Goal: Answer question/provide support: Share knowledge or assist other users

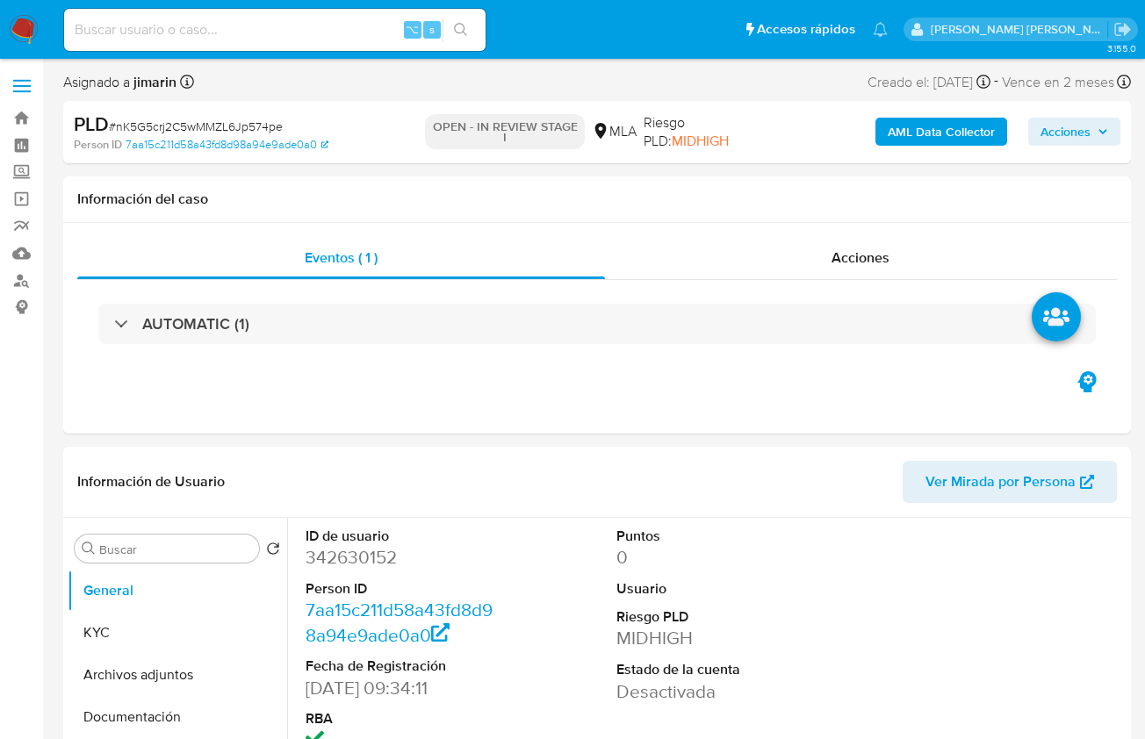
select select "10"
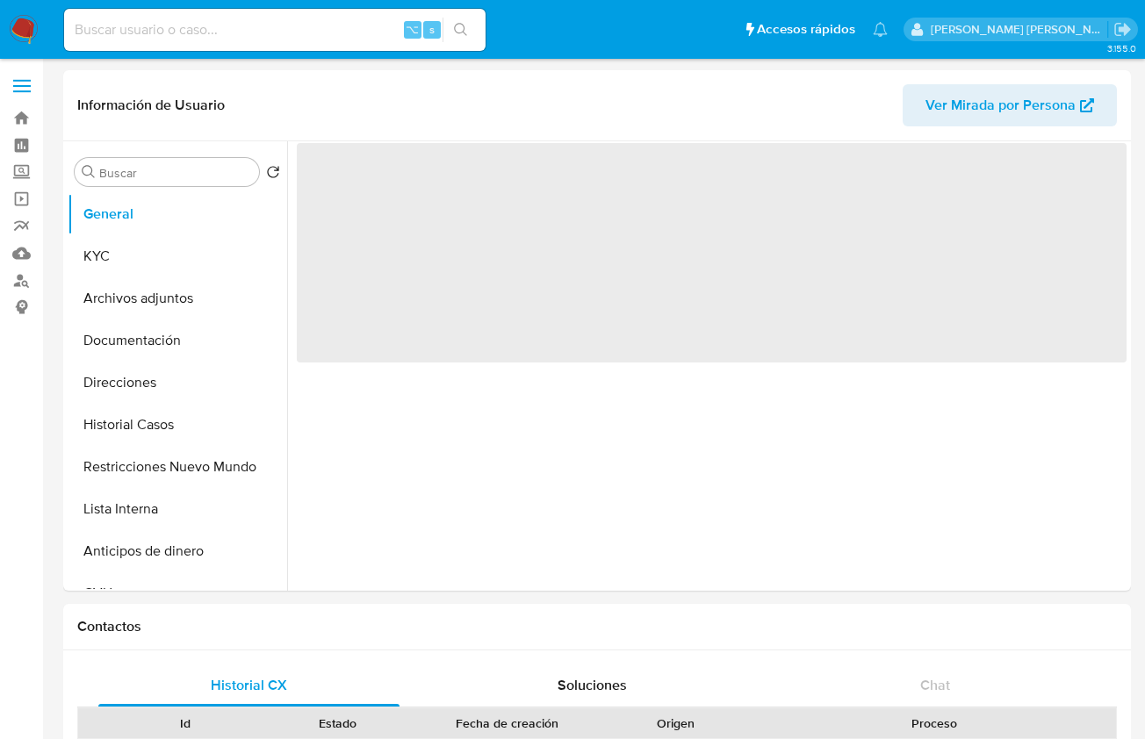
select select "10"
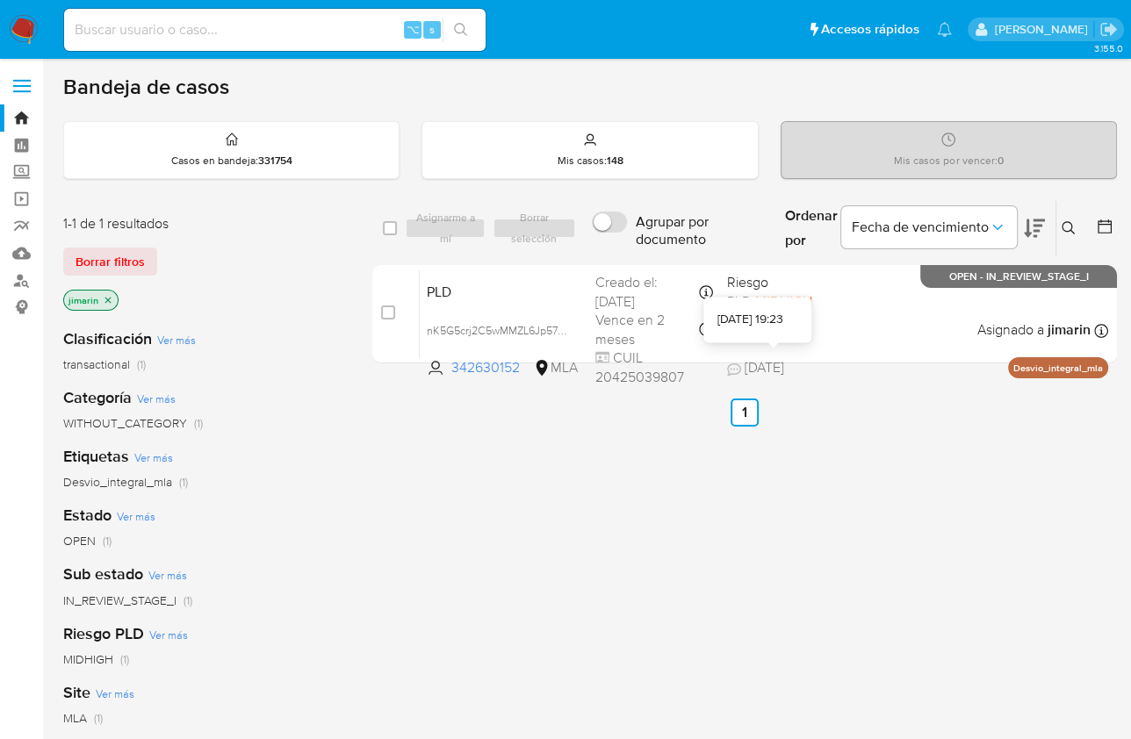
click at [923, 482] on div "select-all-cases-checkbox Asignarme a mí Borrar selección Agrupar por documento…" at bounding box center [744, 597] width 744 height 795
click at [454, 509] on div "select-all-cases-checkbox Asignarme a mí Borrar selección Agrupar por documento…" at bounding box center [744, 597] width 744 height 795
click at [1059, 231] on button at bounding box center [1070, 228] width 29 height 21
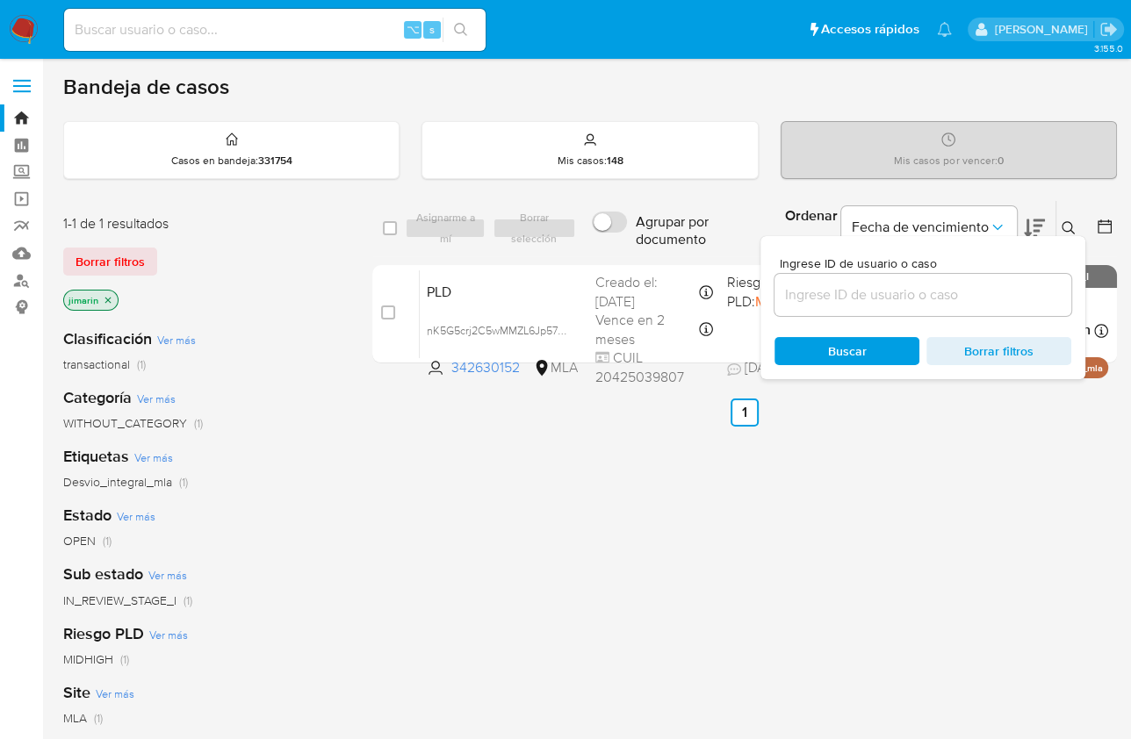
click at [967, 308] on div at bounding box center [922, 295] width 297 height 42
click at [968, 305] on div at bounding box center [922, 295] width 297 height 42
click at [975, 297] on input at bounding box center [922, 295] width 297 height 23
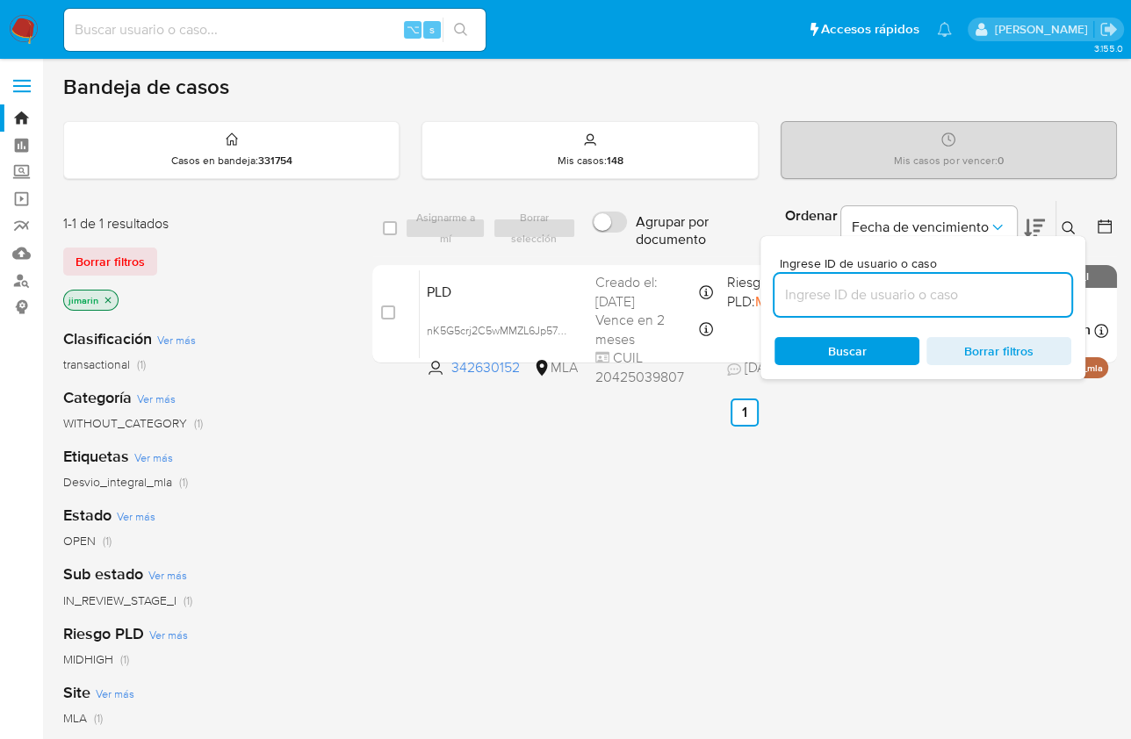
paste input "408847533"
type input "408847533"
click at [1067, 233] on div at bounding box center [1065, 233] width 7 height 7
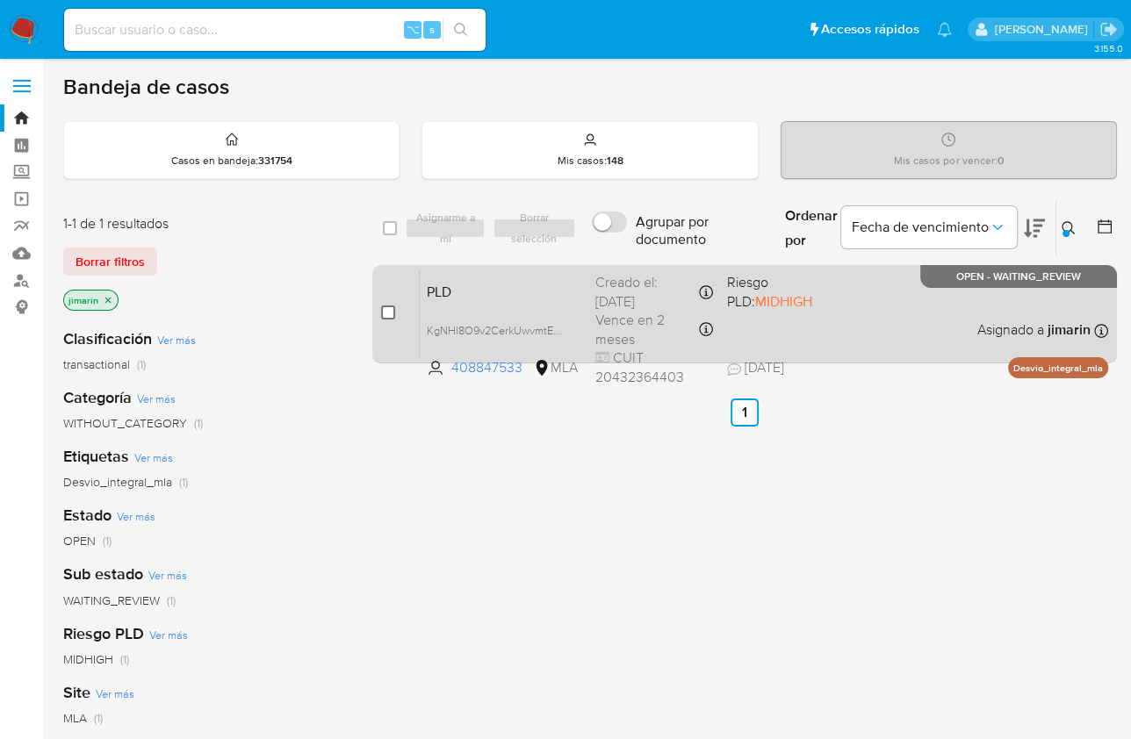
click at [390, 313] on input "checkbox" at bounding box center [388, 312] width 14 height 14
checkbox input "true"
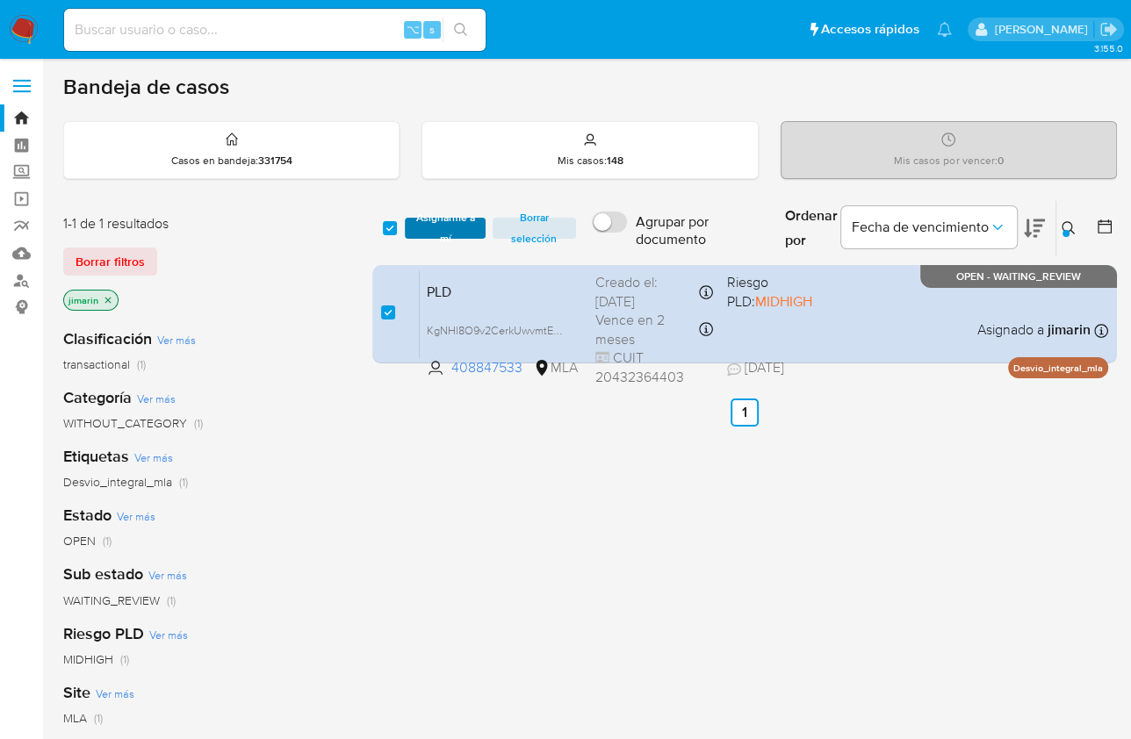
click at [433, 237] on span "Asignarme a mí" at bounding box center [444, 228] width 62 height 18
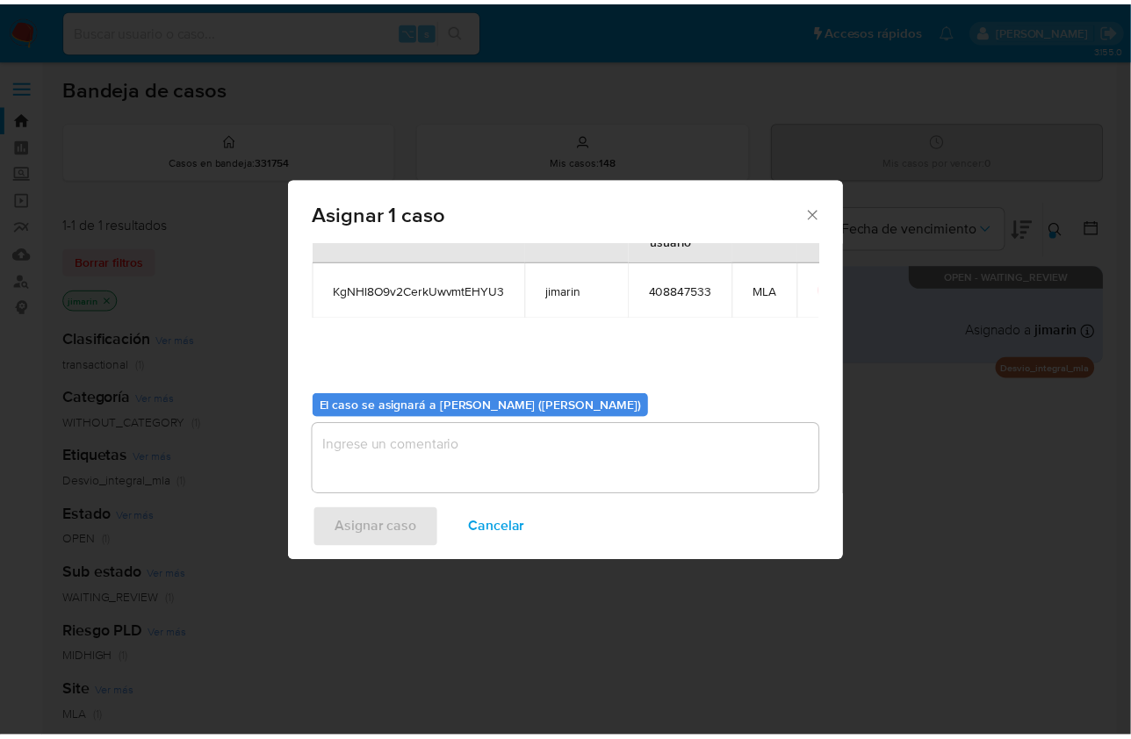
scroll to position [90, 0]
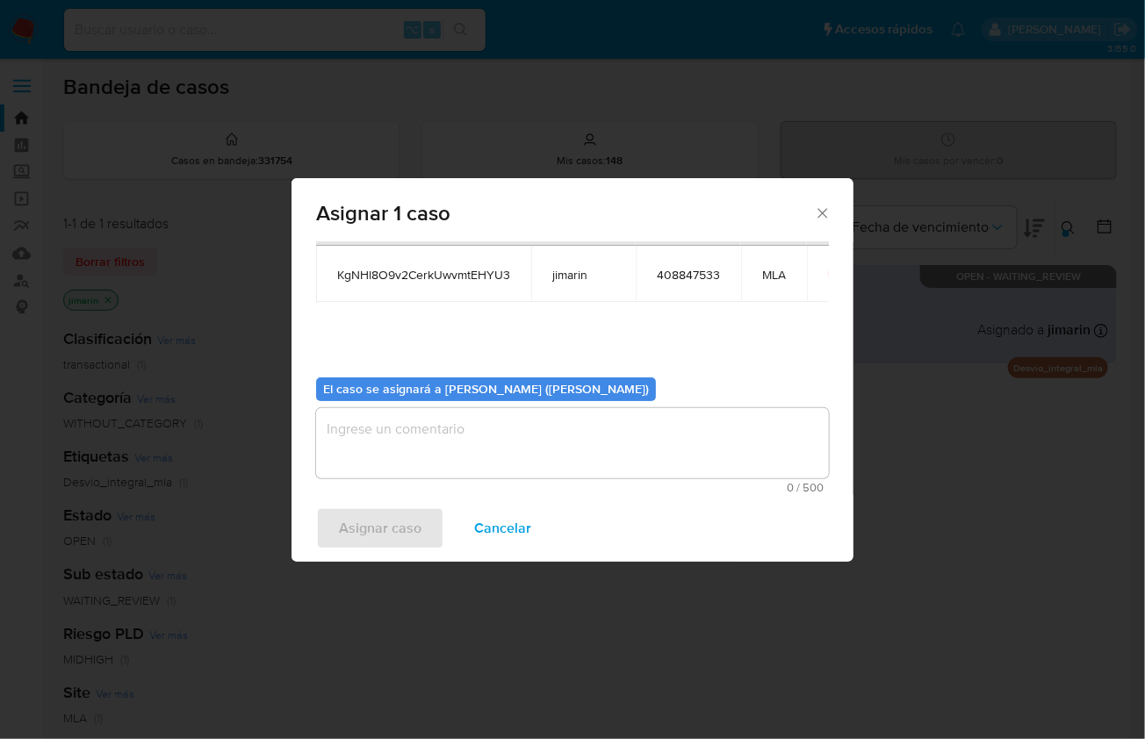
click at [515, 454] on textarea "assign-modal" at bounding box center [572, 443] width 513 height 70
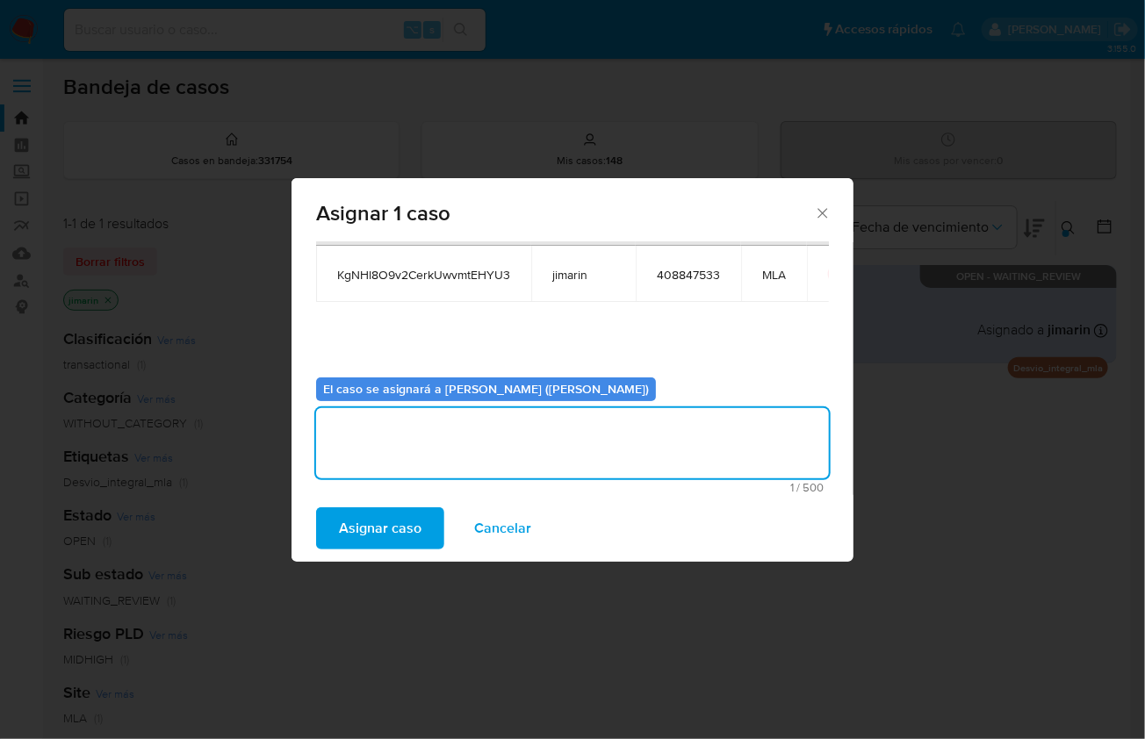
click at [422, 508] on button "Asignar caso" at bounding box center [380, 528] width 128 height 42
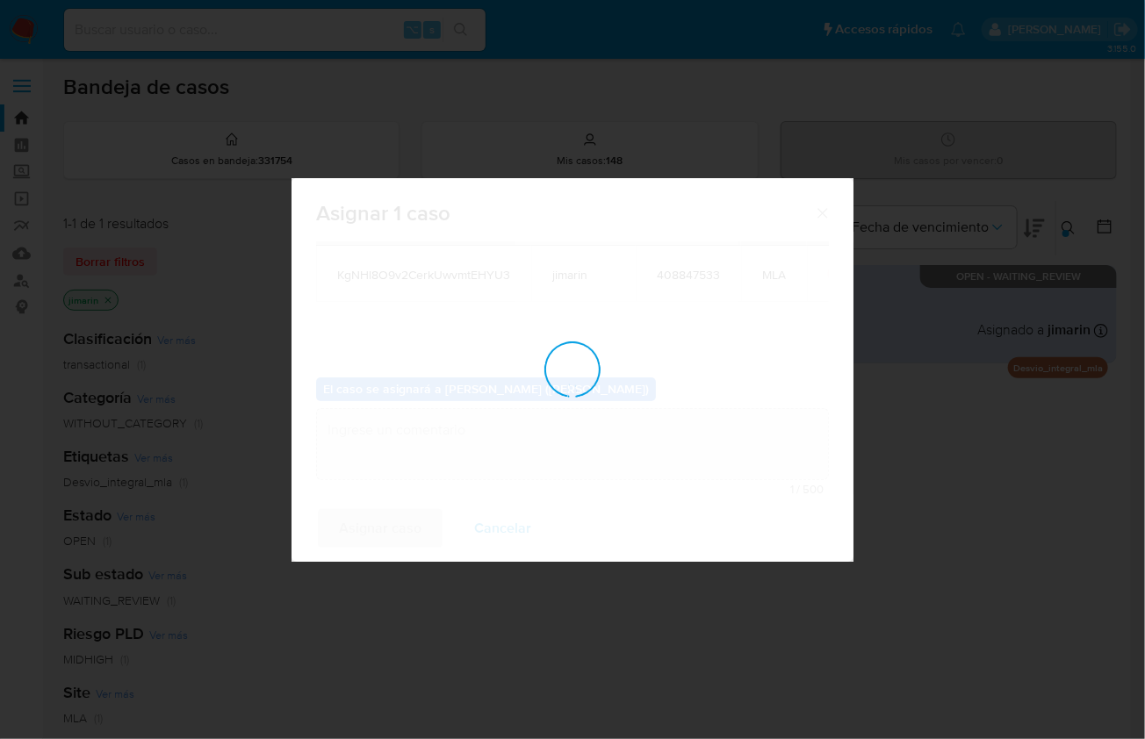
checkbox input "false"
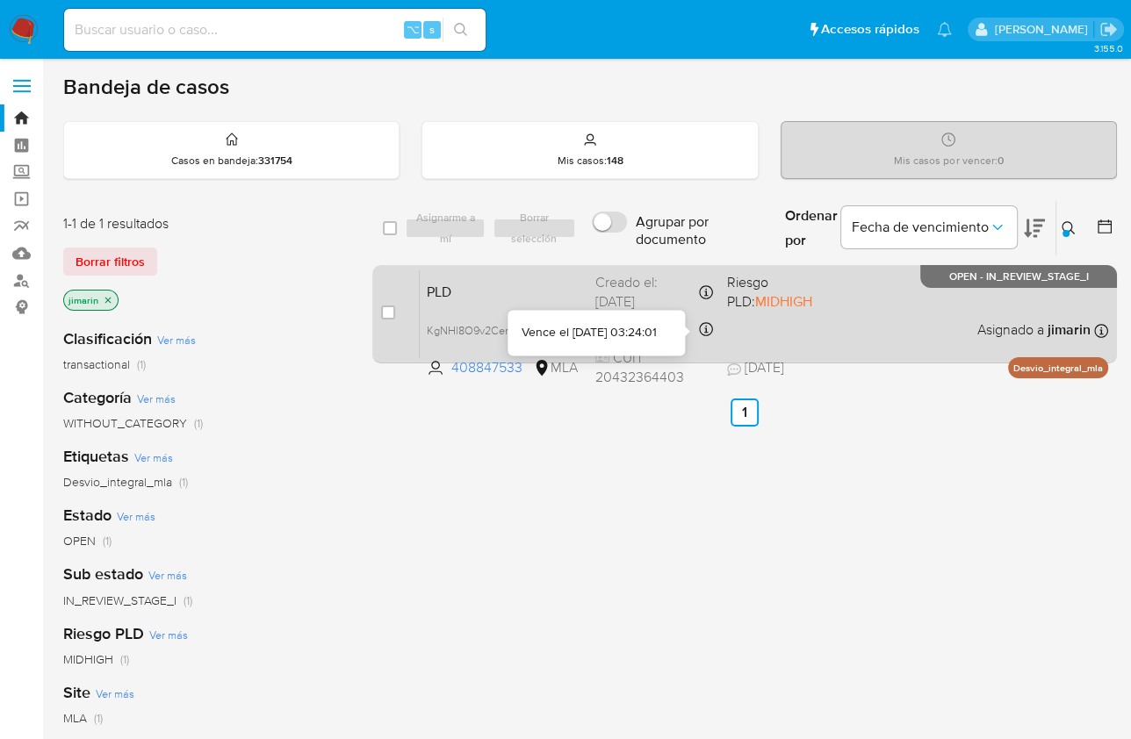
click at [896, 353] on div "PLD KgNHl8O9v2CerkUwvmtEHYU3 408847533 MLA Riesgo PLD: MIDHIGH Creado el: 12/07…" at bounding box center [764, 313] width 688 height 89
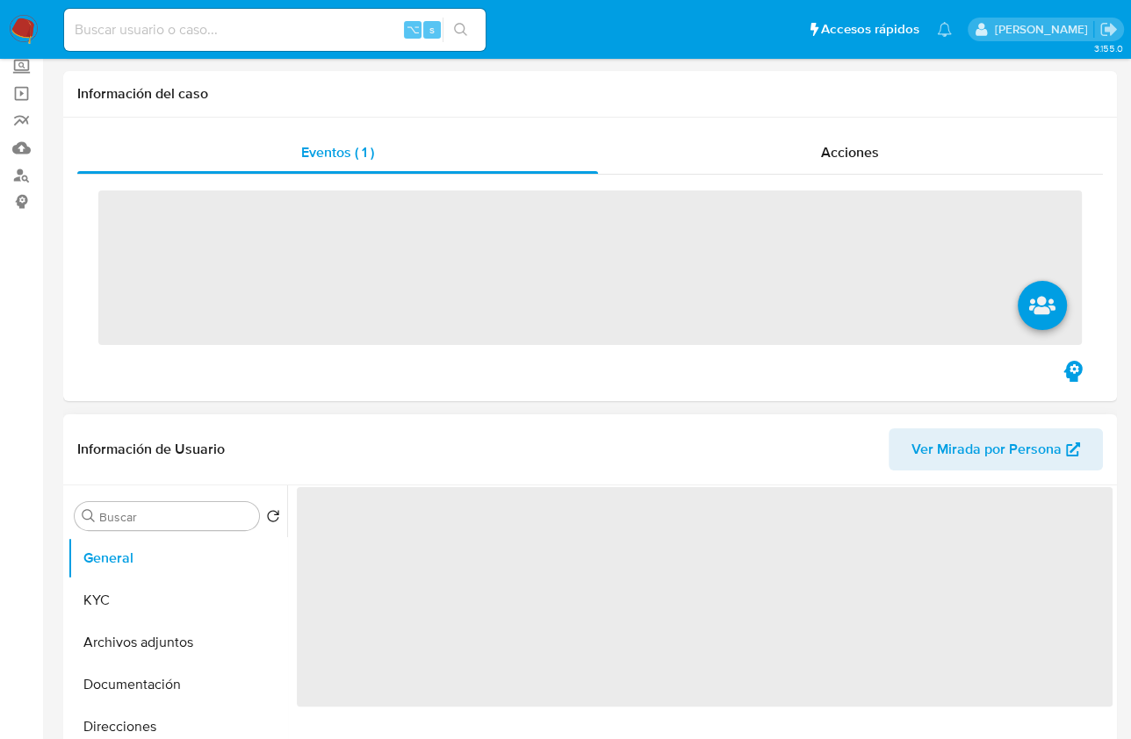
scroll to position [124, 0]
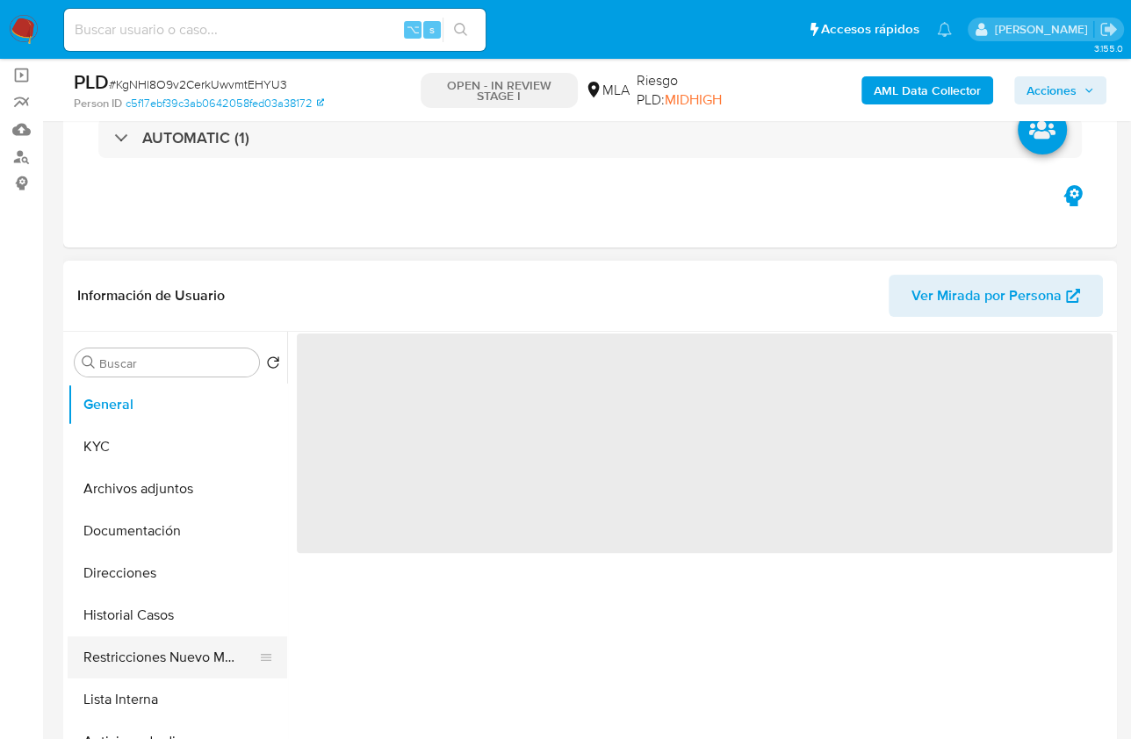
click at [212, 657] on button "Restricciones Nuevo Mundo" at bounding box center [170, 657] width 205 height 42
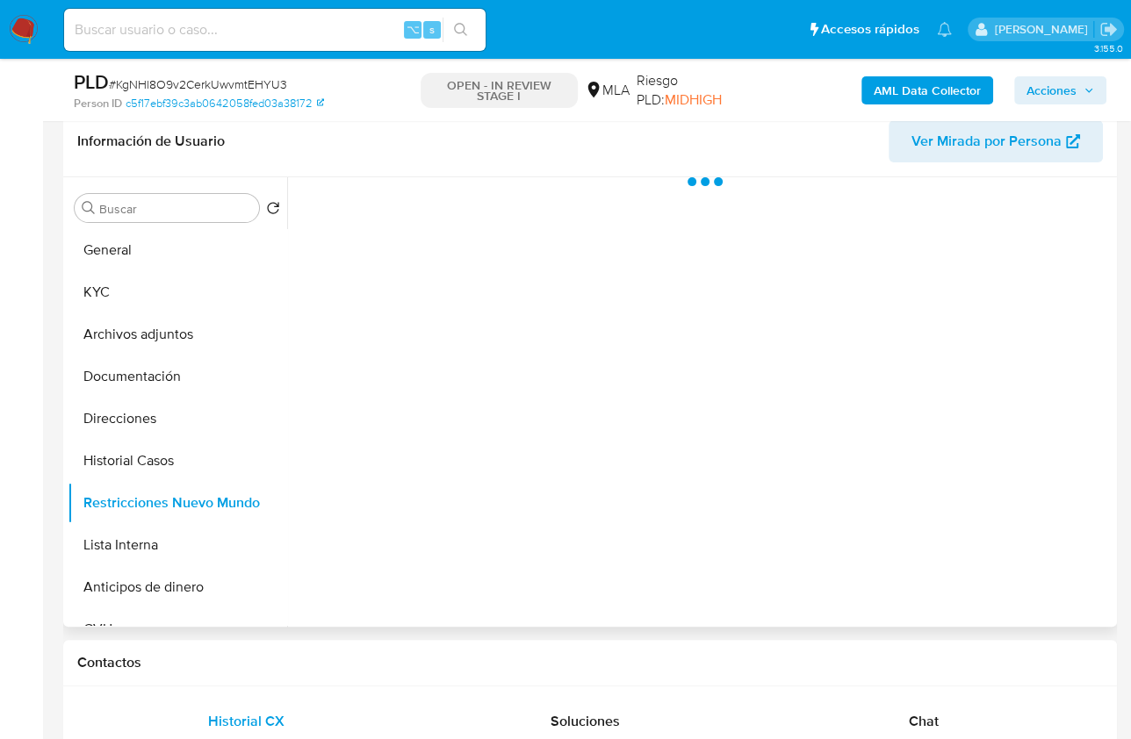
select select "10"
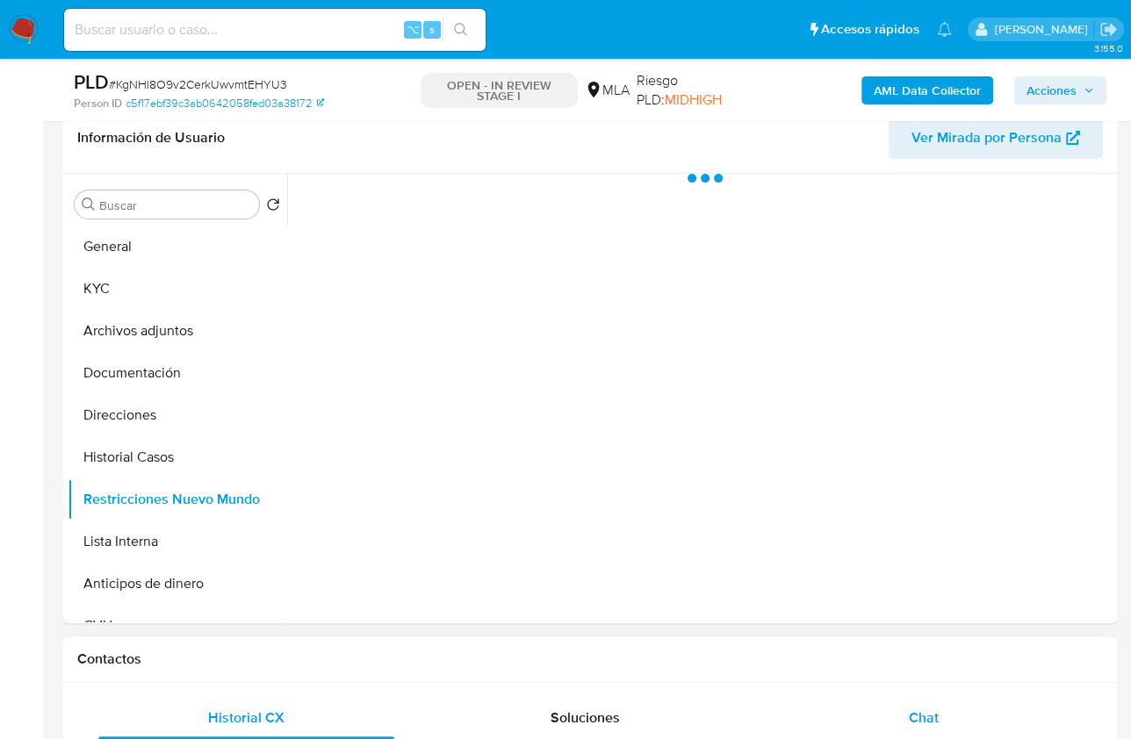
click at [951, 717] on div "Chat" at bounding box center [923, 718] width 296 height 42
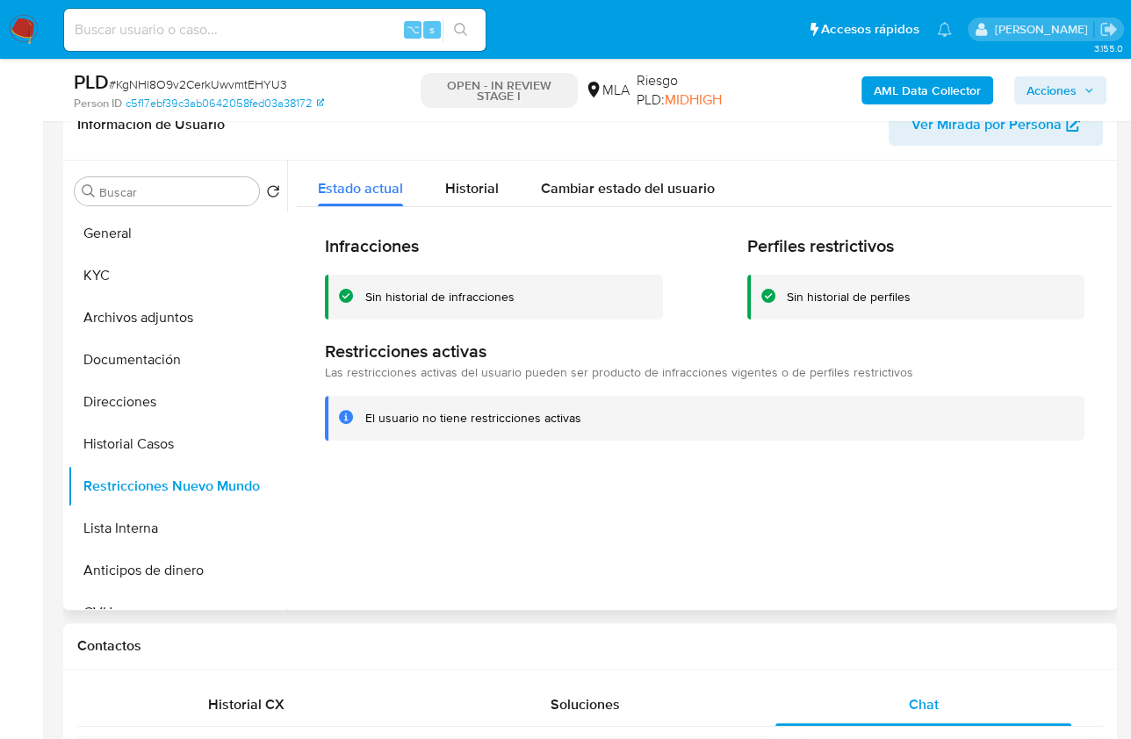
scroll to position [296, 0]
click at [133, 374] on button "Documentación" at bounding box center [170, 359] width 205 height 42
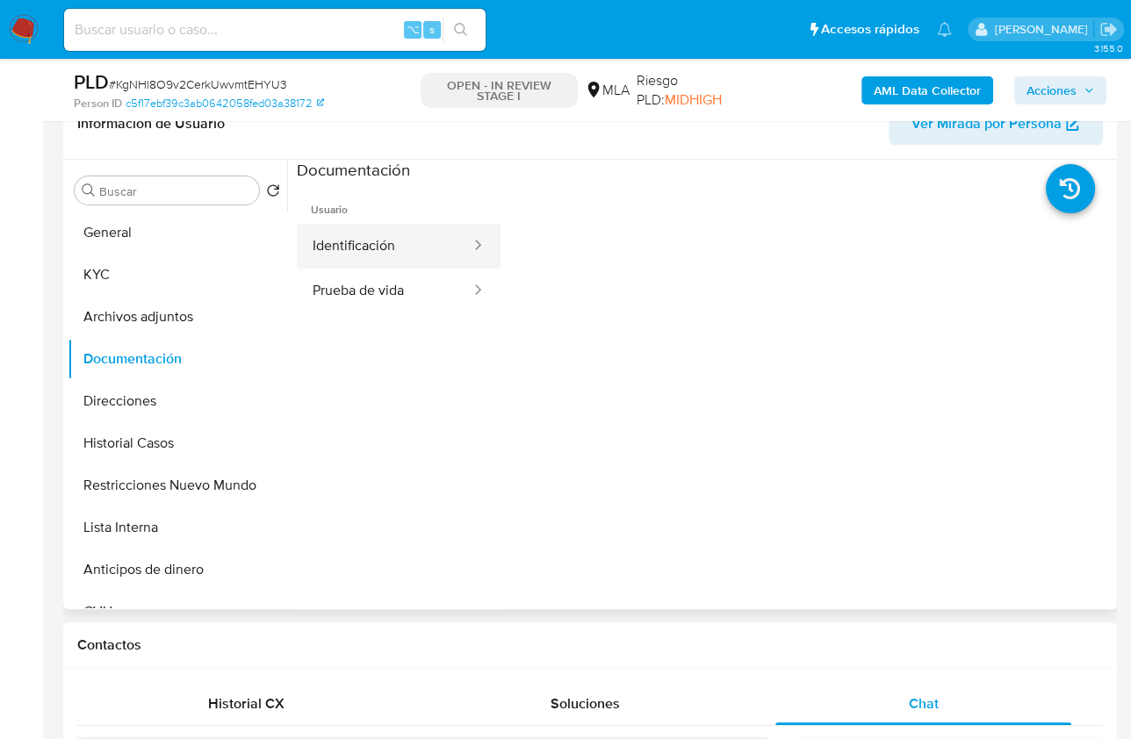
click at [345, 262] on button "Identificación" at bounding box center [385, 246] width 176 height 45
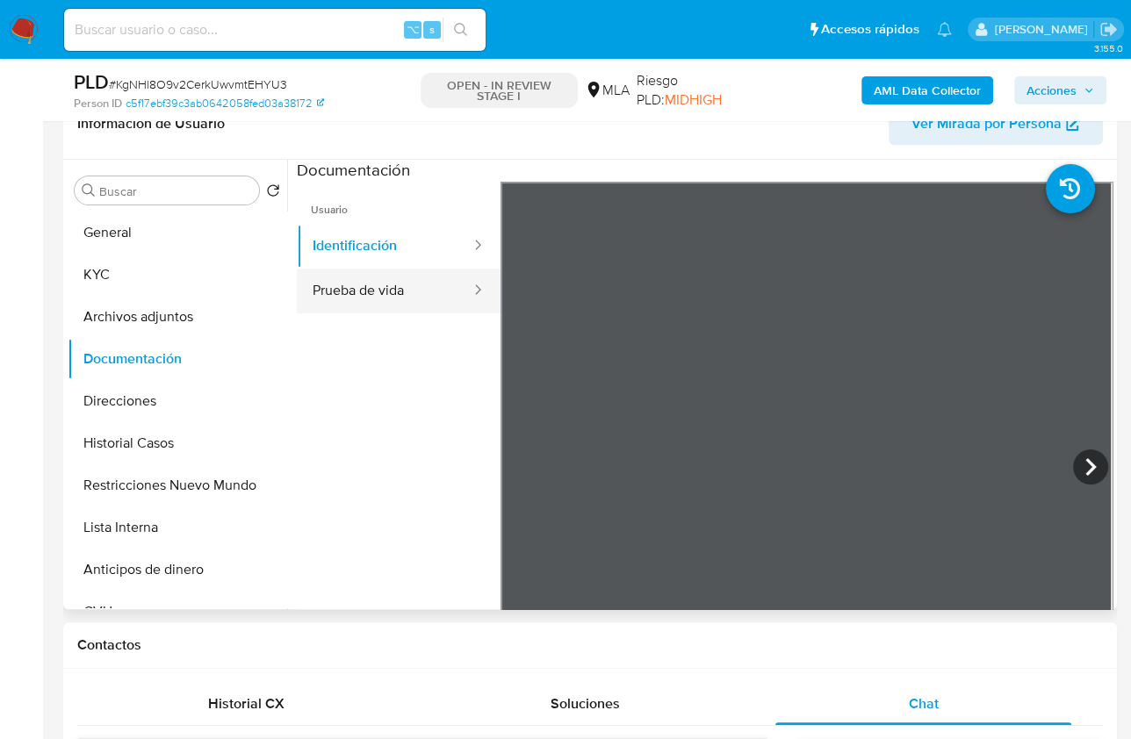
click at [369, 284] on button "Prueba de vida" at bounding box center [385, 291] width 176 height 45
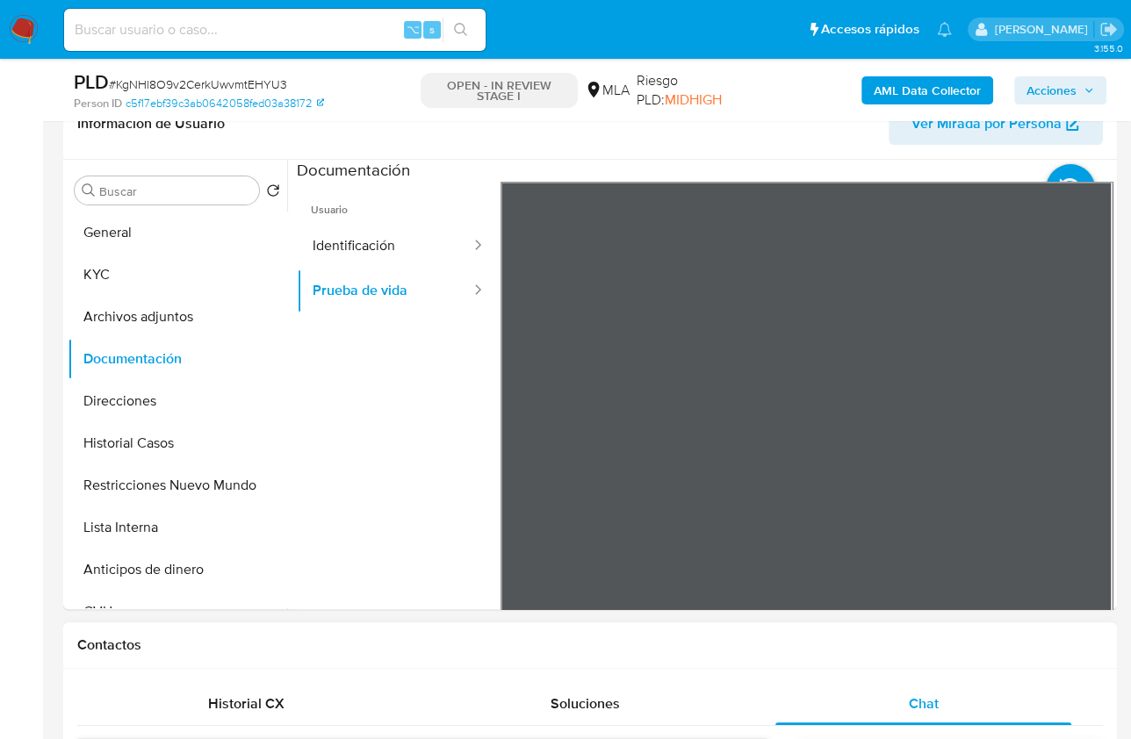
click at [966, 652] on div "Contactos" at bounding box center [589, 645] width 1053 height 47
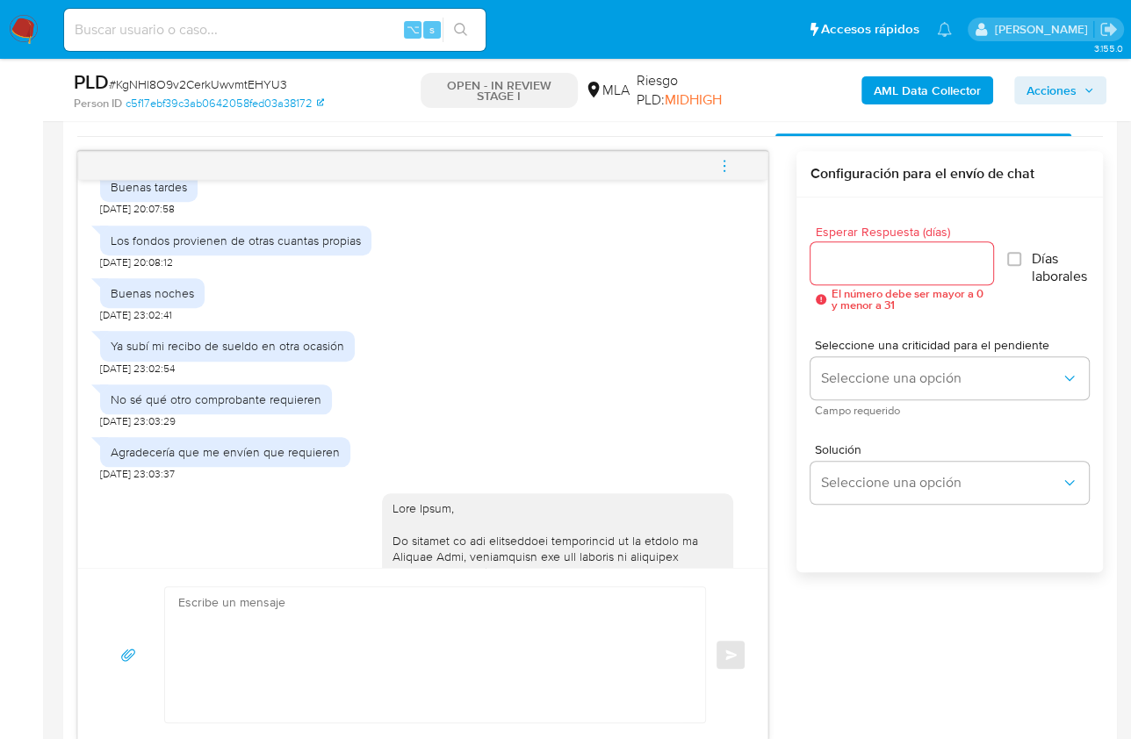
scroll to position [722, 0]
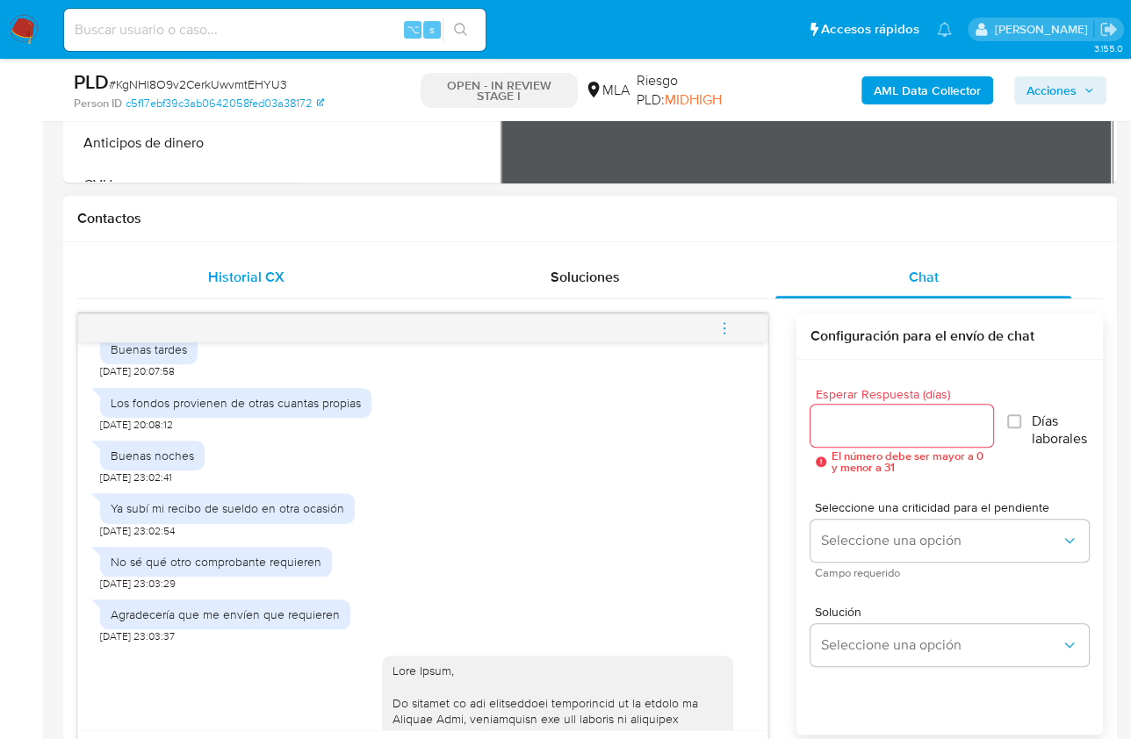
click at [291, 284] on div "Historial CX" at bounding box center [246, 277] width 296 height 42
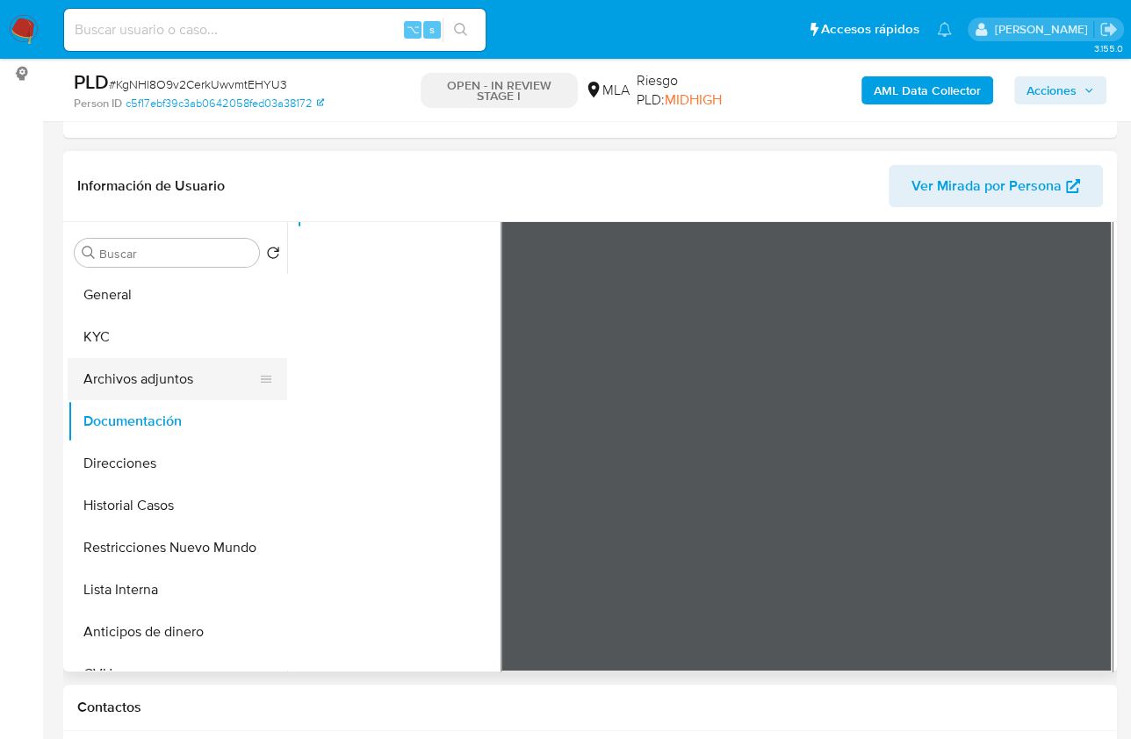
scroll to position [218, 0]
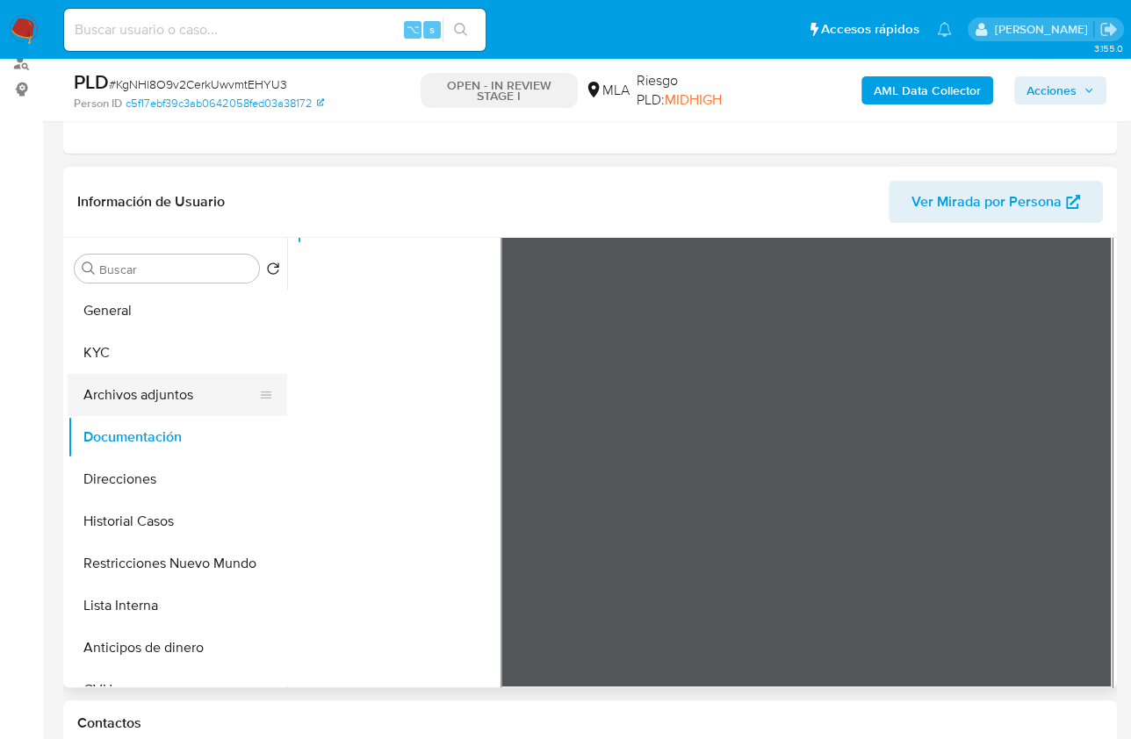
click at [167, 385] on button "Archivos adjuntos" at bounding box center [170, 395] width 205 height 42
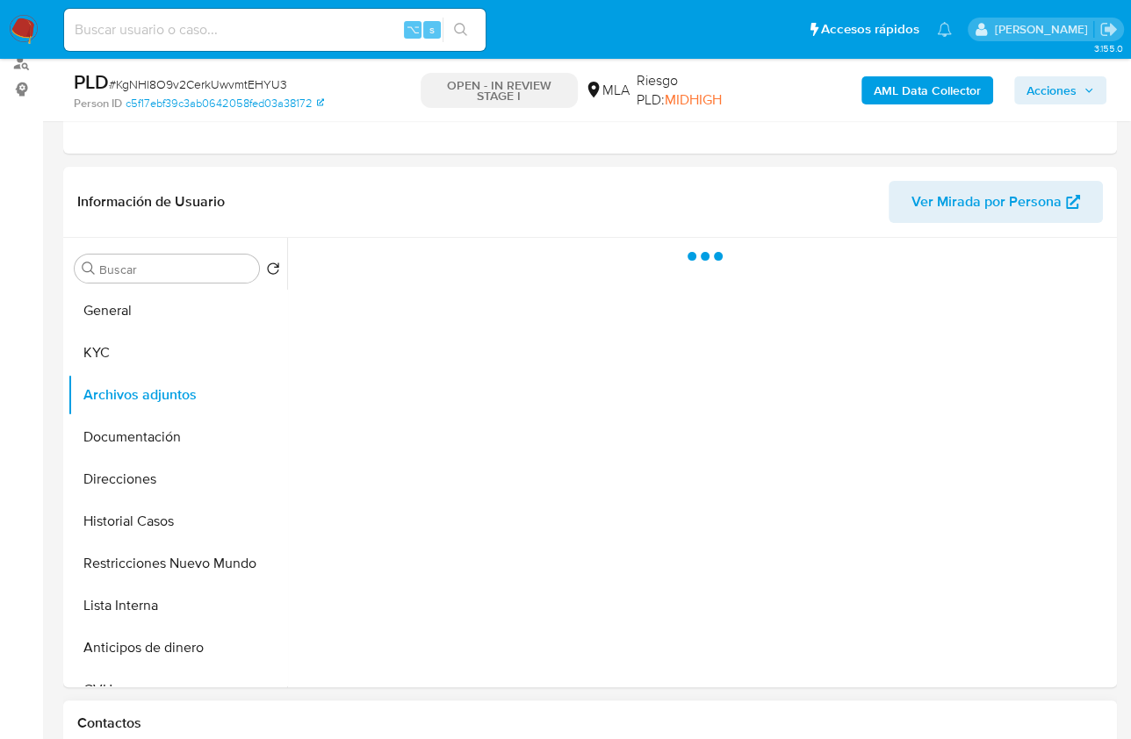
click at [336, 708] on div "Contactos" at bounding box center [589, 724] width 1053 height 47
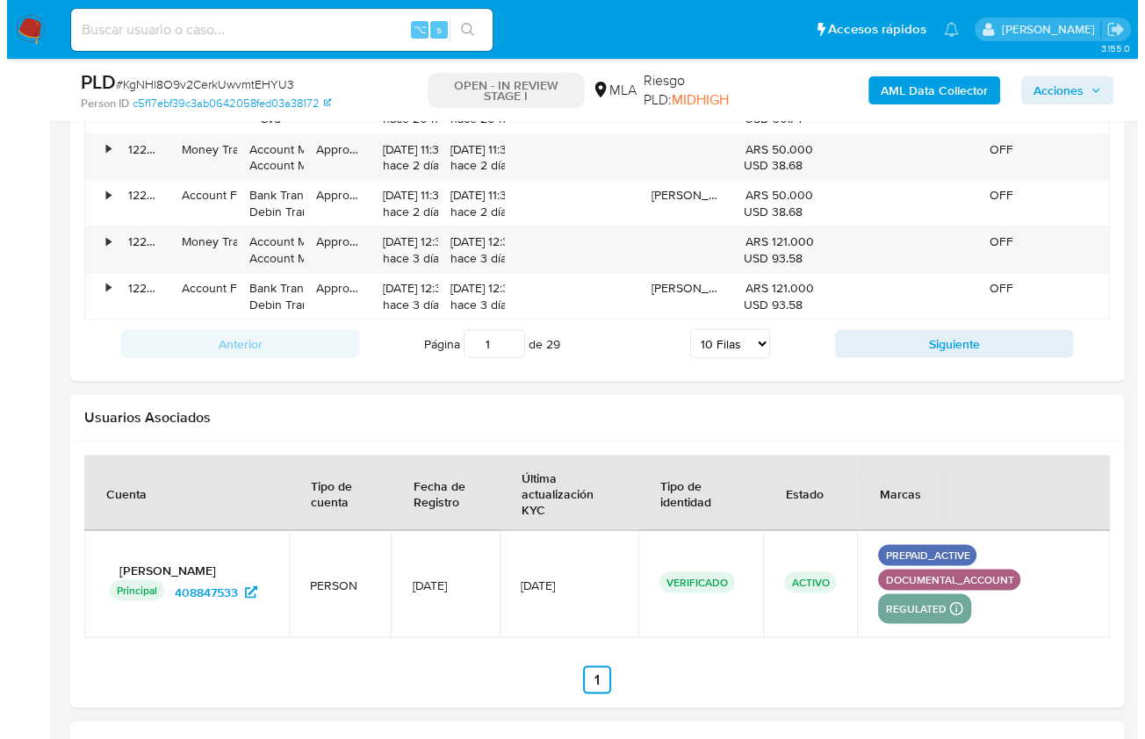
scroll to position [2827, 0]
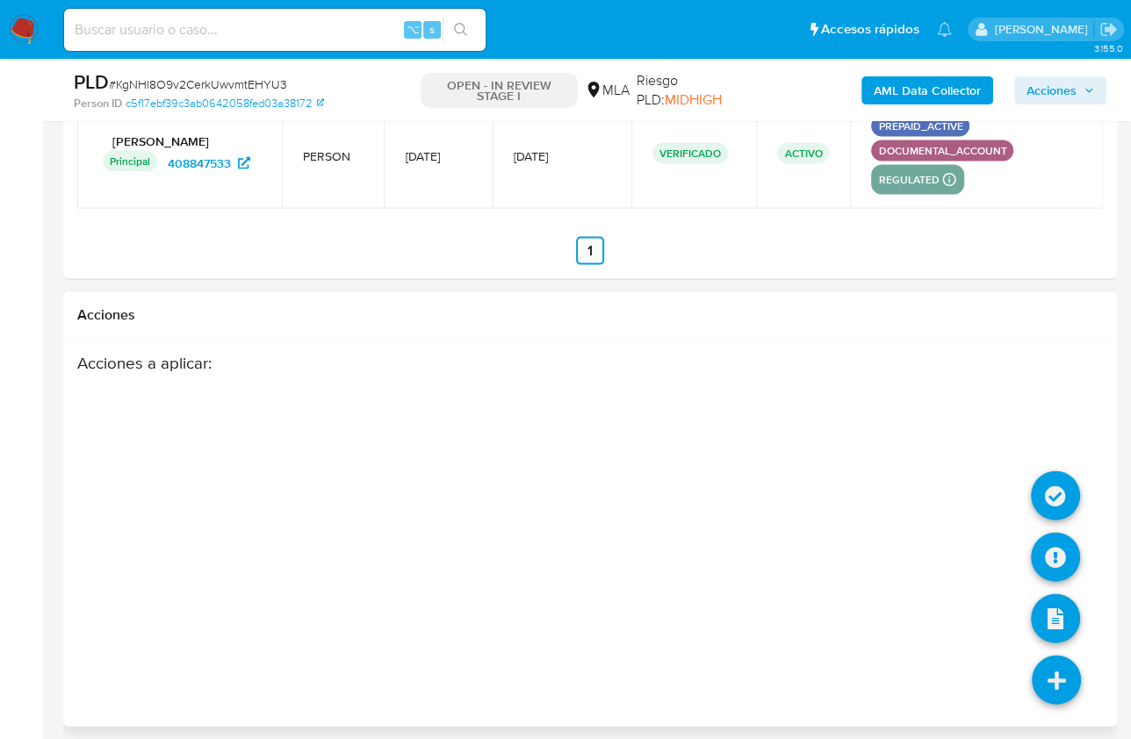
click at [1049, 656] on icon at bounding box center [1055, 680] width 49 height 49
click at [1057, 559] on icon at bounding box center [1055, 557] width 49 height 49
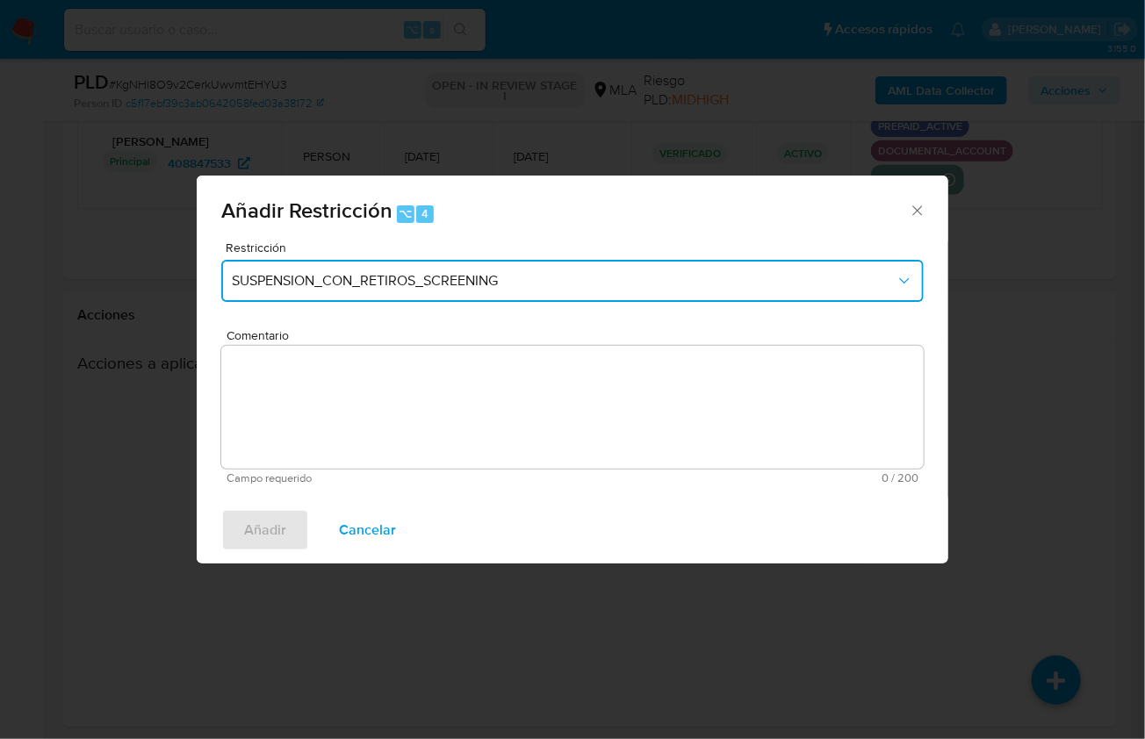
click at [459, 289] on span "SUSPENSION_CON_RETIROS_SCREENING" at bounding box center [564, 281] width 664 height 18
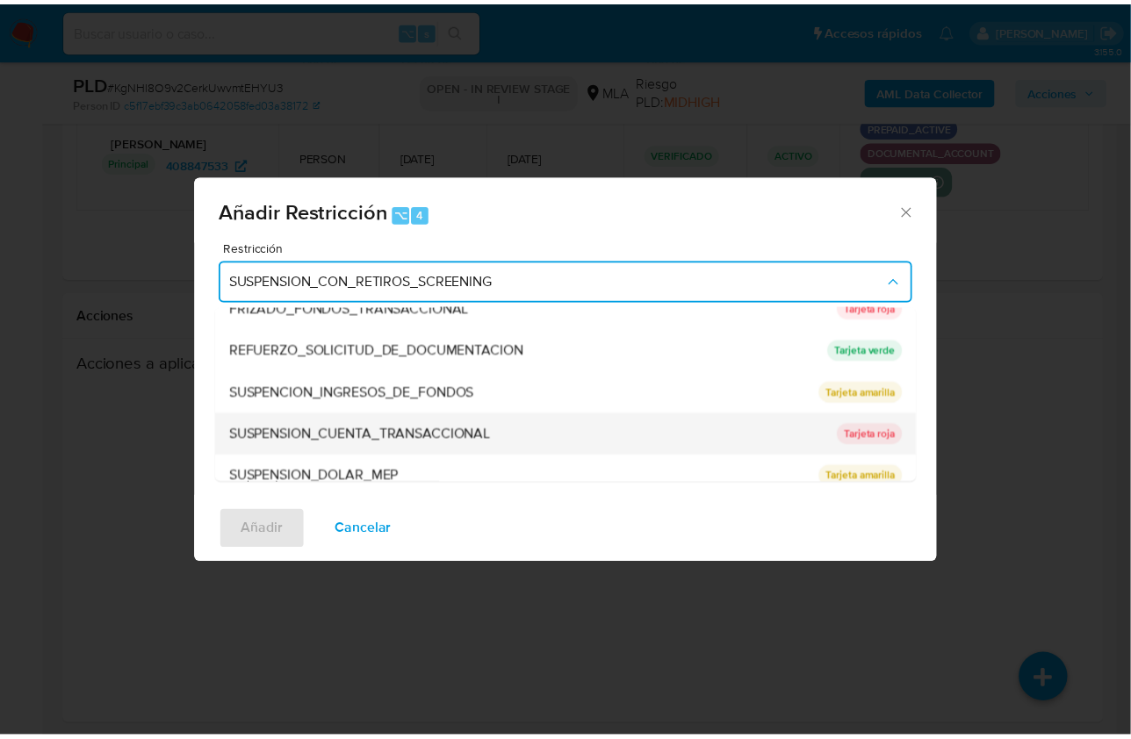
scroll to position [371, 0]
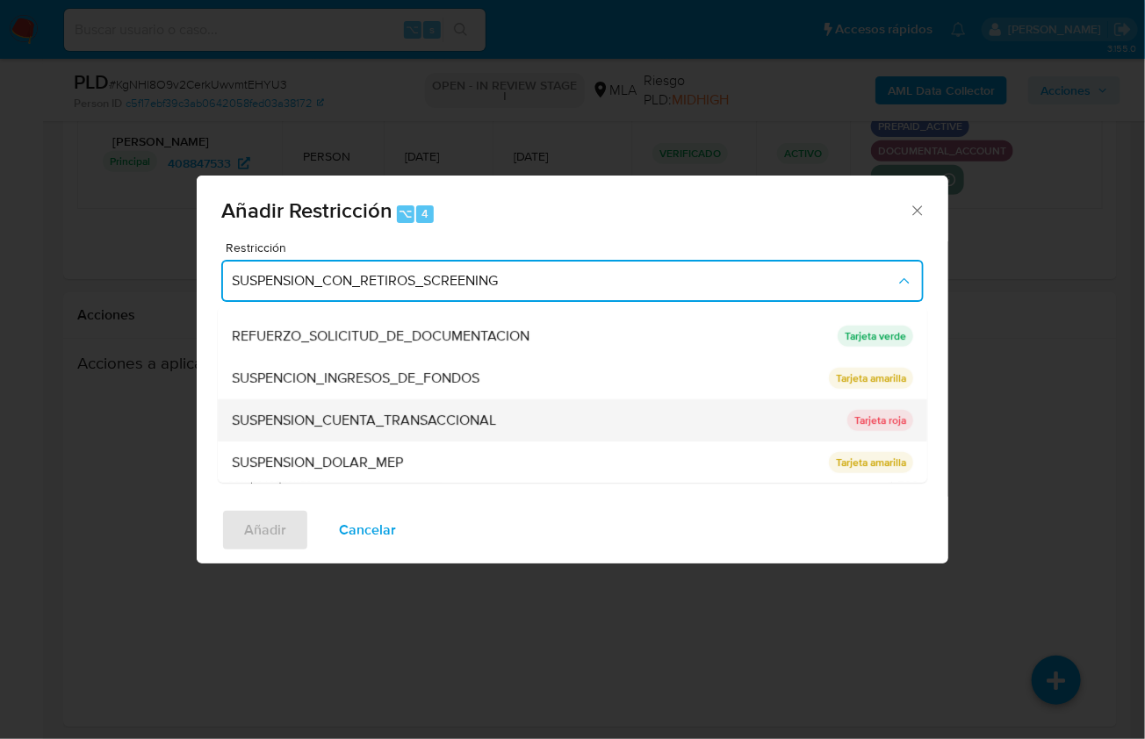
click at [407, 428] on span "SUSPENSION_CUENTA_TRANSACCIONAL" at bounding box center [364, 421] width 264 height 18
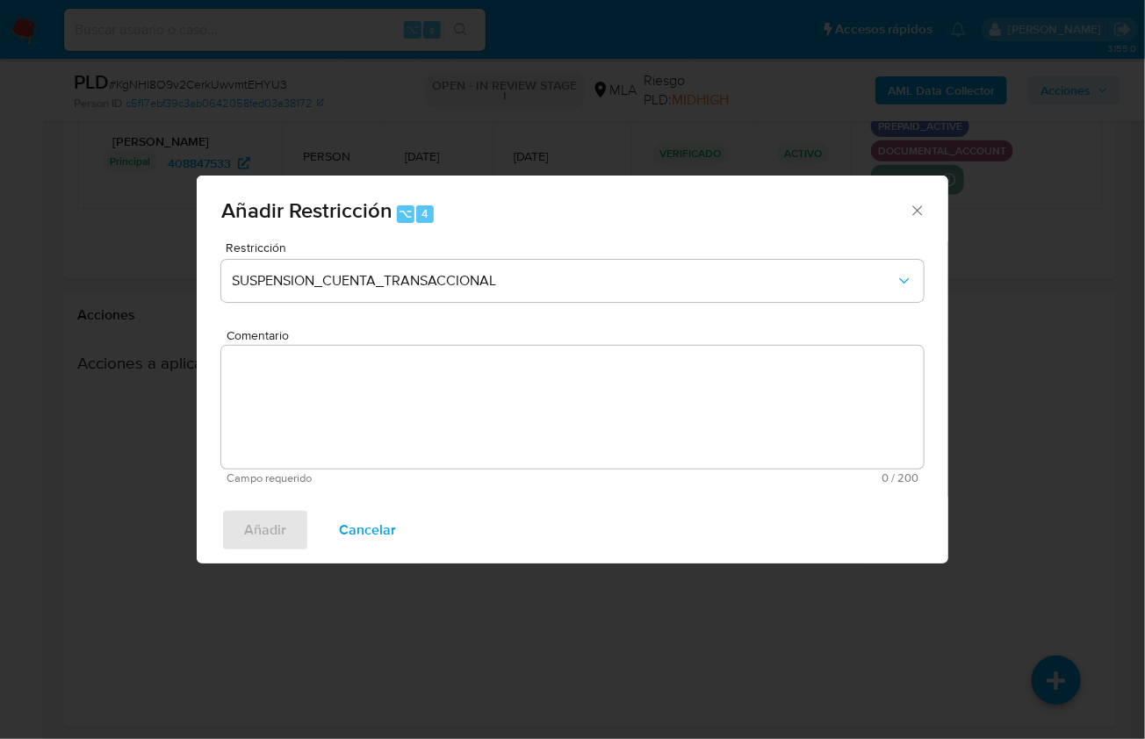
click at [407, 428] on textarea "Comentario" at bounding box center [572, 407] width 702 height 123
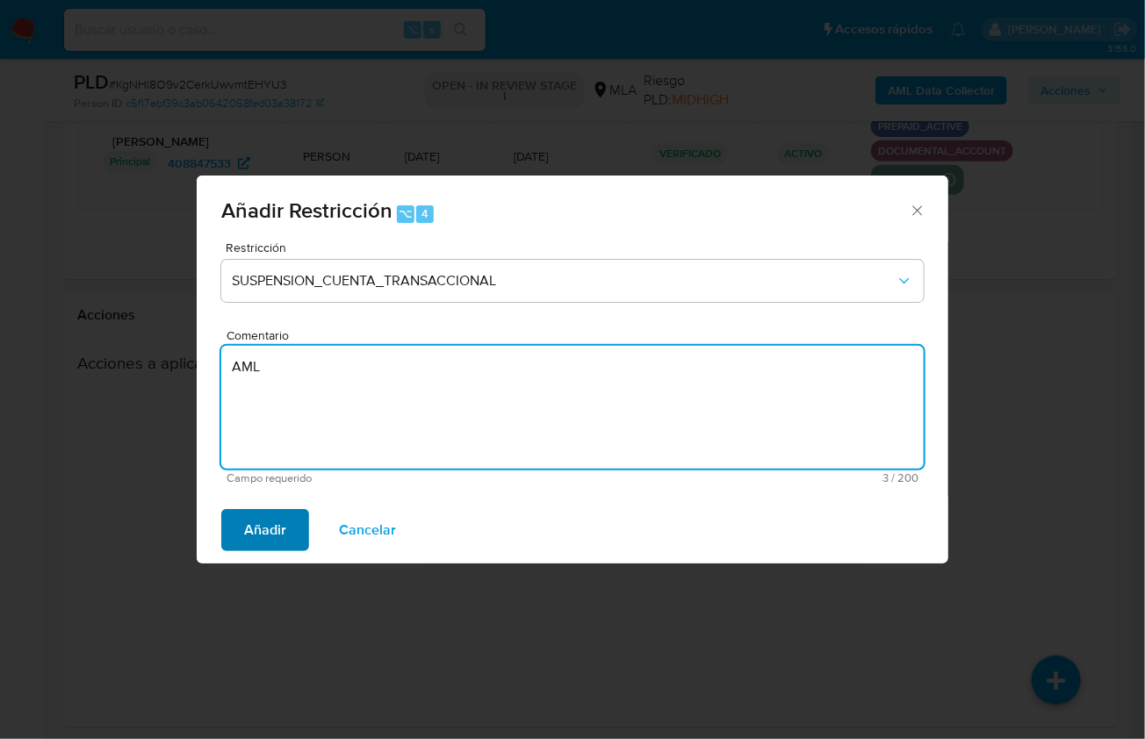
type textarea "AML"
click at [242, 537] on button "Añadir" at bounding box center [265, 530] width 88 height 42
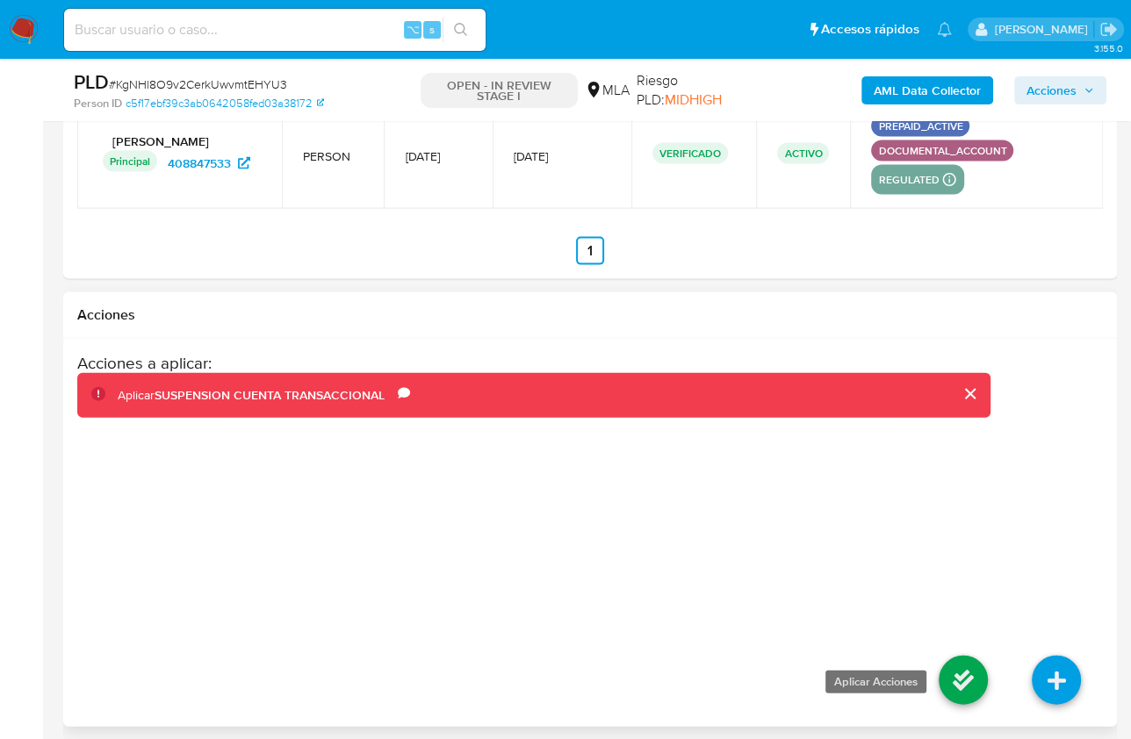
click at [974, 661] on icon at bounding box center [962, 680] width 49 height 49
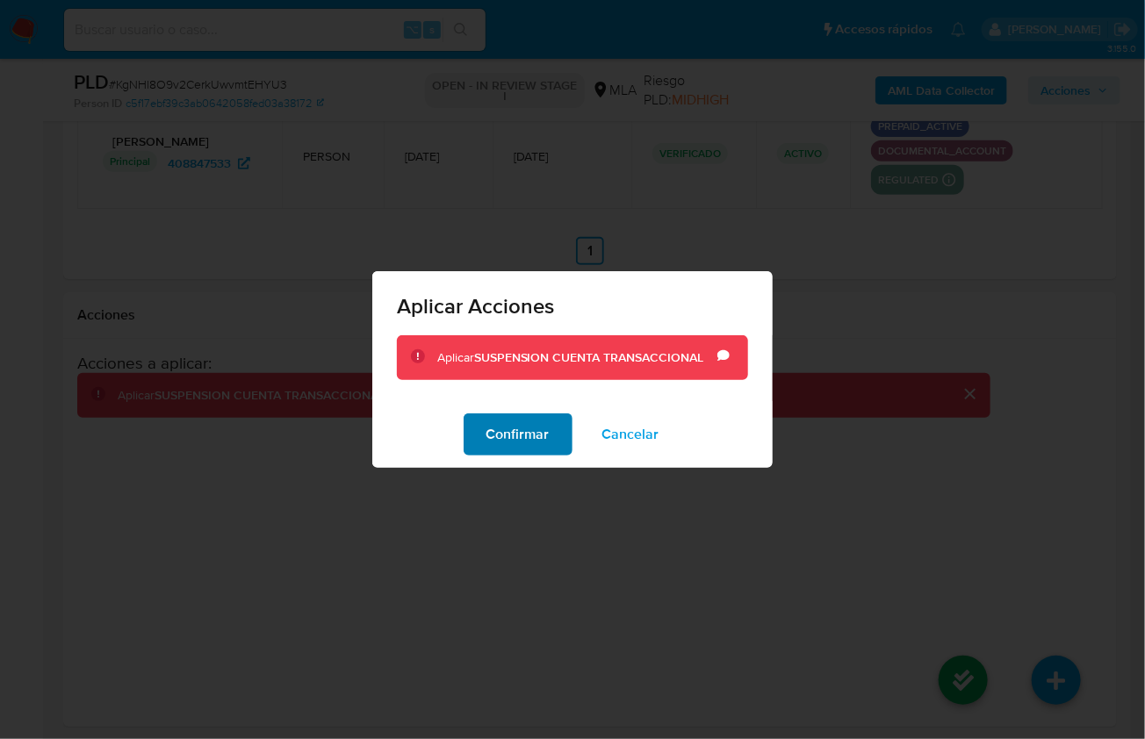
click at [537, 436] on span "Confirmar" at bounding box center [517, 434] width 63 height 39
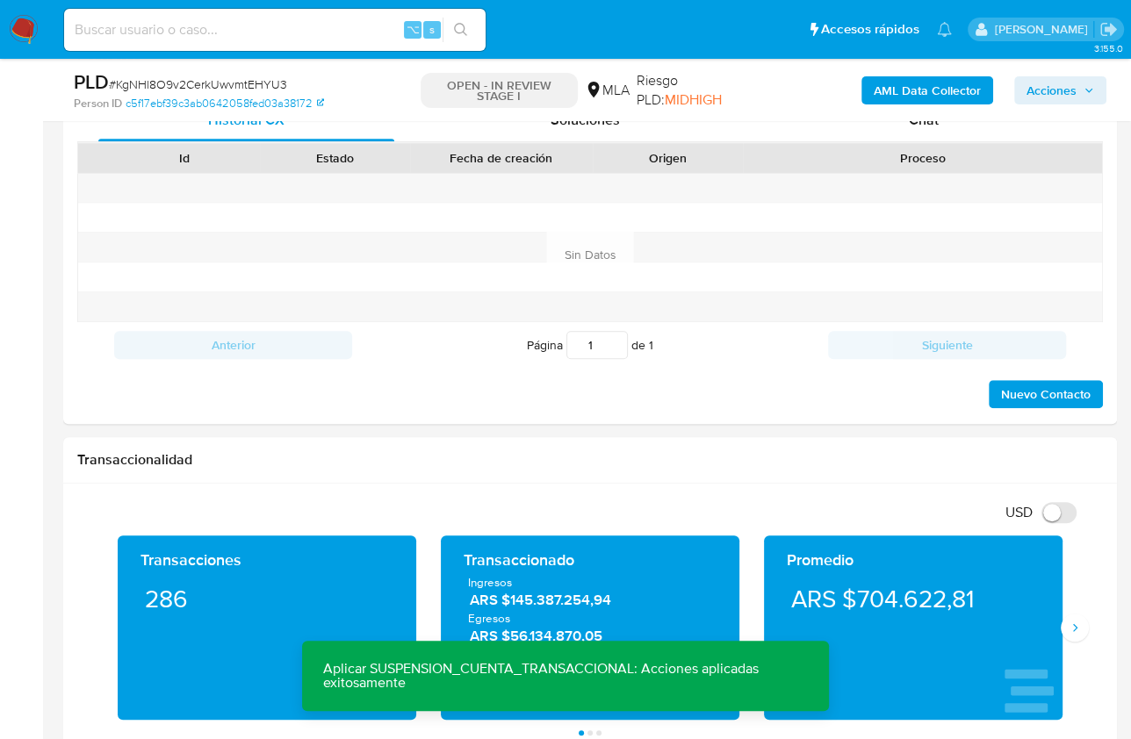
scroll to position [356, 0]
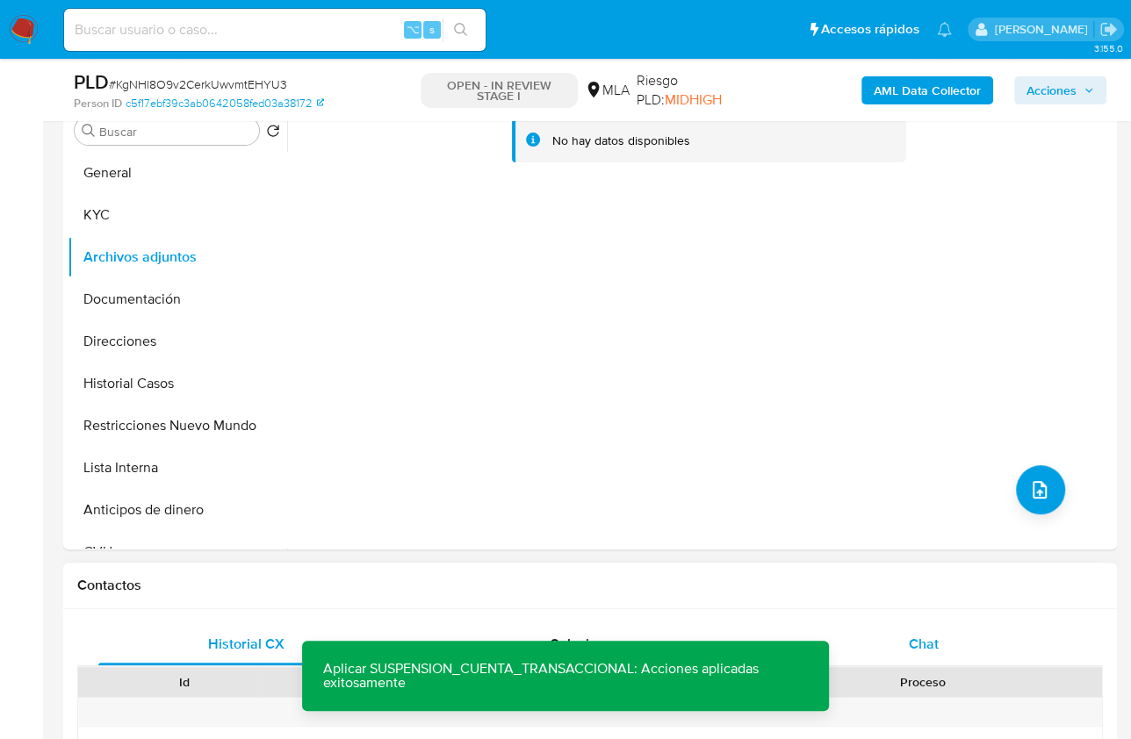
click at [937, 645] on span "Chat" at bounding box center [924, 644] width 30 height 20
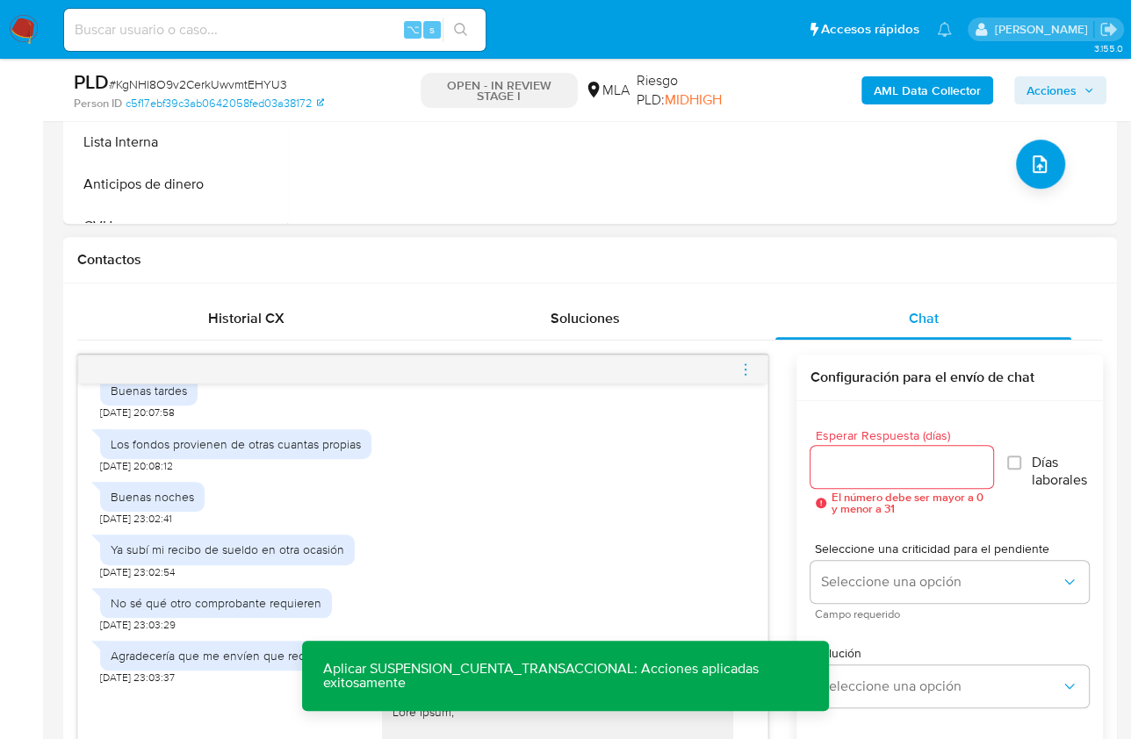
scroll to position [982, 0]
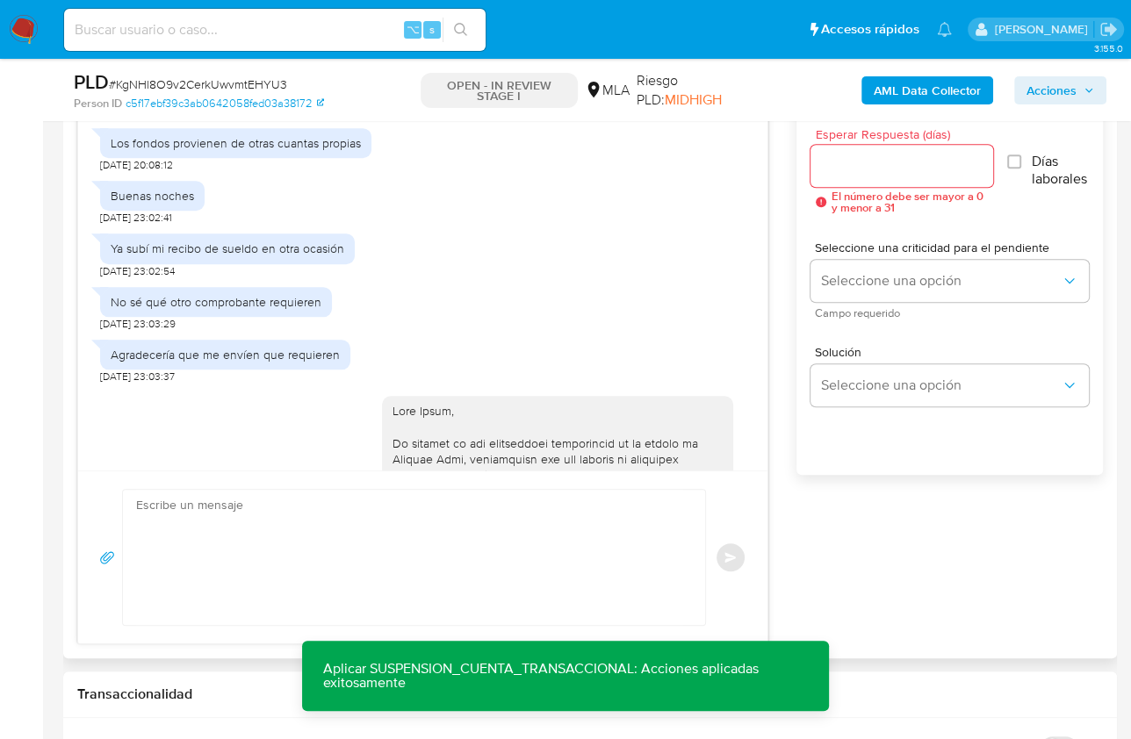
drag, startPoint x: 502, startPoint y: 557, endPoint x: 502, endPoint y: 536, distance: 20.2
click at [502, 557] on textarea at bounding box center [409, 557] width 547 height 135
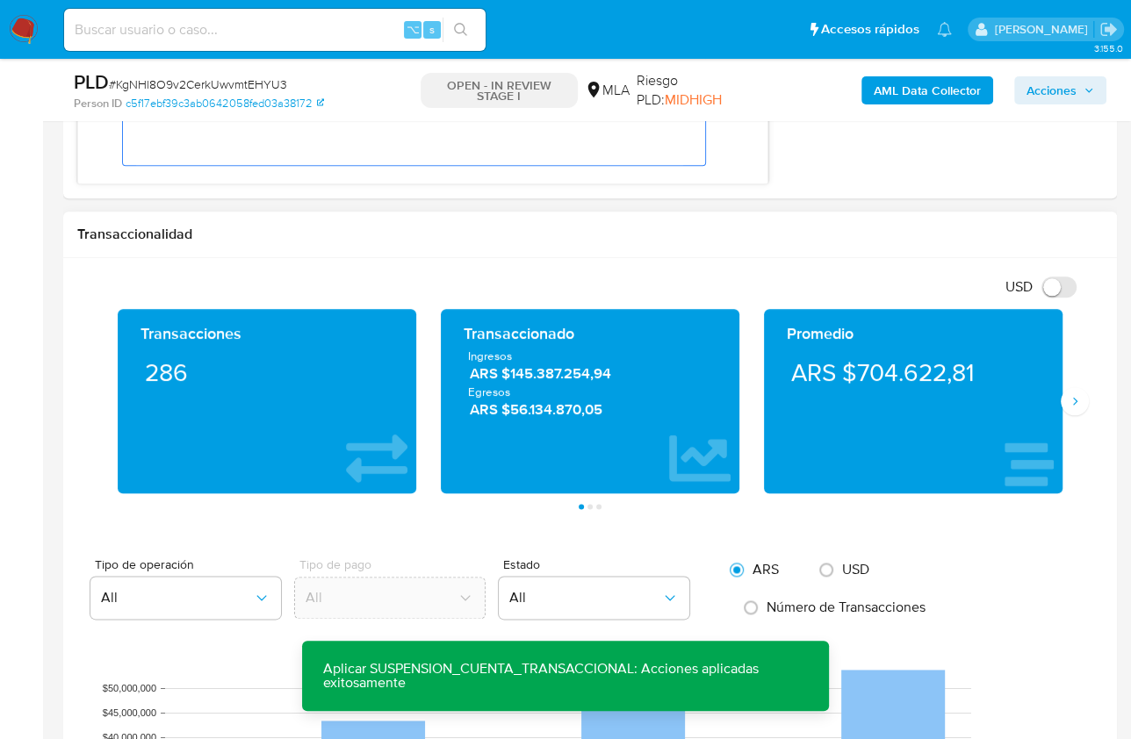
scroll to position [1139, 0]
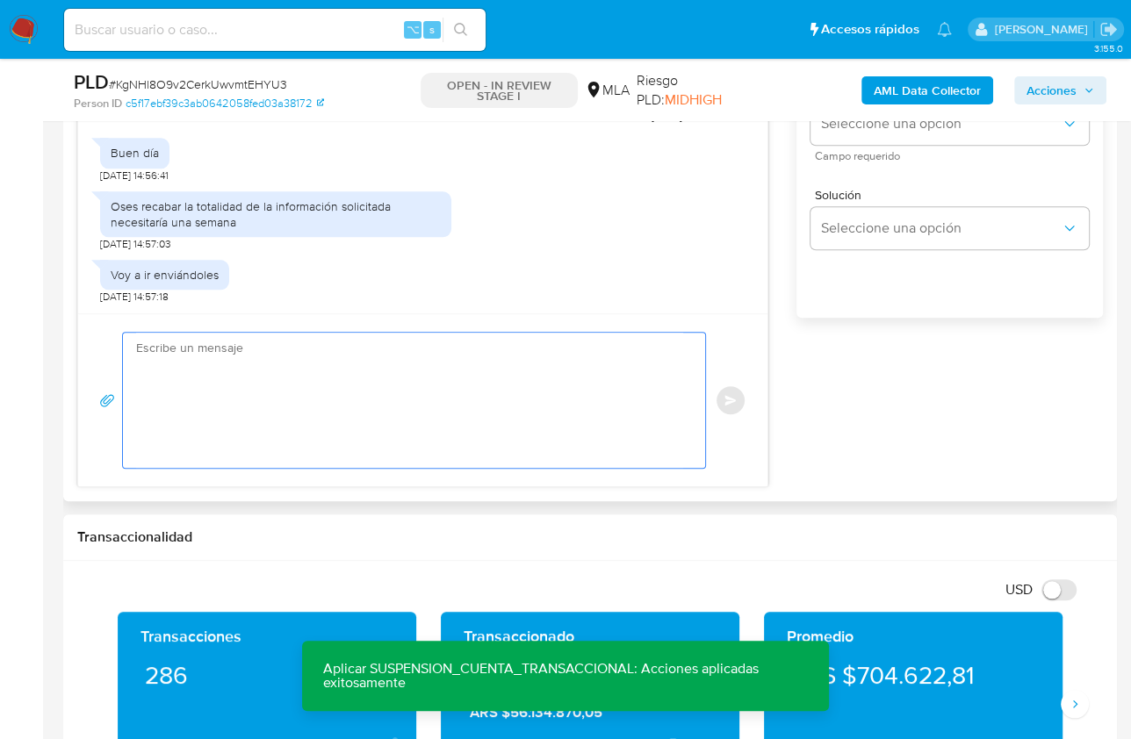
click at [590, 429] on textarea at bounding box center [409, 400] width 547 height 135
click at [341, 397] on textarea at bounding box center [409, 400] width 547 height 135
paste textarea "Hola, Esperamos que te encuentres muy bien. Te consultamos si tuviste oportunid…"
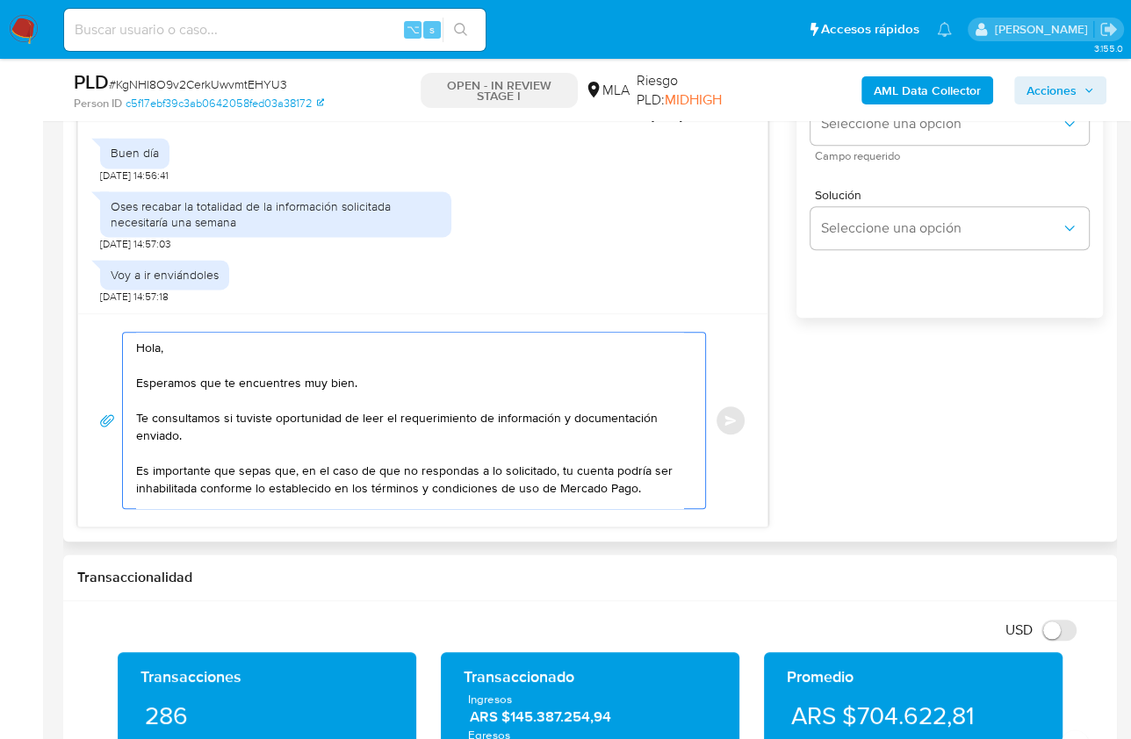
scroll to position [0, 0]
click at [138, 361] on textarea "Hola, Esperamos que te encuentres muy bien. Te consultamos si tuviste oportunid…" at bounding box center [409, 421] width 547 height 176
drag, startPoint x: 403, startPoint y: 376, endPoint x: 126, endPoint y: 384, distance: 277.5
click at [126, 384] on div "Hola, Esperamos que te encuentres muy bien. Te consultamos si tuviste oportunid…" at bounding box center [409, 421] width 573 height 176
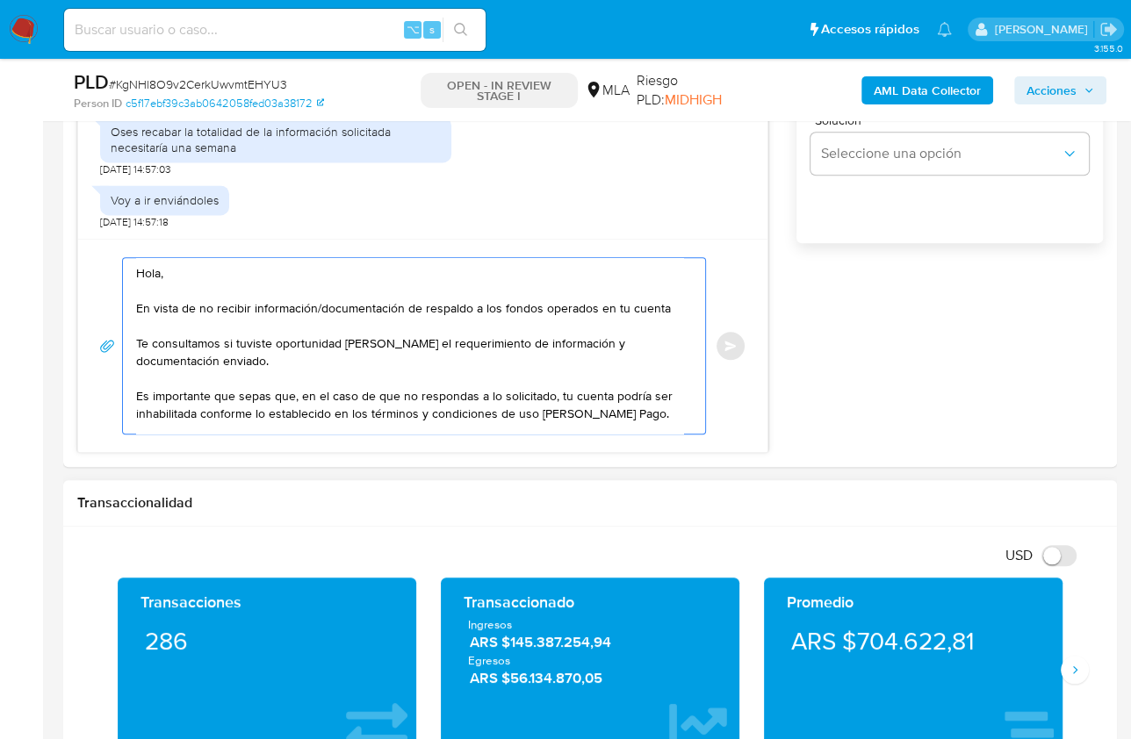
scroll to position [1362, 0]
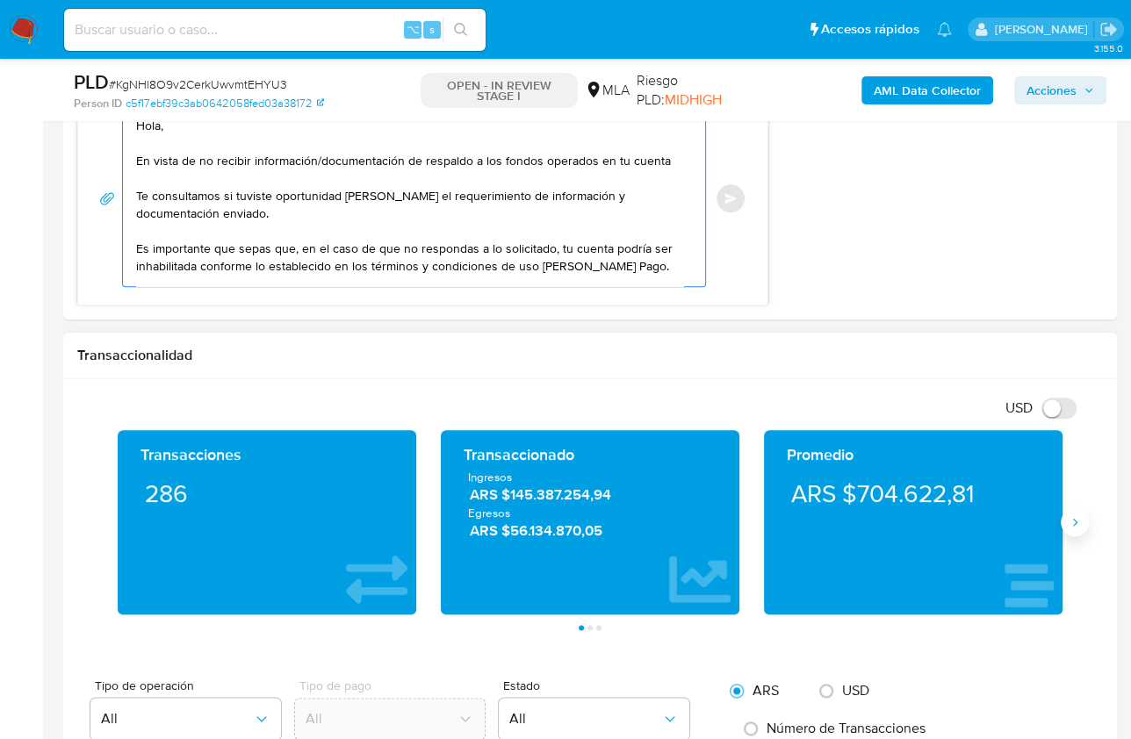
click at [1073, 524] on icon "Siguiente" at bounding box center [1074, 522] width 14 height 14
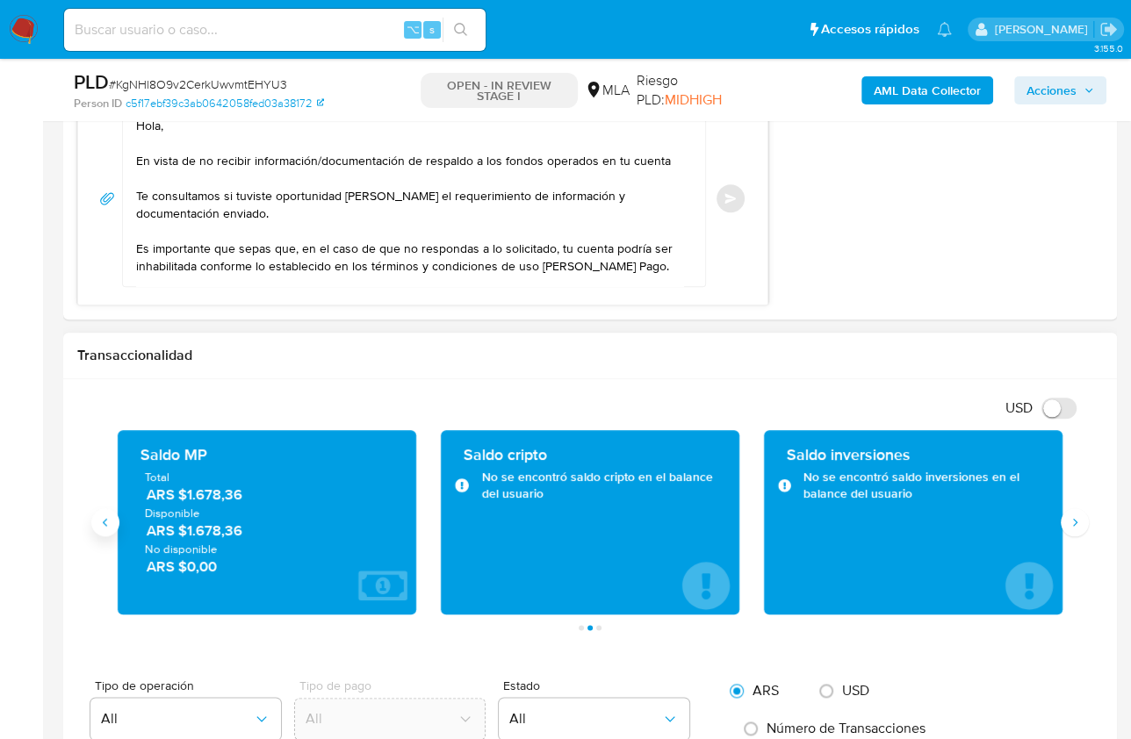
click at [101, 524] on icon "Anterior" at bounding box center [105, 522] width 14 height 14
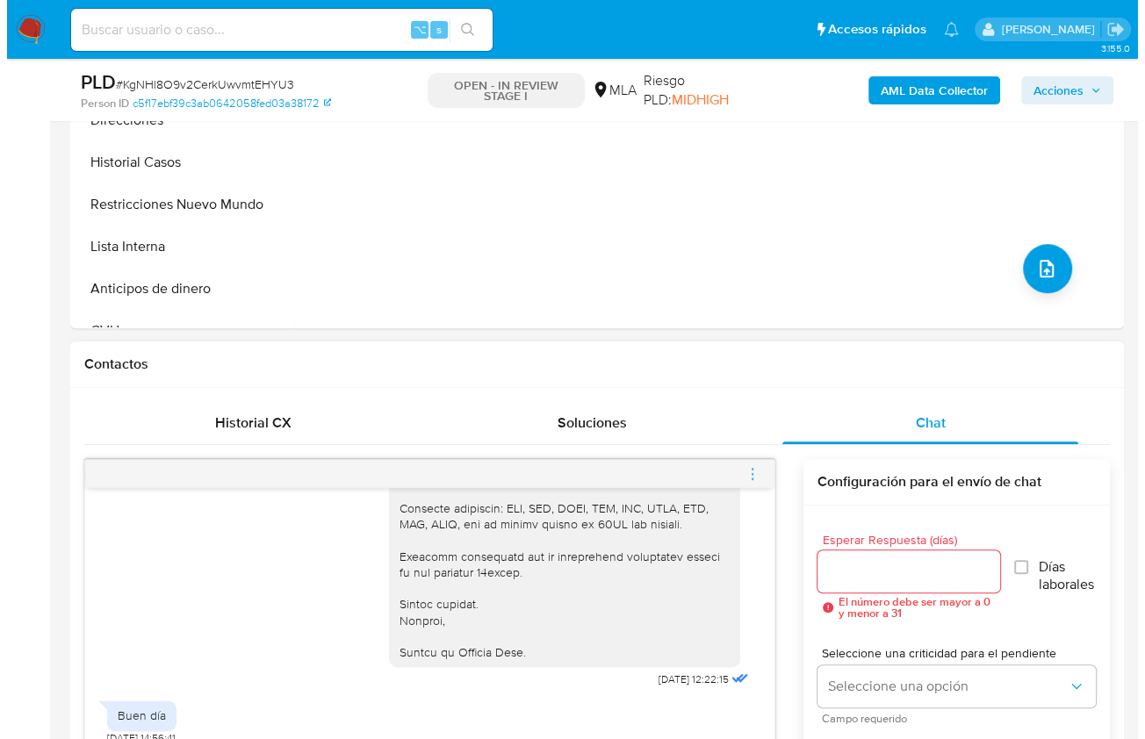
scroll to position [277, 0]
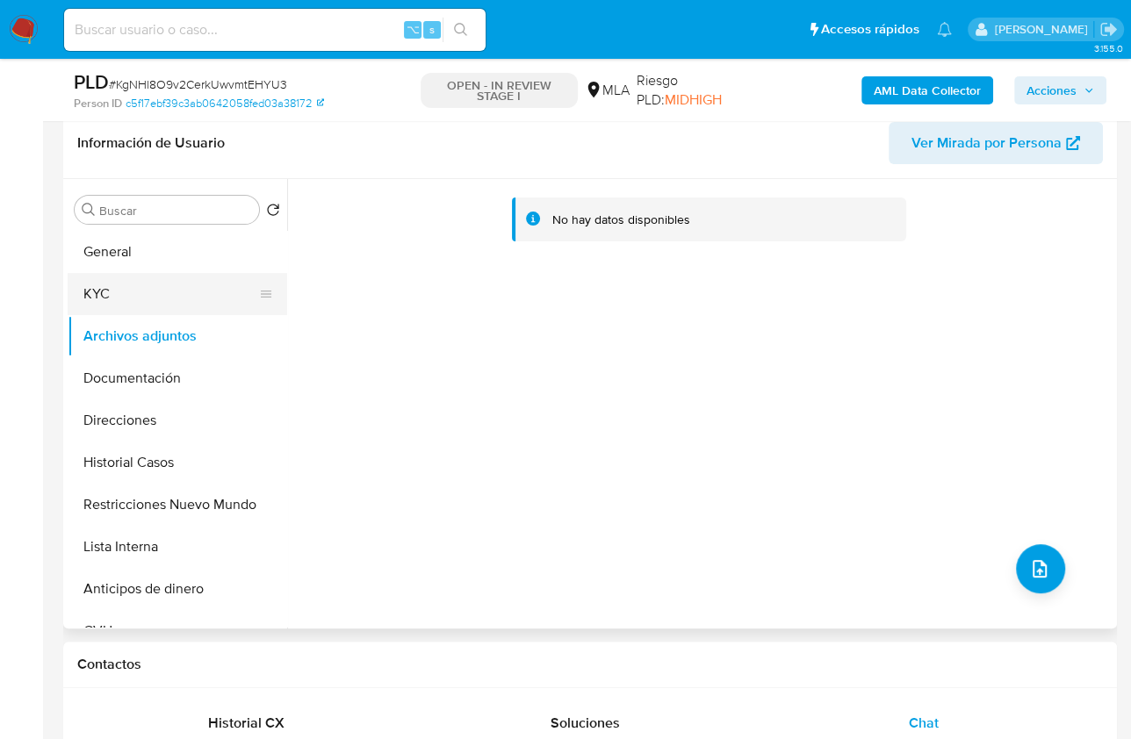
click at [111, 307] on button "KYC" at bounding box center [170, 294] width 205 height 42
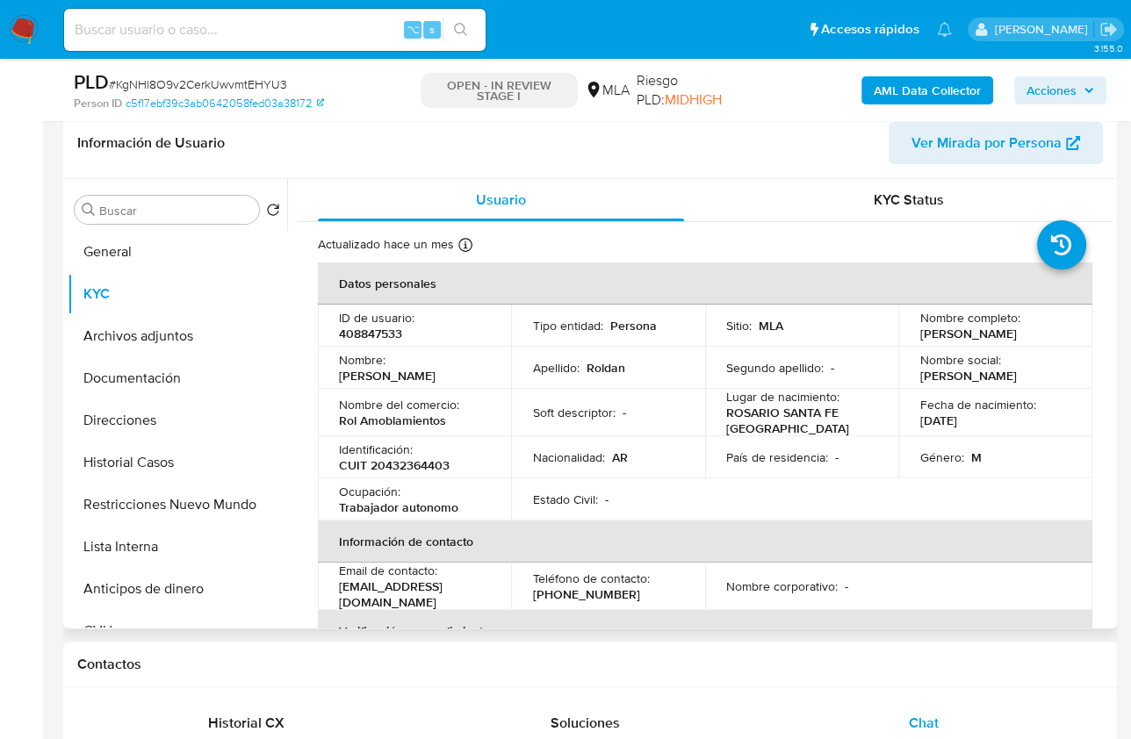
click at [416, 458] on p "CUIT 20432364403" at bounding box center [394, 465] width 111 height 16
copy p "20432364403"
click at [120, 455] on button "Historial Casos" at bounding box center [170, 463] width 205 height 42
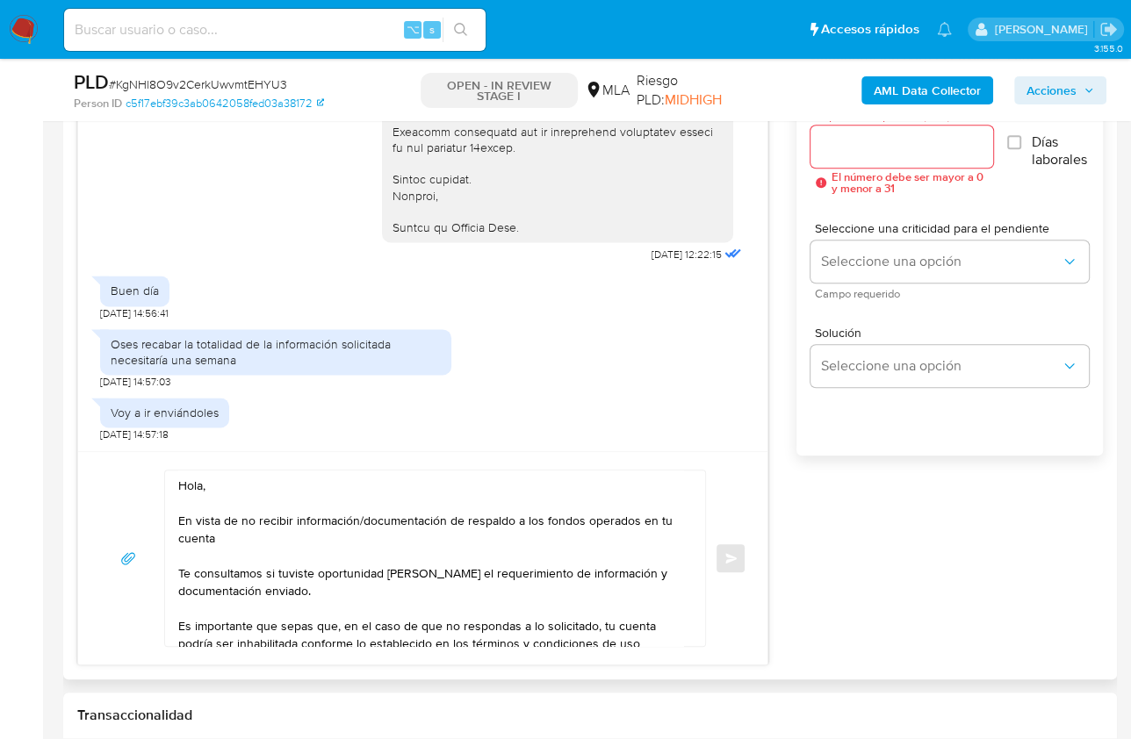
scroll to position [1012, 0]
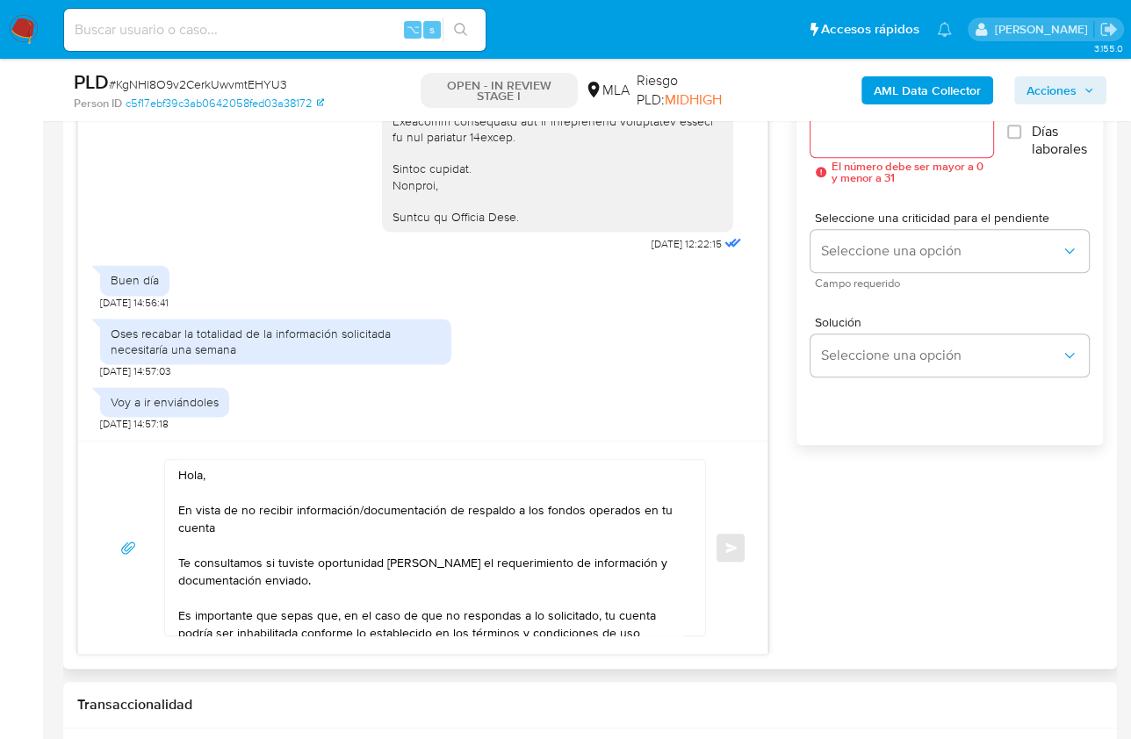
click at [256, 514] on textarea "Hola, En vista de no recibir información/documentación de respaldo a los fondos…" at bounding box center [430, 548] width 505 height 176
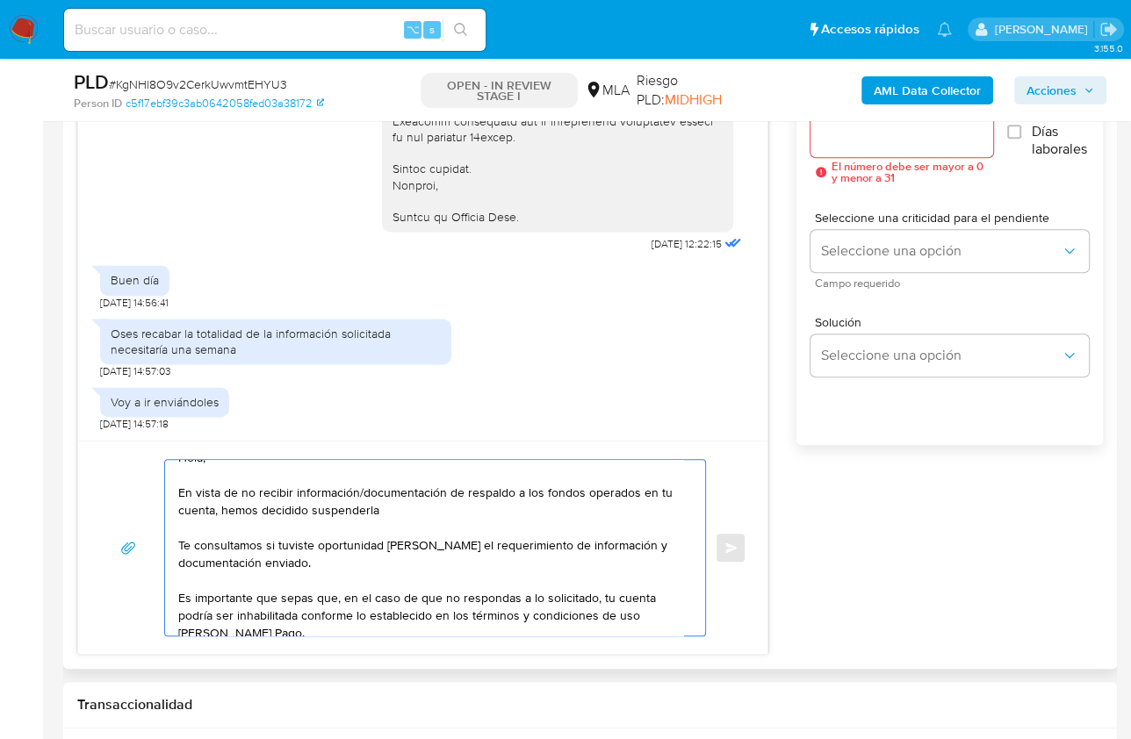
scroll to position [61, 0]
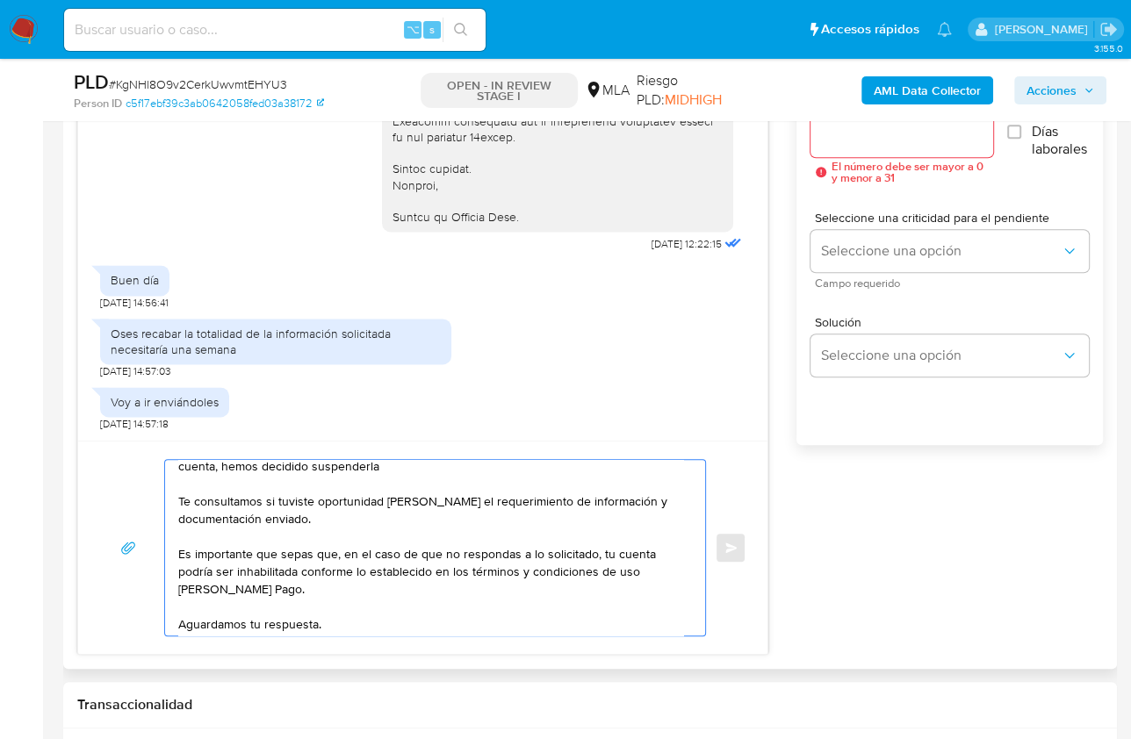
click at [331, 518] on textarea "Hola, En vista de no recibir información/documentación de respaldo a los fondos…" at bounding box center [430, 548] width 505 height 176
click at [402, 449] on div "Hola, En vista de no recibir información/documentación de respaldo a los fondos…" at bounding box center [422, 547] width 689 height 213
click at [406, 471] on textarea "Hola, En vista de no recibir información/documentación de respaldo a los fondos…" at bounding box center [430, 548] width 505 height 176
paste textarea "de acuerdo con lo previsto en las condiciones de registro y operación de la cue…"
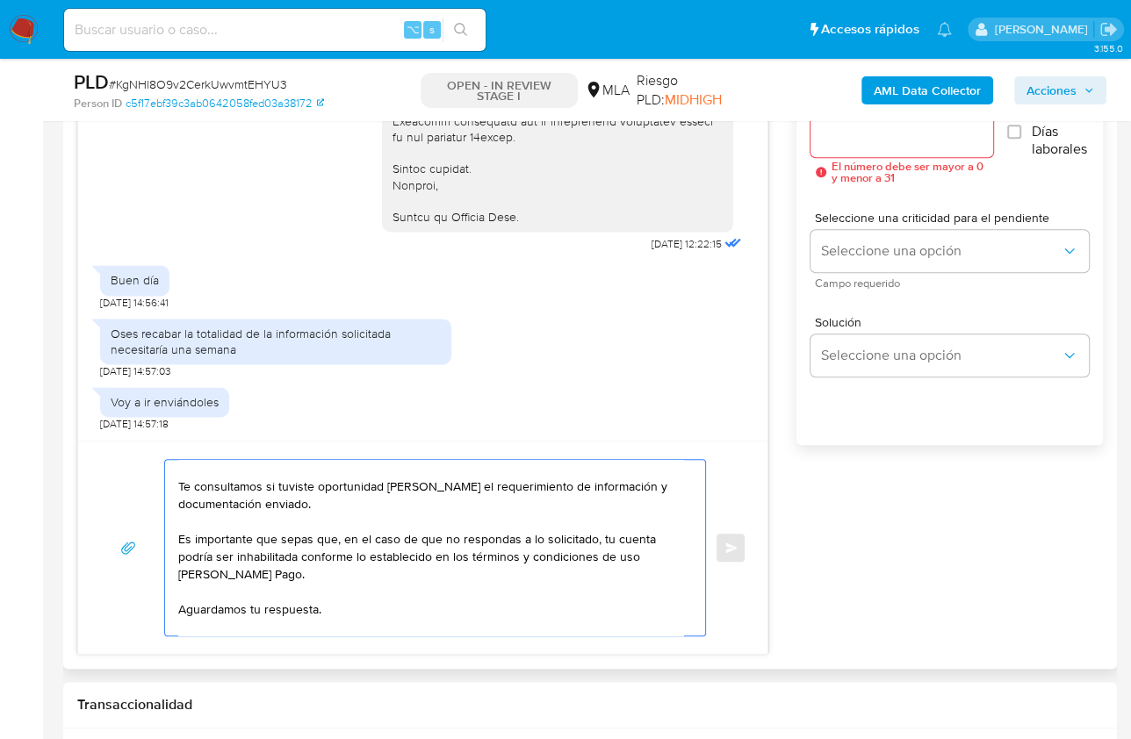
scroll to position [0, 0]
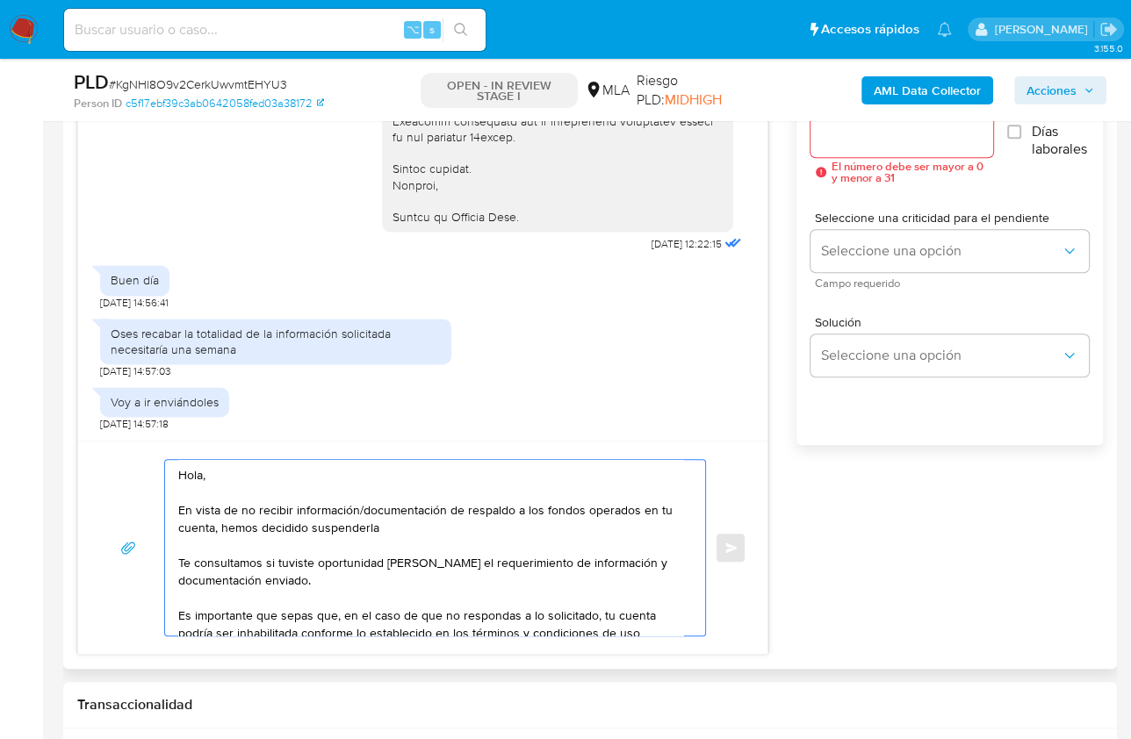
click at [388, 535] on textarea "Hola, En vista de no recibir información/documentación de respaldo a los fondos…" at bounding box center [430, 548] width 505 height 176
click at [404, 523] on textarea "Hola, En vista de no recibir información/documentación de respaldo a los fondos…" at bounding box center [430, 548] width 505 height 176
paste textarea "de acuerdo con lo previsto en las condiciones de registro y operación de la cue…"
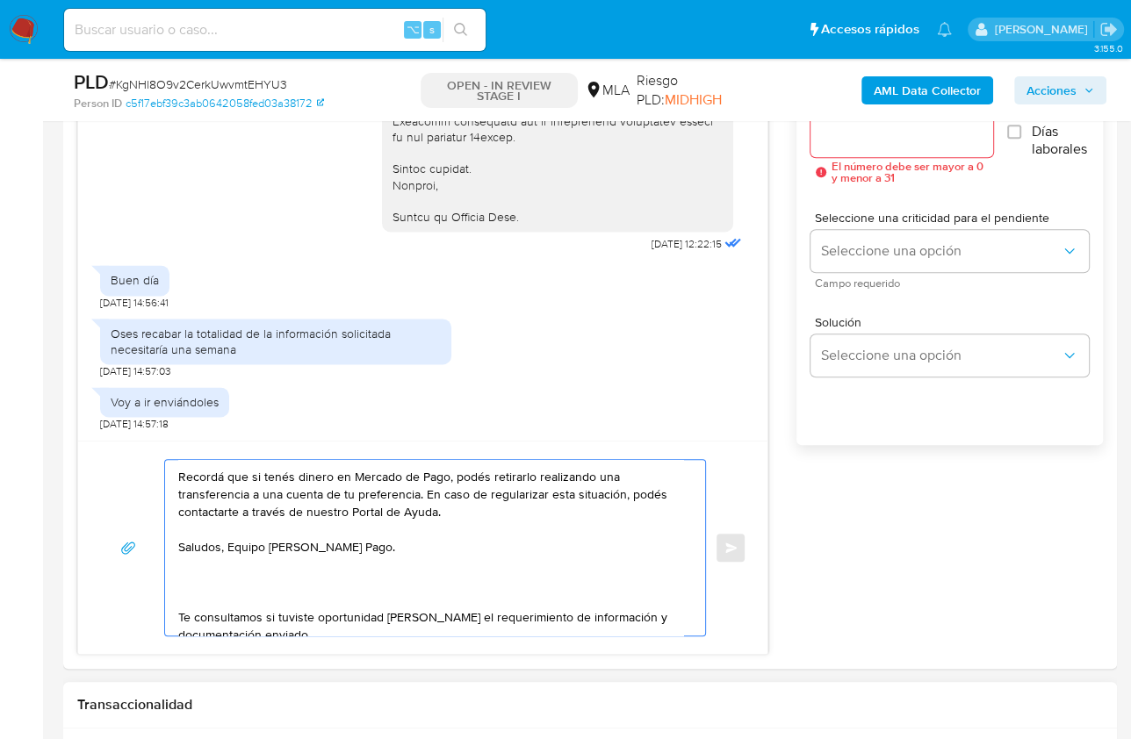
scroll to position [292, 0]
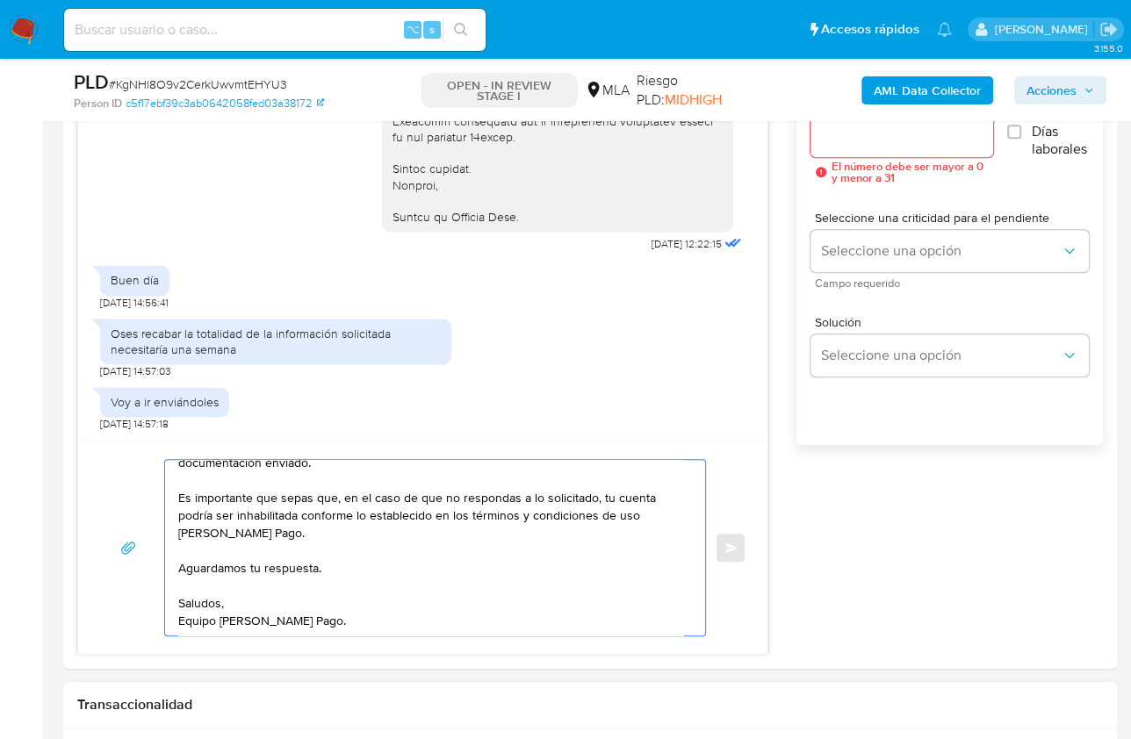
drag, startPoint x: 212, startPoint y: 578, endPoint x: 357, endPoint y: 689, distance: 182.8
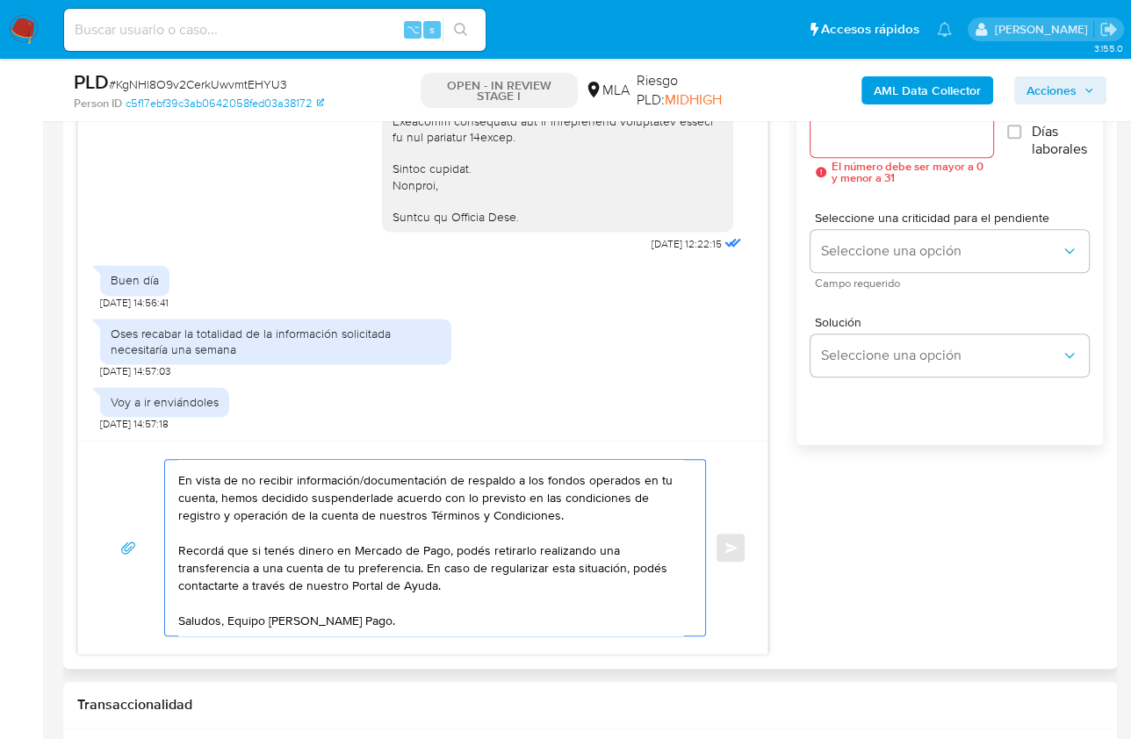
click at [199, 623] on textarea "Hola, En vista de no recibir información/documentación de respaldo a los fondos…" at bounding box center [430, 548] width 505 height 176
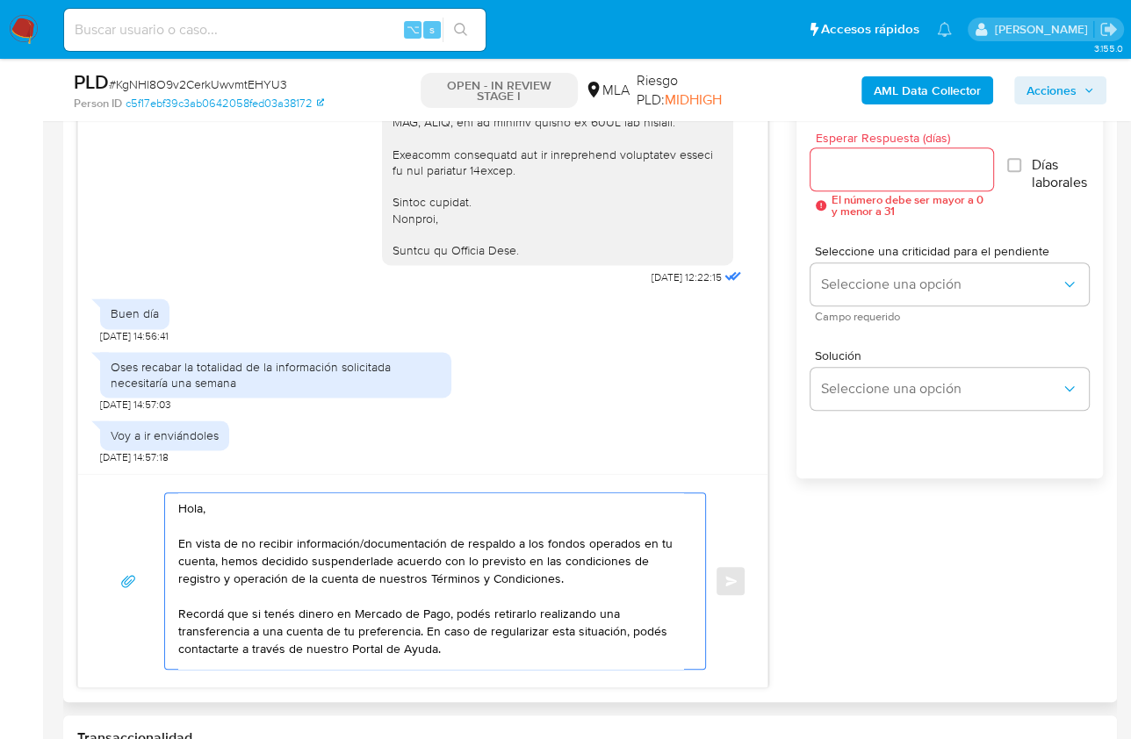
scroll to position [977, 0]
type textarea "Hola, En vista de no recibir información/documentación de respaldo a los fondos…"
click at [873, 150] on div at bounding box center [901, 171] width 183 height 42
click at [872, 165] on input "Esperar Respuesta (días)" at bounding box center [901, 171] width 183 height 23
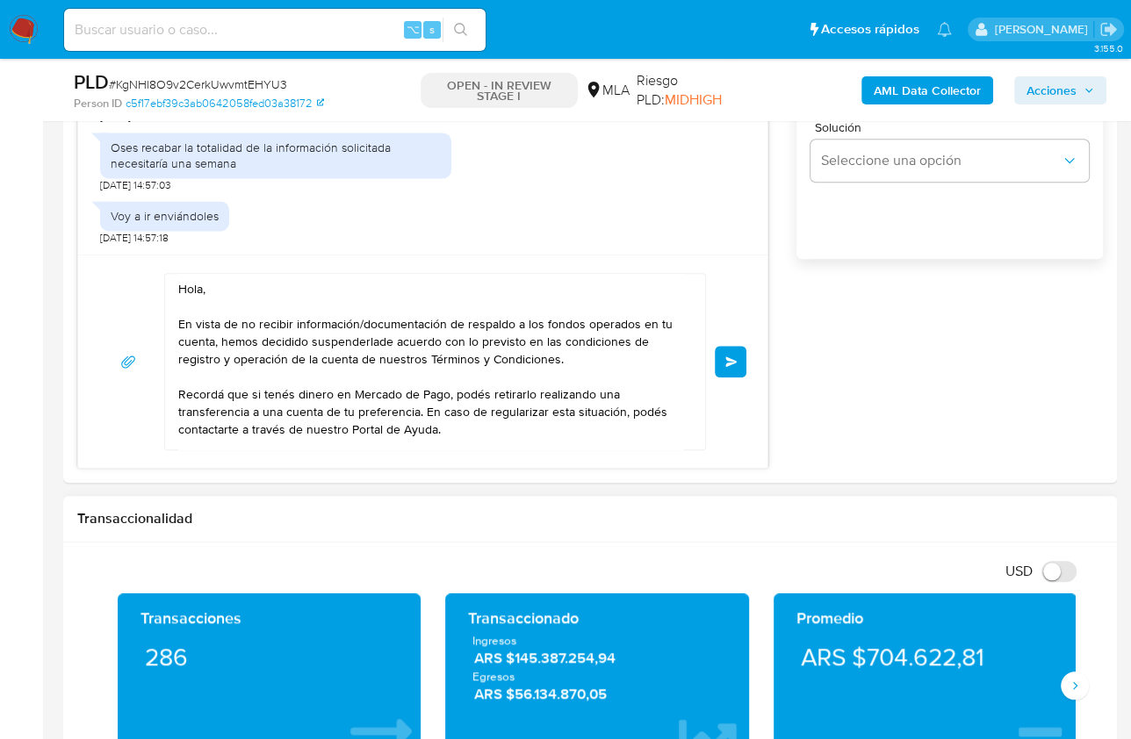
scroll to position [1153, 0]
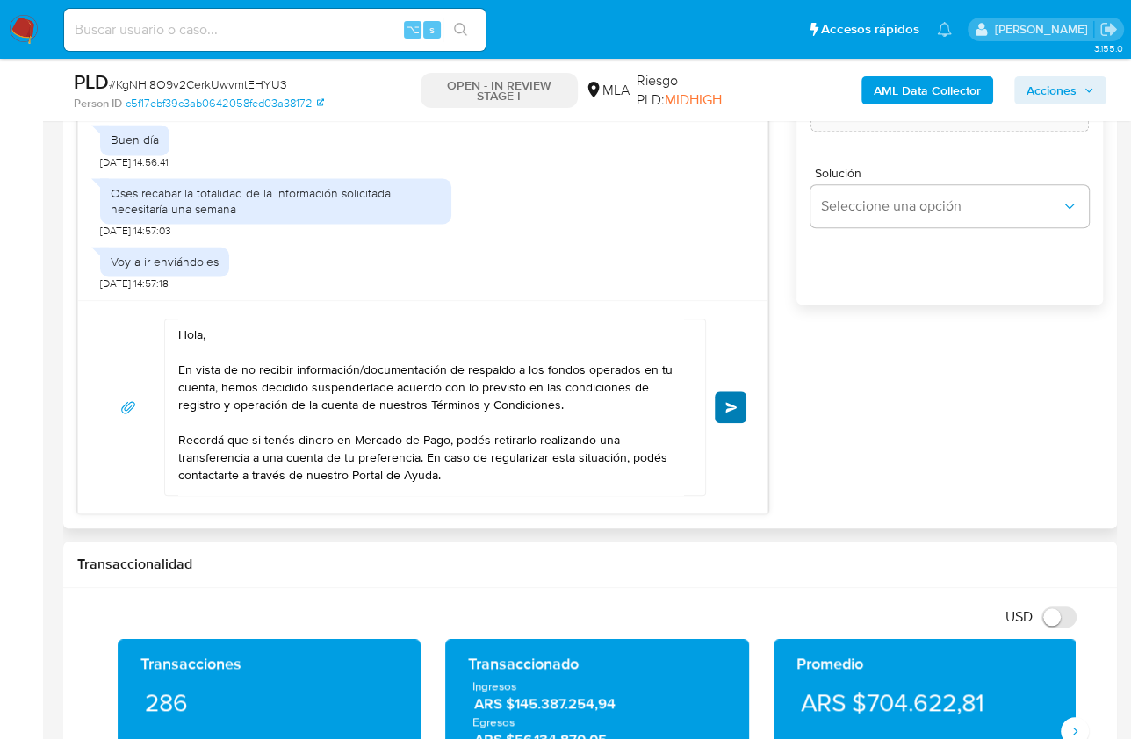
type input "0"
click at [736, 402] on span "Enviar" at bounding box center [731, 407] width 12 height 11
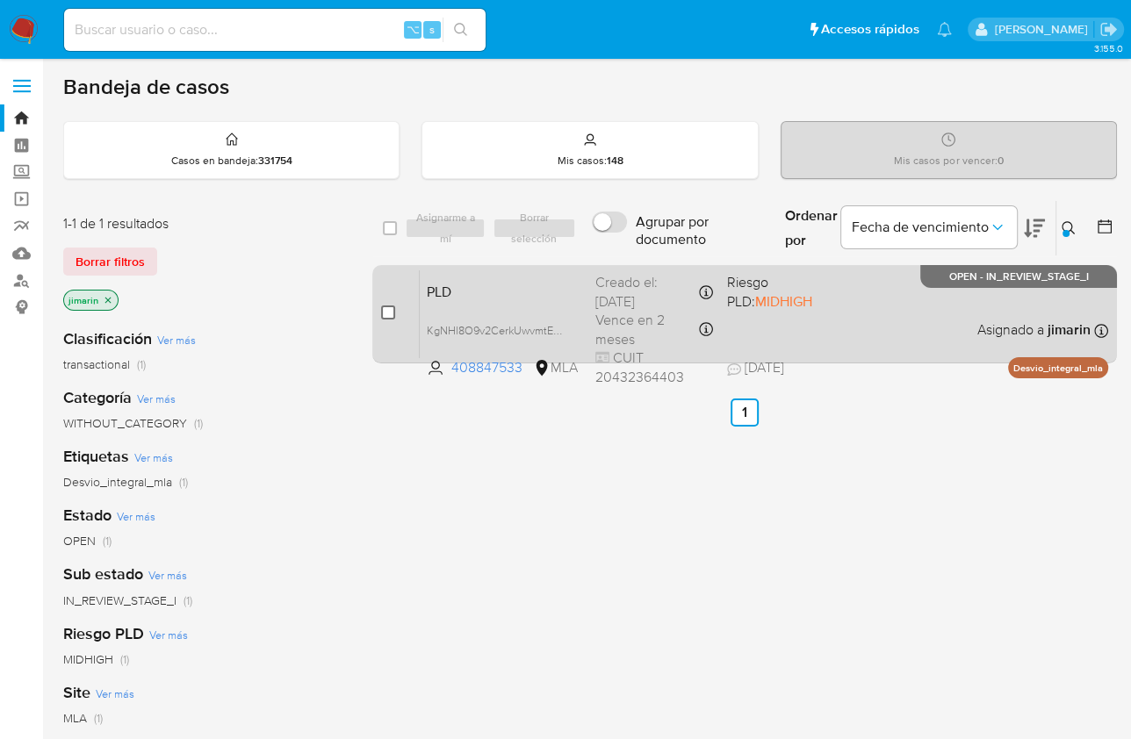
click at [391, 317] on input "checkbox" at bounding box center [388, 312] width 14 height 14
checkbox input "true"
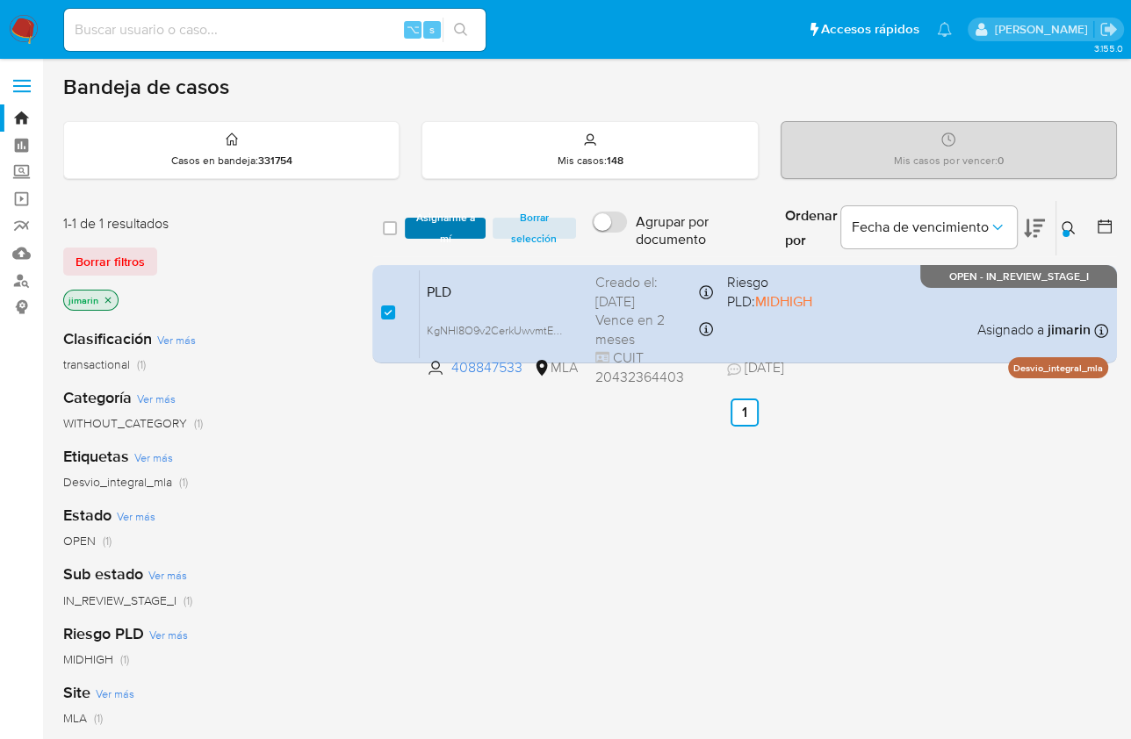
click at [428, 231] on span "Asignarme a mí" at bounding box center [444, 228] width 62 height 18
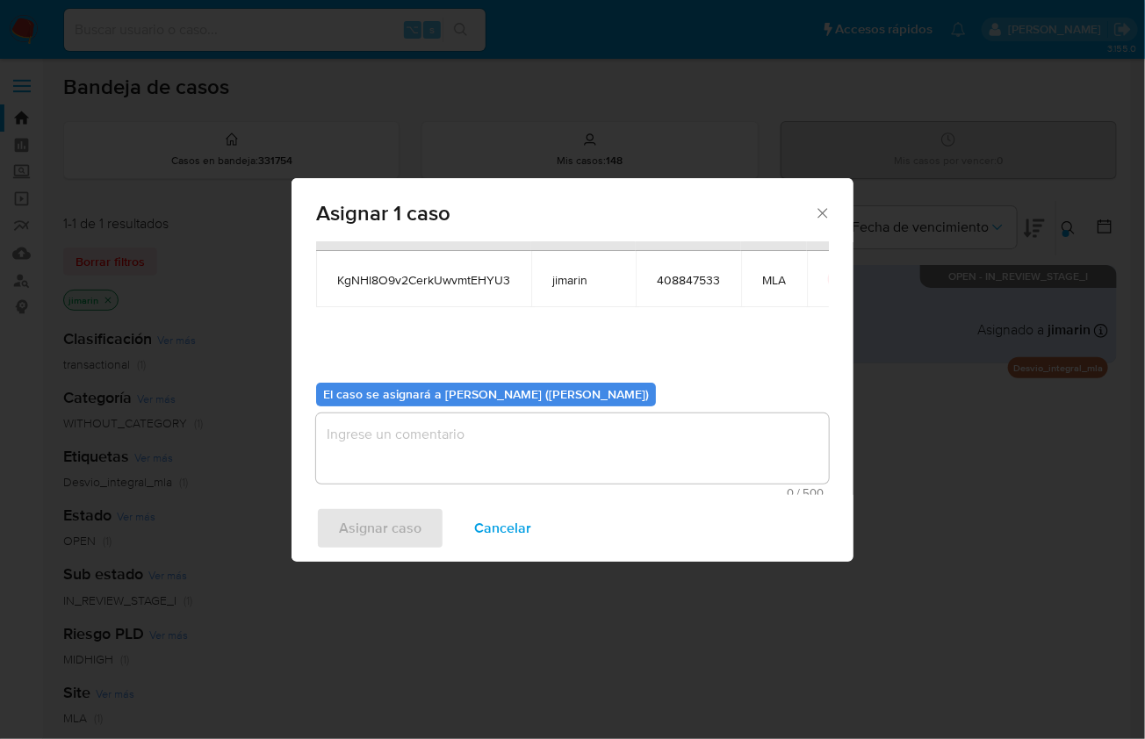
scroll to position [90, 0]
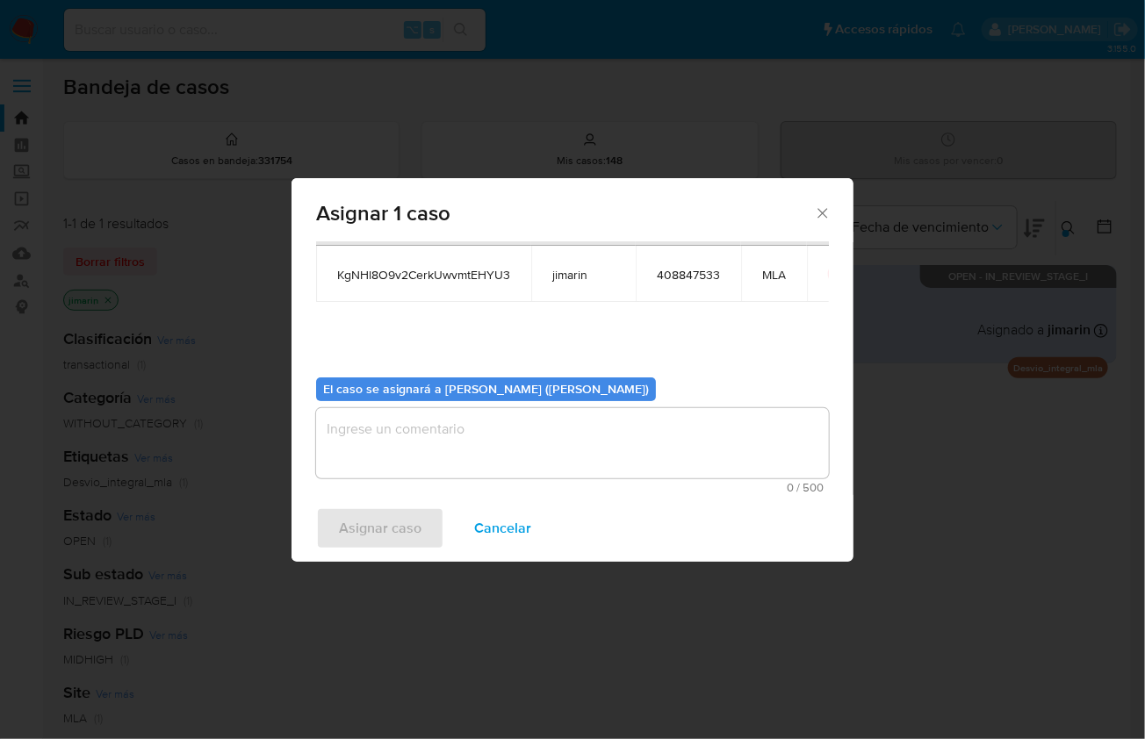
click at [540, 429] on textarea "assign-modal" at bounding box center [572, 443] width 513 height 70
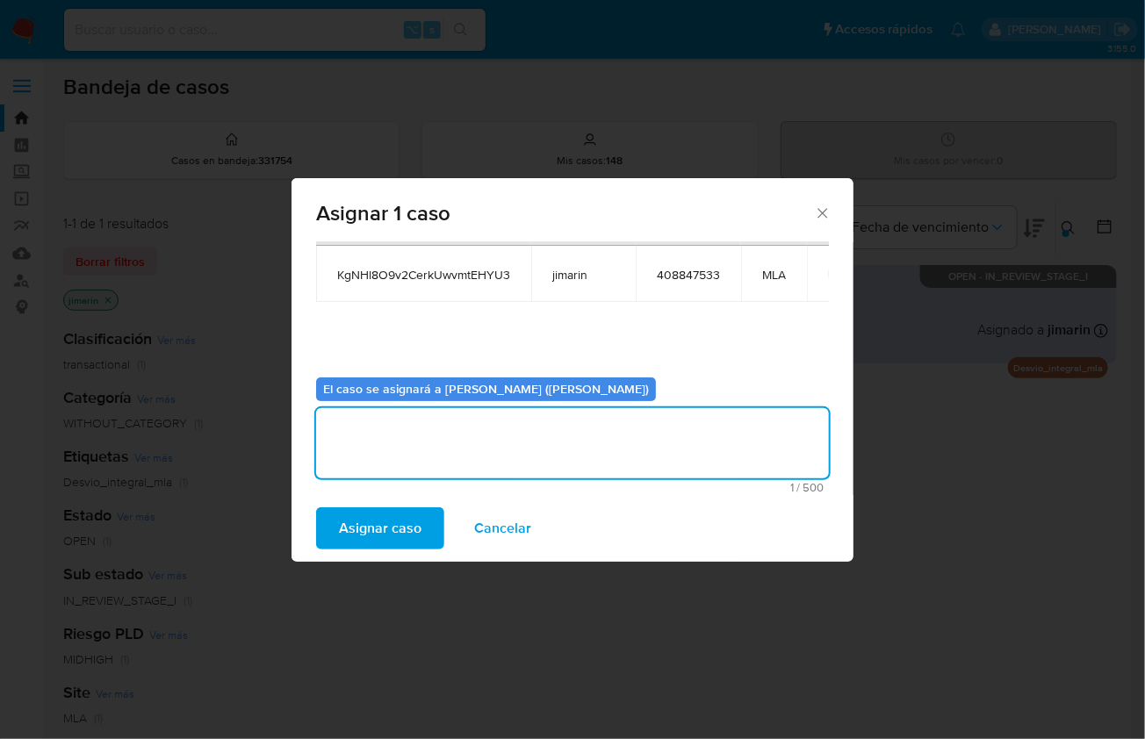
click at [420, 539] on button "Asignar caso" at bounding box center [380, 528] width 128 height 42
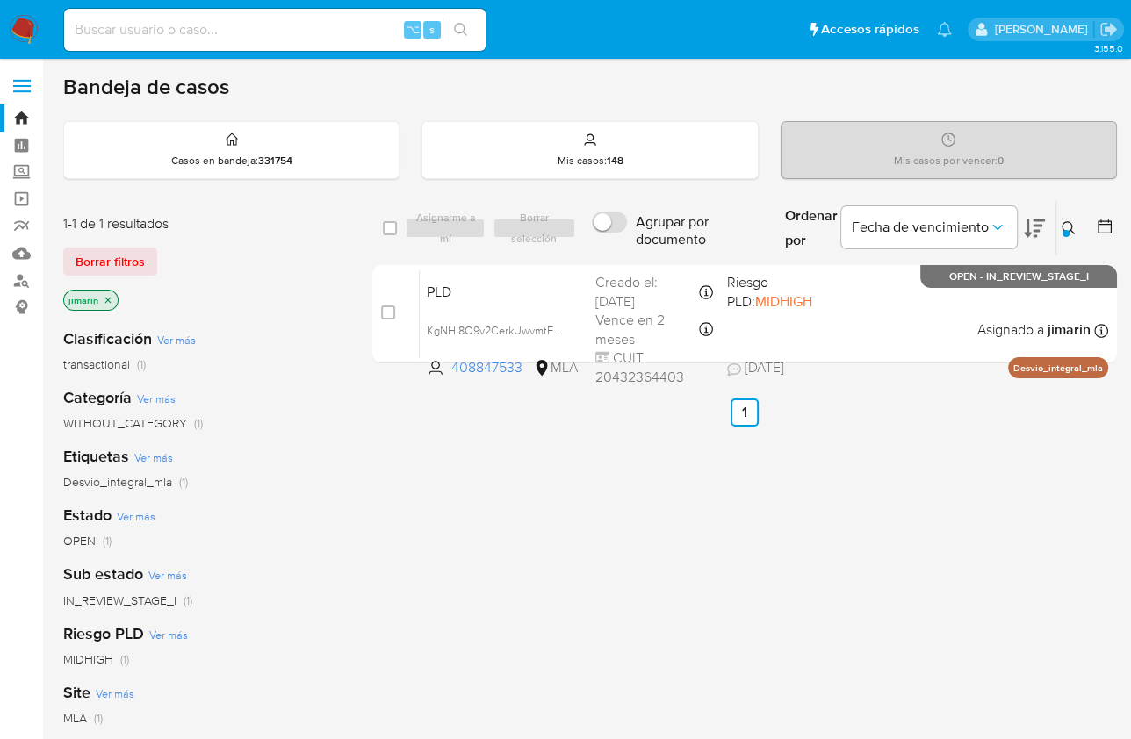
click at [1068, 224] on icon at bounding box center [1068, 228] width 14 height 14
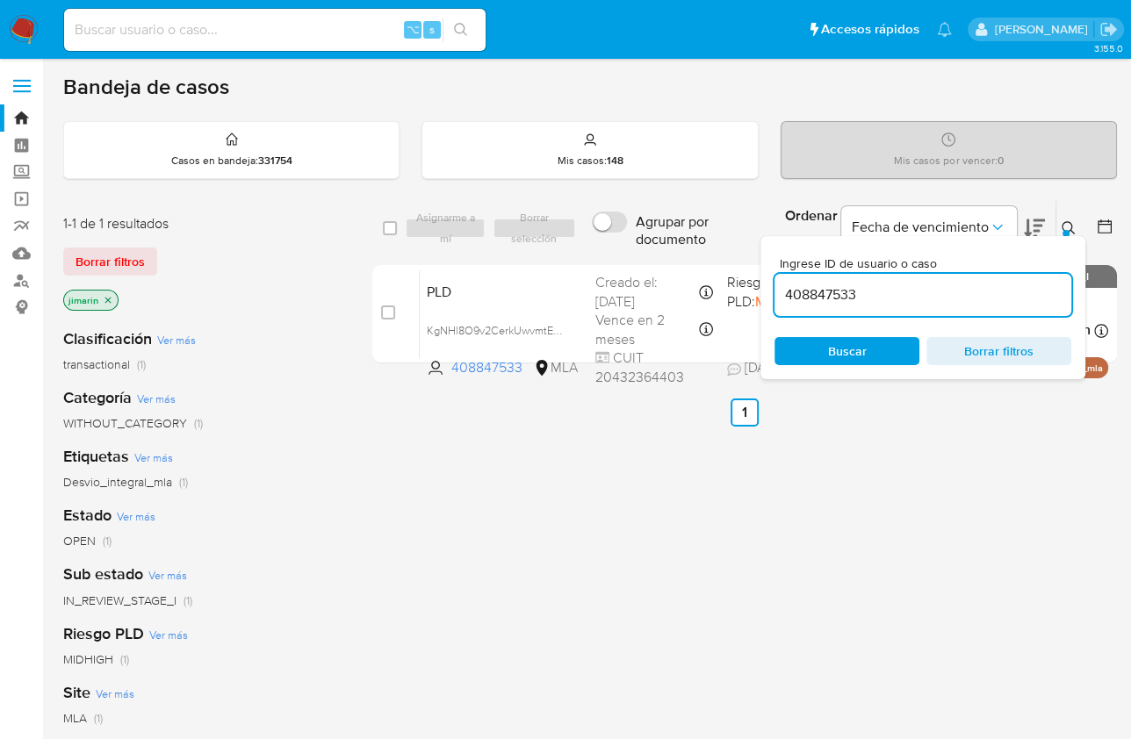
click at [995, 309] on div "408847533" at bounding box center [922, 295] width 297 height 42
click at [990, 292] on input "408847533" at bounding box center [922, 295] width 297 height 23
paste input "363501892"
type input "363501892"
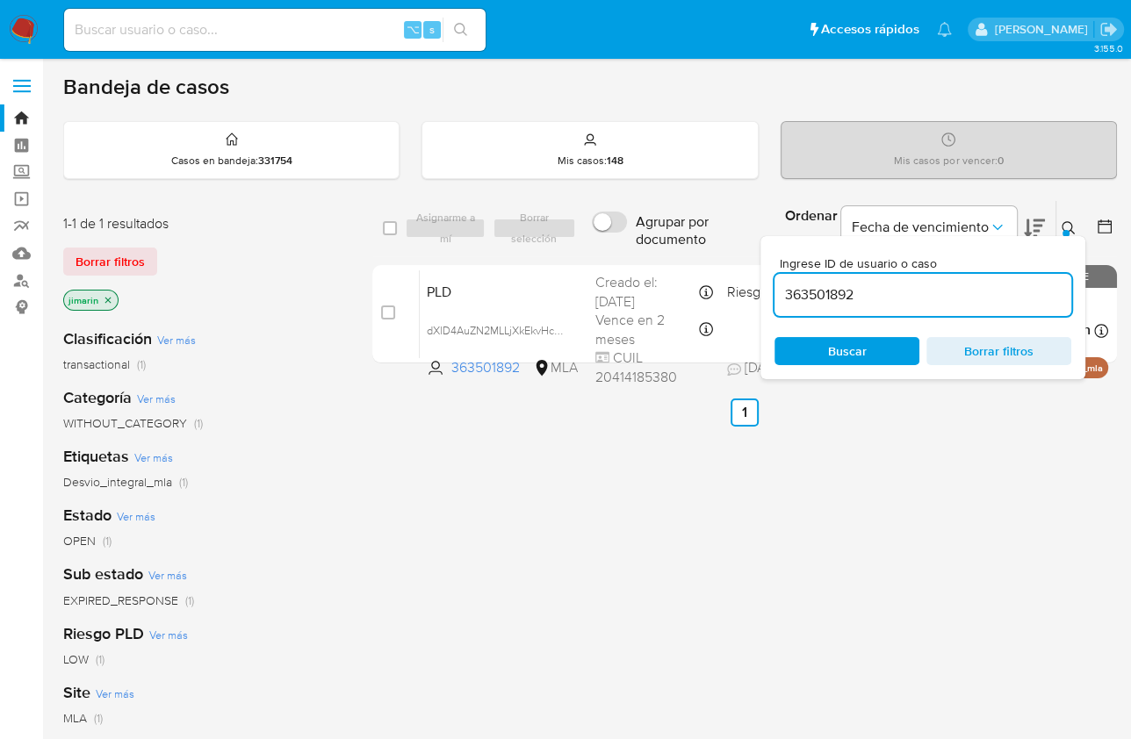
click at [1071, 229] on icon at bounding box center [1067, 227] width 13 height 13
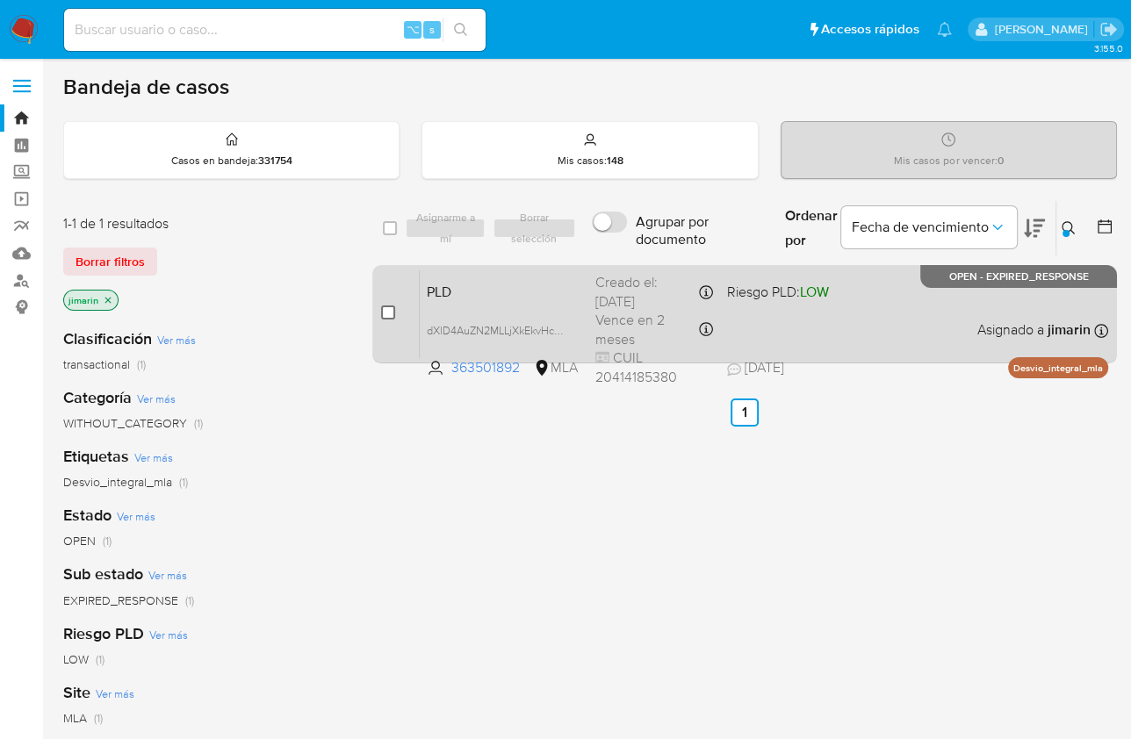
click at [384, 311] on input "checkbox" at bounding box center [388, 312] width 14 height 14
checkbox input "true"
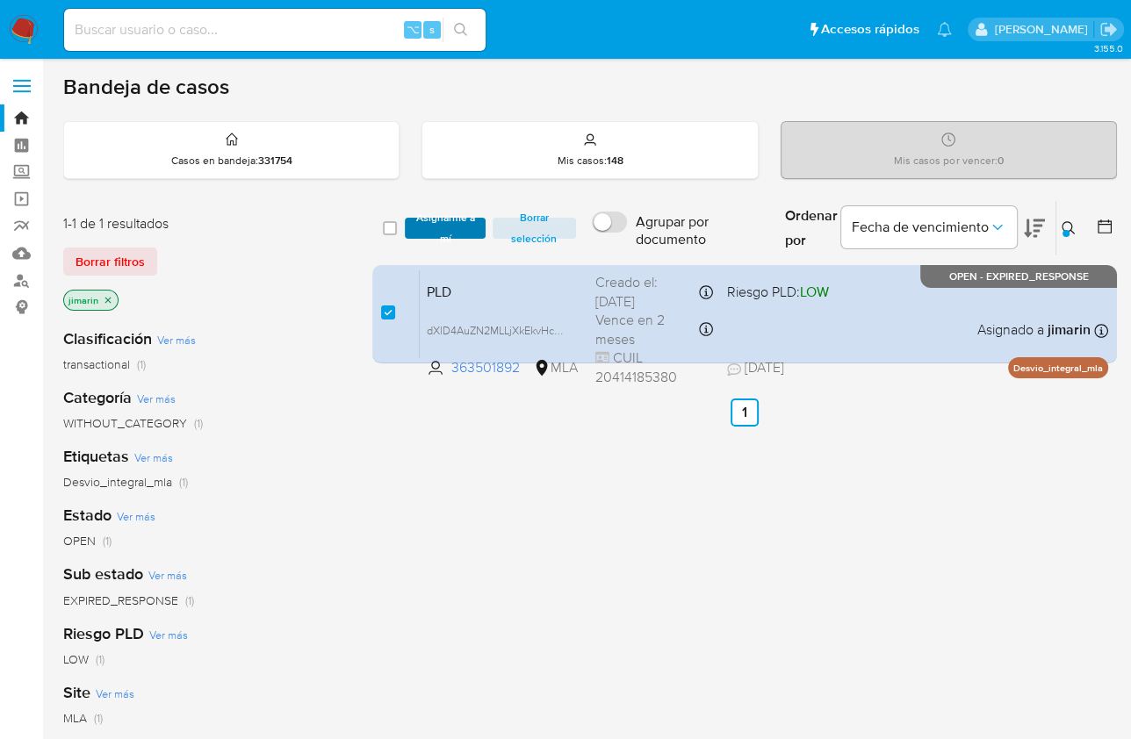
click at [429, 237] on span "Asignarme a mí" at bounding box center [444, 228] width 62 height 18
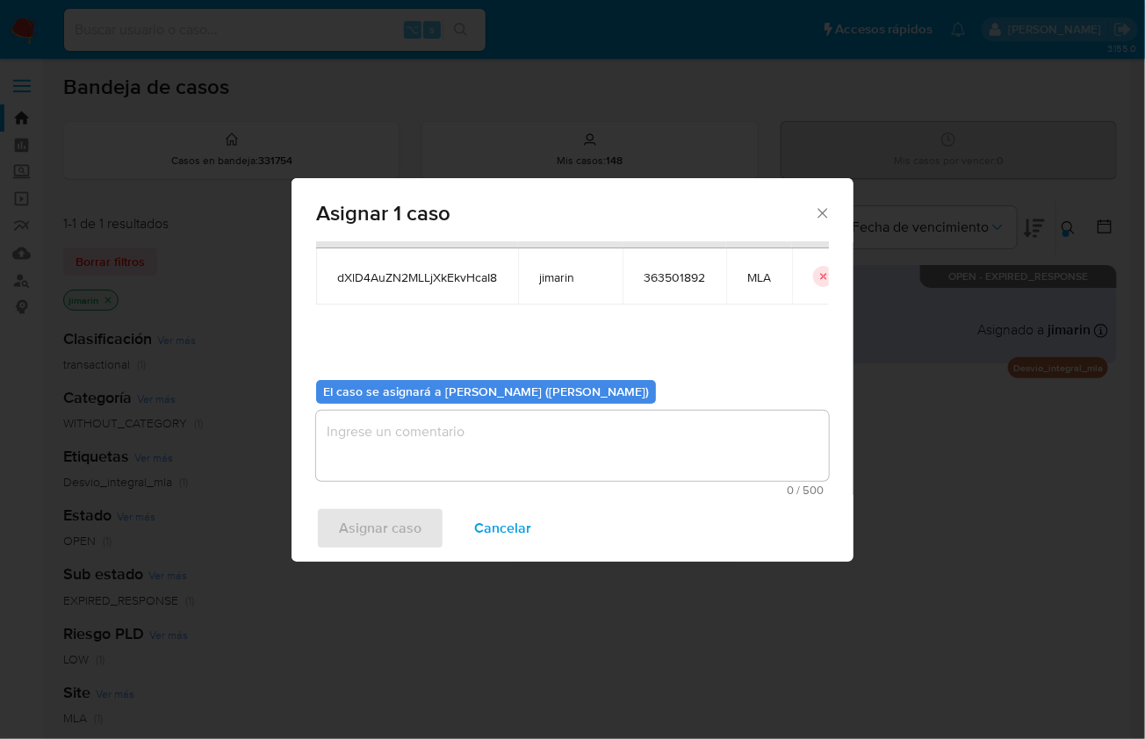
scroll to position [90, 0]
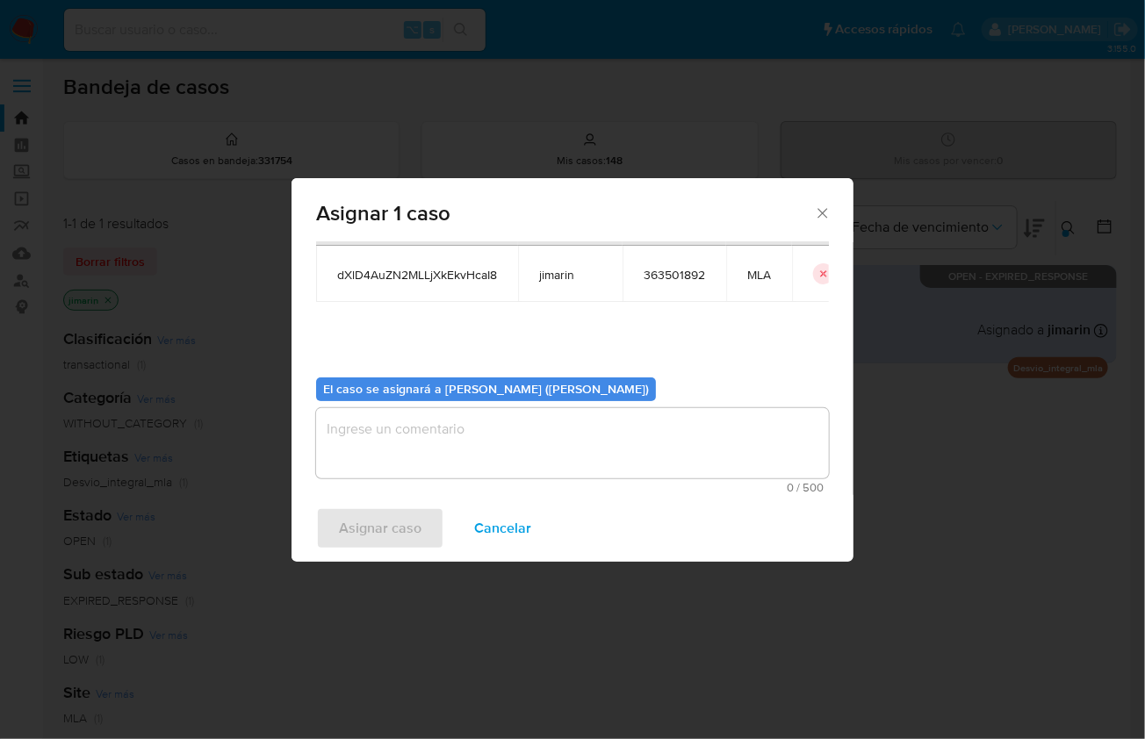
click at [481, 442] on textarea "assign-modal" at bounding box center [572, 443] width 513 height 70
click at [387, 528] on span "Asignar caso" at bounding box center [380, 528] width 83 height 39
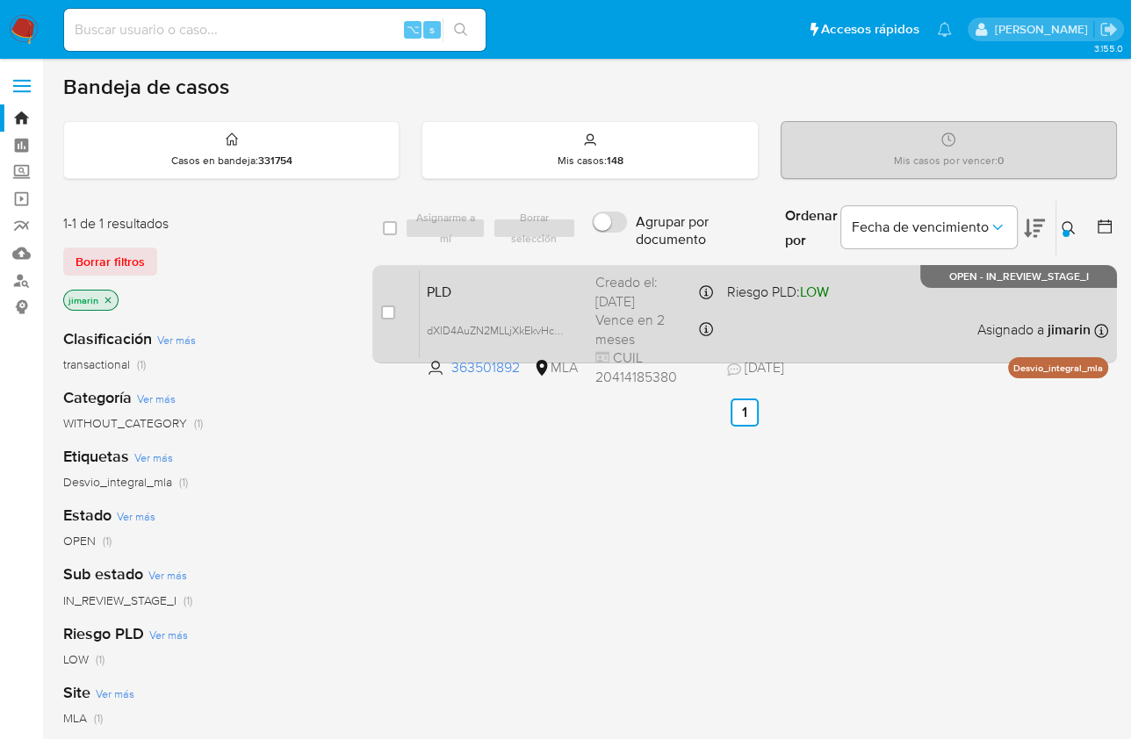
click at [926, 337] on div "PLD dXlD4AuZN2MLLjXkEkvHcaI8 363501892 MLA Riesgo PLD: LOW Creado el: 12/07/202…" at bounding box center [764, 313] width 688 height 89
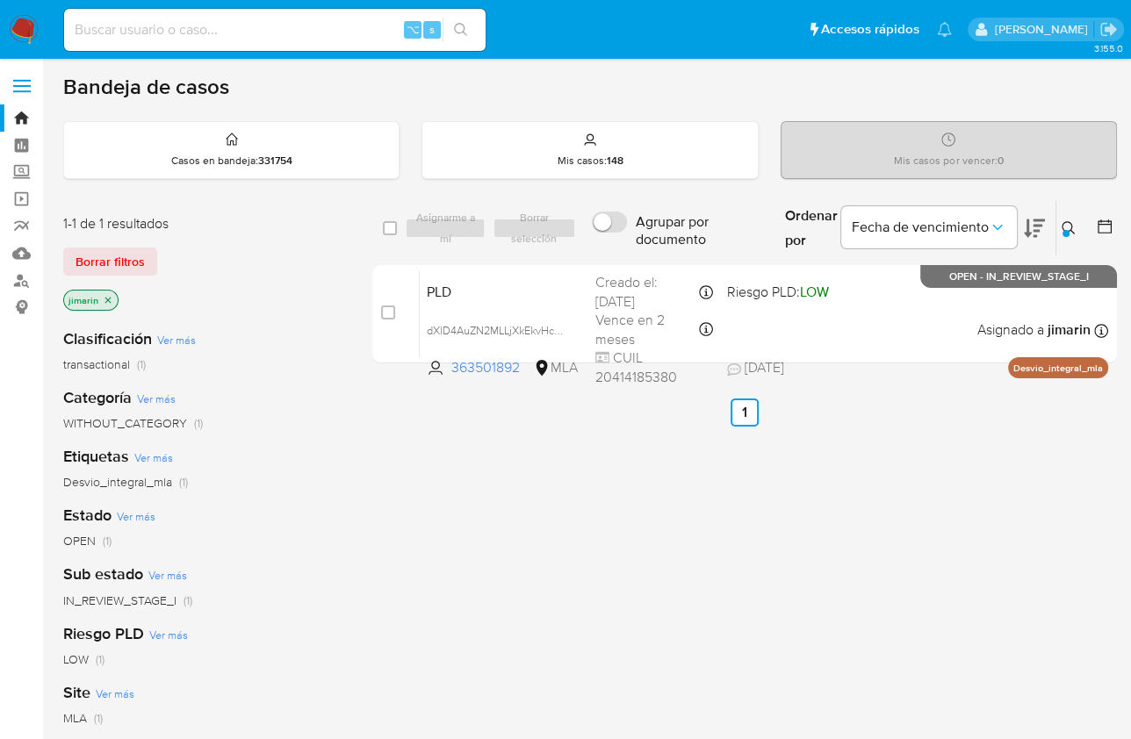
click at [1065, 230] on div at bounding box center [1065, 233] width 7 height 7
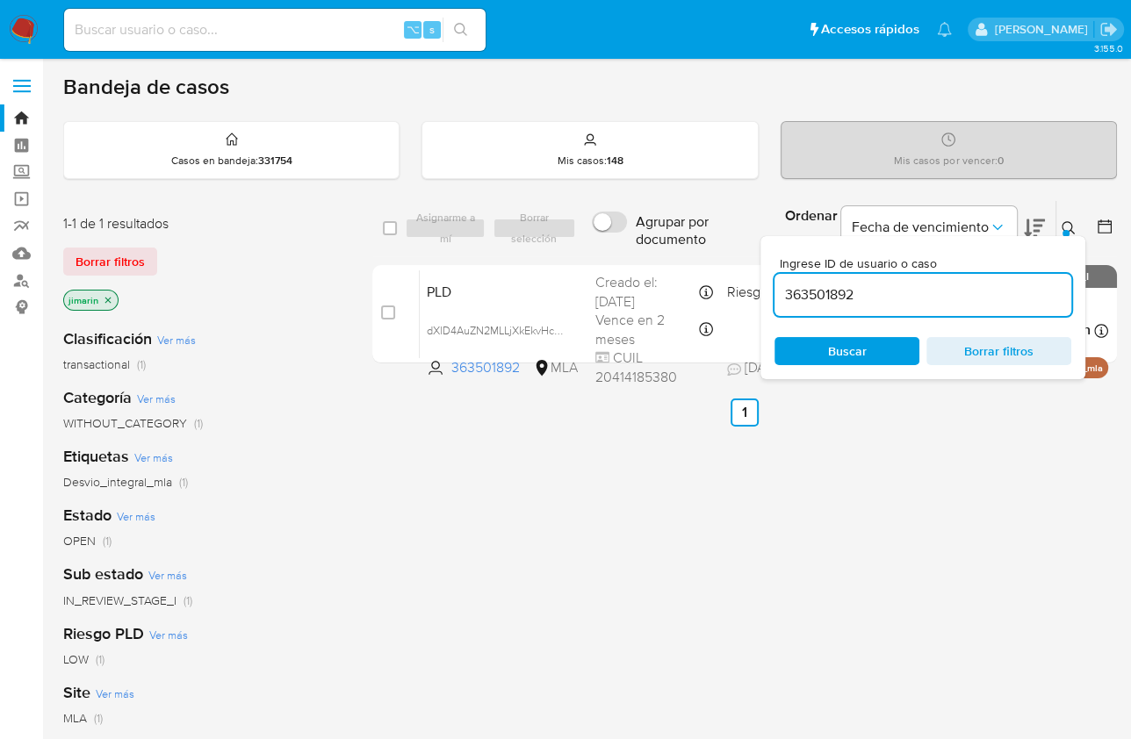
click at [943, 287] on input "363501892" at bounding box center [922, 295] width 297 height 23
type input "398694967"
click at [1075, 228] on button at bounding box center [1070, 228] width 29 height 21
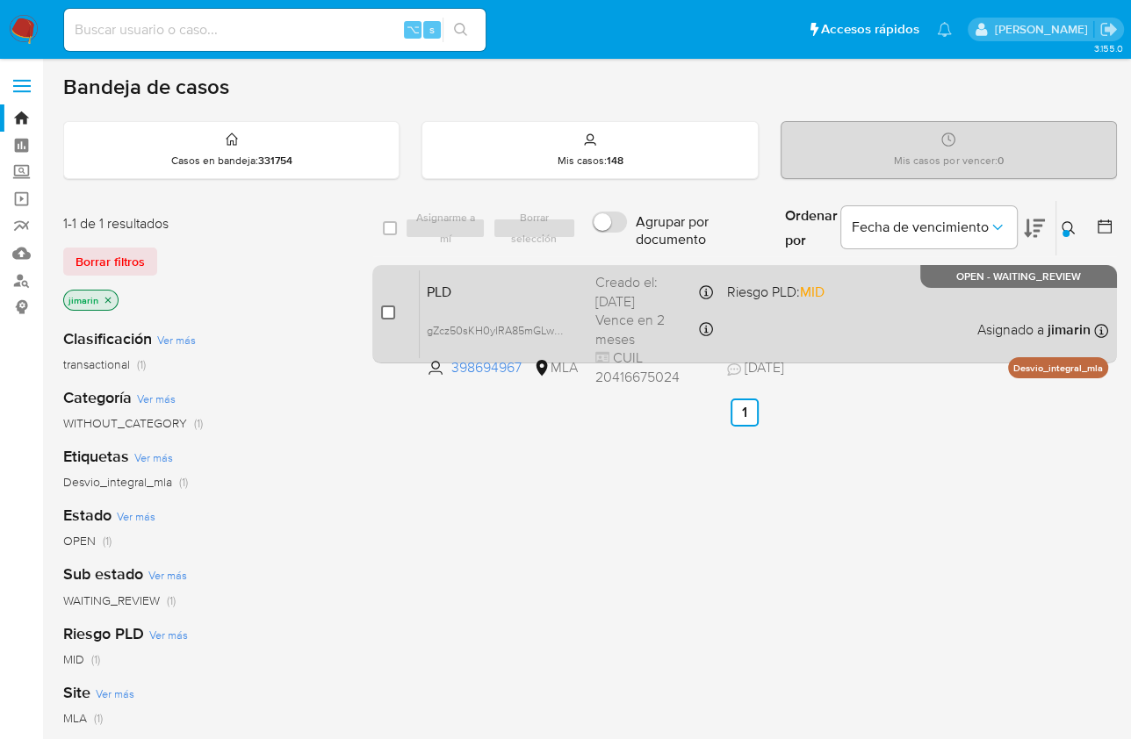
click at [382, 312] on input "checkbox" at bounding box center [388, 312] width 14 height 14
checkbox input "true"
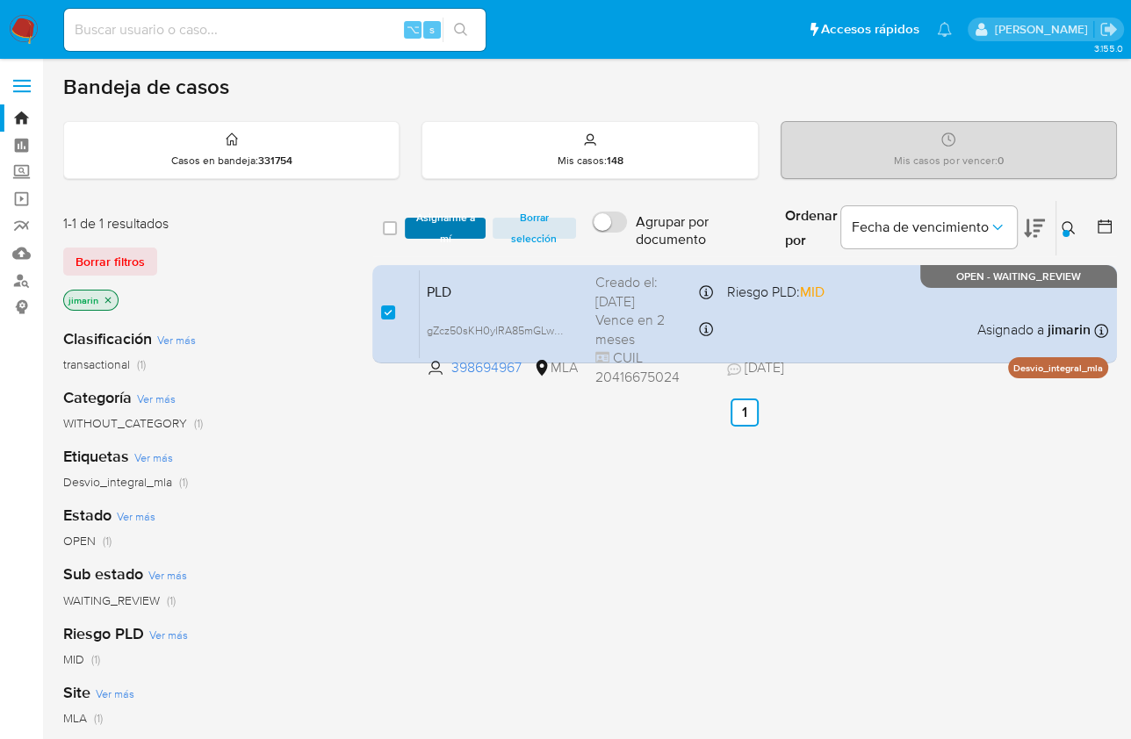
click at [459, 219] on span "Asignarme a mí" at bounding box center [444, 228] width 62 height 18
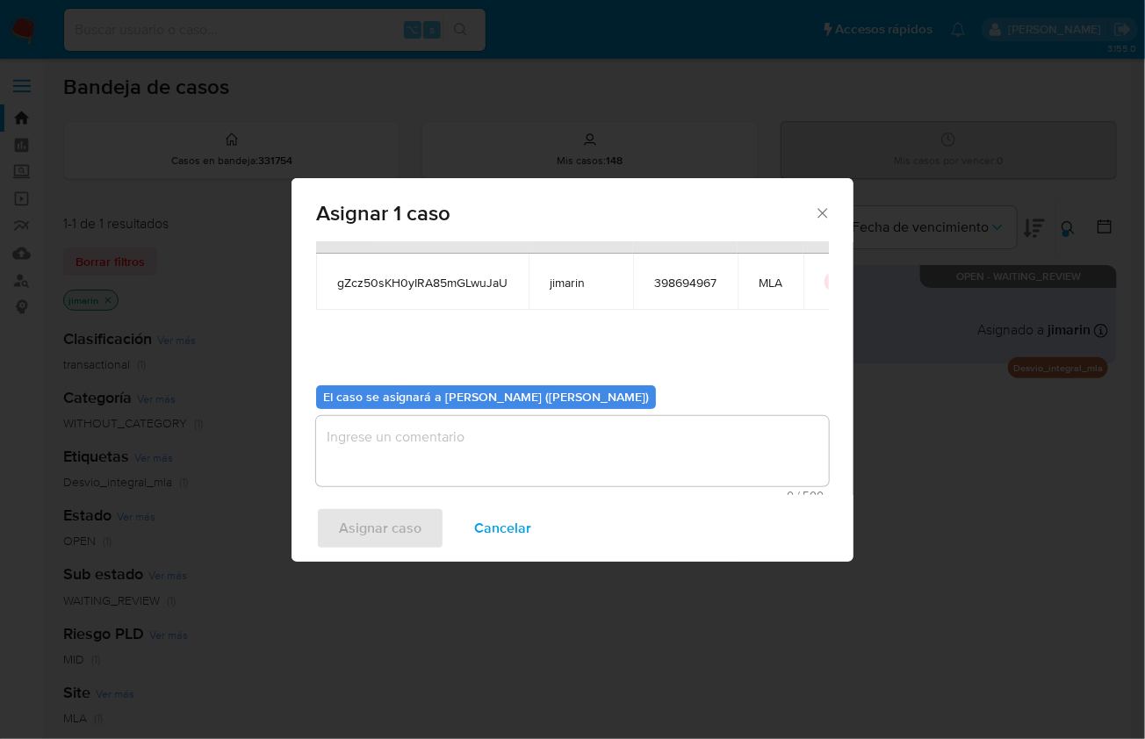
scroll to position [90, 0]
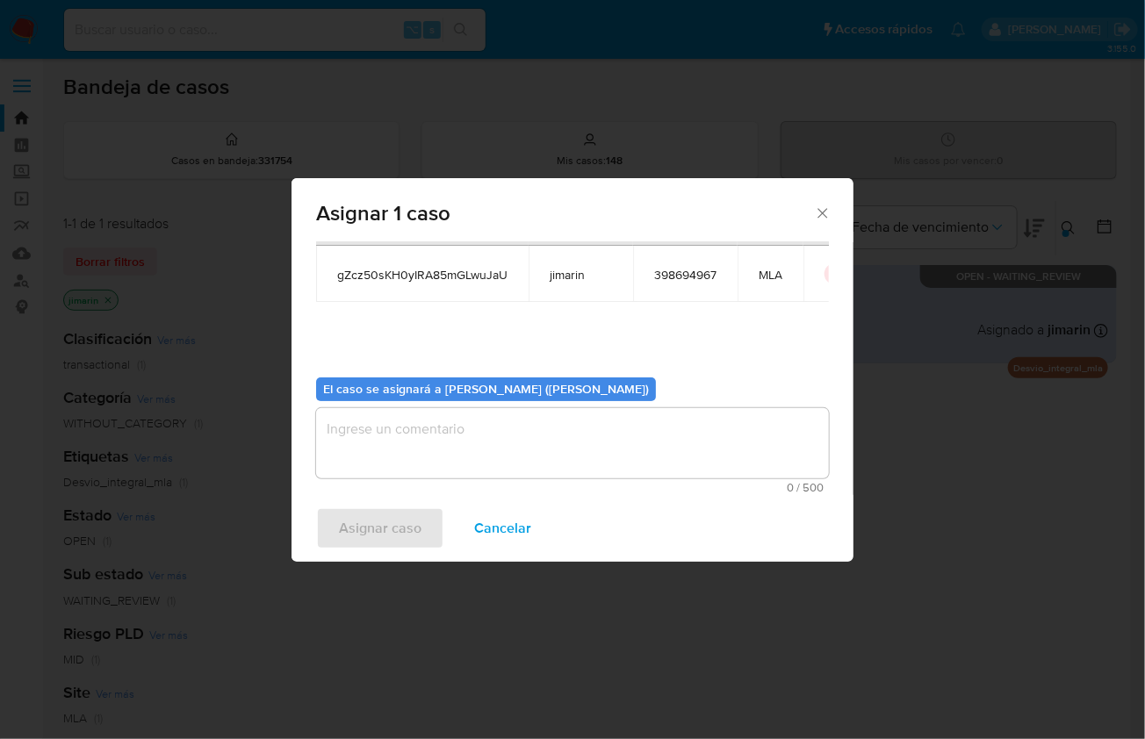
drag, startPoint x: 477, startPoint y: 455, endPoint x: 437, endPoint y: 488, distance: 51.7
click at [477, 455] on textarea "assign-modal" at bounding box center [572, 443] width 513 height 70
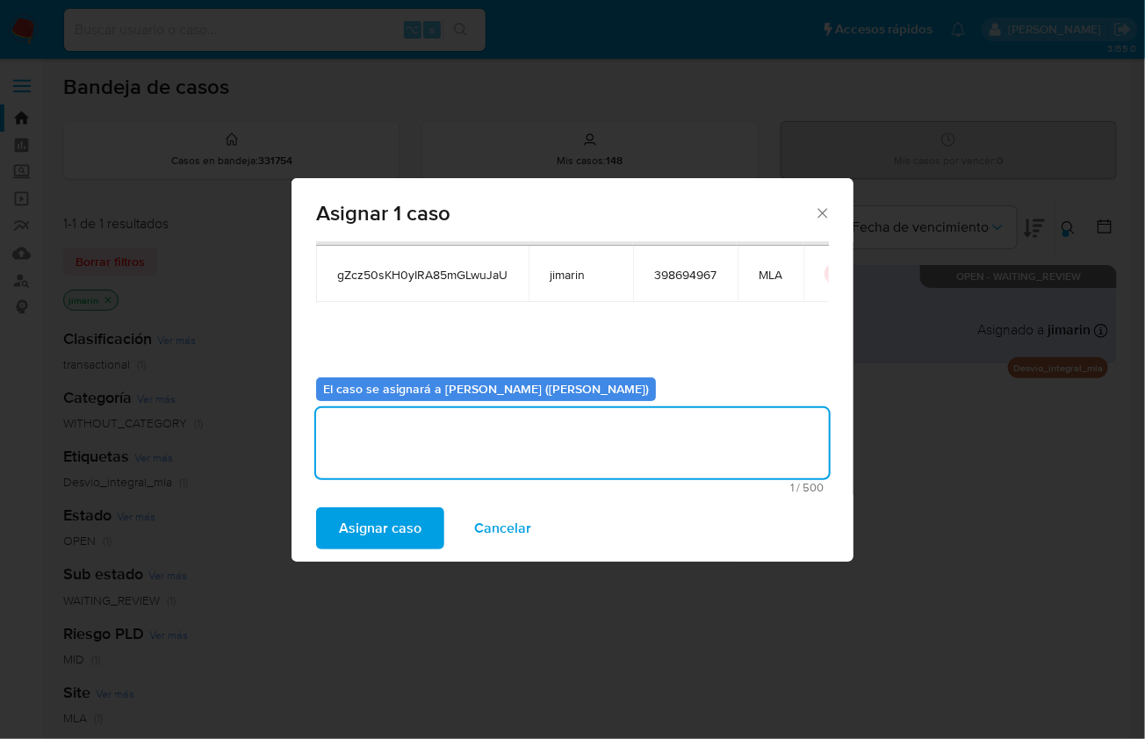
click at [405, 535] on span "Asignar caso" at bounding box center [380, 528] width 83 height 39
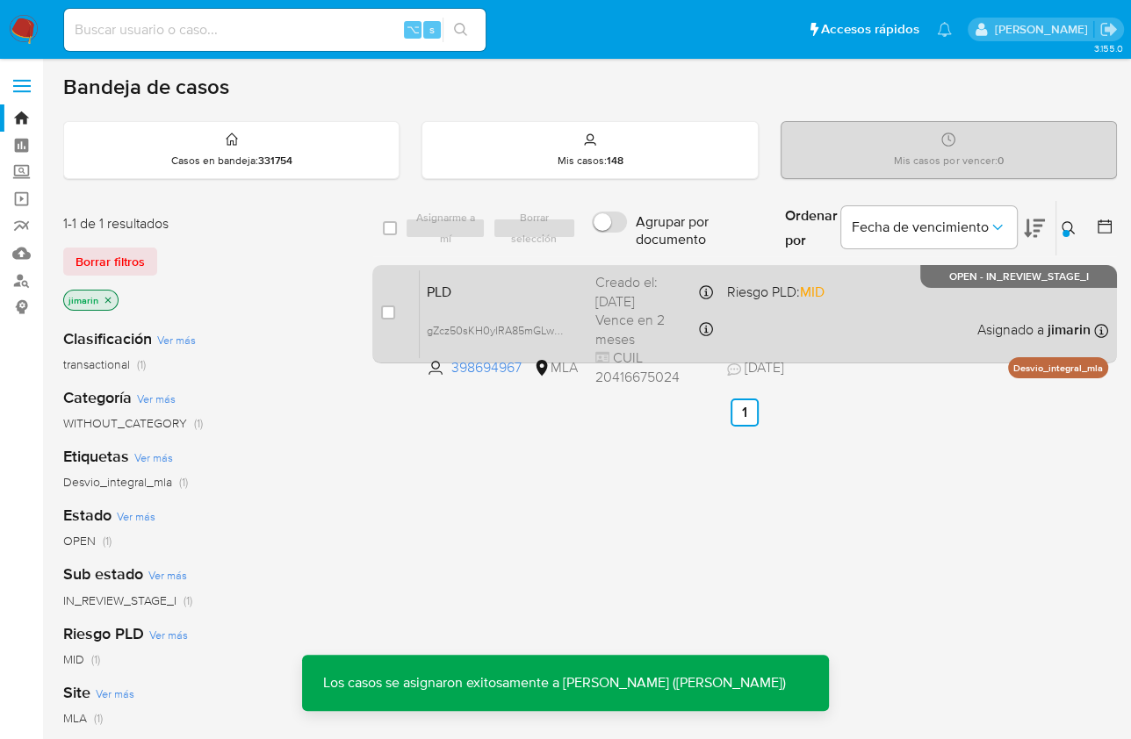
click at [992, 355] on div "PLD gZcz50sKH0yIRA85mGLwuJaU 398694967 MLA Riesgo PLD: MID Creado el: 12/07/202…" at bounding box center [764, 313] width 688 height 89
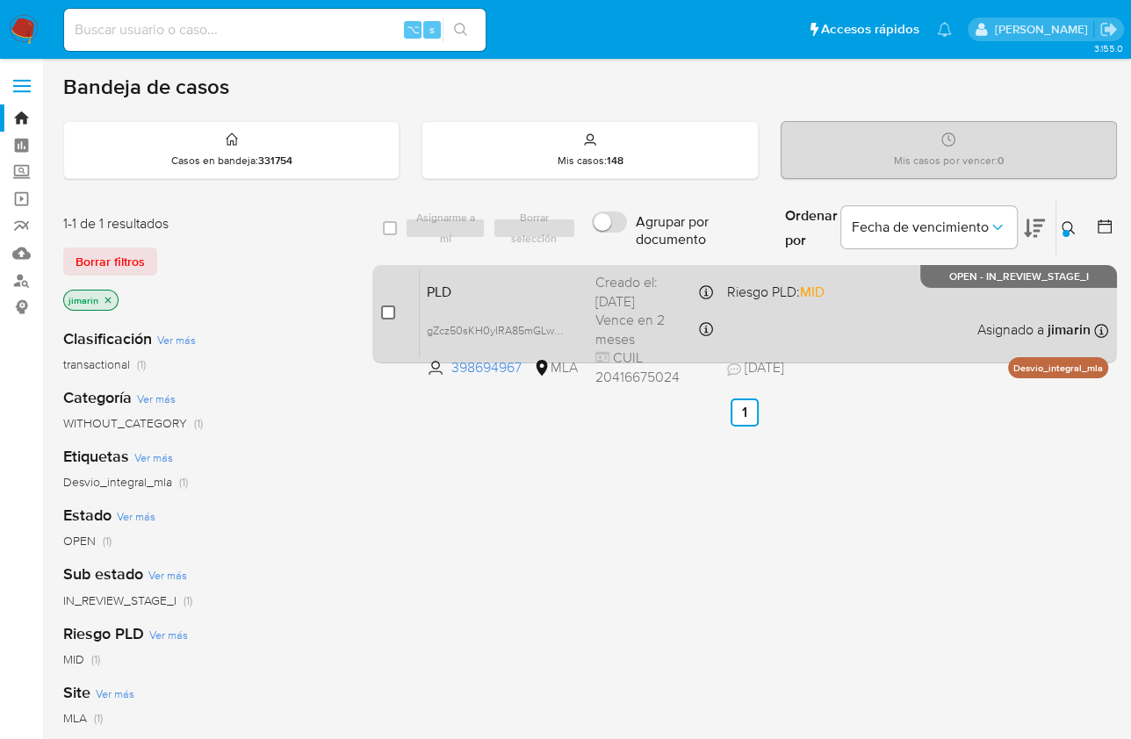
click at [386, 305] on input "checkbox" at bounding box center [388, 312] width 14 height 14
checkbox input "true"
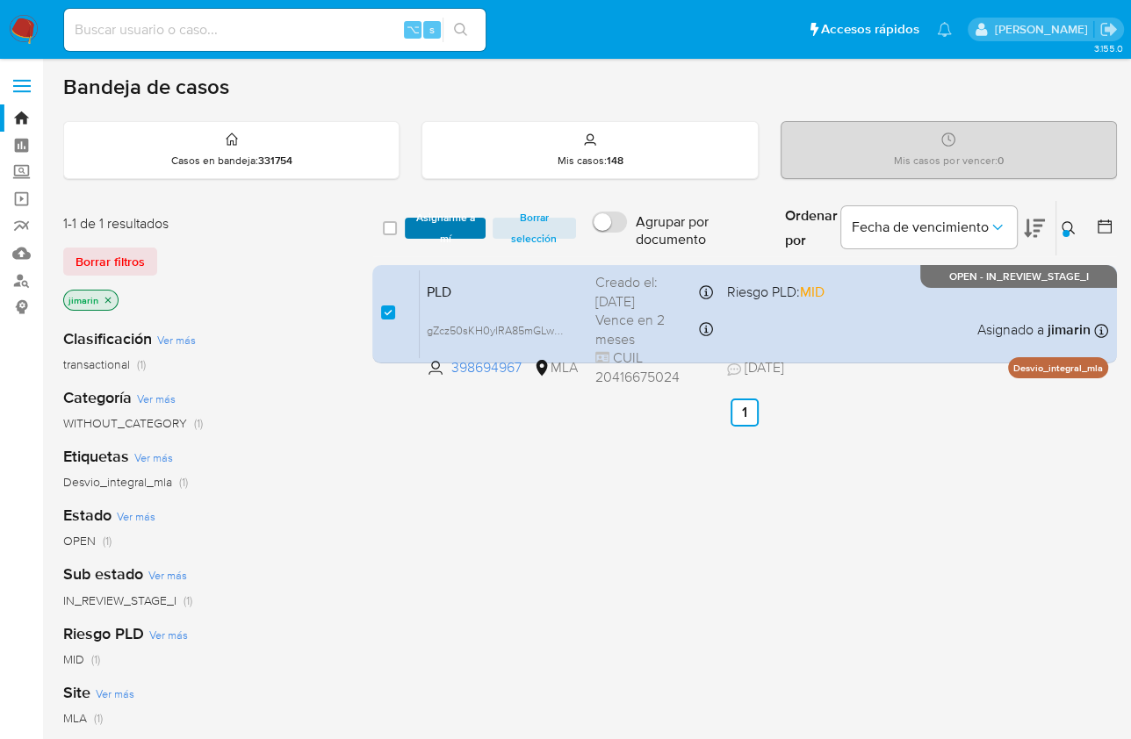
click at [455, 237] on span "Asignarme a mí" at bounding box center [444, 228] width 62 height 18
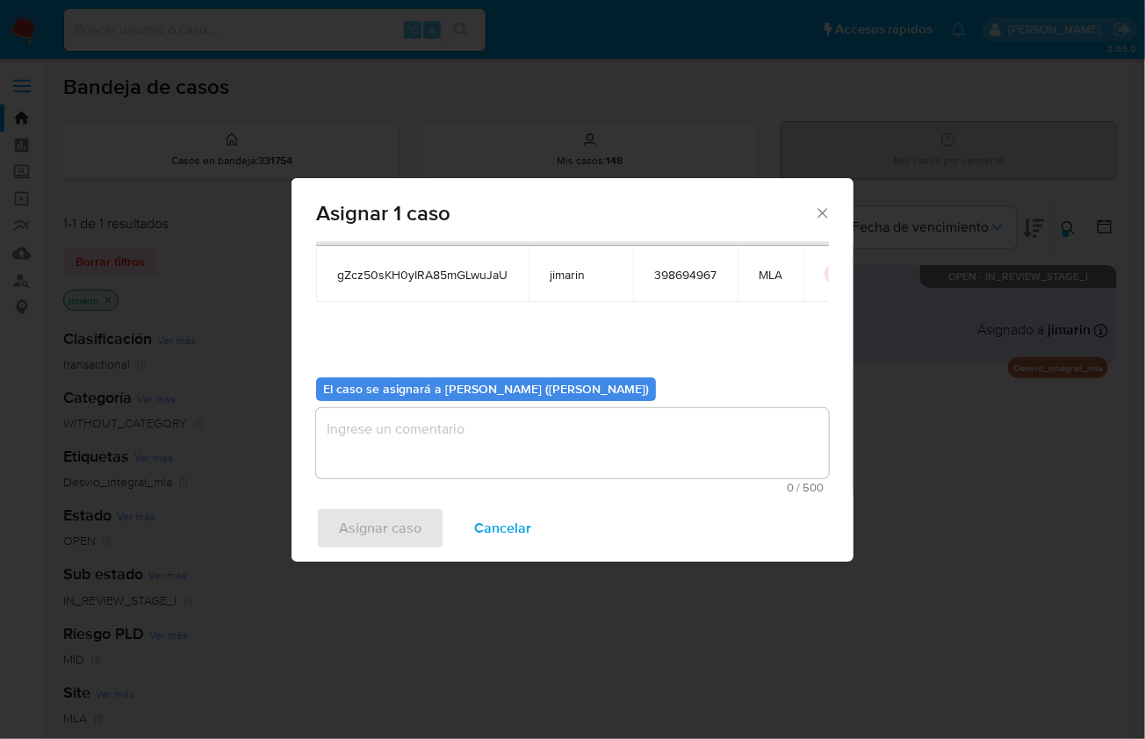
click at [548, 442] on textarea "assign-modal" at bounding box center [572, 443] width 513 height 70
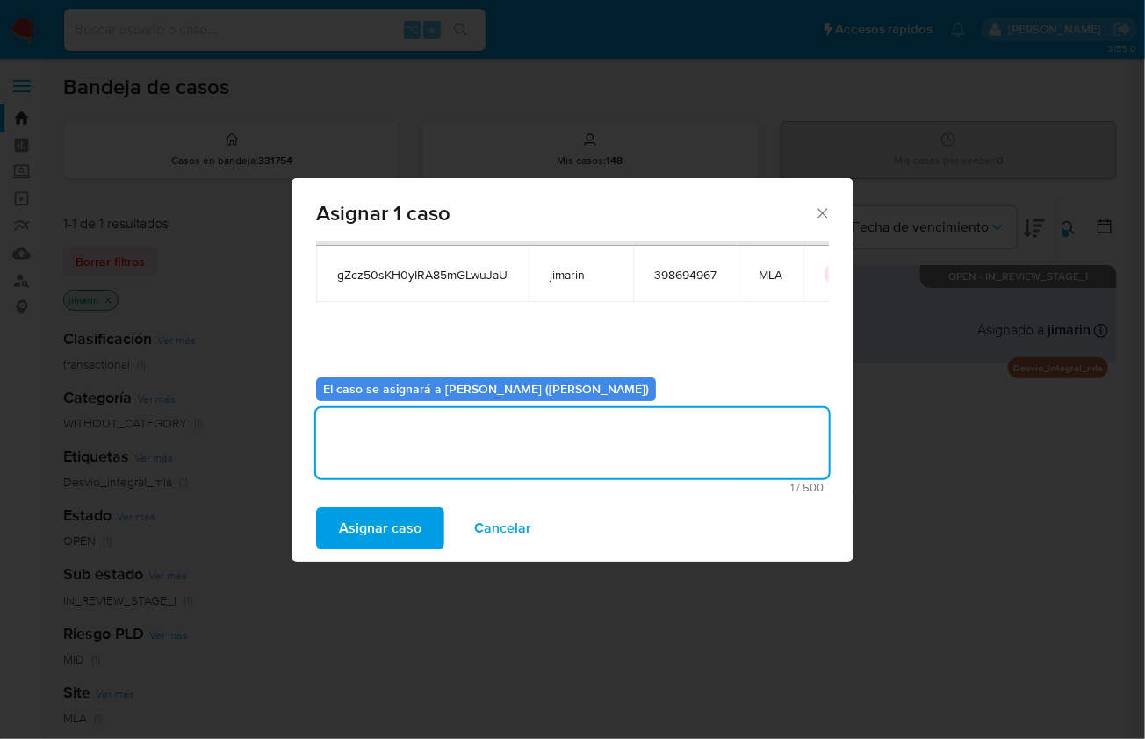
click at [384, 516] on span "Asignar caso" at bounding box center [380, 528] width 83 height 39
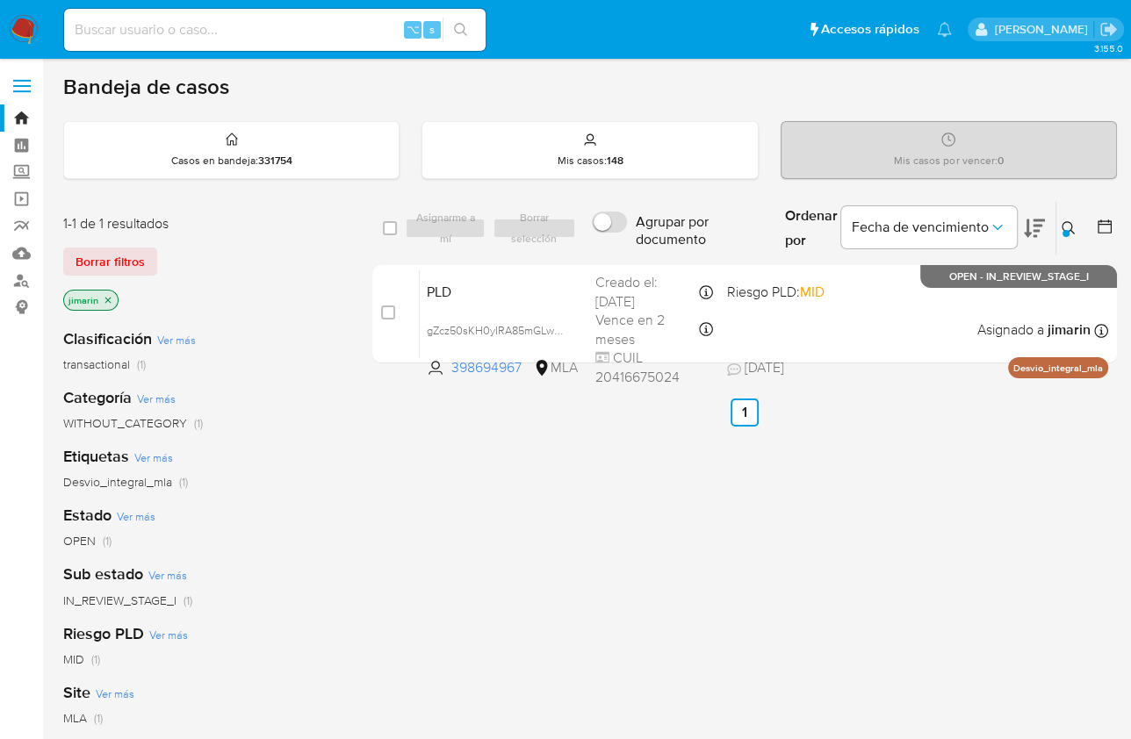
click at [1070, 232] on icon at bounding box center [1068, 228] width 14 height 14
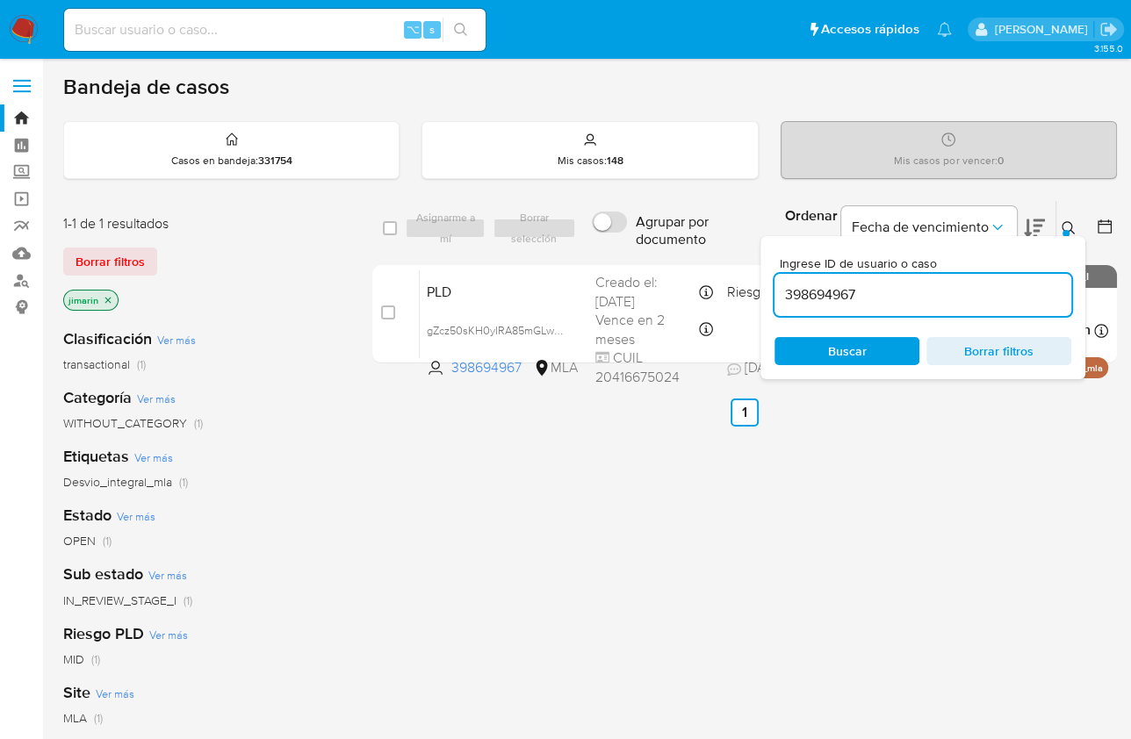
click at [986, 291] on input "398694967" at bounding box center [922, 295] width 297 height 23
type input "413591403"
click at [1070, 230] on icon at bounding box center [1068, 228] width 14 height 14
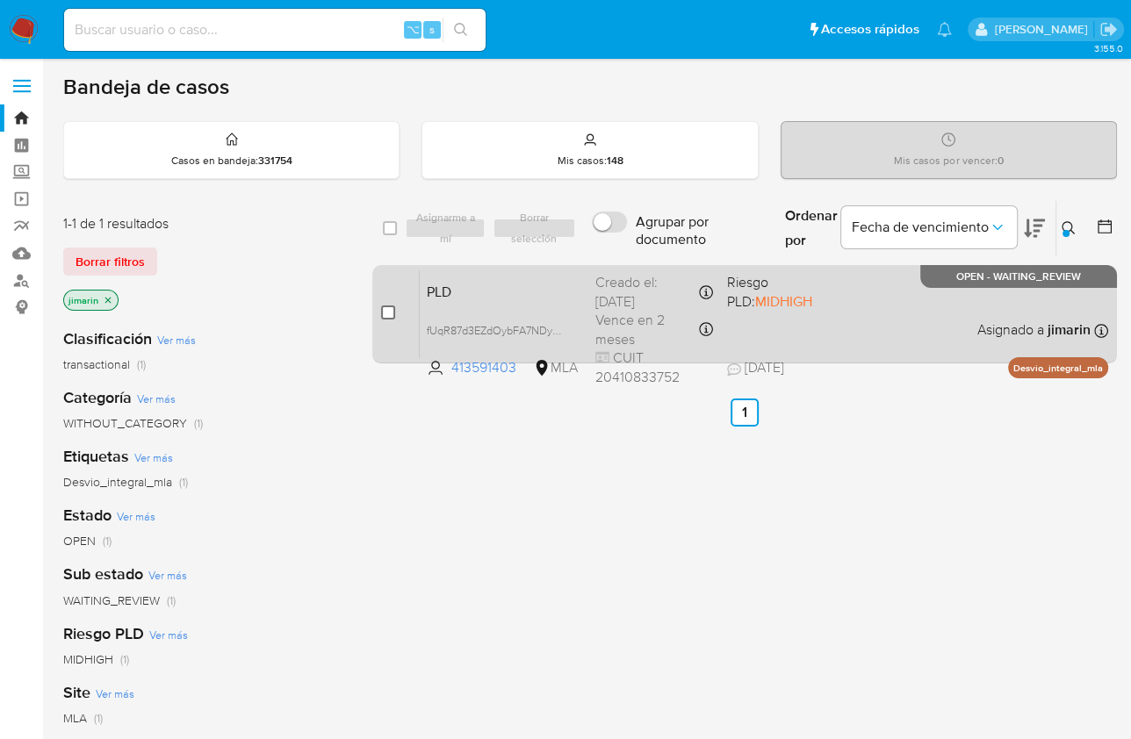
click at [390, 312] on input "checkbox" at bounding box center [388, 312] width 14 height 14
checkbox input "true"
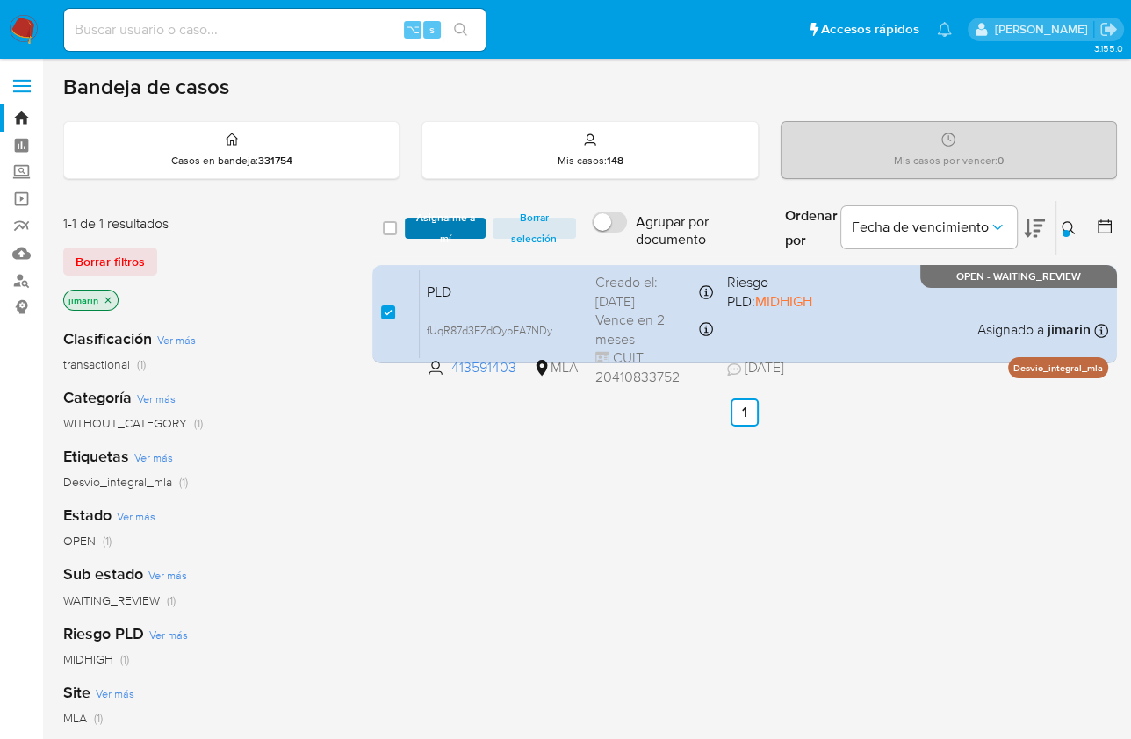
click at [447, 229] on span "Asignarme a mí" at bounding box center [444, 228] width 62 height 18
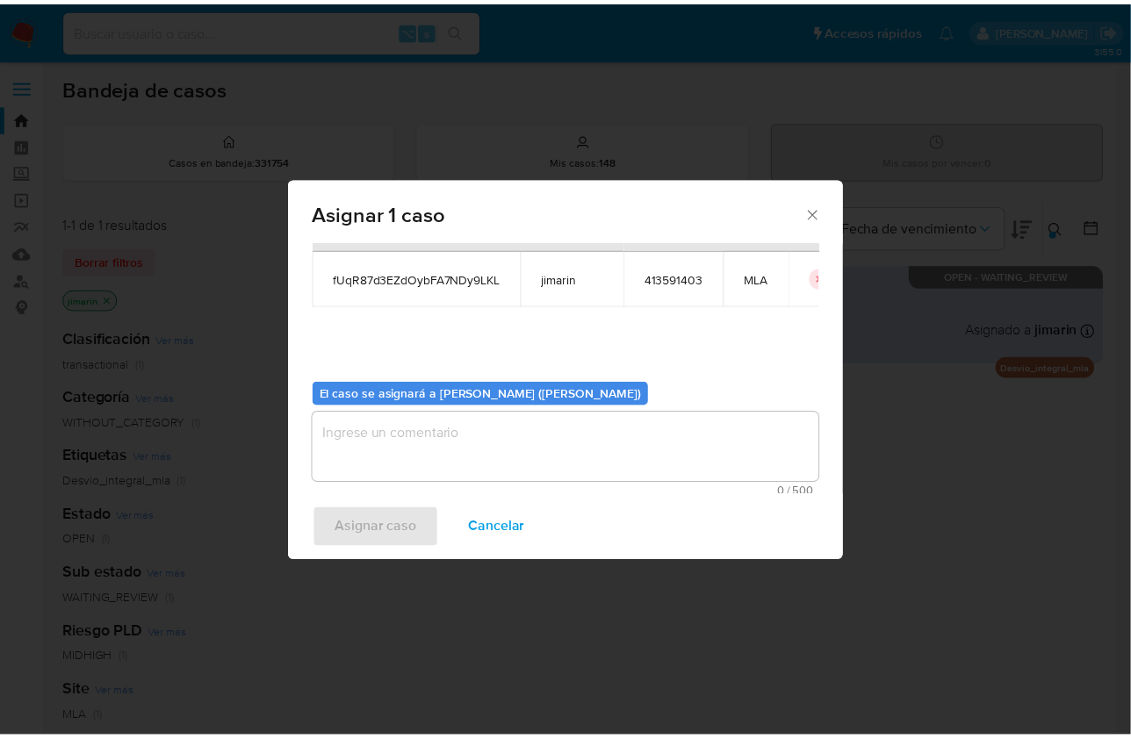
scroll to position [90, 0]
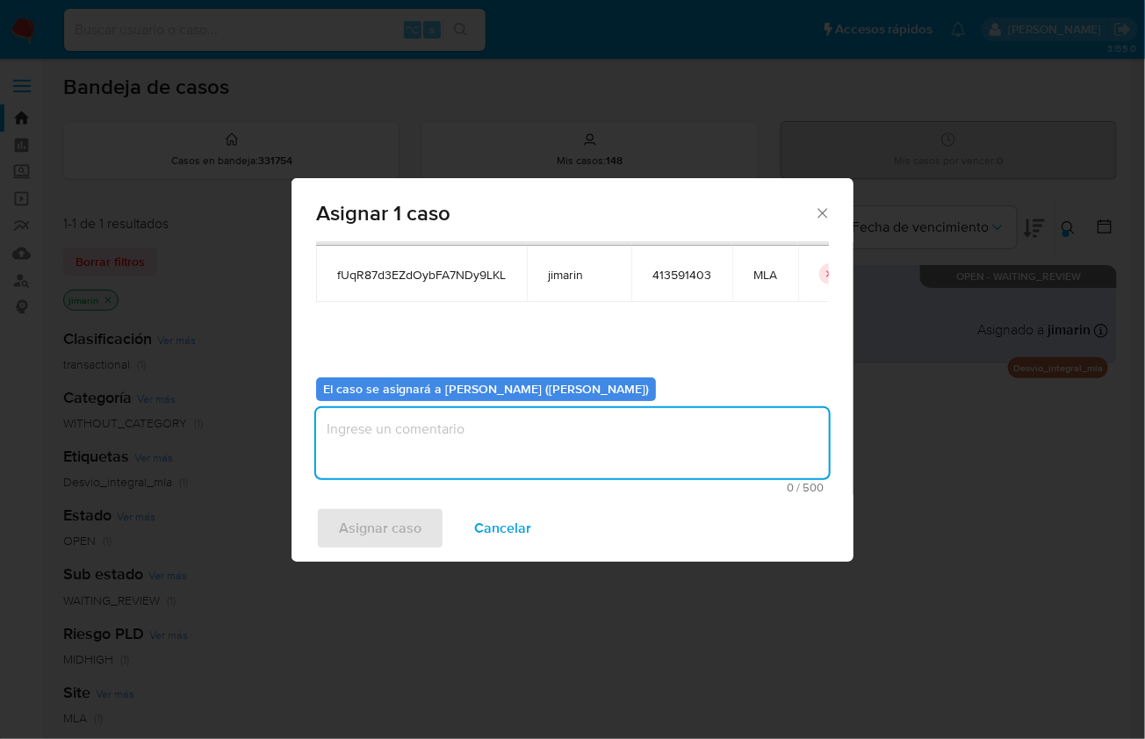
click at [523, 436] on textarea "assign-modal" at bounding box center [572, 443] width 513 height 70
click at [389, 527] on span "Asignar caso" at bounding box center [380, 528] width 83 height 39
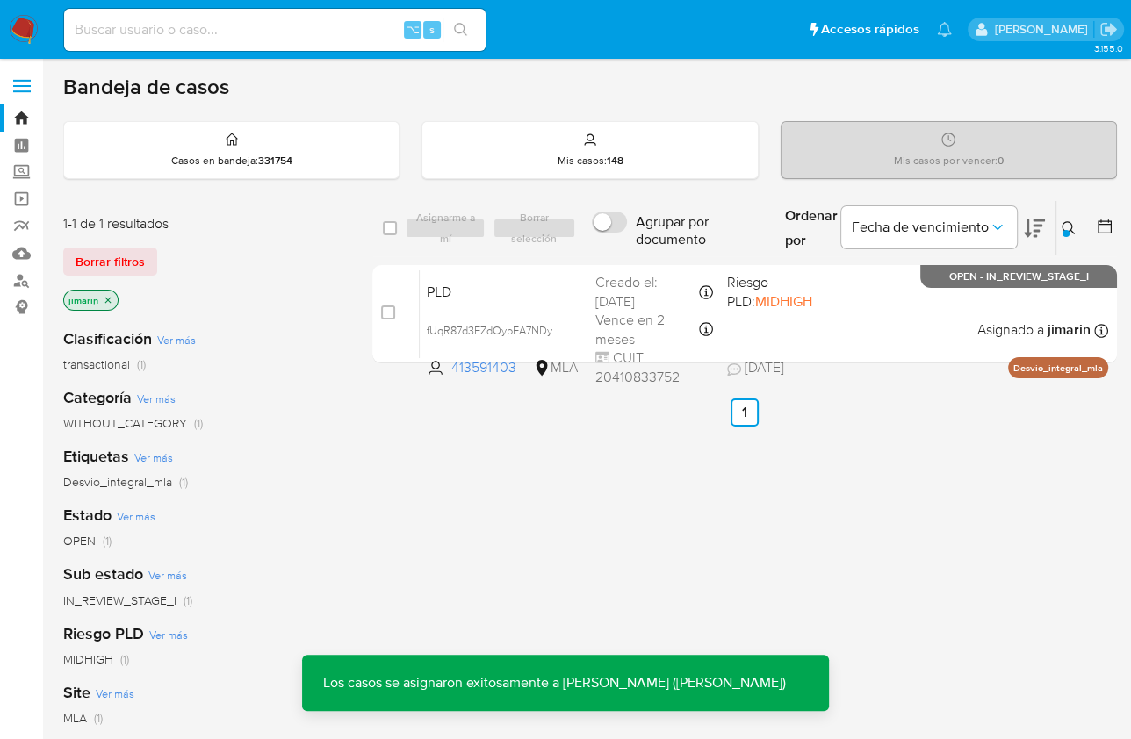
click at [882, 327] on div "PLD fUqR87d3EZdOybFA7NDy9LKL 413591403 MLA Riesgo PLD: MIDHIGH Creado el: 12/07…" at bounding box center [764, 313] width 688 height 89
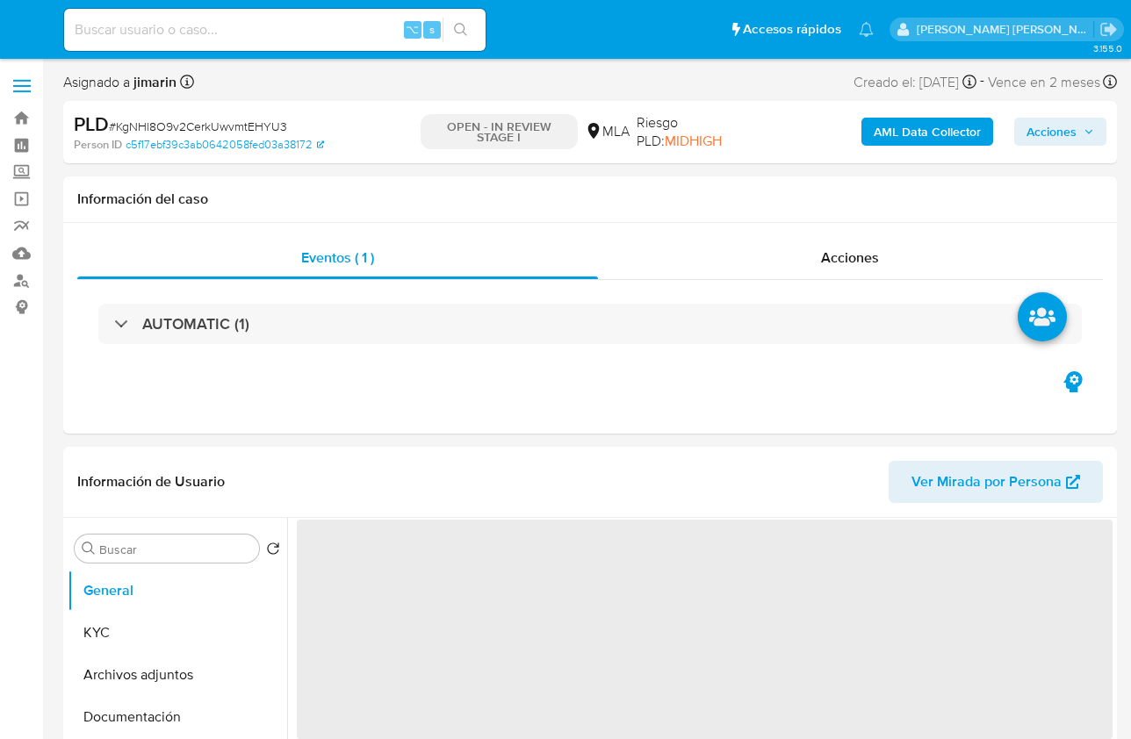
select select "10"
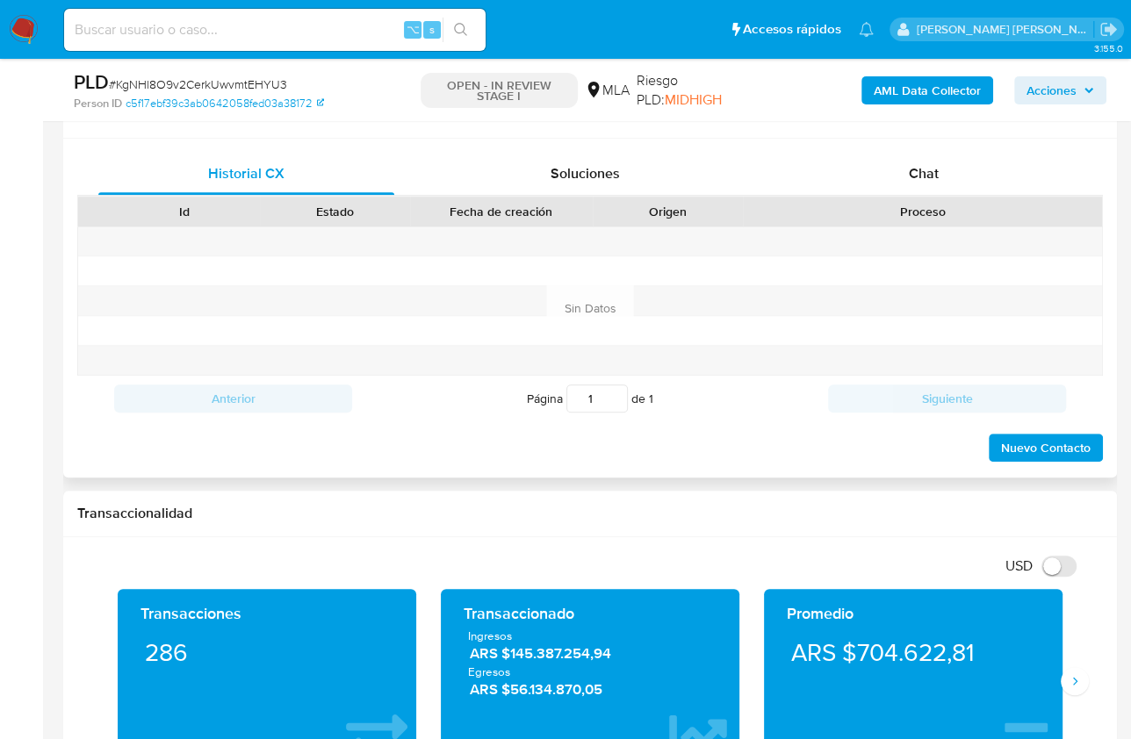
scroll to position [803, 0]
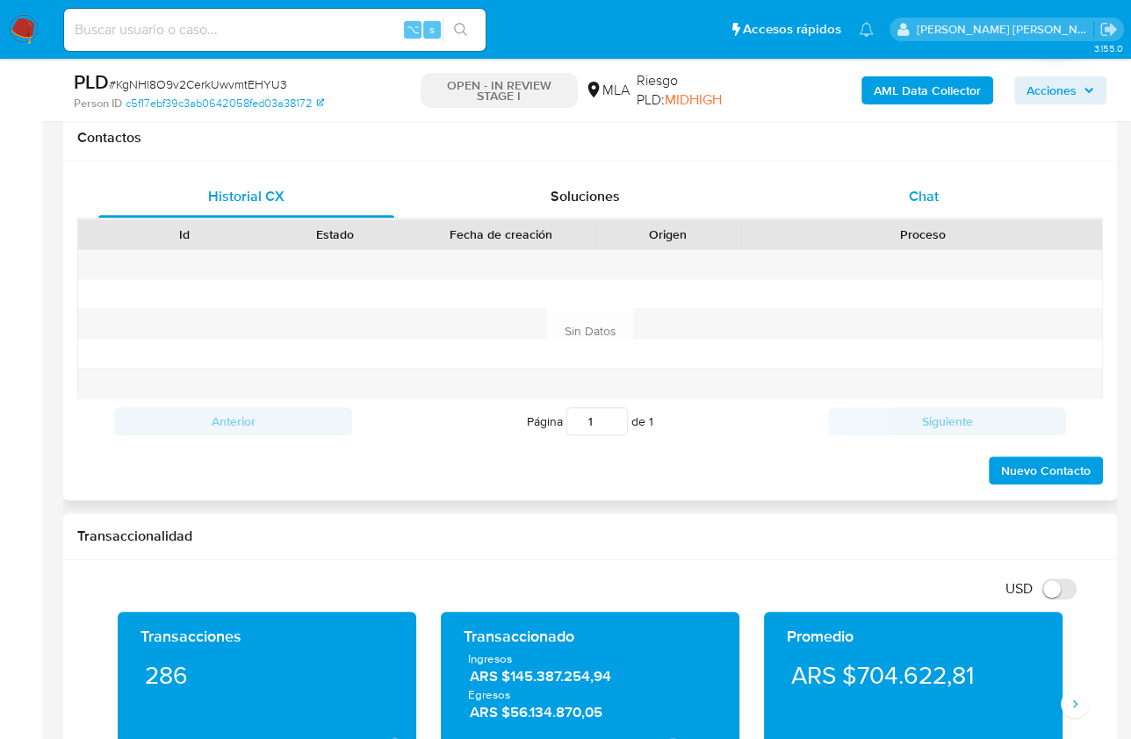
click at [932, 190] on span "Chat" at bounding box center [924, 196] width 30 height 20
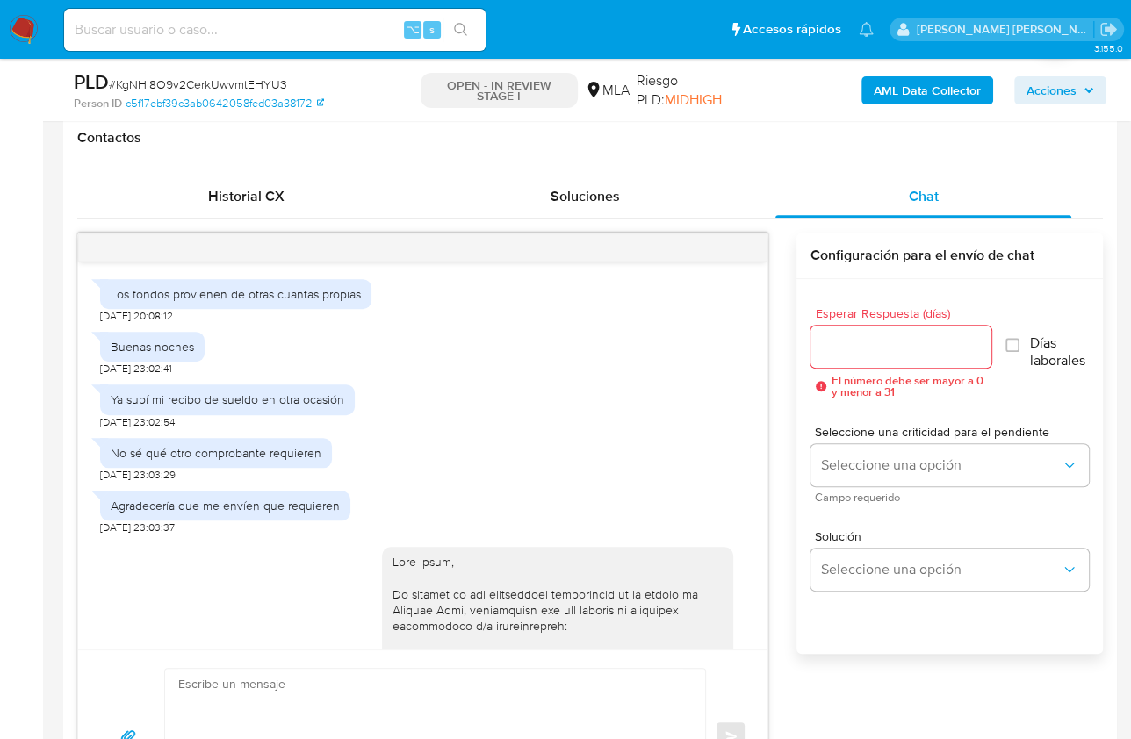
scroll to position [1049, 0]
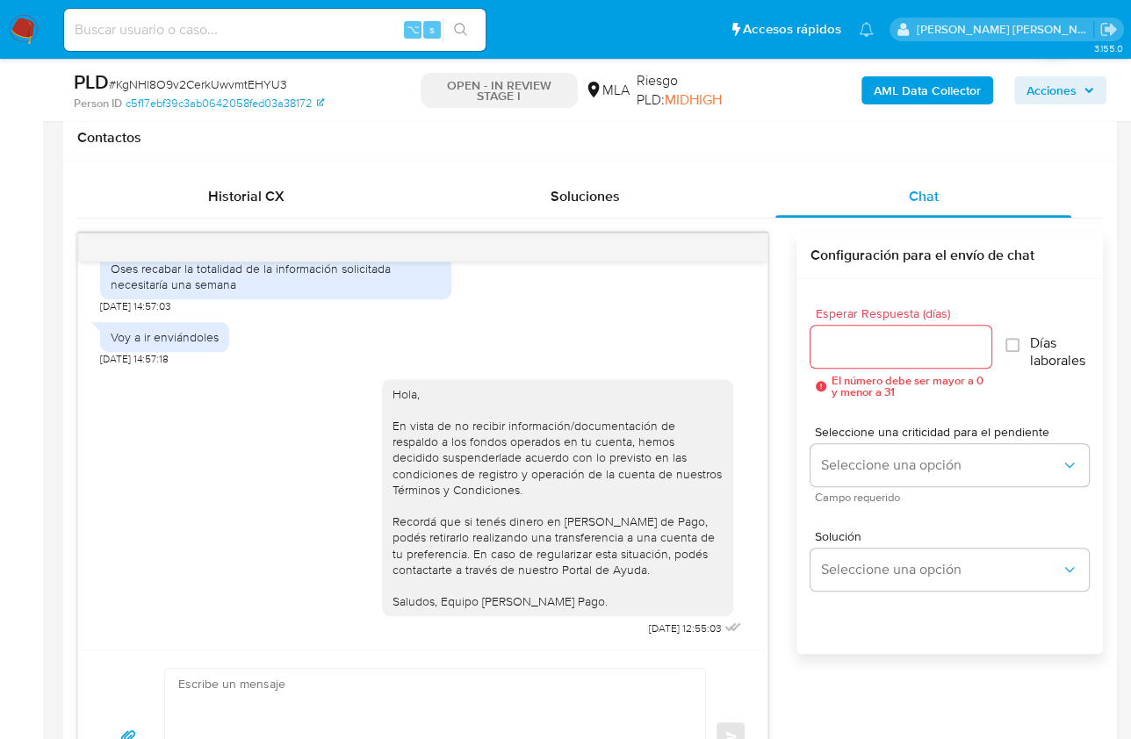
click at [732, 242] on div at bounding box center [422, 248] width 689 height 28
click at [731, 245] on icon "menu-action" at bounding box center [724, 248] width 16 height 16
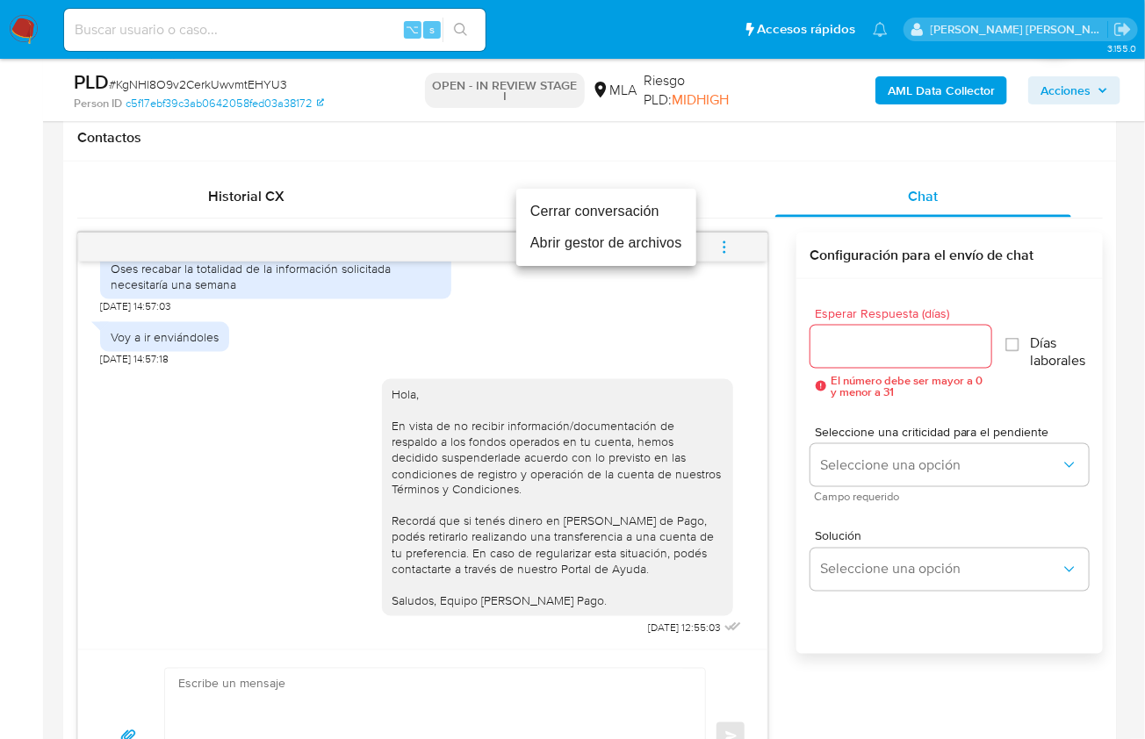
click at [557, 212] on li "Cerrar conversación" at bounding box center [606, 212] width 180 height 32
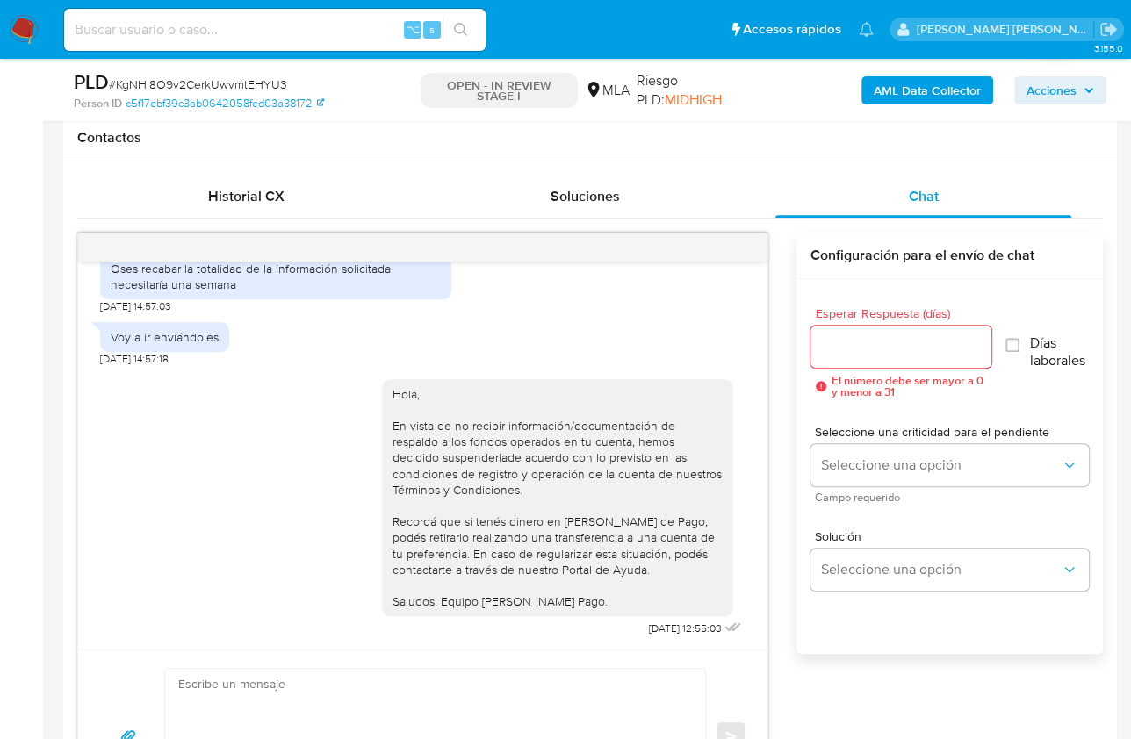
click at [786, 443] on div "Los fondos provienen de otras cuantas propias 21/07/2025 20:08:12 Buenas noches…" at bounding box center [589, 528] width 1025 height 591
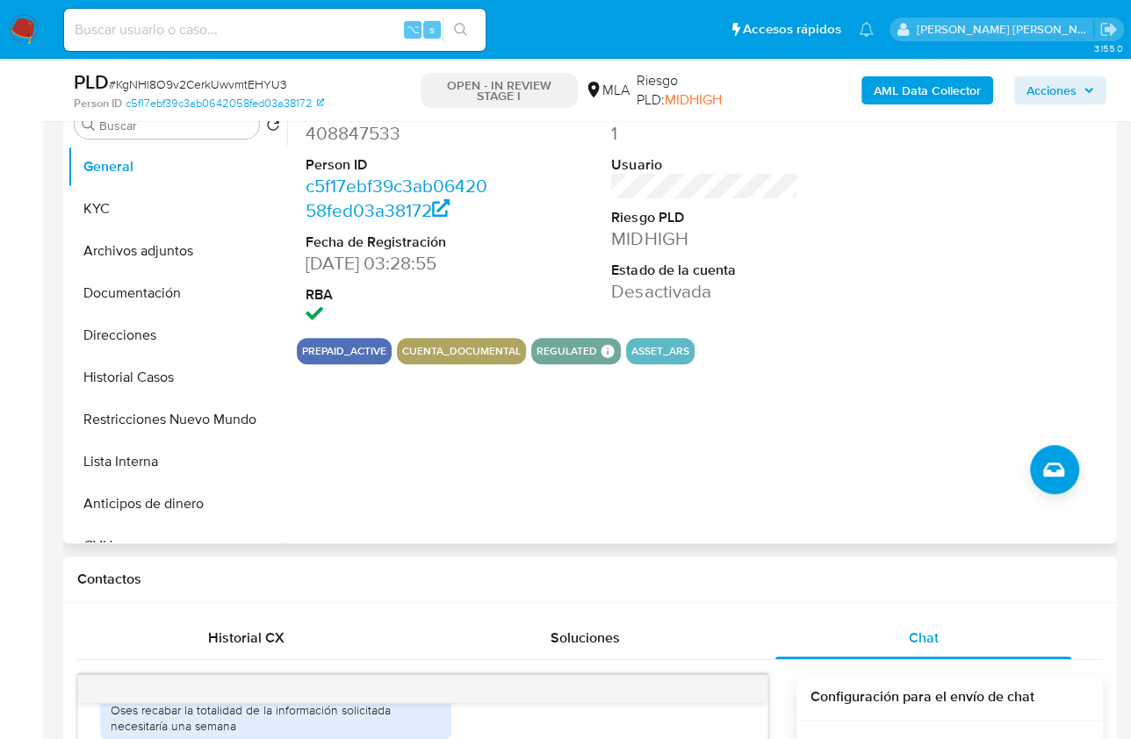
scroll to position [349, 0]
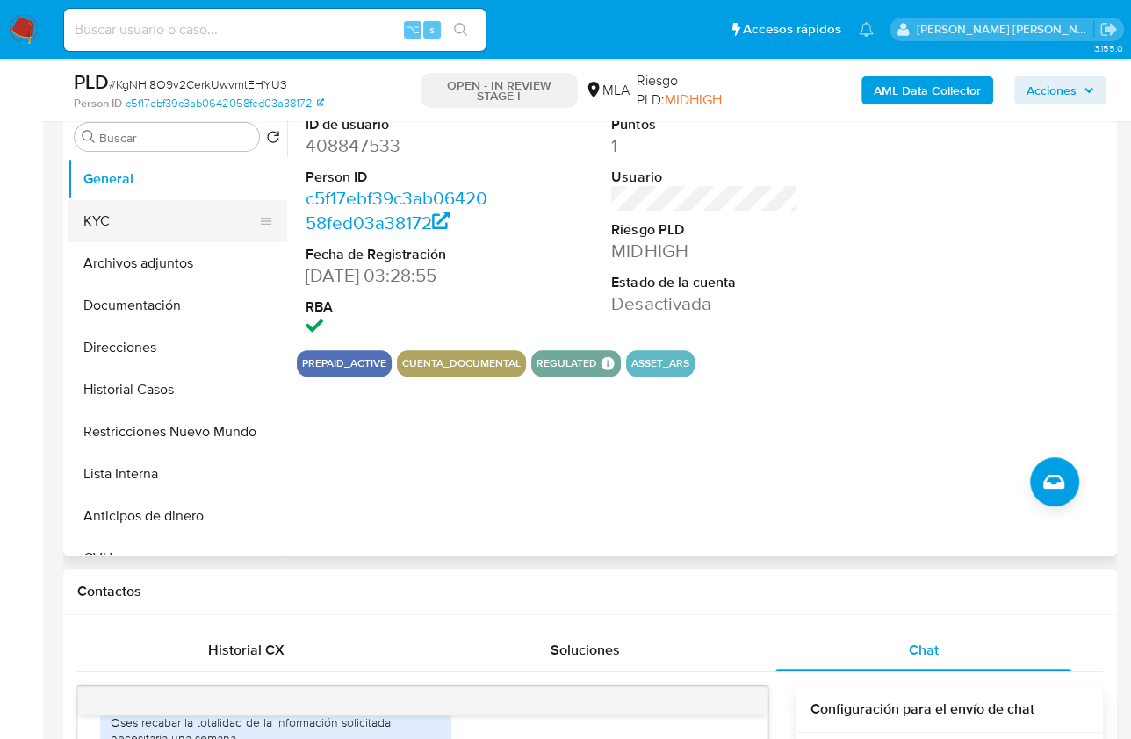
click at [154, 222] on button "KYC" at bounding box center [170, 221] width 205 height 42
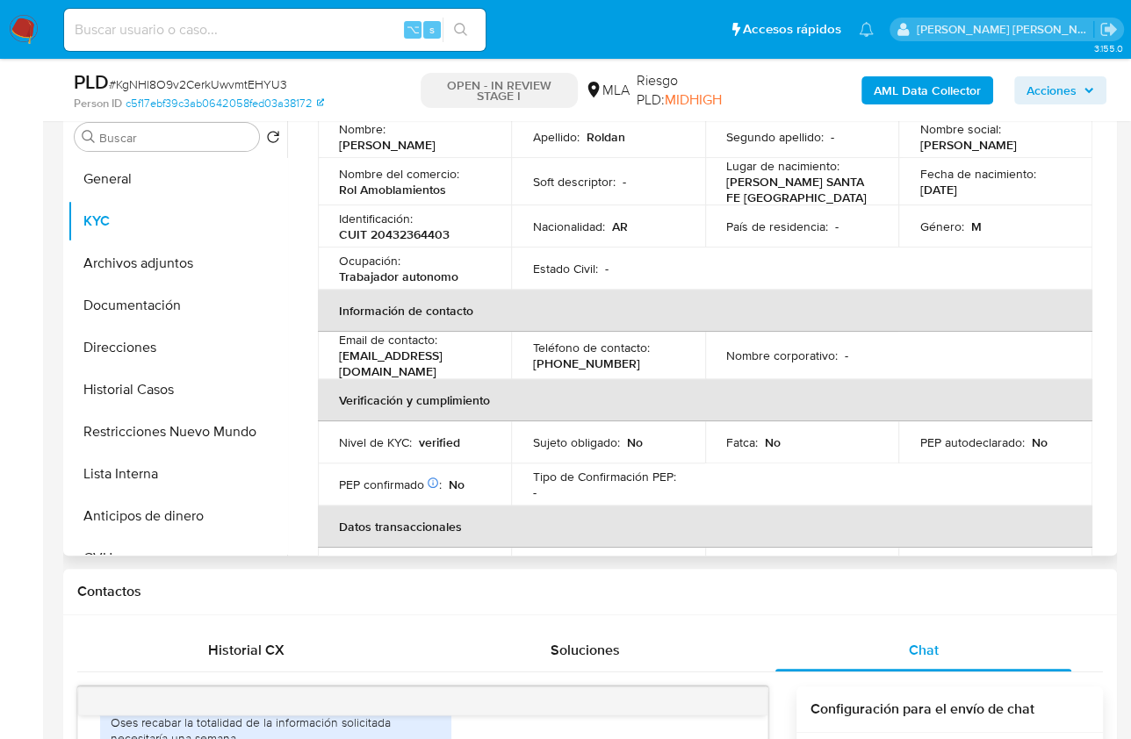
scroll to position [162, 0]
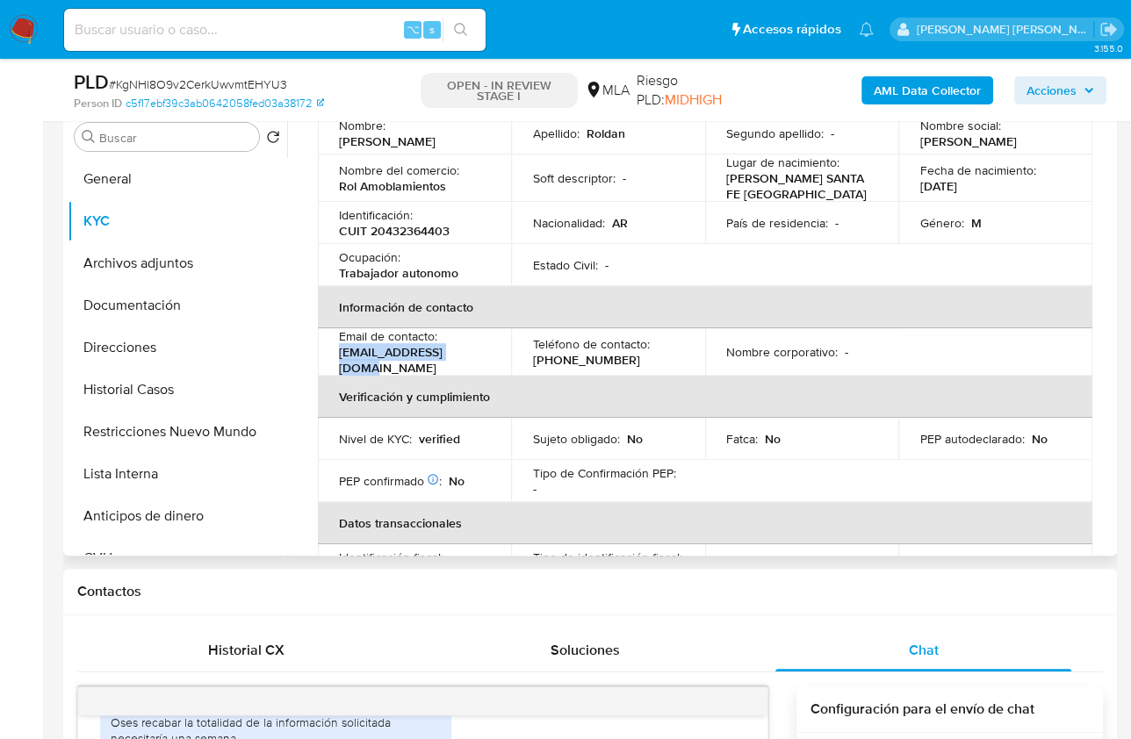
drag, startPoint x: 465, startPoint y: 359, endPoint x: 320, endPoint y: 363, distance: 144.9
click at [320, 363] on td "Email de contacto : roldand807@gmail.com" at bounding box center [414, 351] width 193 height 47
copy p "roldand807@gmail.com"
click at [543, 354] on p "(341) 5860424" at bounding box center [585, 360] width 107 height 16
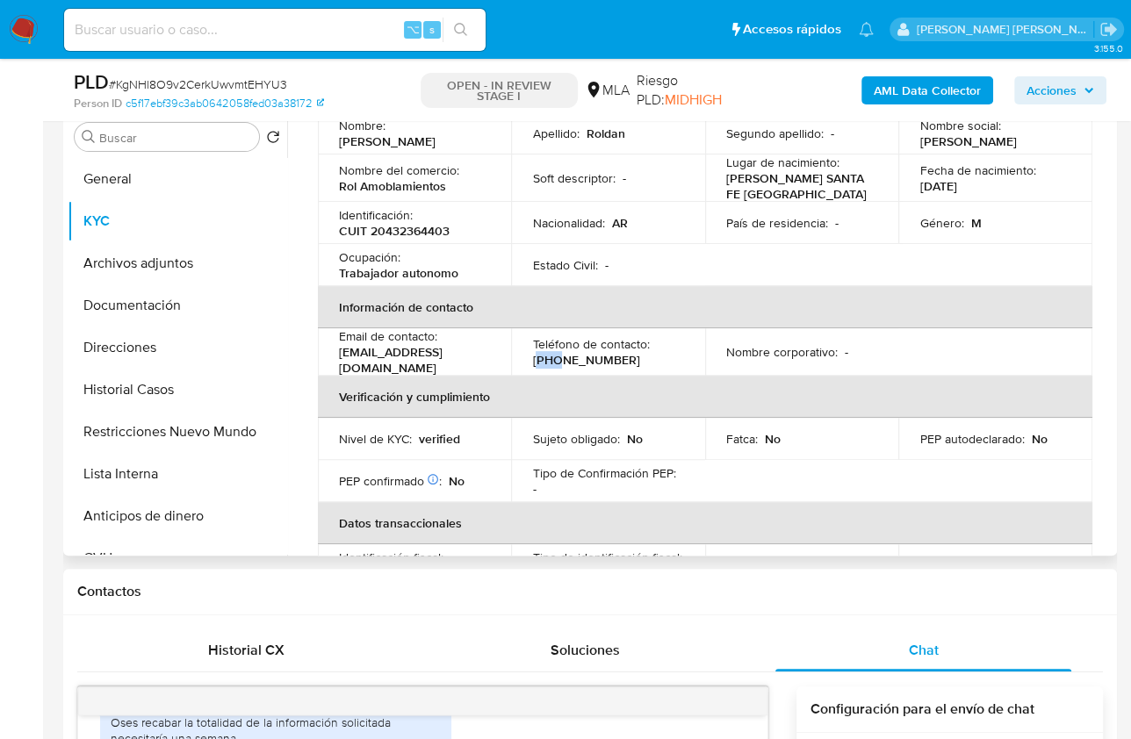
copy p "341"
click at [160, 315] on button "Documentación" at bounding box center [170, 305] width 205 height 42
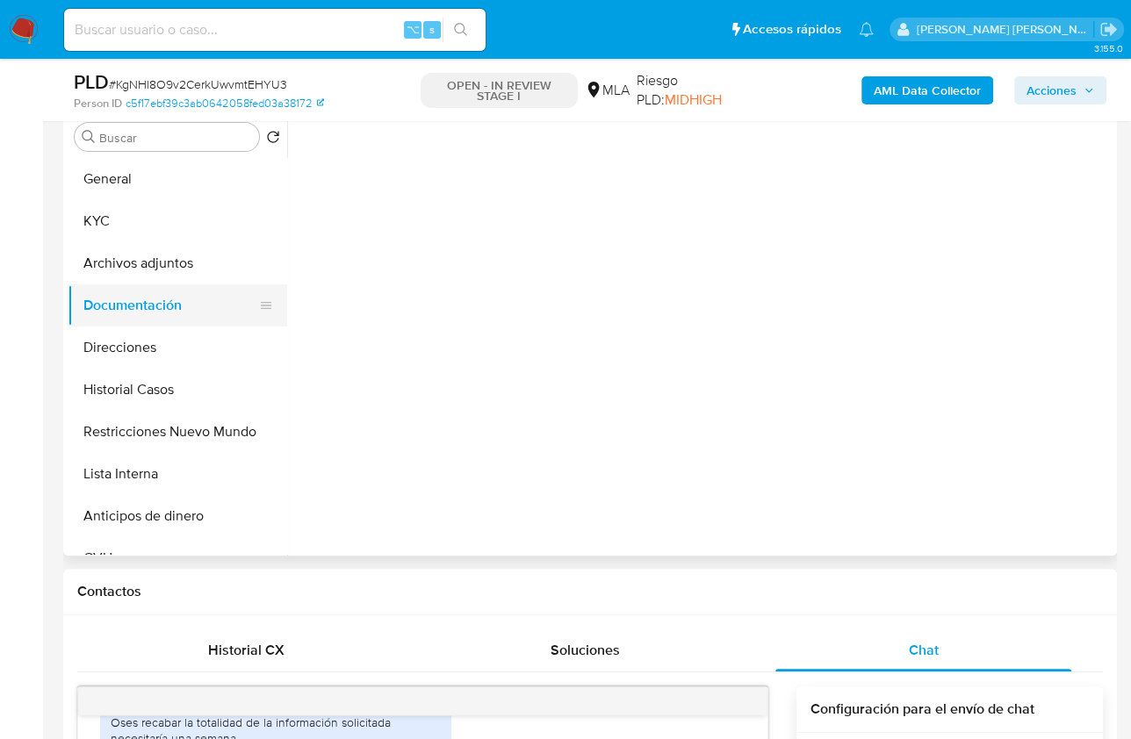
scroll to position [0, 0]
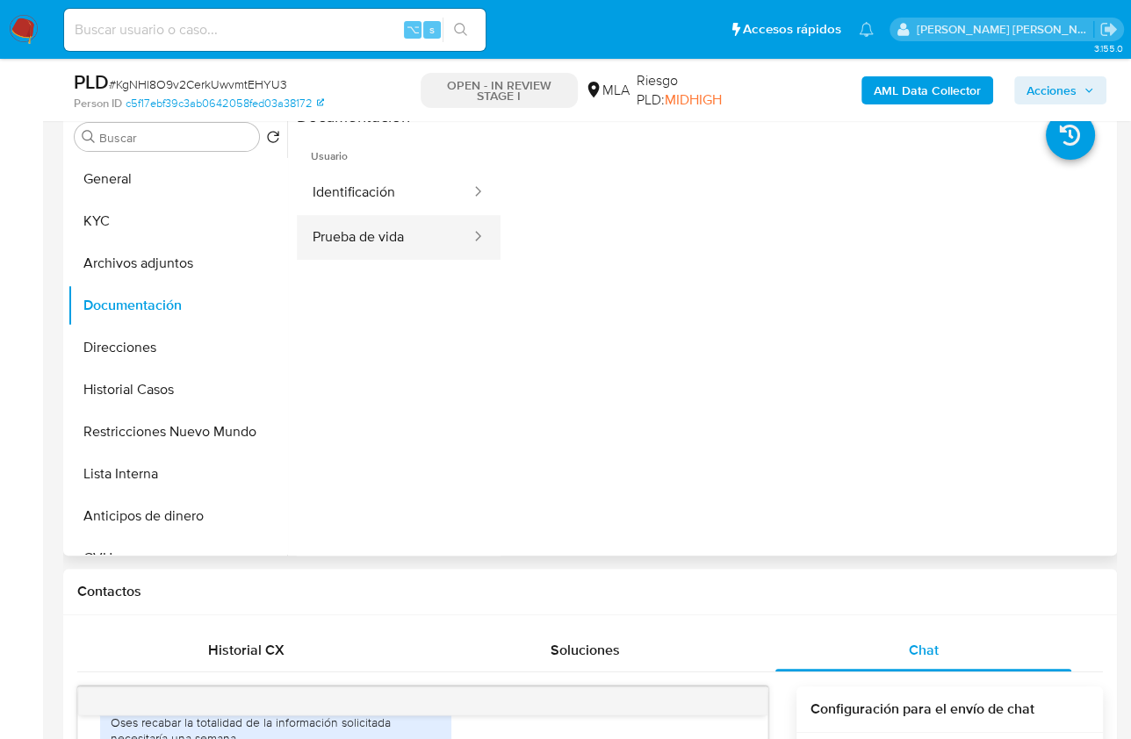
click at [391, 220] on button "Prueba de vida" at bounding box center [385, 237] width 176 height 45
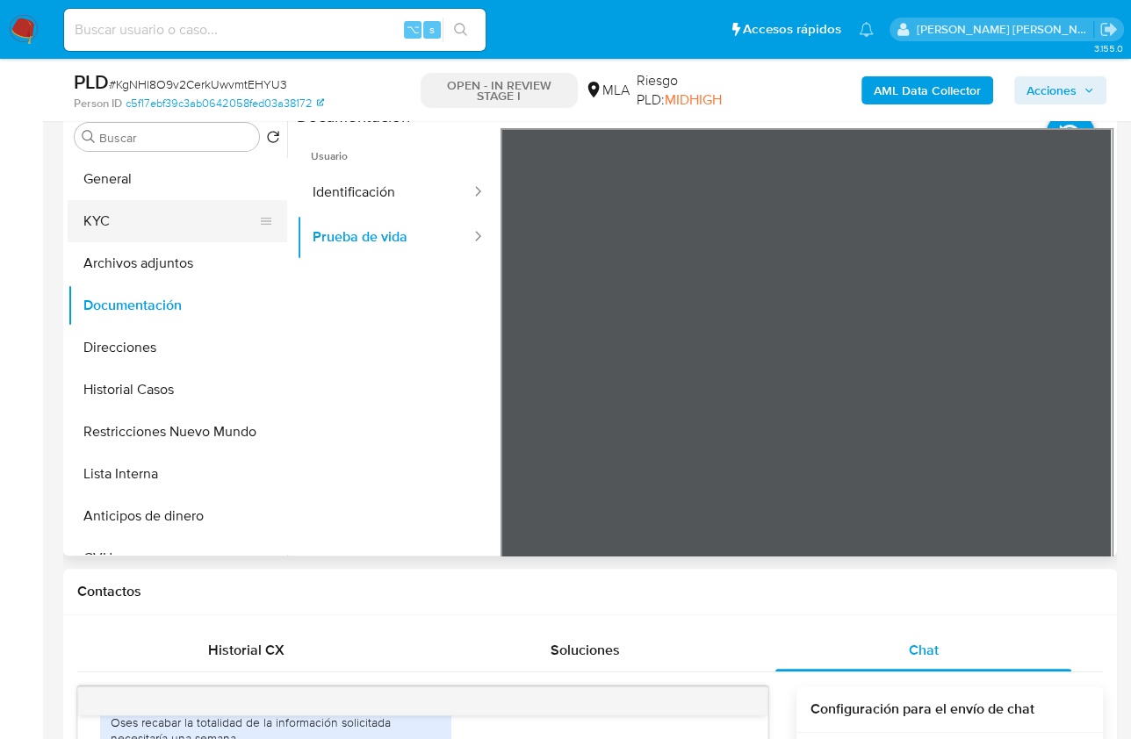
click at [211, 218] on button "KYC" at bounding box center [170, 221] width 205 height 42
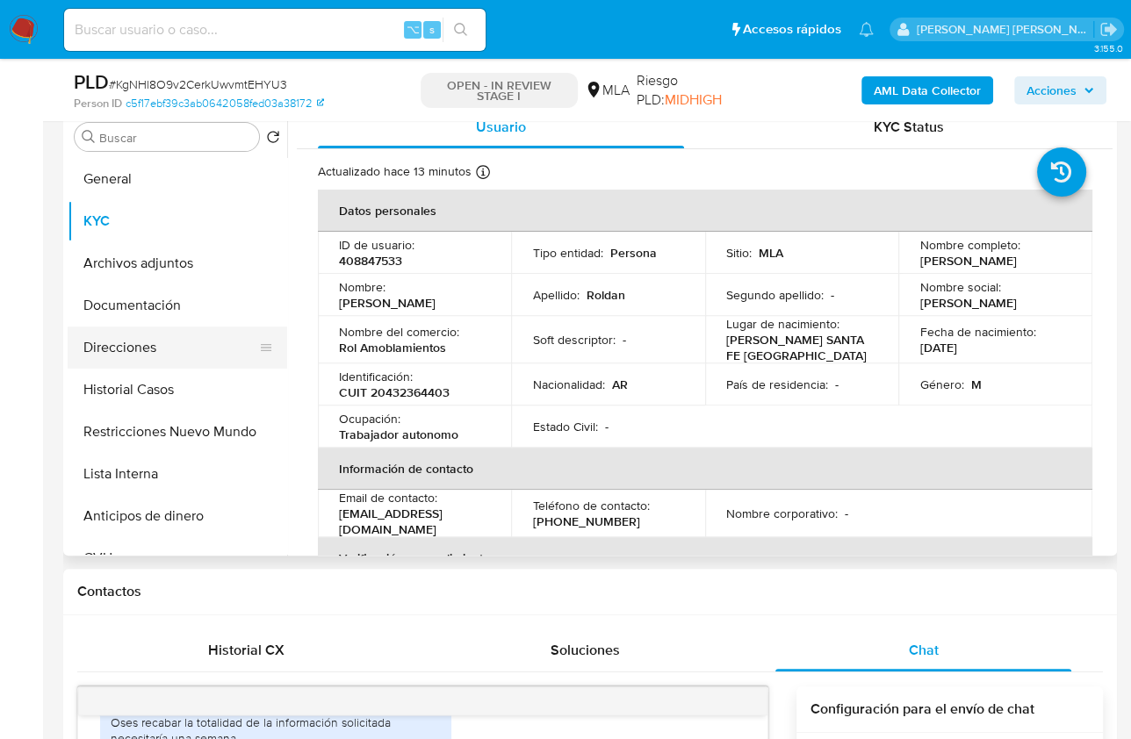
click at [179, 334] on button "Direcciones" at bounding box center [170, 348] width 205 height 42
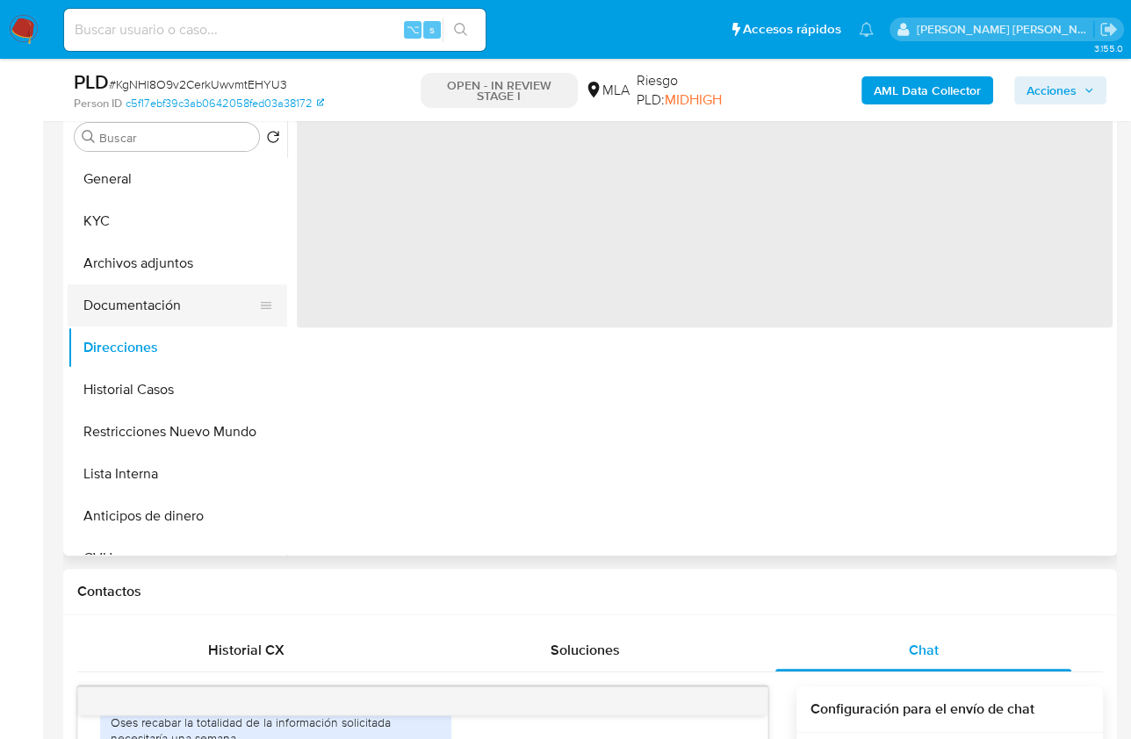
click at [177, 320] on button "Documentación" at bounding box center [170, 305] width 205 height 42
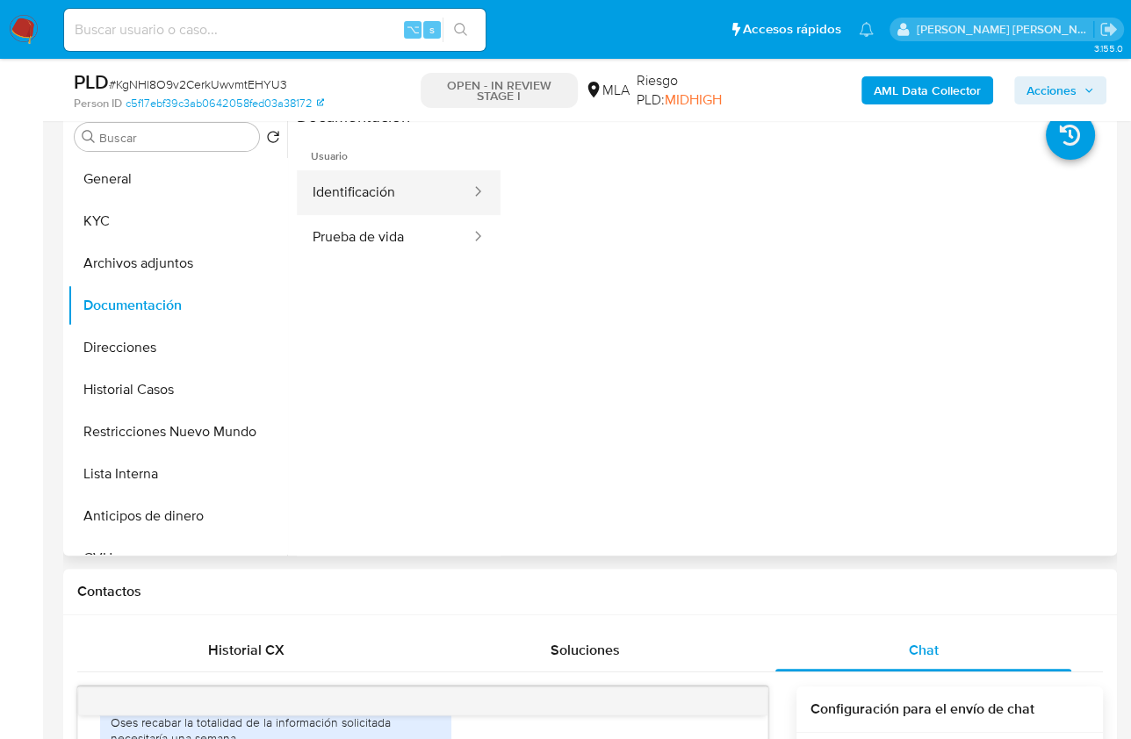
click at [420, 183] on button "Identificación" at bounding box center [385, 192] width 176 height 45
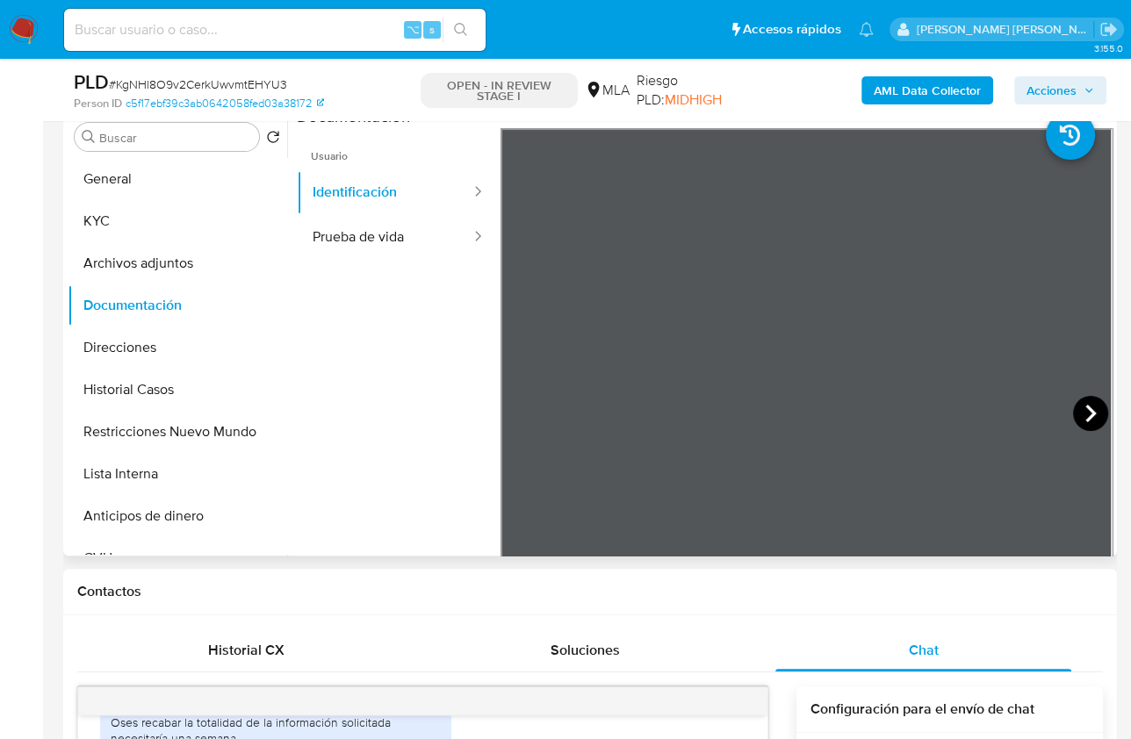
click at [1085, 407] on icon at bounding box center [1090, 414] width 11 height 18
click at [181, 447] on button "Restricciones Nuevo Mundo" at bounding box center [170, 432] width 205 height 42
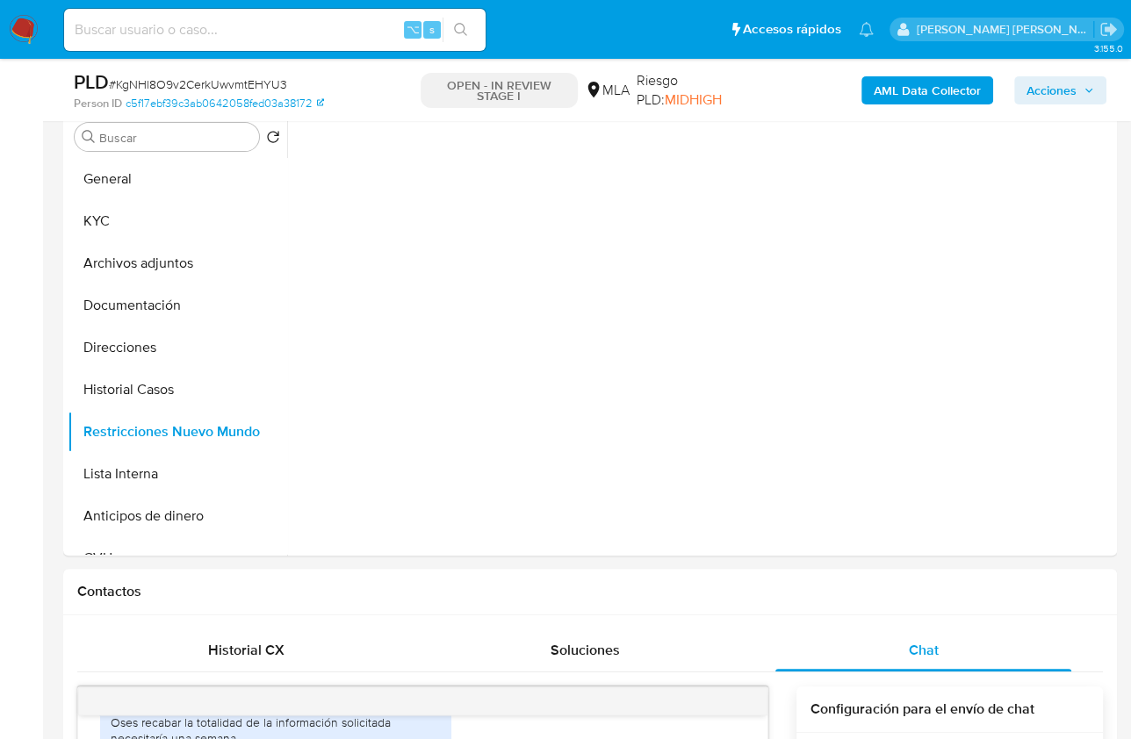
click at [928, 97] on b "AML Data Collector" at bounding box center [926, 90] width 107 height 28
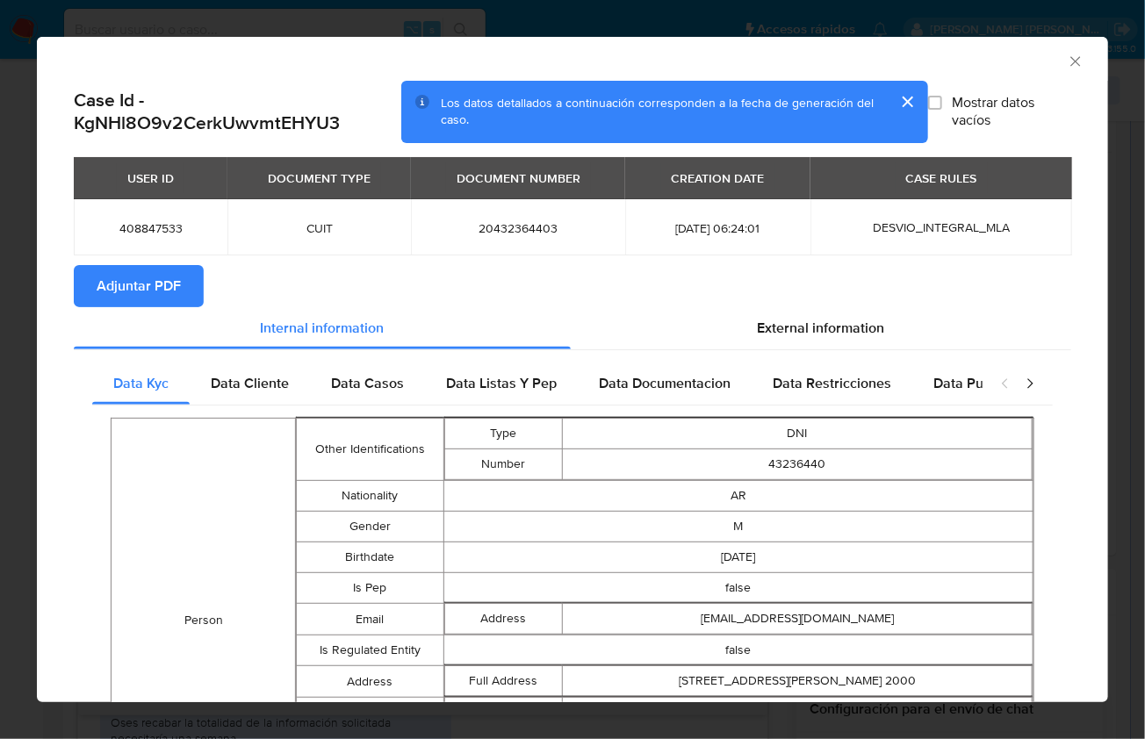
click at [179, 290] on span "Adjuntar PDF" at bounding box center [139, 286] width 84 height 39
click at [1067, 65] on icon "Cerrar ventana" at bounding box center [1076, 62] width 18 height 18
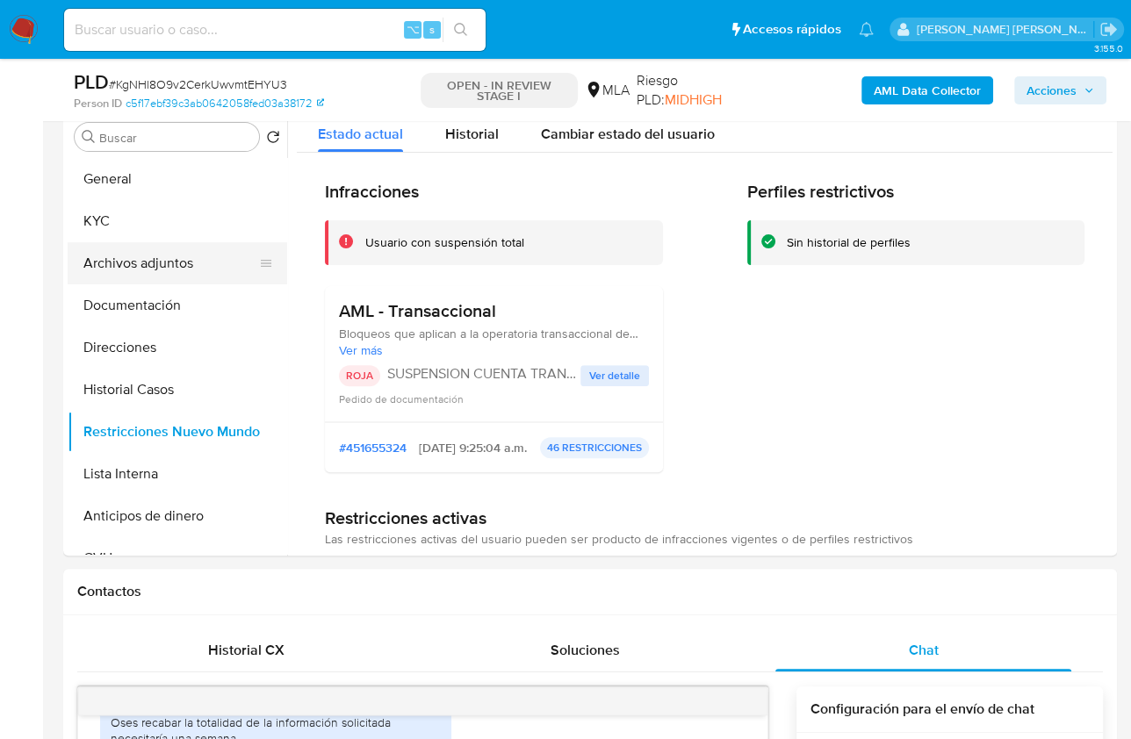
click at [147, 275] on button "Archivos adjuntos" at bounding box center [170, 263] width 205 height 42
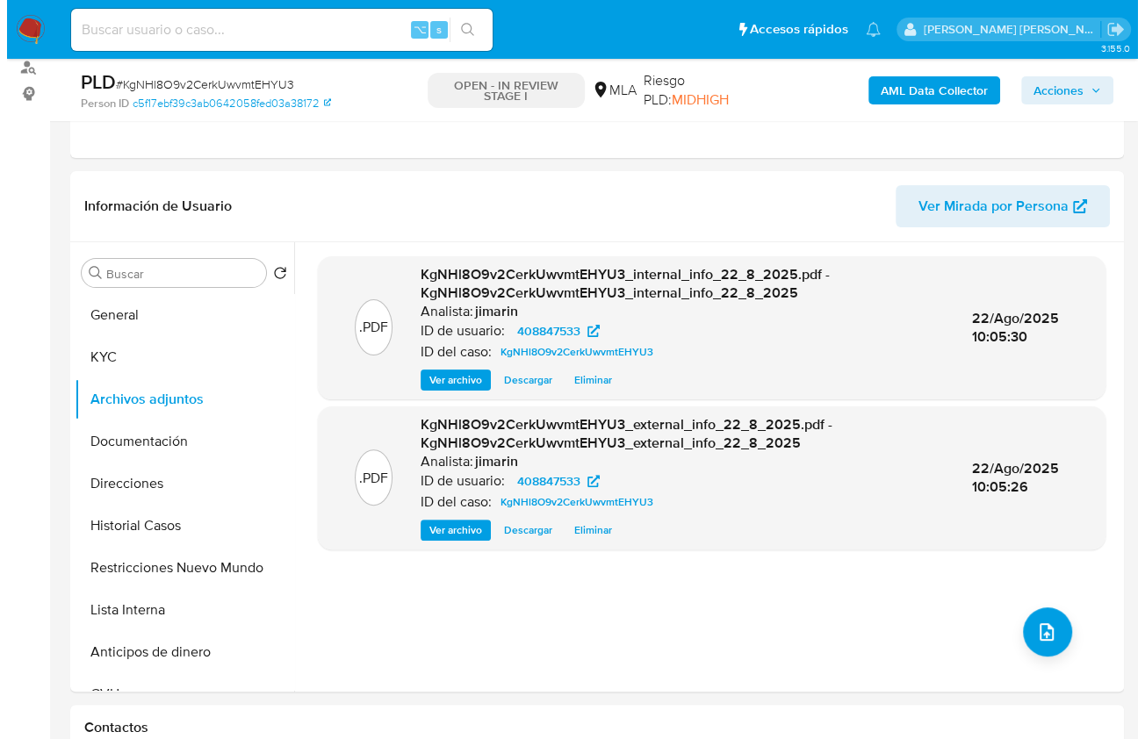
scroll to position [198, 0]
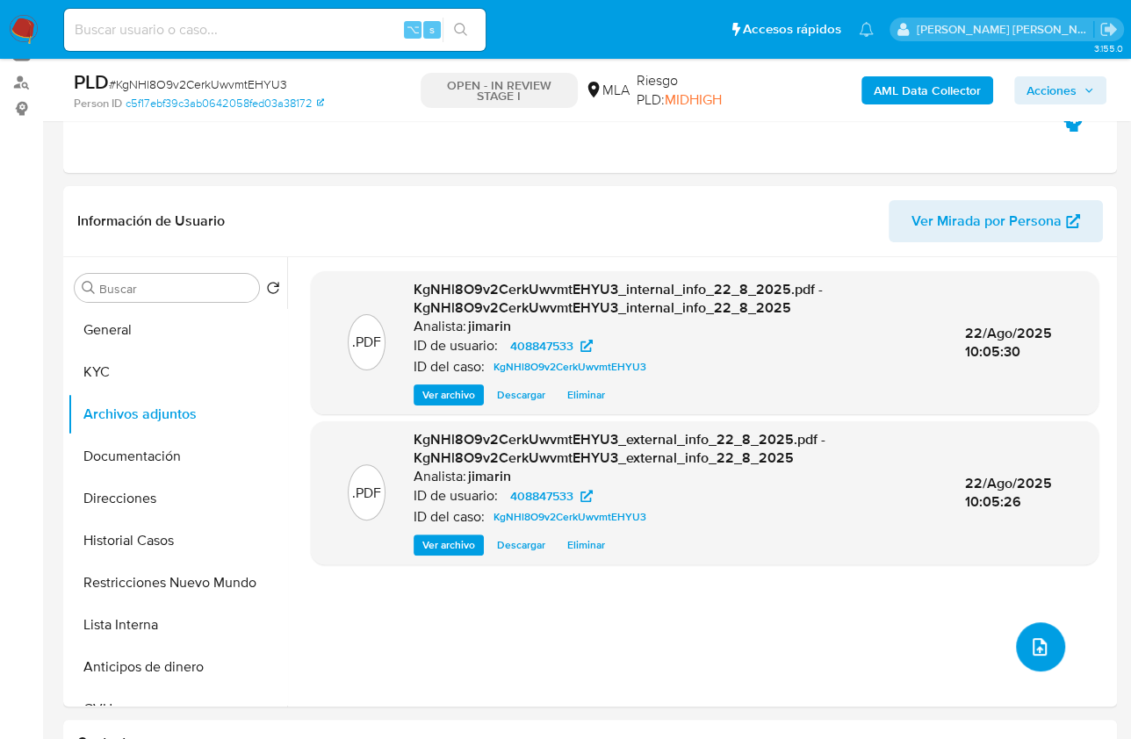
click at [1024, 629] on button "upload-file" at bounding box center [1040, 646] width 49 height 49
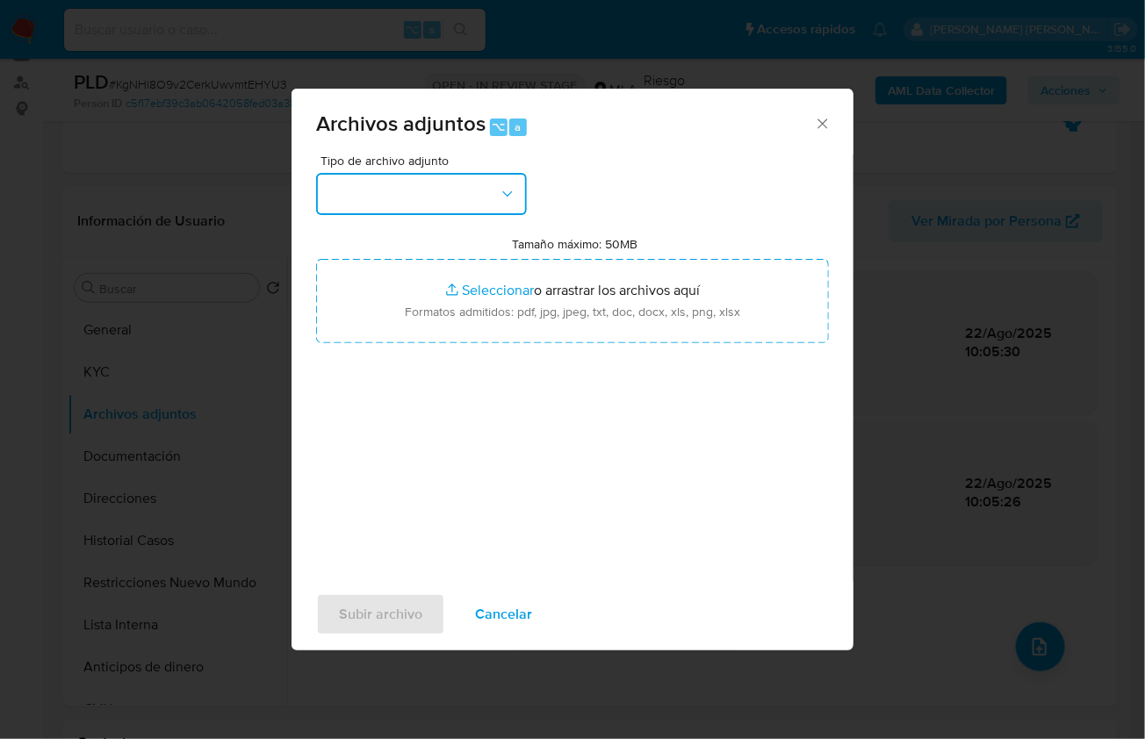
click at [392, 183] on button "button" at bounding box center [421, 194] width 211 height 42
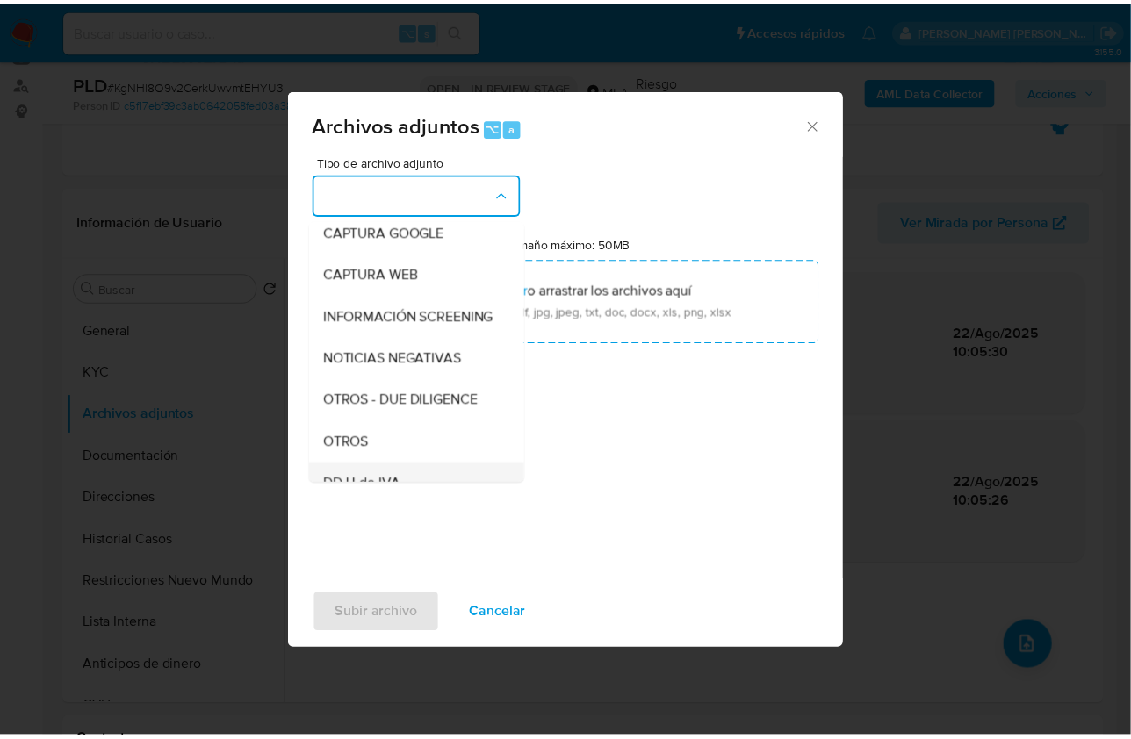
scroll to position [233, 0]
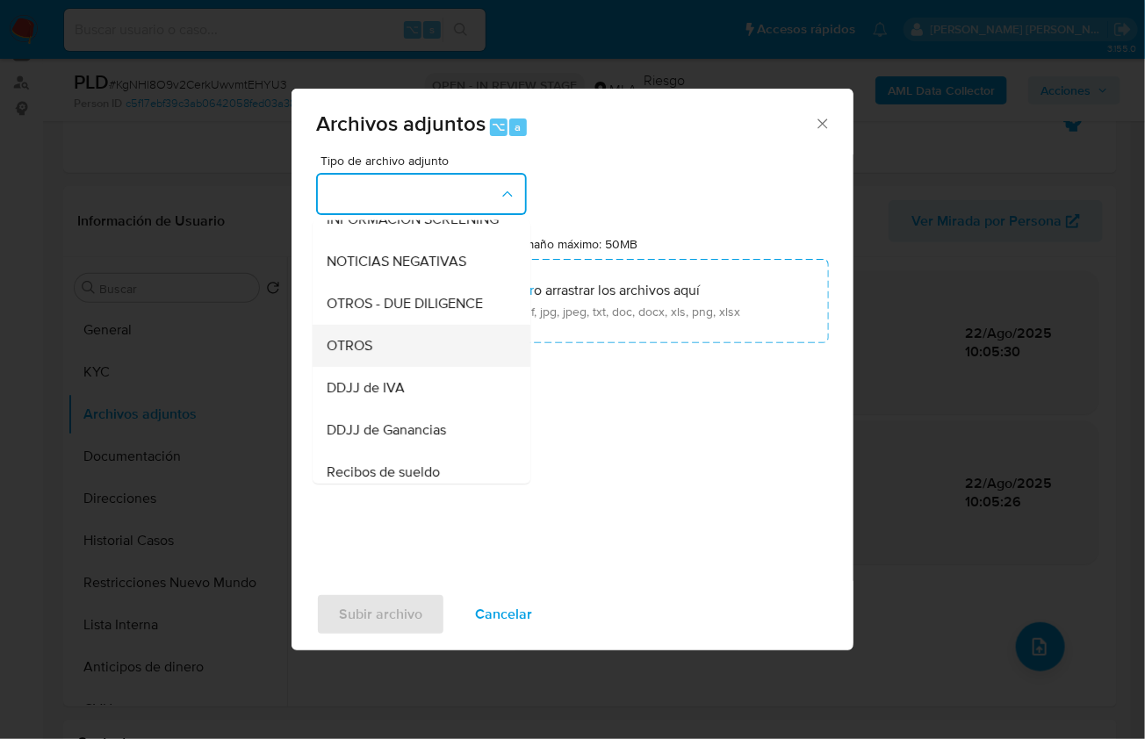
click at [386, 366] on div "OTROS" at bounding box center [416, 345] width 179 height 42
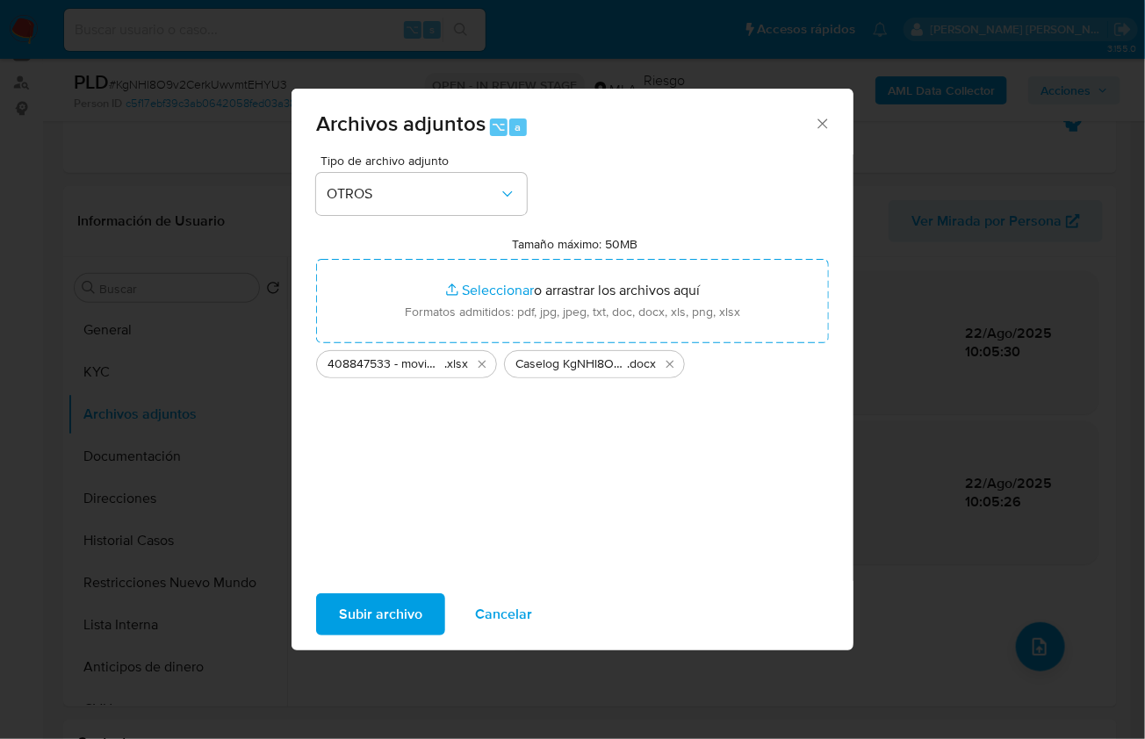
click at [413, 619] on span "Subir archivo" at bounding box center [380, 614] width 83 height 39
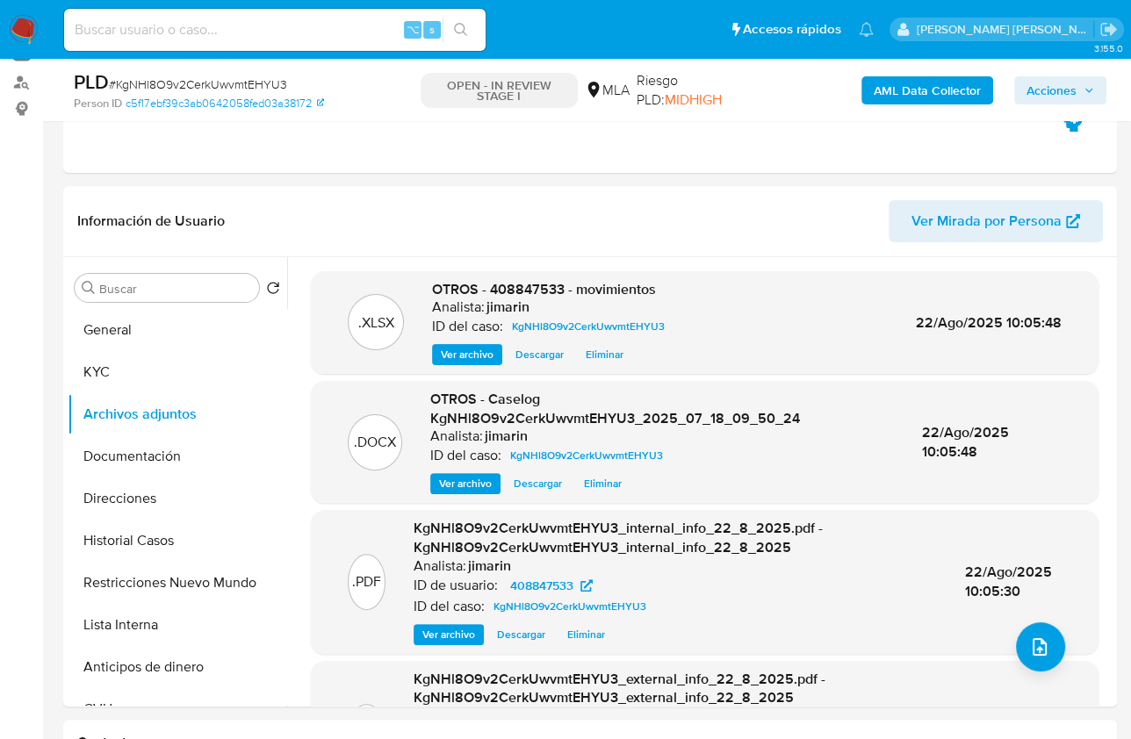
click at [1037, 96] on span "Acciones" at bounding box center [1051, 90] width 50 height 28
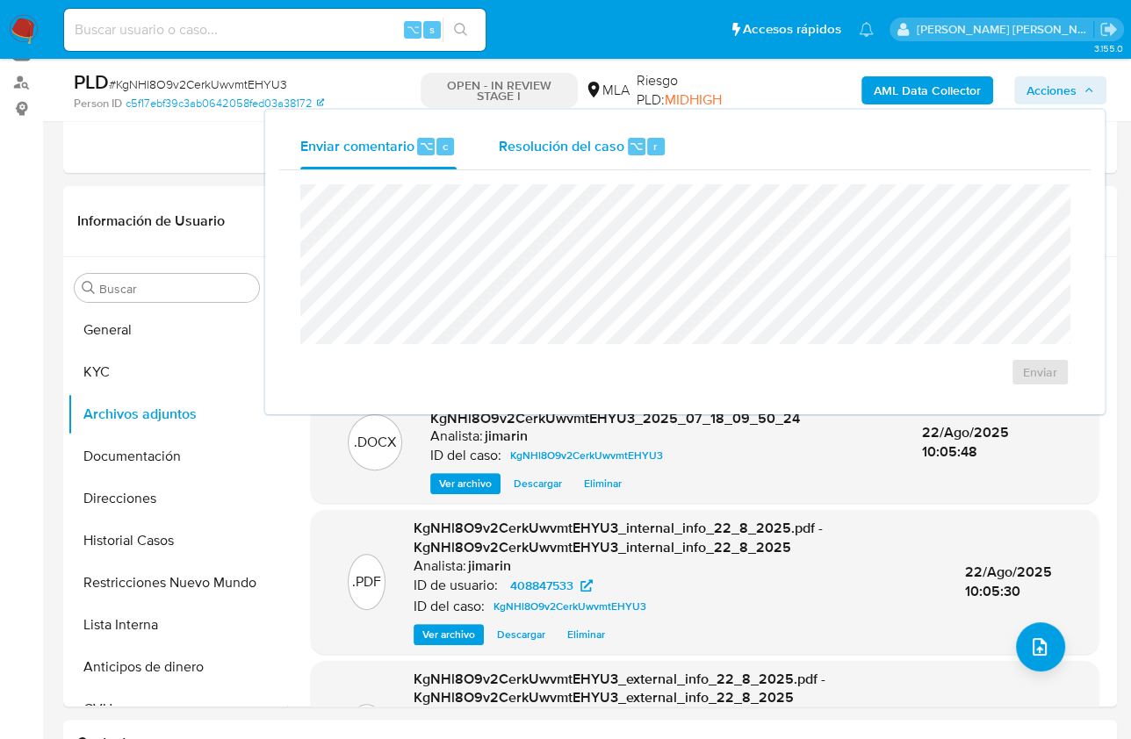
click at [617, 147] on span "Resolución del caso" at bounding box center [562, 145] width 126 height 20
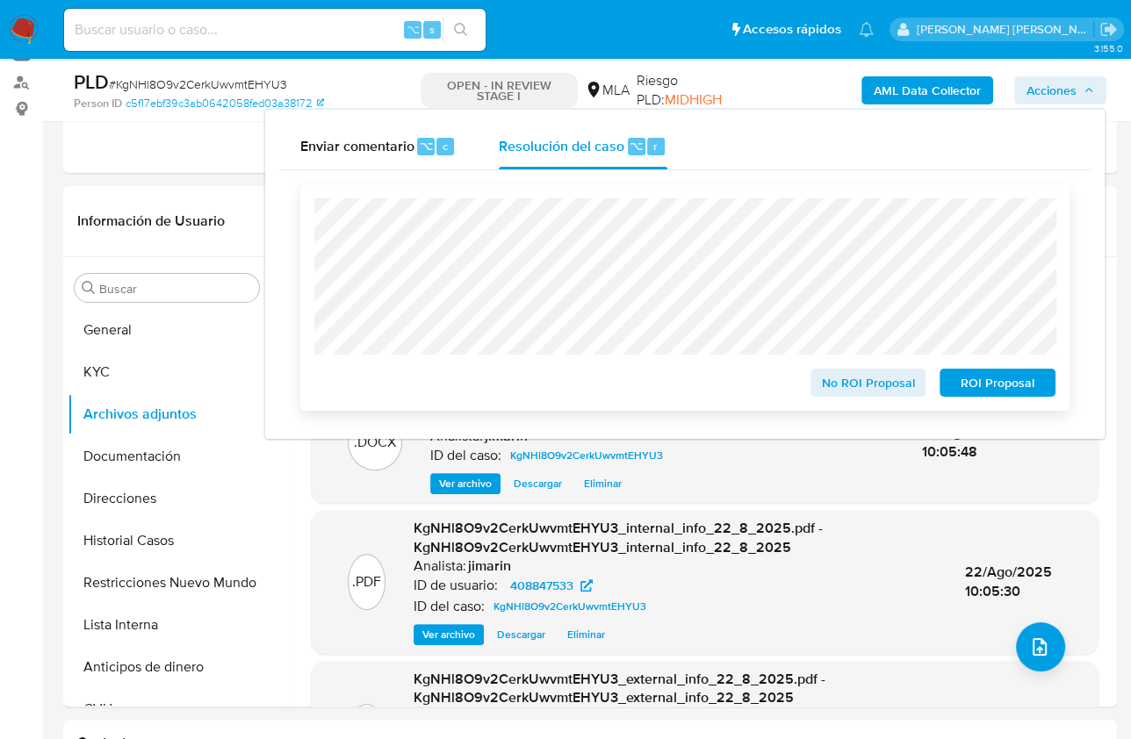
click at [961, 377] on span "ROI Proposal" at bounding box center [997, 382] width 91 height 25
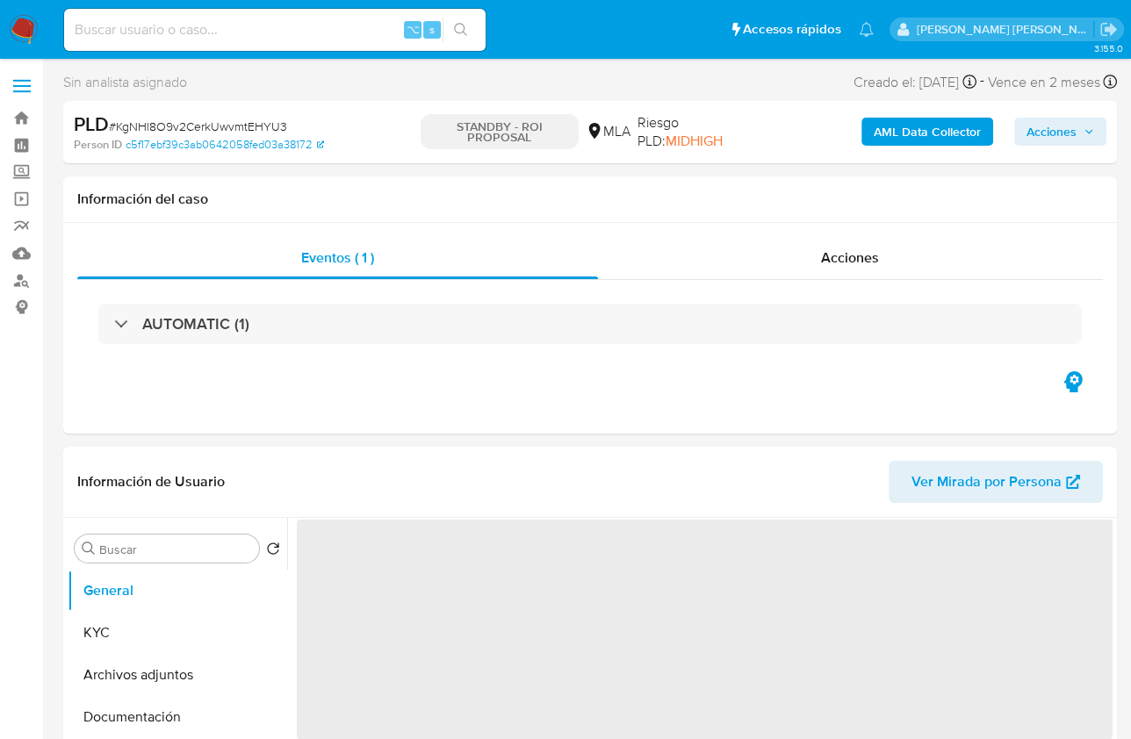
select select "10"
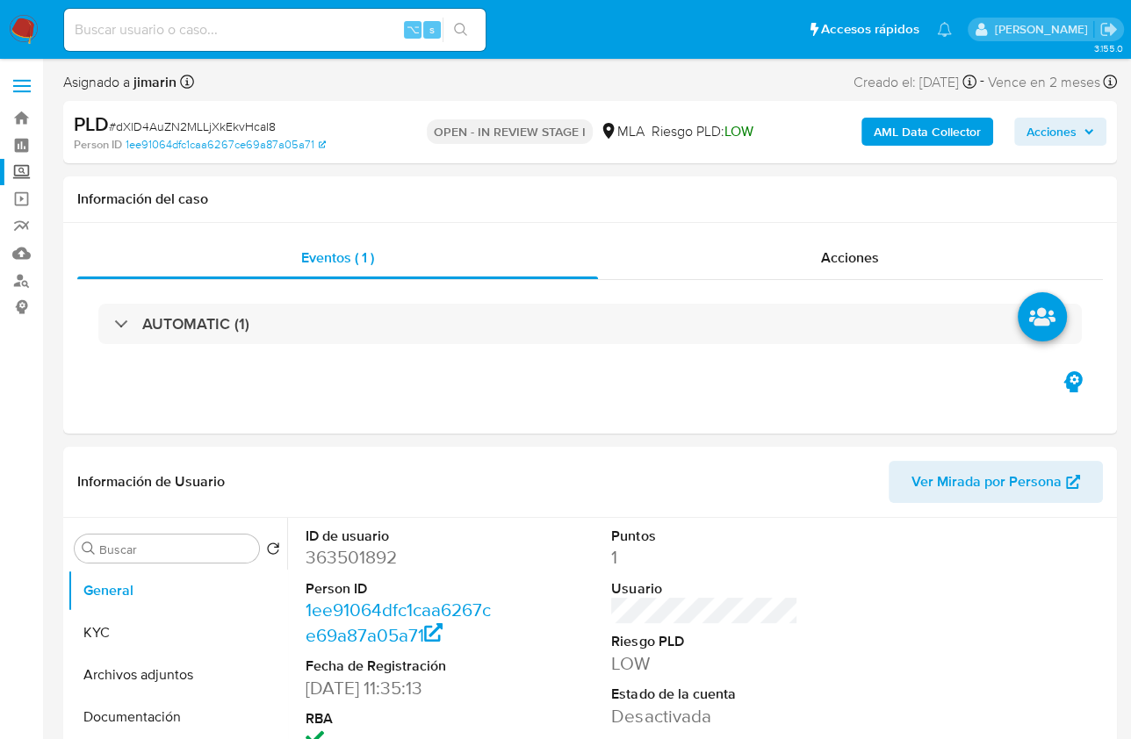
select select "10"
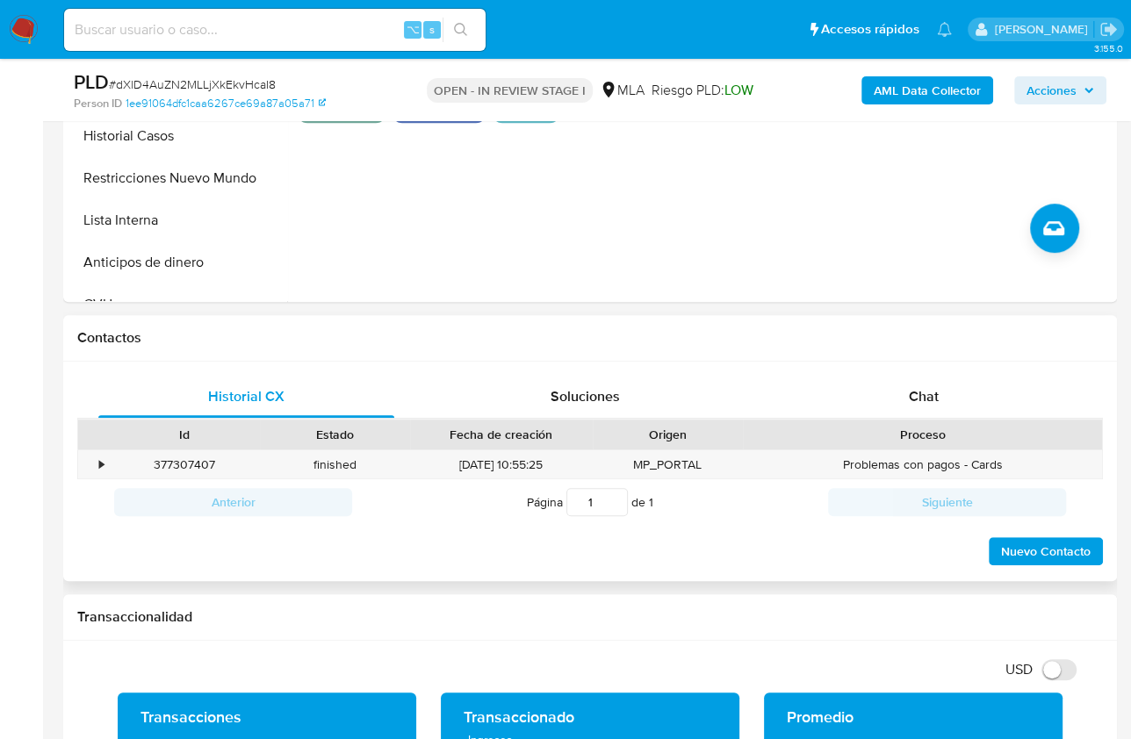
scroll to position [639, 0]
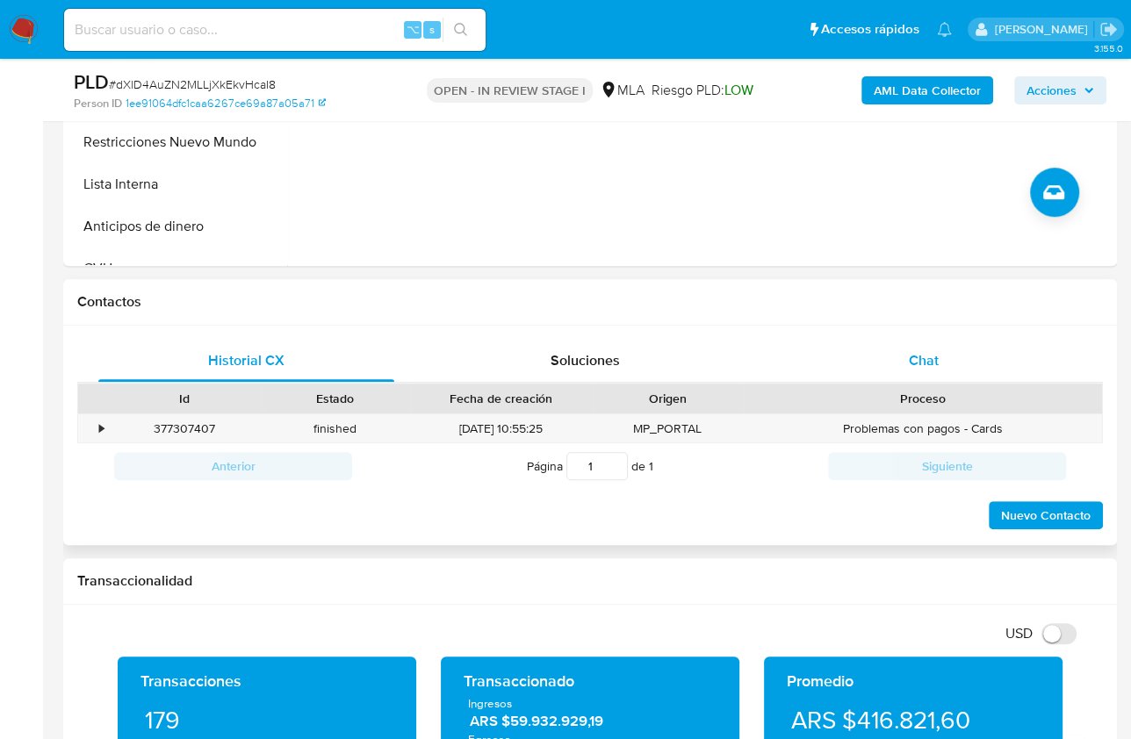
click at [897, 378] on div "Chat" at bounding box center [923, 361] width 296 height 42
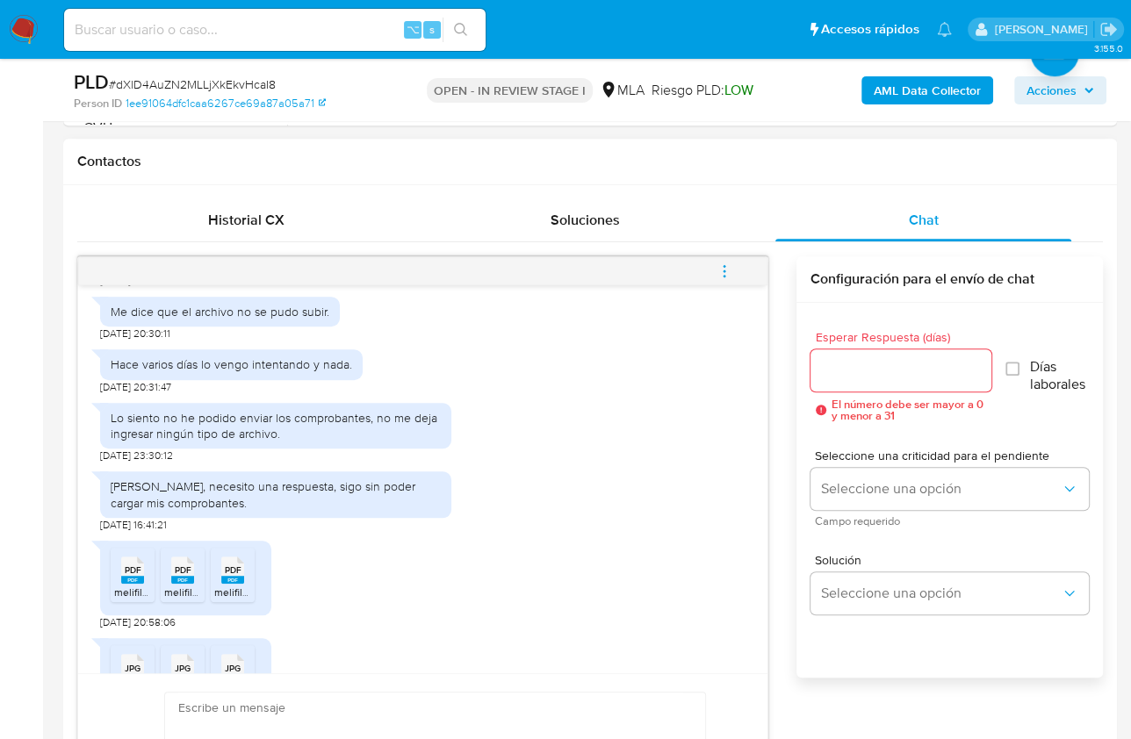
scroll to position [1036, 0]
click at [269, 222] on span "Historial CX" at bounding box center [246, 220] width 76 height 20
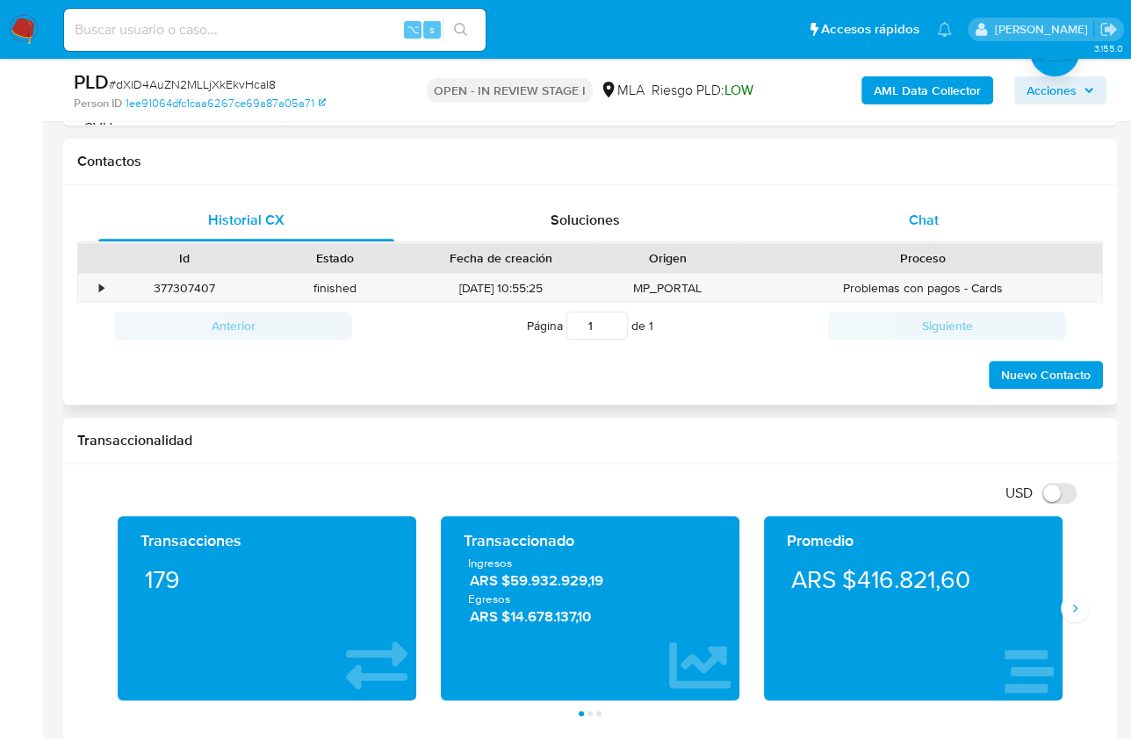
click at [909, 211] on span "Chat" at bounding box center [924, 220] width 30 height 20
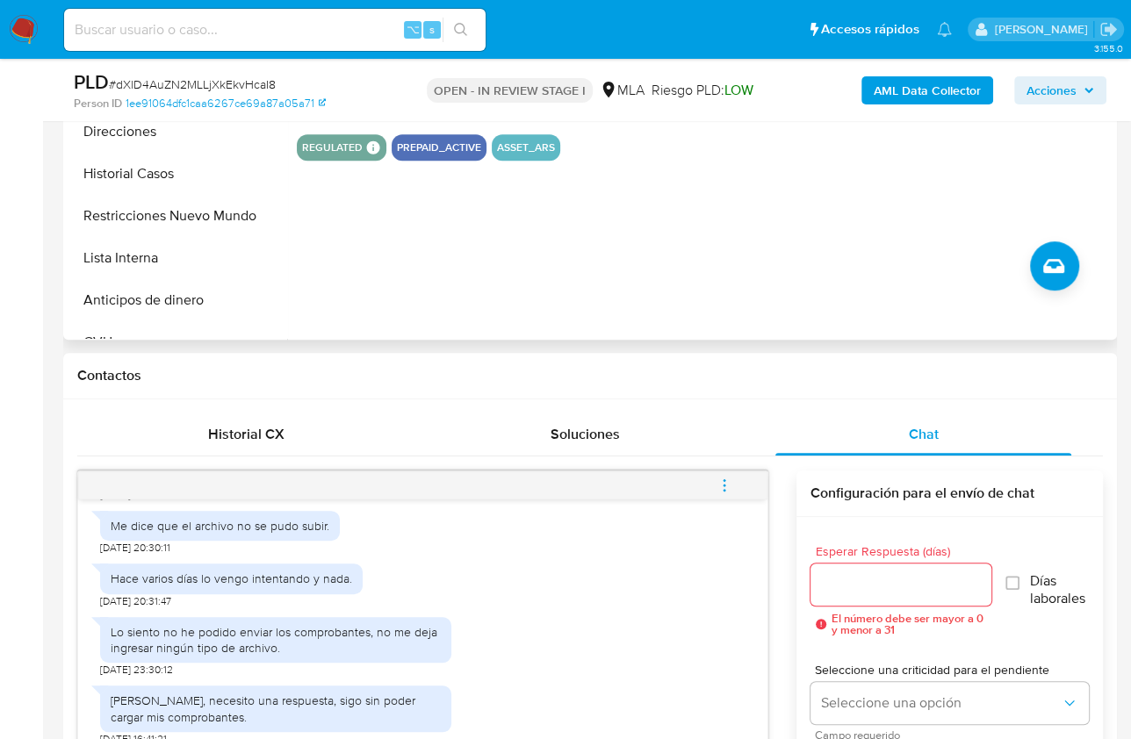
scroll to position [287, 0]
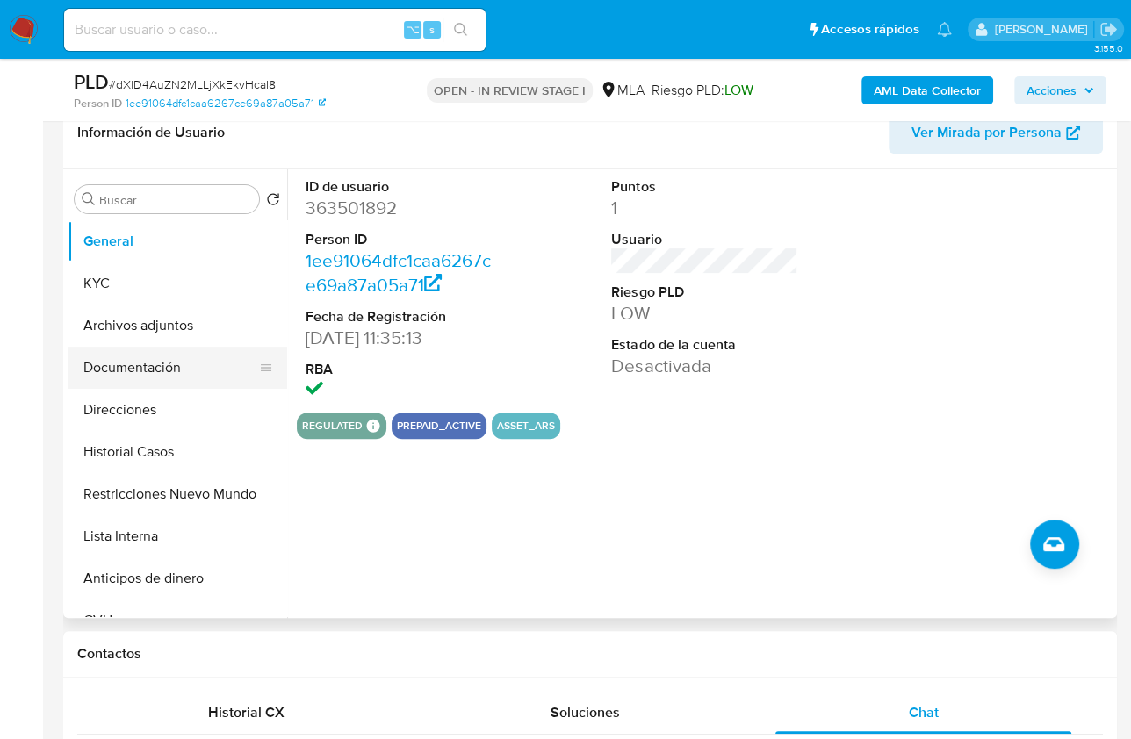
click at [106, 353] on button "Documentación" at bounding box center [170, 368] width 205 height 42
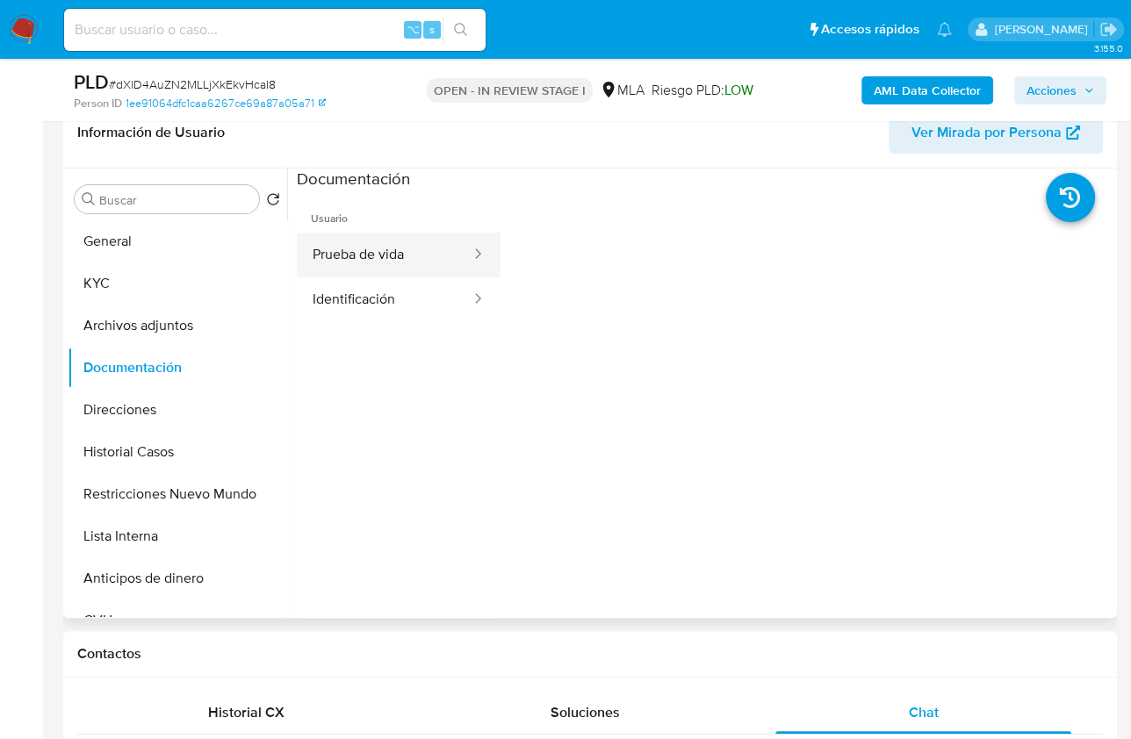
click at [427, 259] on button "Prueba de vida" at bounding box center [385, 255] width 176 height 45
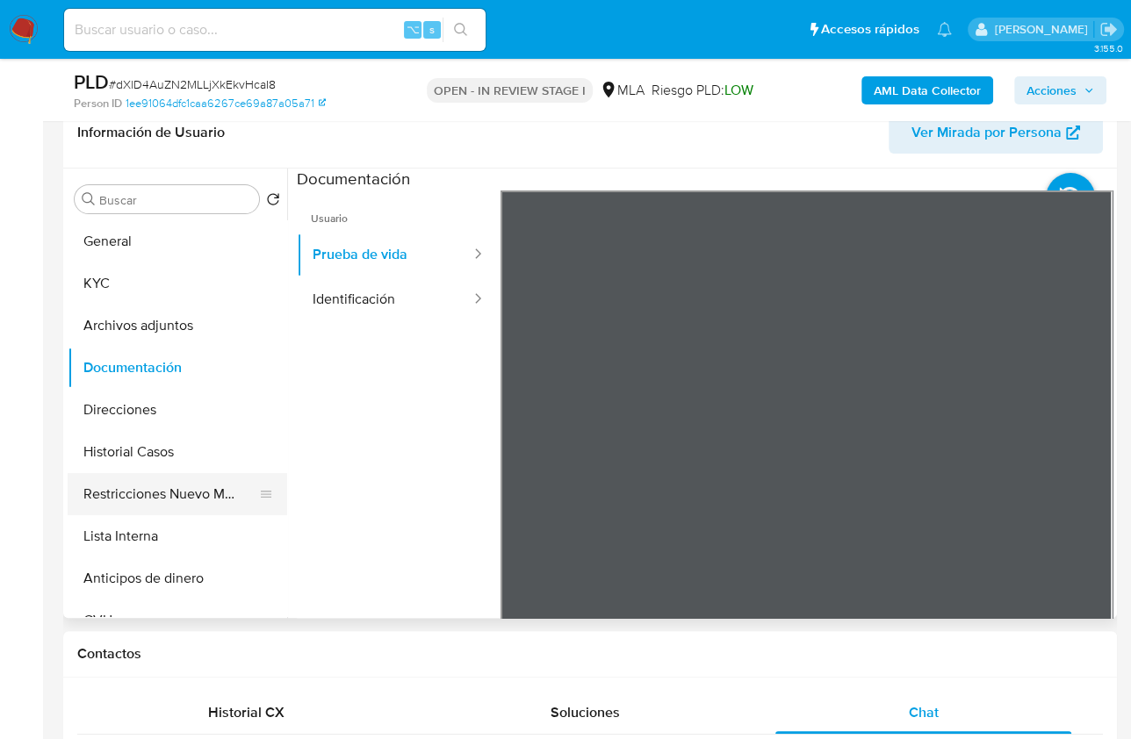
click at [175, 496] on button "Restricciones Nuevo Mundo" at bounding box center [170, 494] width 205 height 42
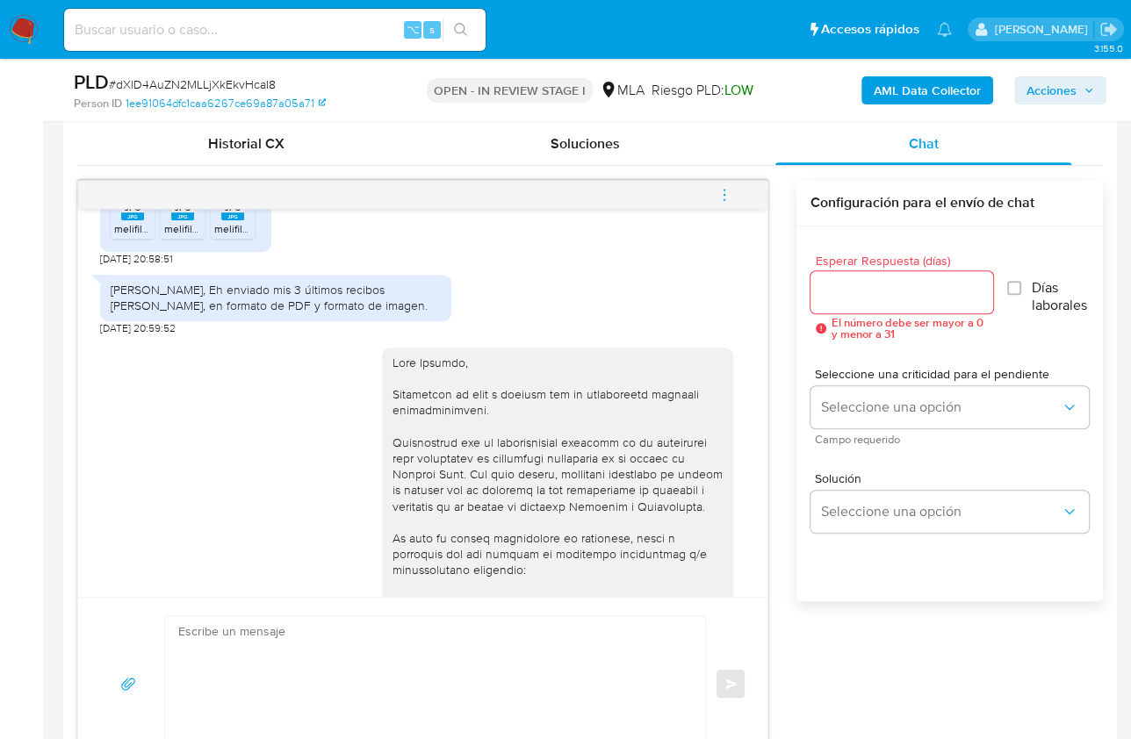
scroll to position [821, 0]
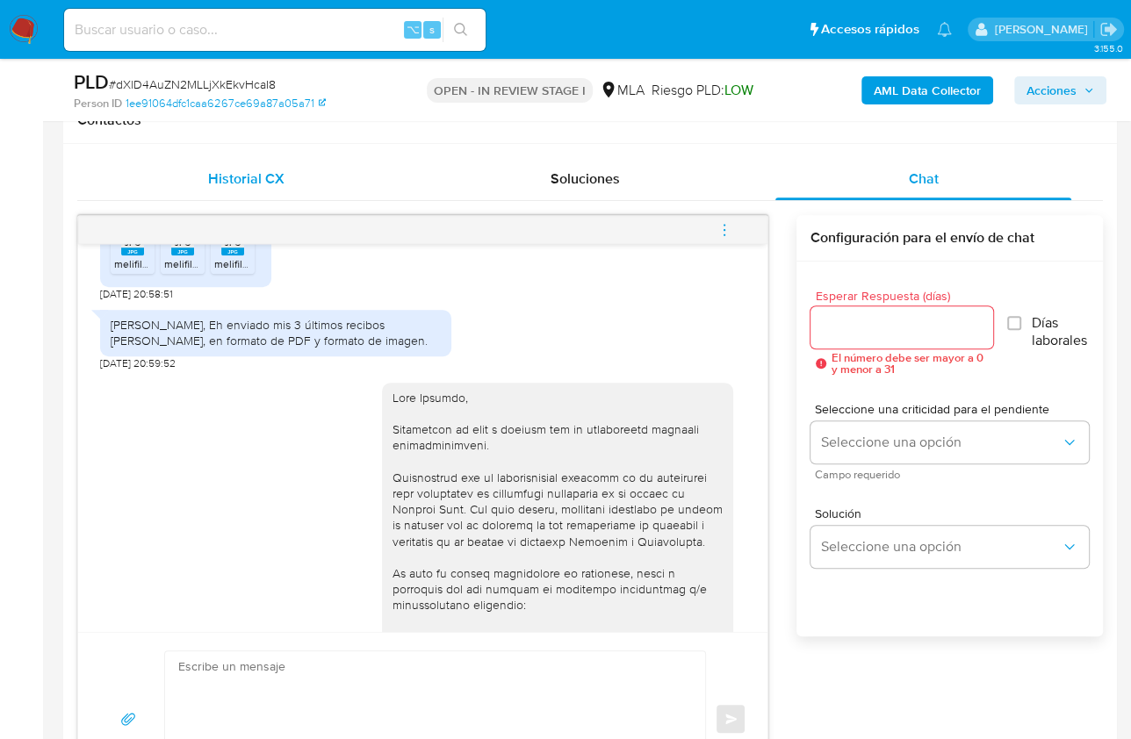
click at [305, 166] on div "Historial CX" at bounding box center [246, 179] width 296 height 42
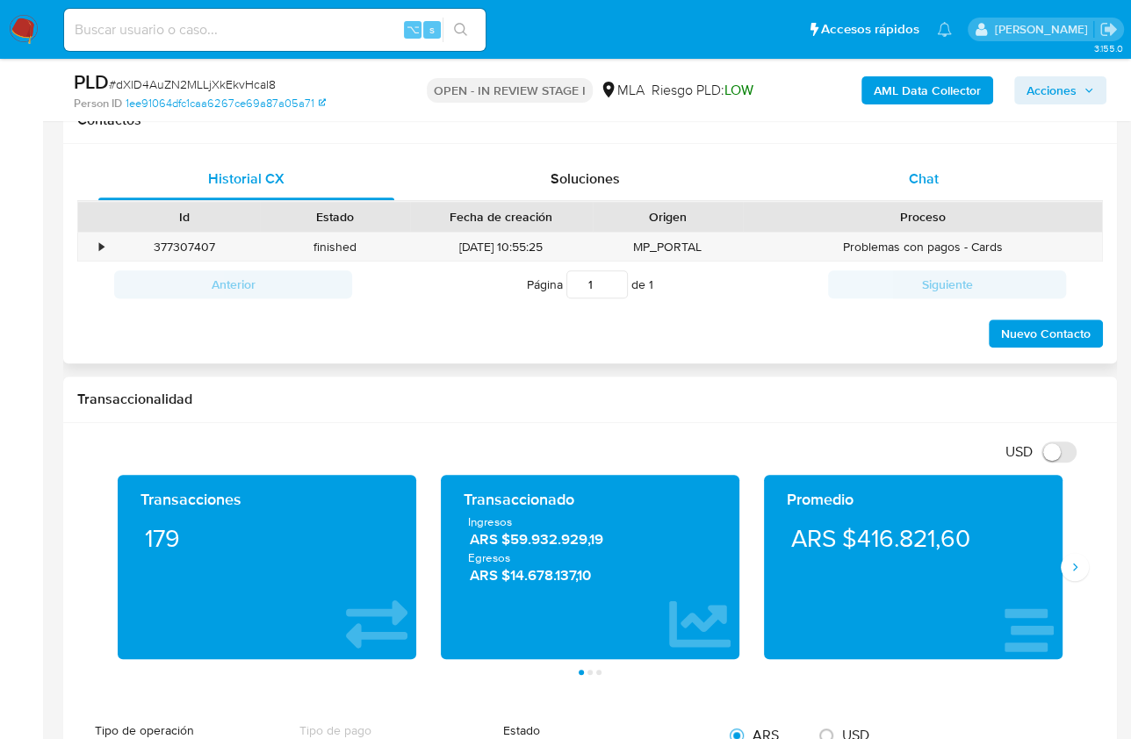
click at [871, 172] on div "Chat" at bounding box center [923, 179] width 296 height 42
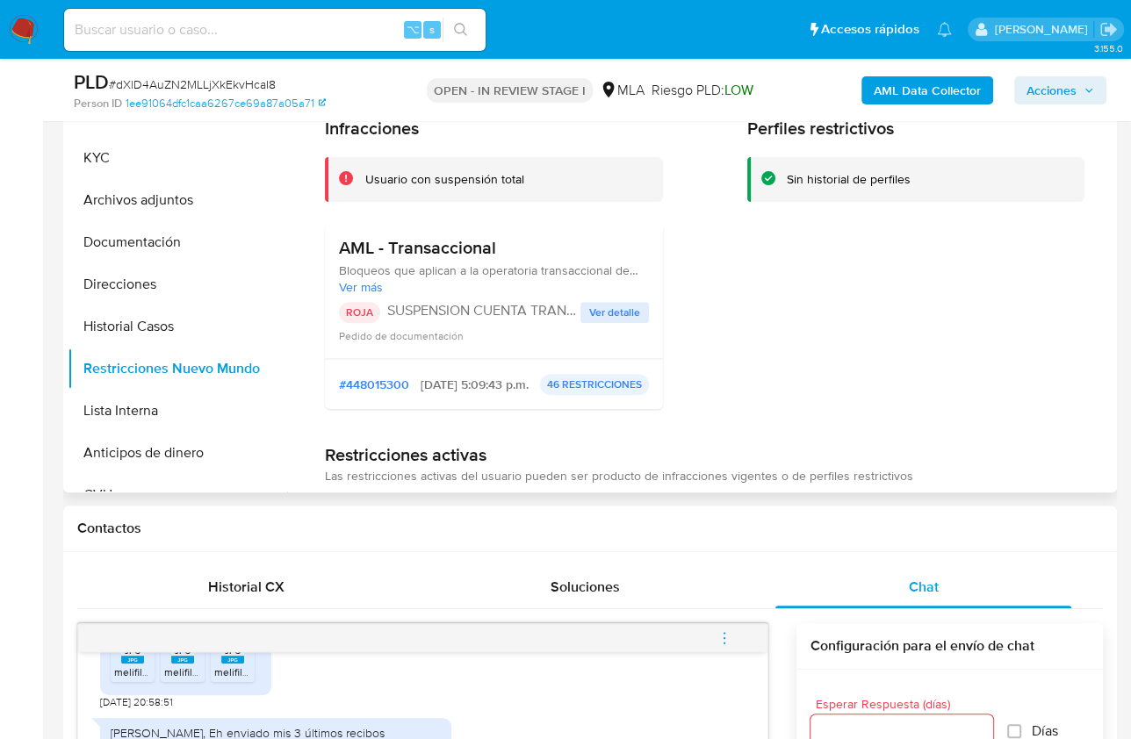
scroll to position [390, 0]
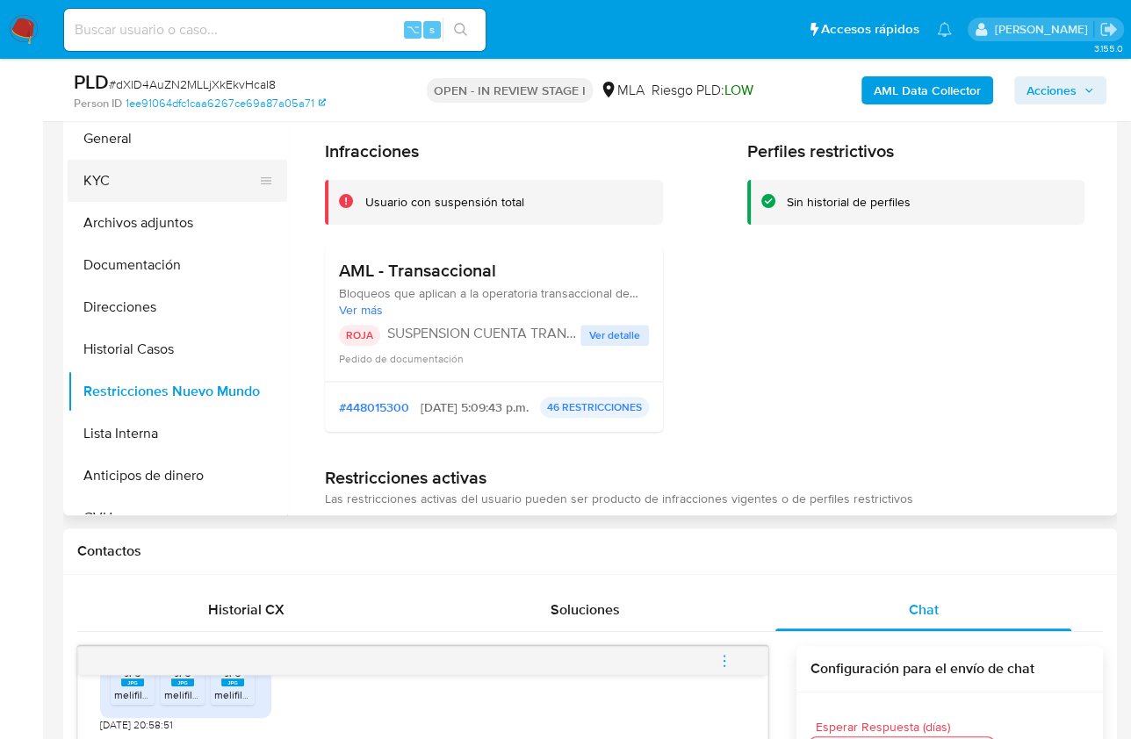
click at [122, 184] on button "KYC" at bounding box center [170, 181] width 205 height 42
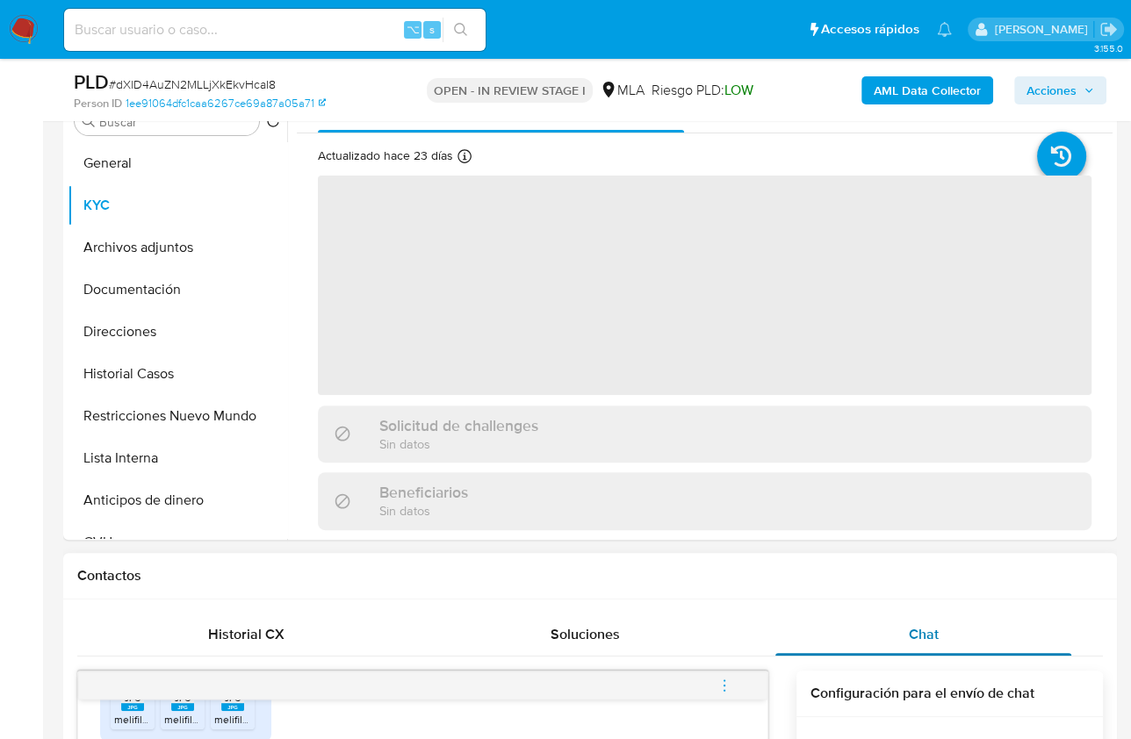
click at [925, 646] on div "Chat" at bounding box center [923, 635] width 296 height 42
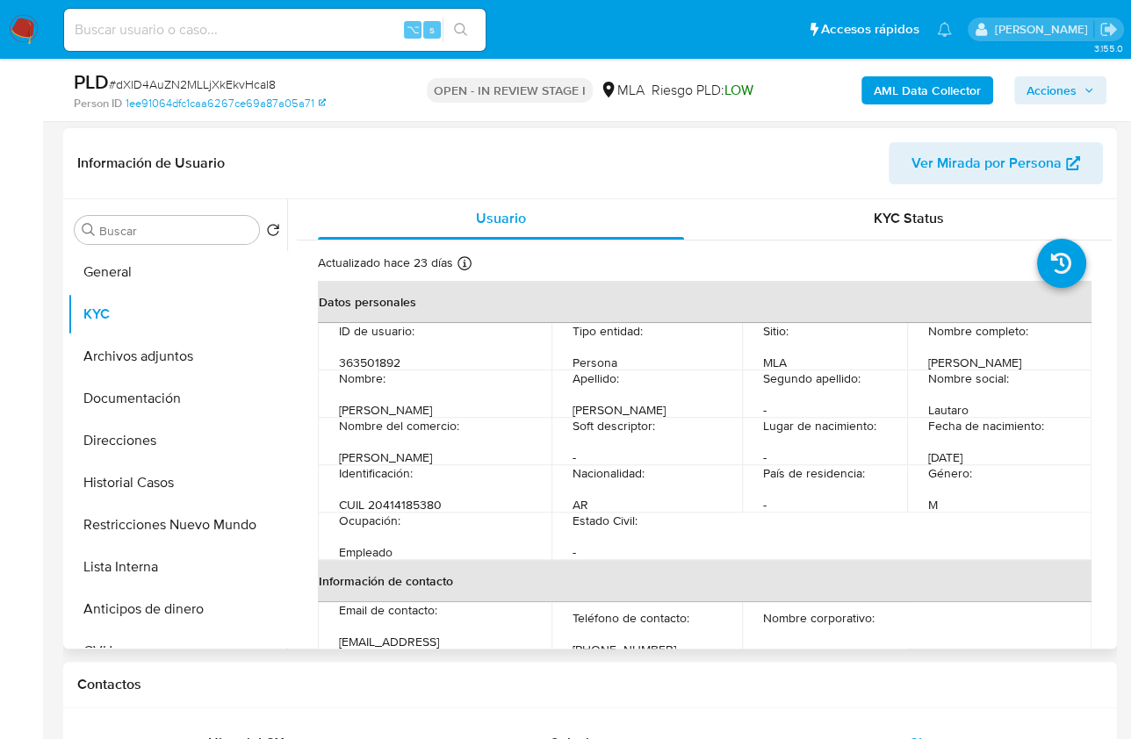
scroll to position [4, 0]
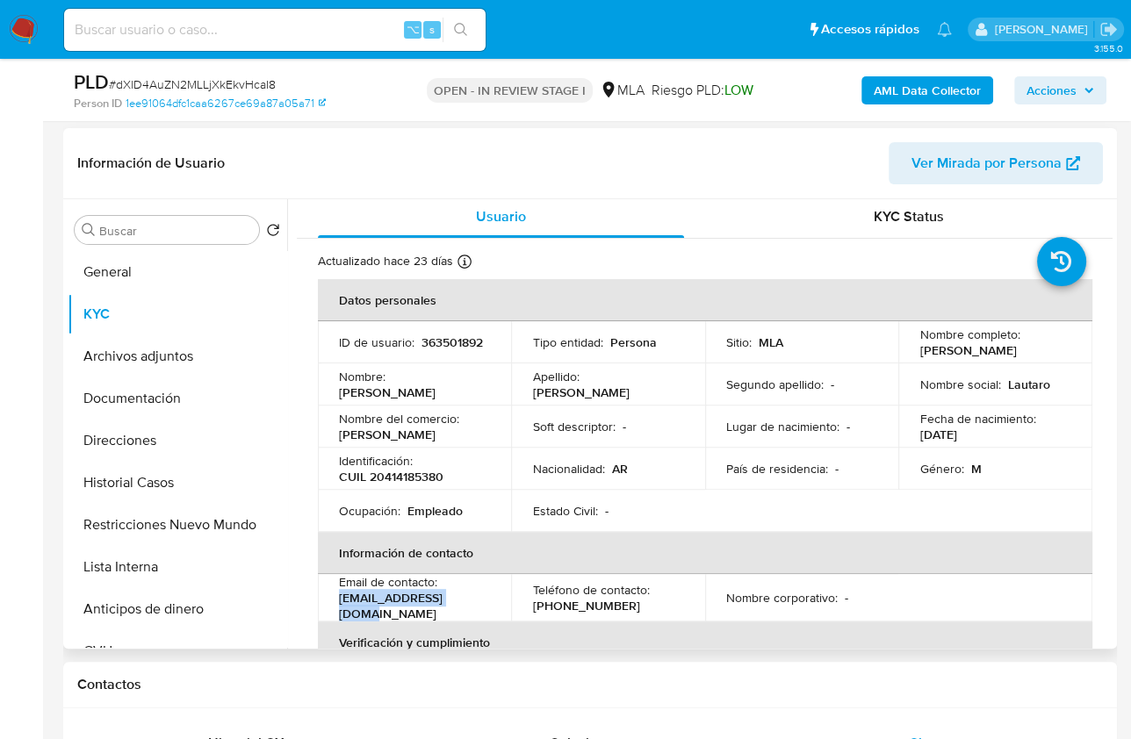
drag, startPoint x: 462, startPoint y: 607, endPoint x: 335, endPoint y: 606, distance: 126.4
click at [335, 606] on td "Email de contacto : ellauty538@gmail.com" at bounding box center [414, 597] width 193 height 47
copy p "ellauty538@gmail.com"
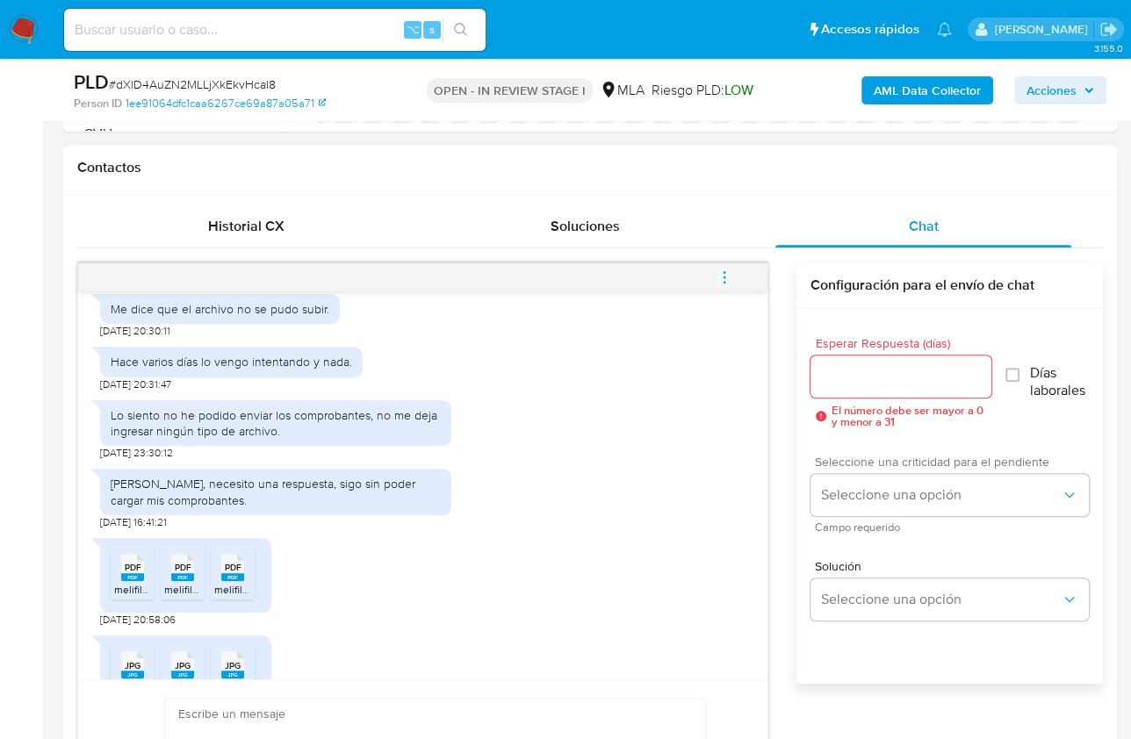
scroll to position [240, 0]
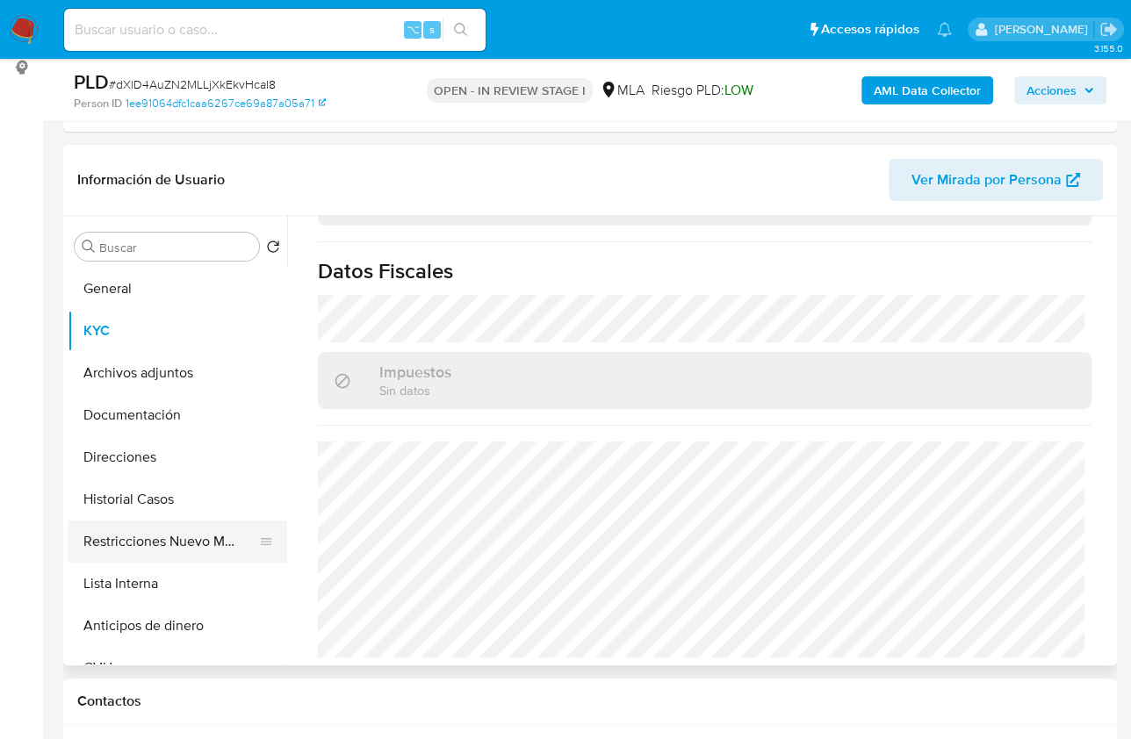
click at [176, 535] on button "Restricciones Nuevo Mundo" at bounding box center [170, 542] width 205 height 42
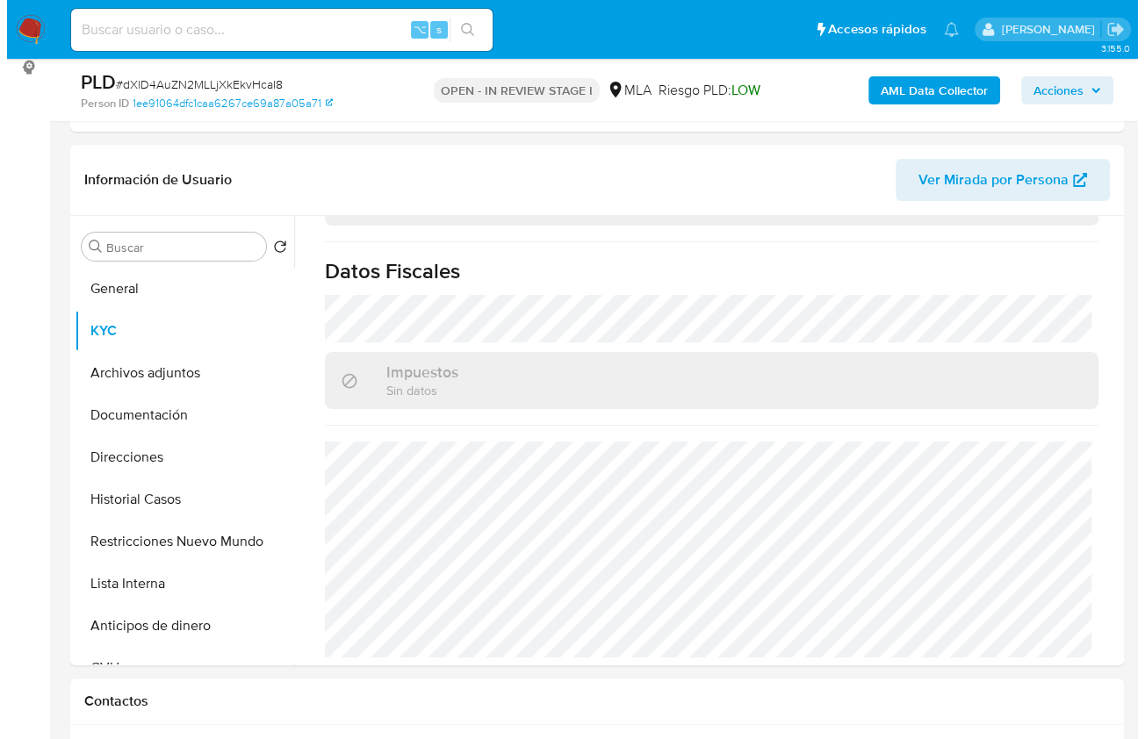
scroll to position [0, 0]
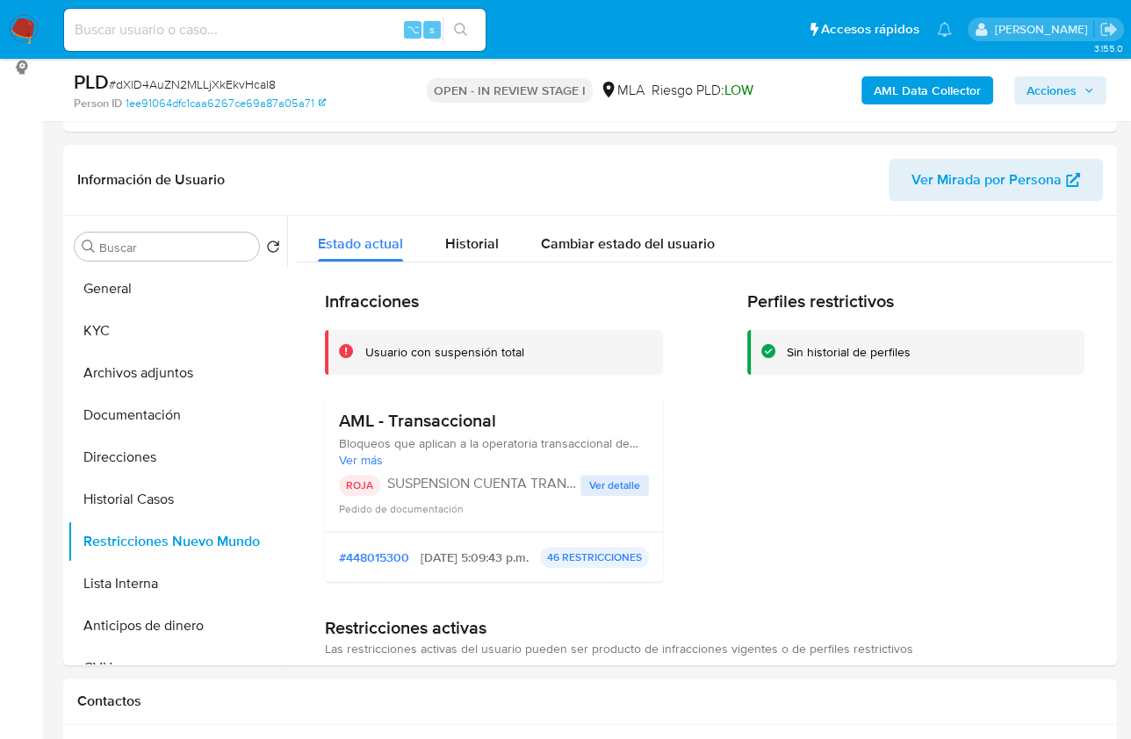
click at [935, 77] on b "AML Data Collector" at bounding box center [926, 90] width 107 height 28
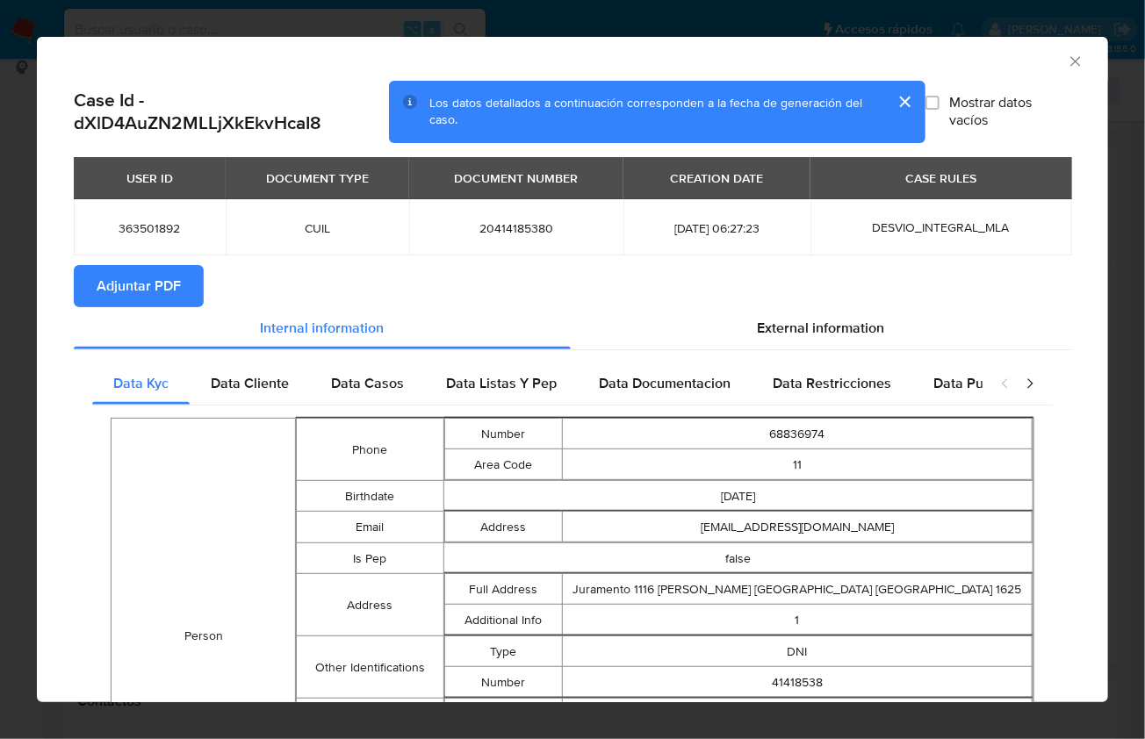
click at [178, 298] on span "Adjuntar PDF" at bounding box center [139, 286] width 84 height 39
click at [1067, 61] on icon "Cerrar ventana" at bounding box center [1076, 62] width 18 height 18
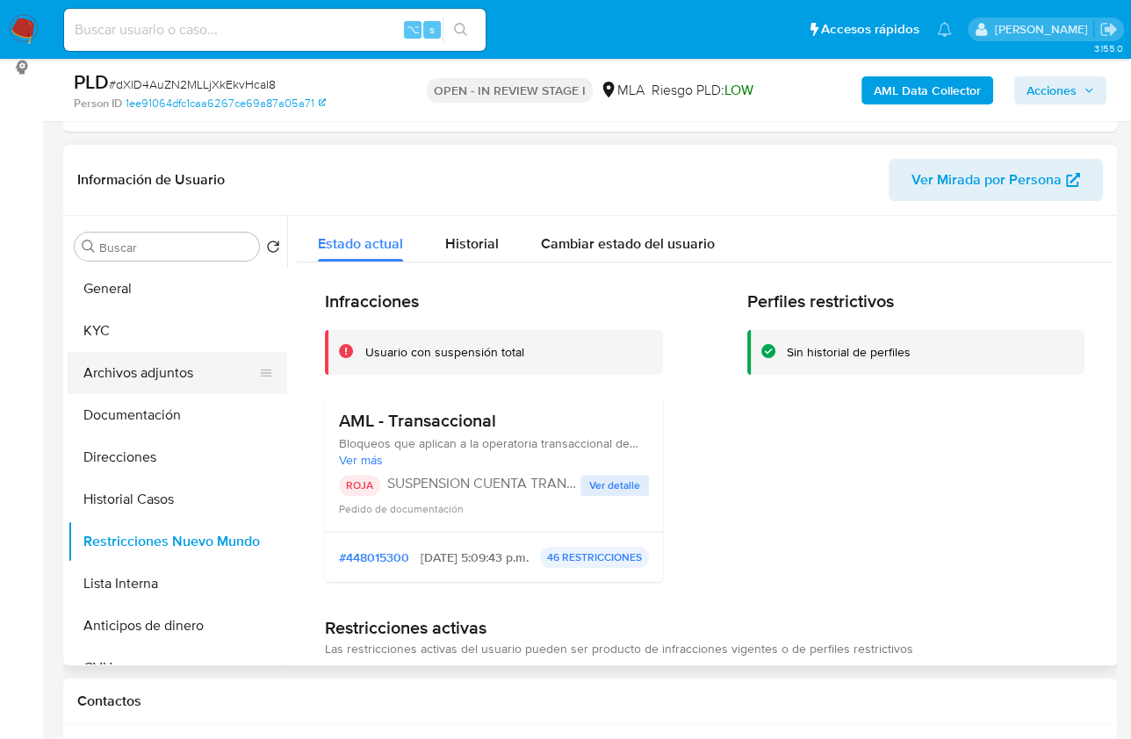
click at [170, 377] on button "Archivos adjuntos" at bounding box center [170, 373] width 205 height 42
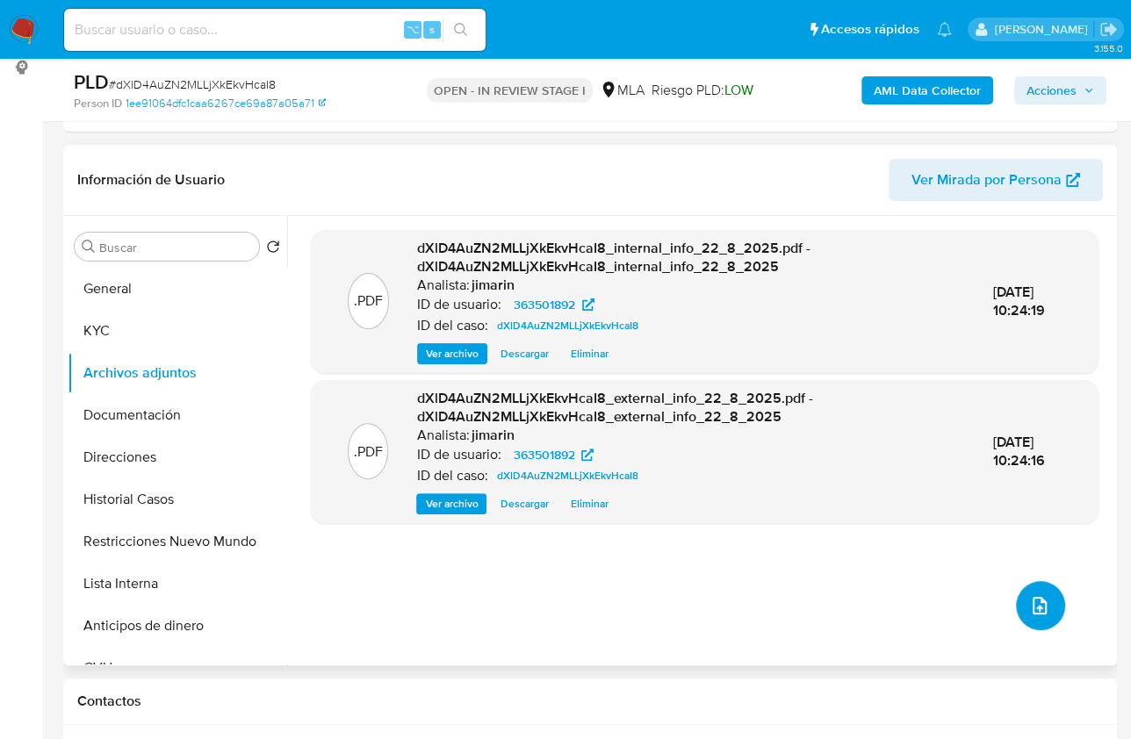
click at [1016, 606] on button "upload-file" at bounding box center [1040, 605] width 49 height 49
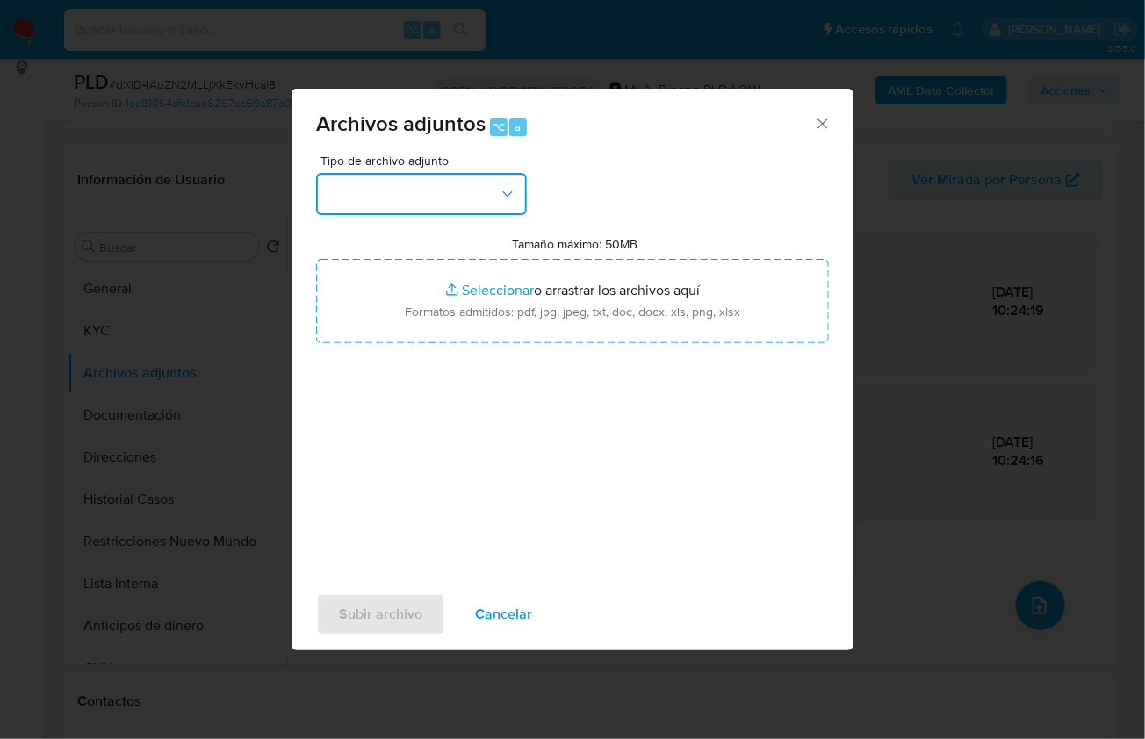
click at [379, 202] on button "button" at bounding box center [421, 194] width 211 height 42
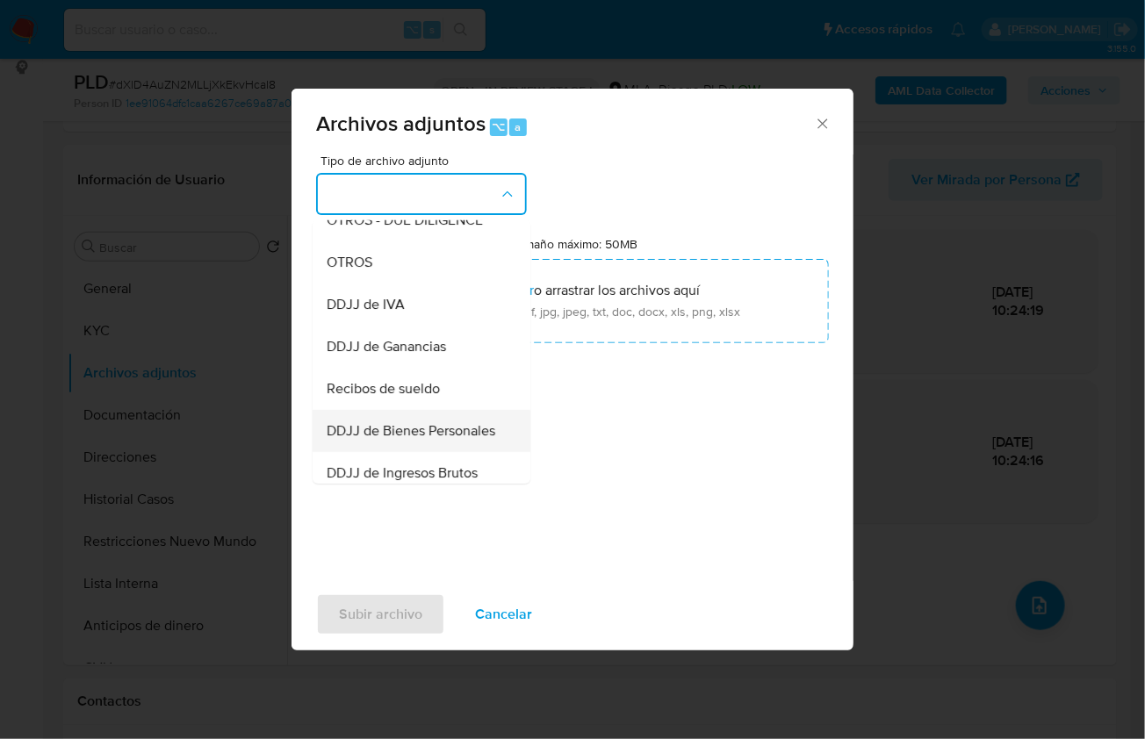
scroll to position [318, 0]
click at [417, 395] on span "Recibos de sueldo" at bounding box center [383, 386] width 113 height 18
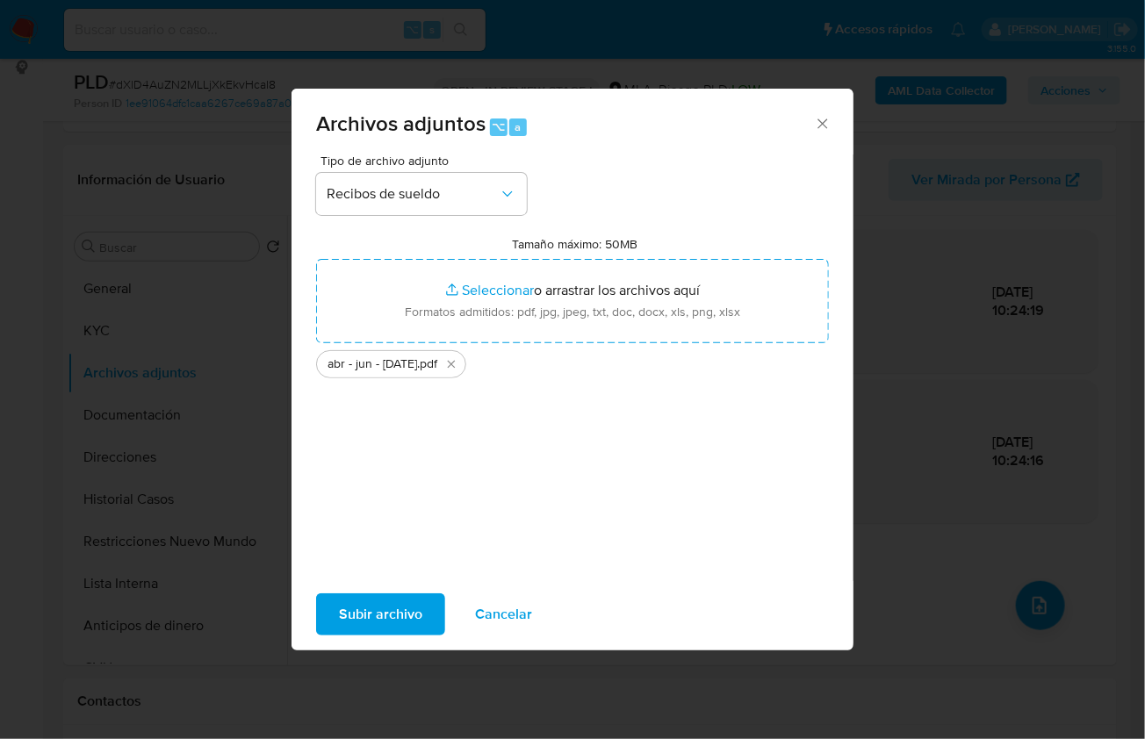
click at [377, 613] on span "Subir archivo" at bounding box center [380, 614] width 83 height 39
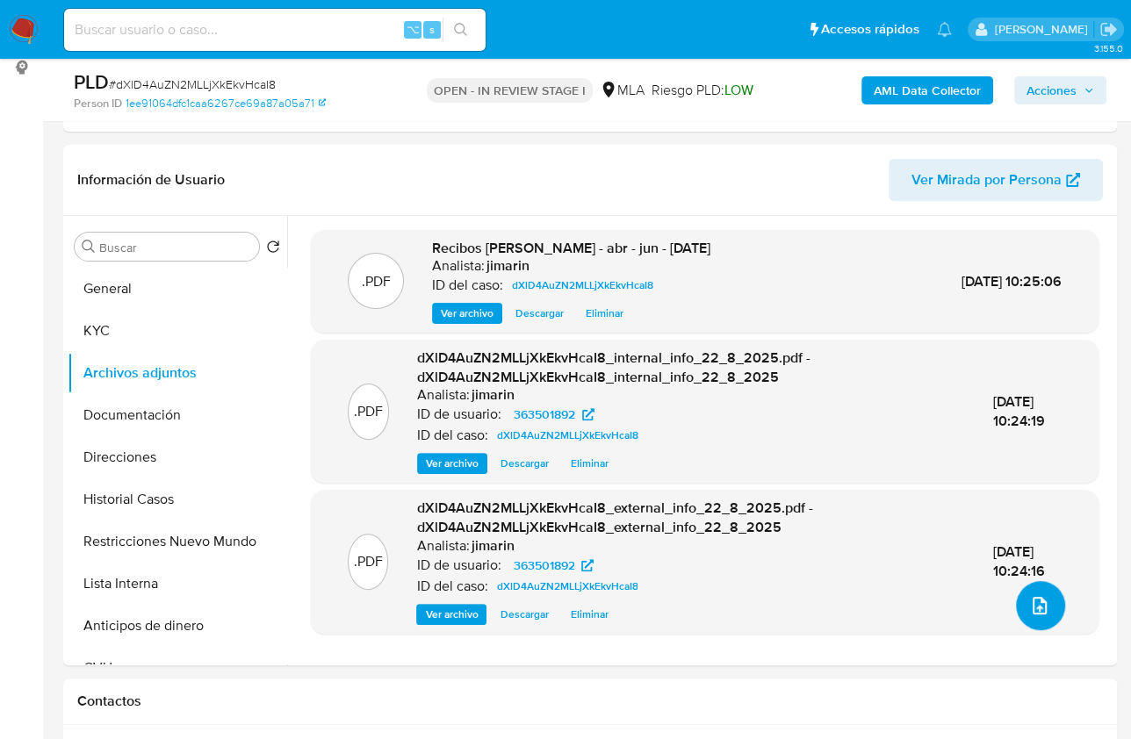
click at [1032, 606] on icon "upload-file" at bounding box center [1039, 605] width 21 height 21
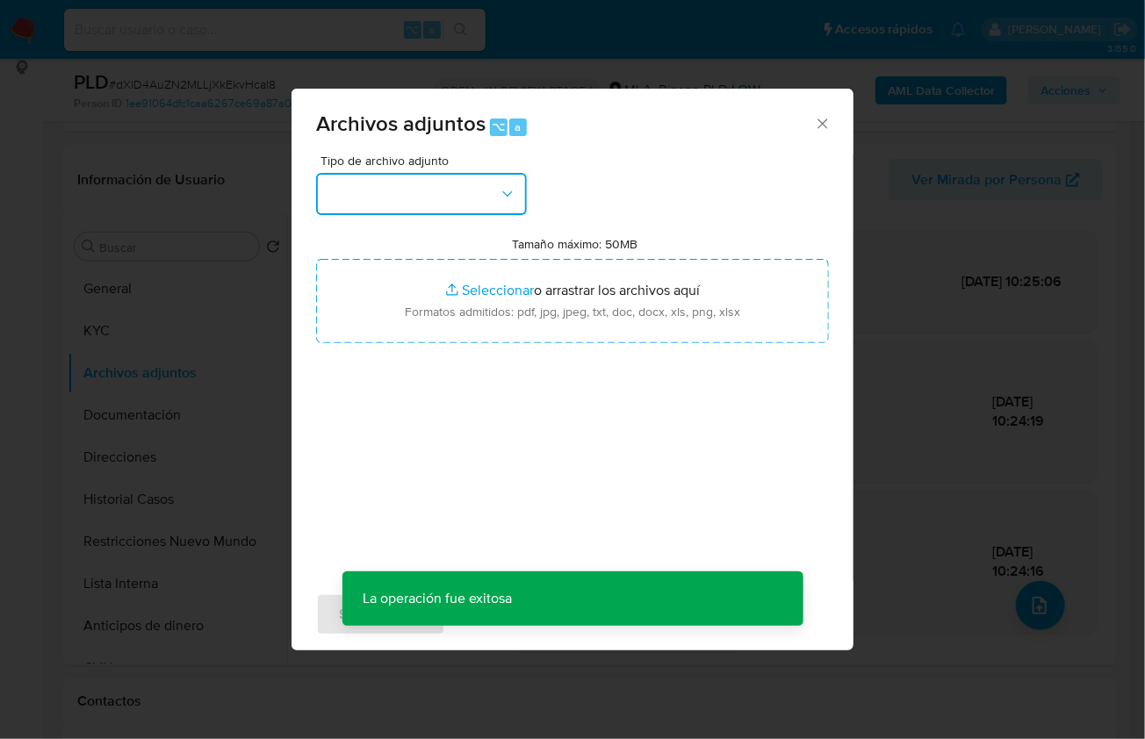
click at [369, 182] on button "button" at bounding box center [421, 194] width 211 height 42
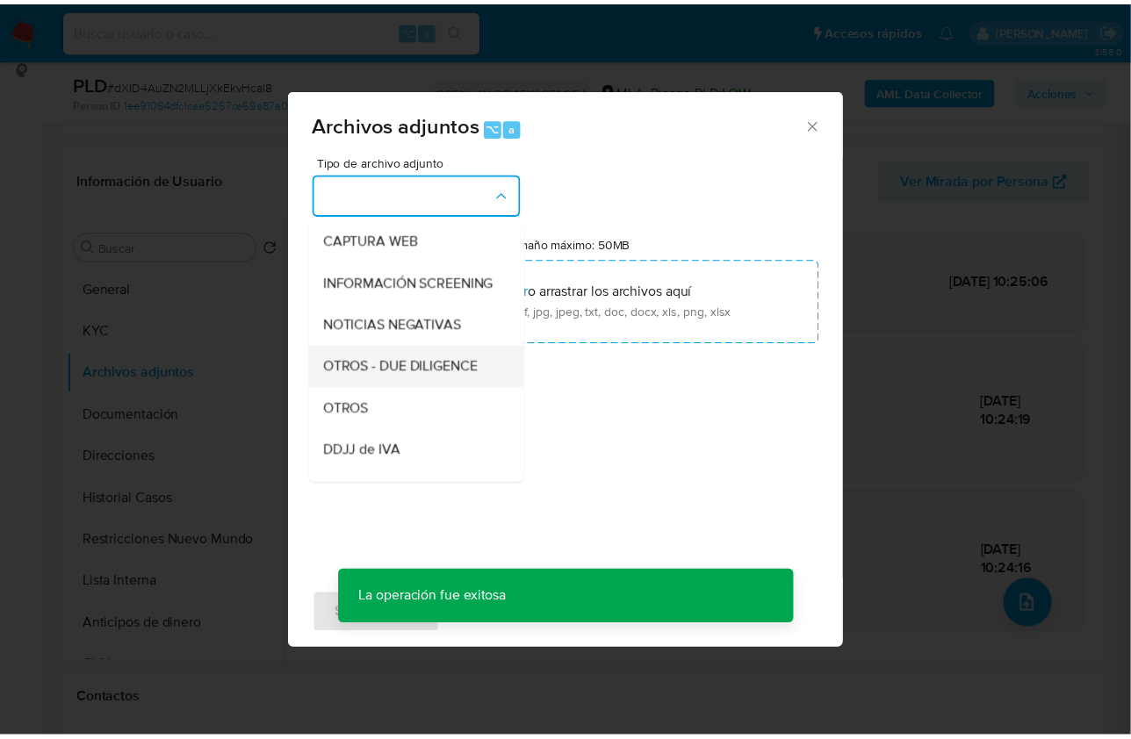
scroll to position [172, 0]
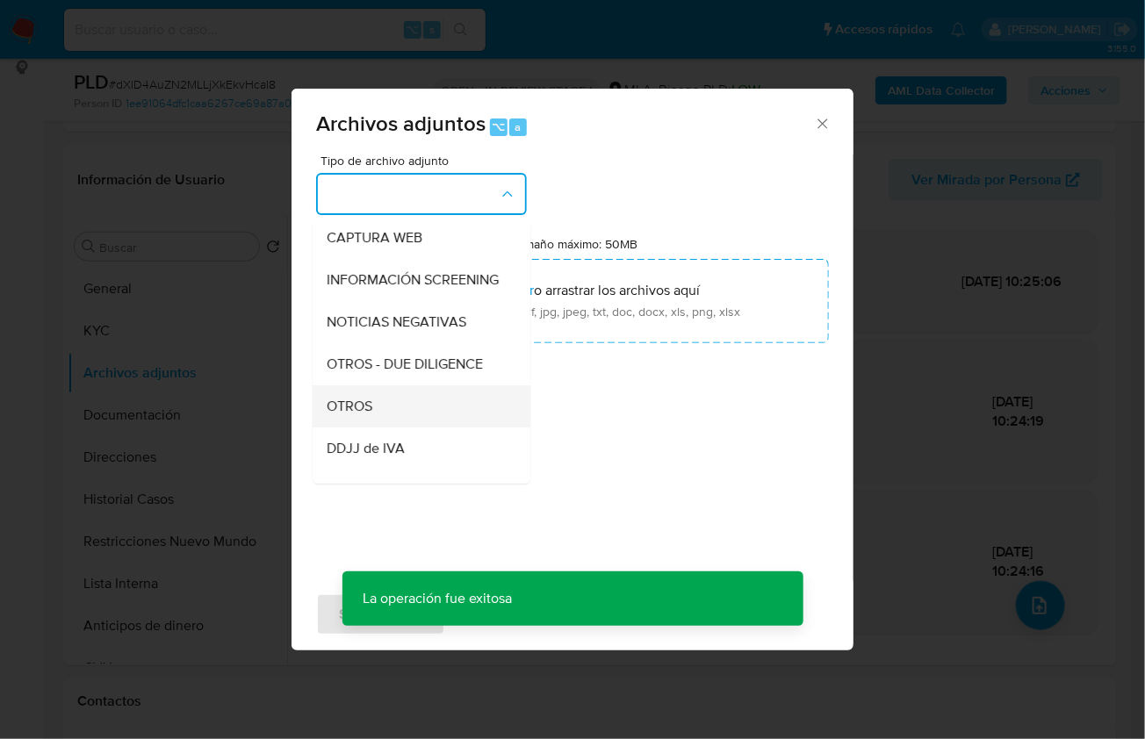
click at [368, 406] on div "OTROS" at bounding box center [416, 405] width 179 height 42
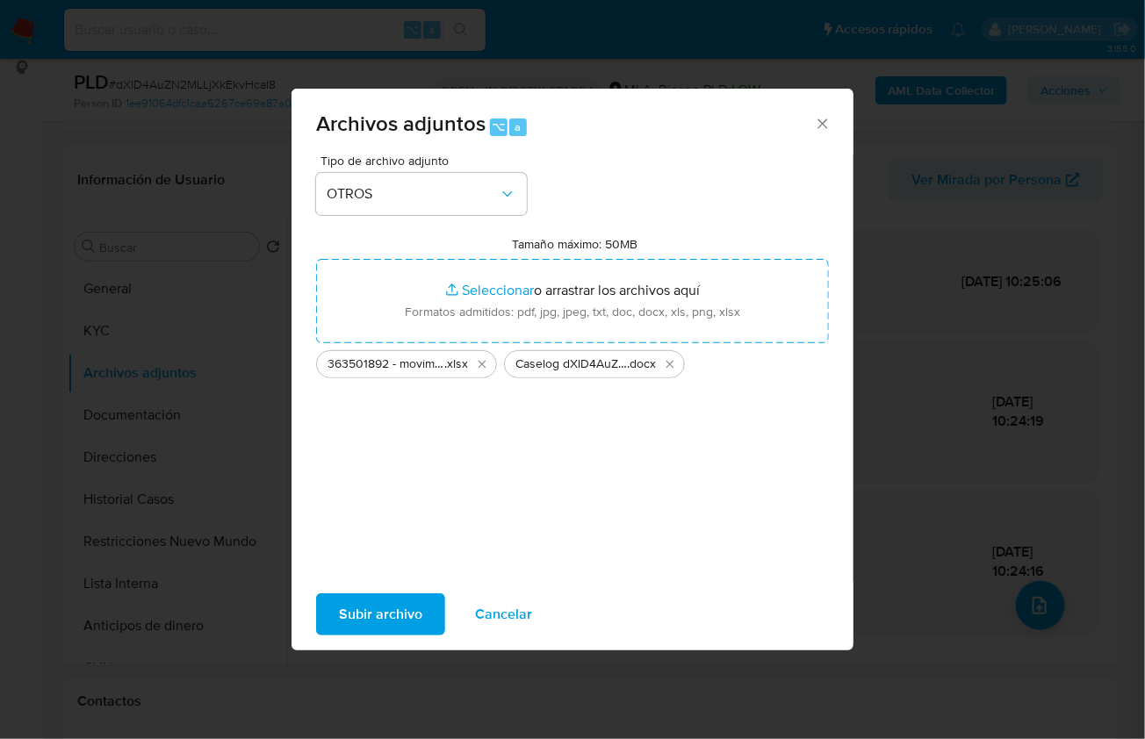
click at [362, 619] on span "Subir archivo" at bounding box center [380, 614] width 83 height 39
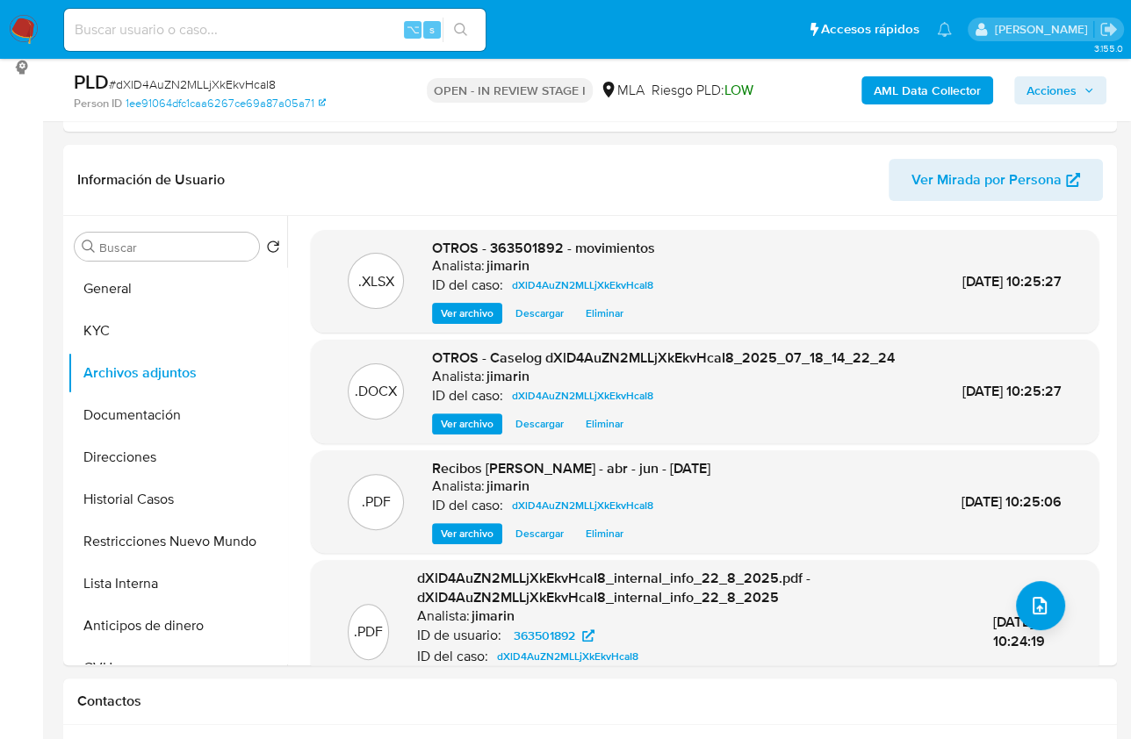
click at [1087, 92] on icon "button" at bounding box center [1088, 90] width 11 height 11
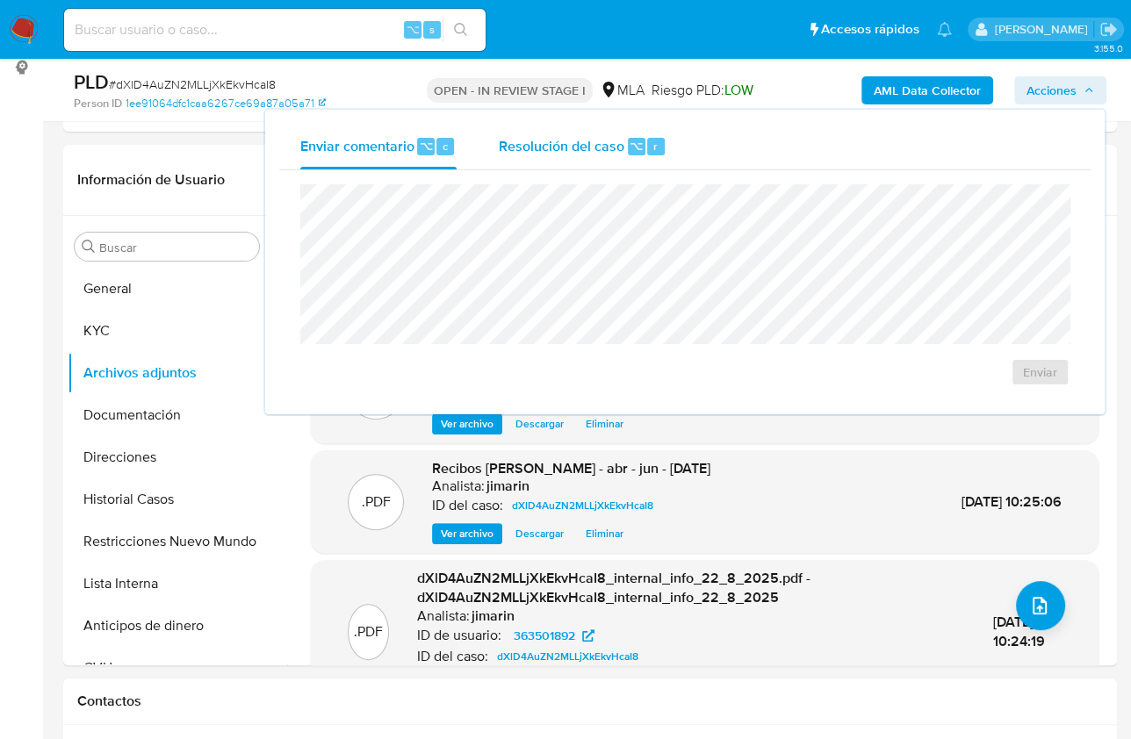
click at [627, 124] on div "Resolución del caso ⌥ r" at bounding box center [583, 147] width 168 height 46
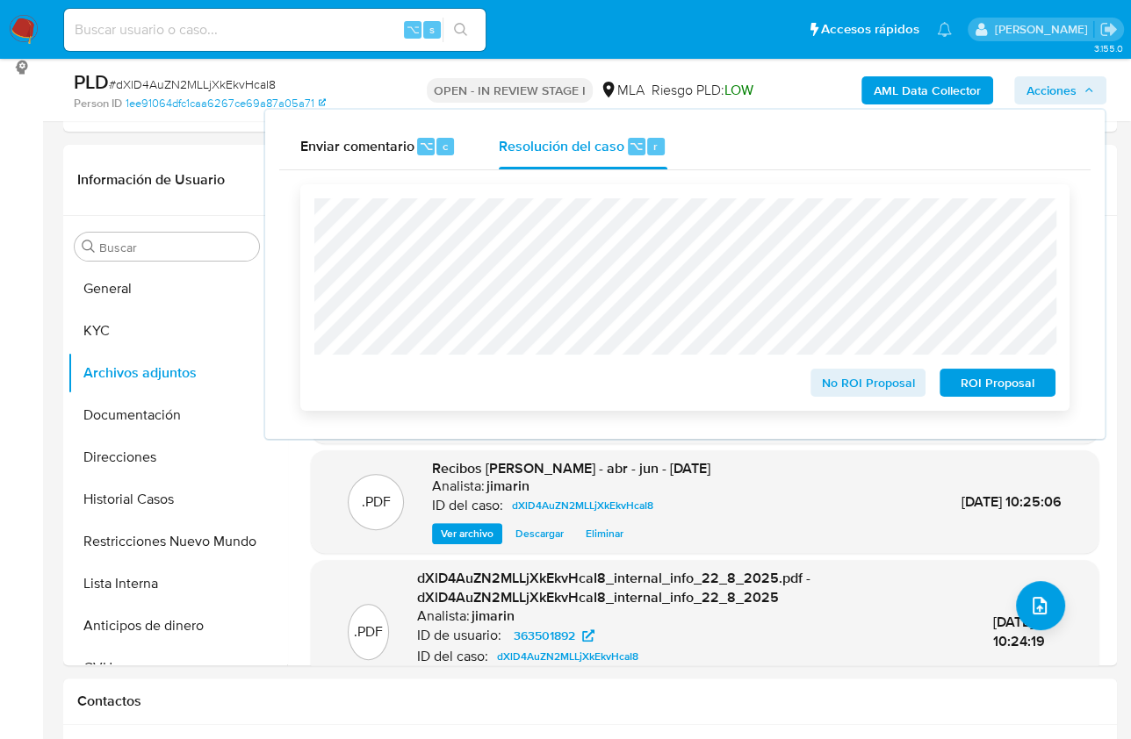
click at [1003, 384] on span "ROI Proposal" at bounding box center [997, 382] width 91 height 25
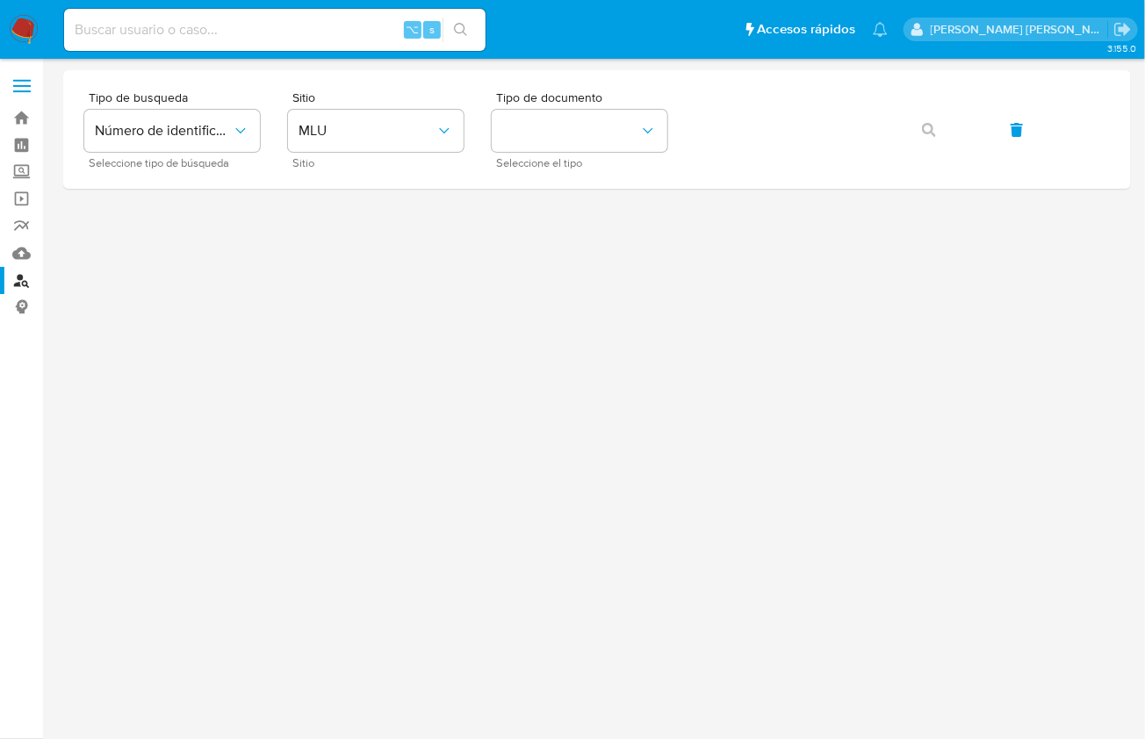
click at [284, 30] on input at bounding box center [274, 29] width 421 height 23
paste input "zrmhen5LOOekXgxVJJIBAyAk"
type input "zrmhen5LOOekXgxVJJIBAyAk"
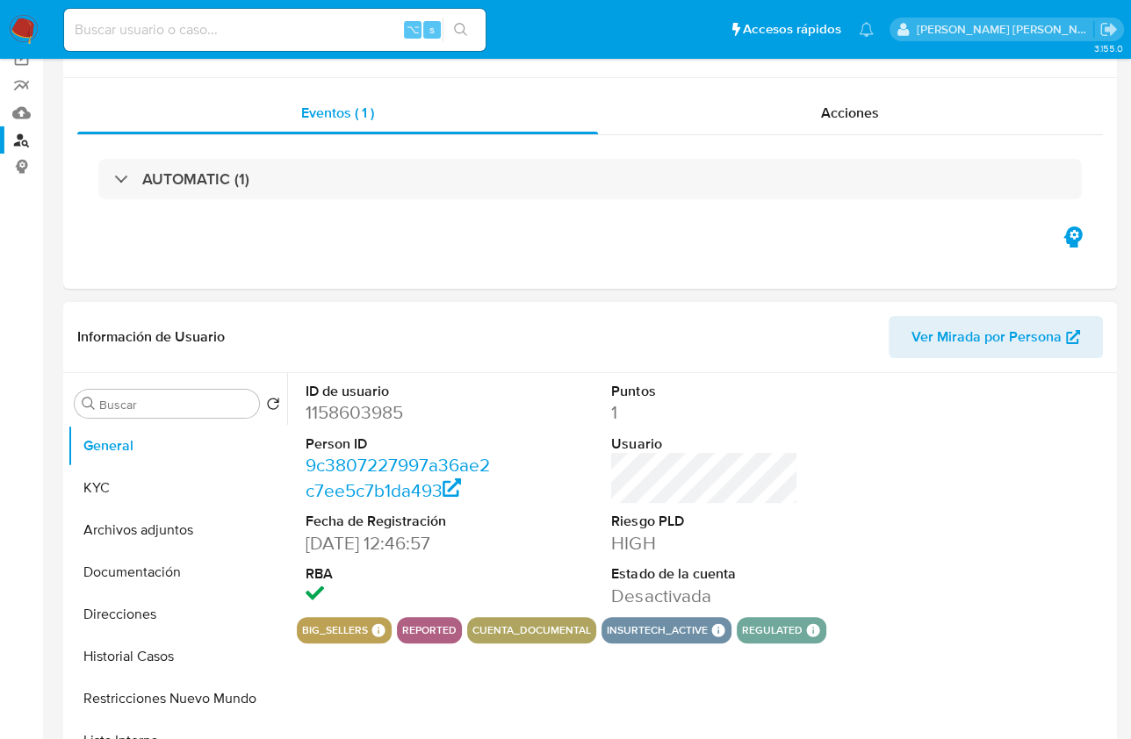
scroll to position [145, 0]
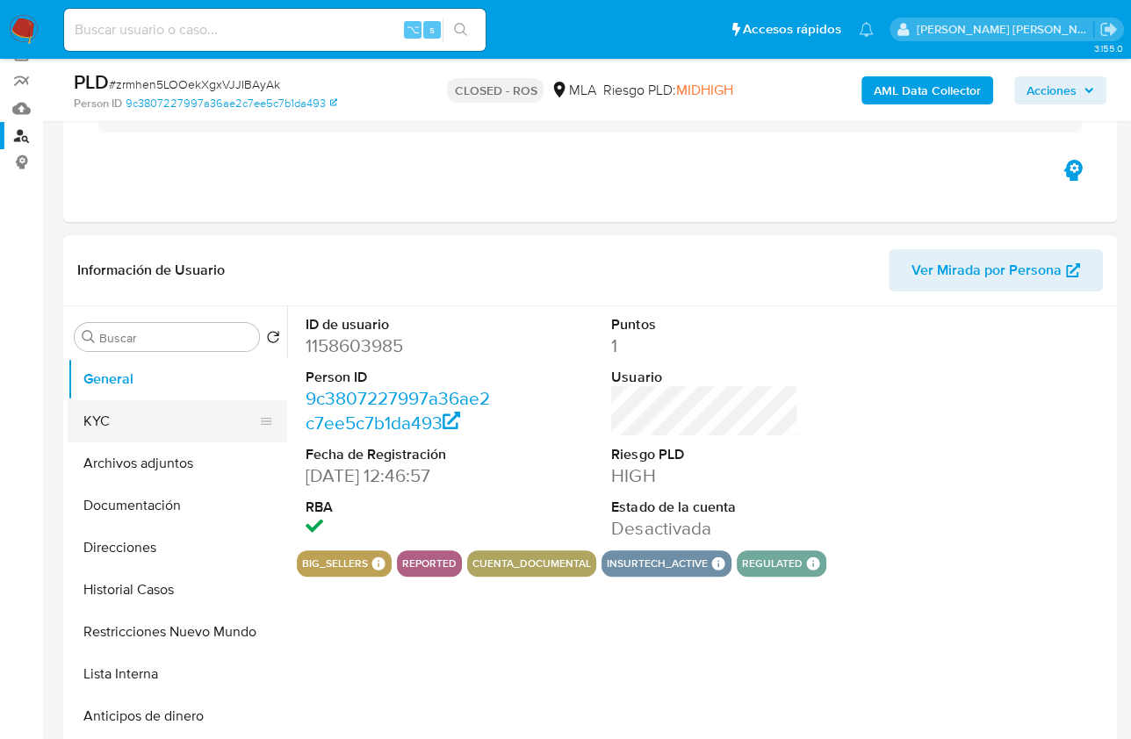
select select "10"
click at [135, 435] on button "KYC" at bounding box center [170, 421] width 205 height 42
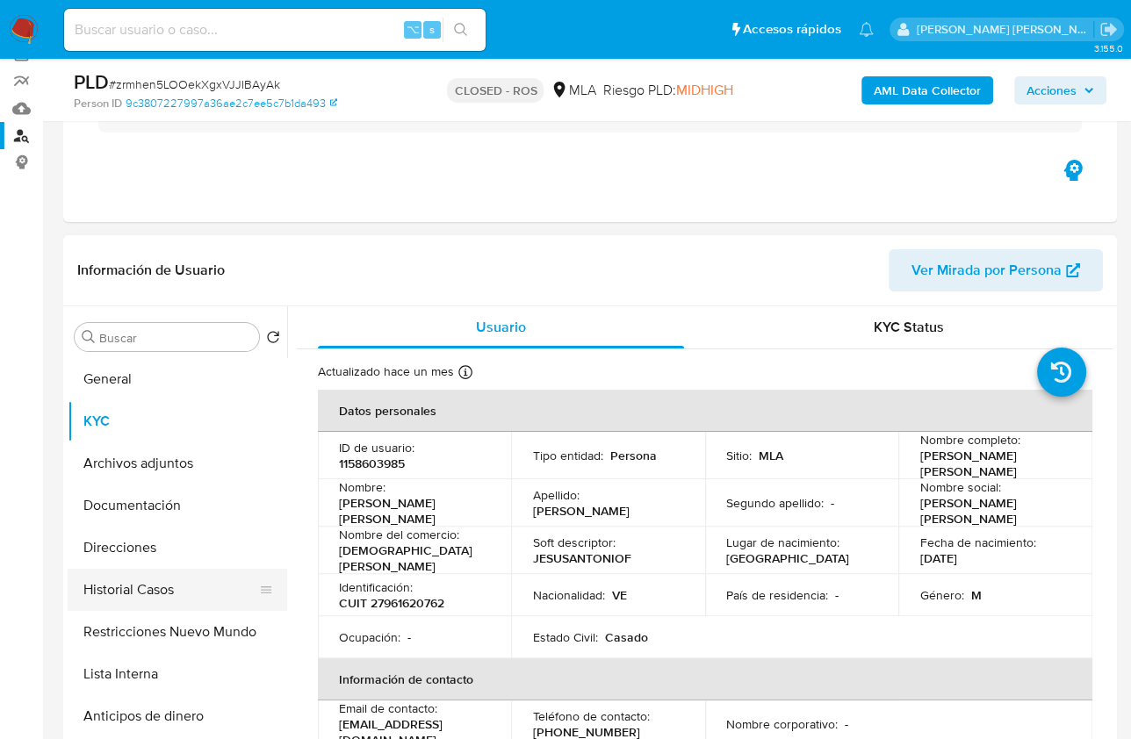
click at [171, 588] on button "Historial Casos" at bounding box center [170, 590] width 205 height 42
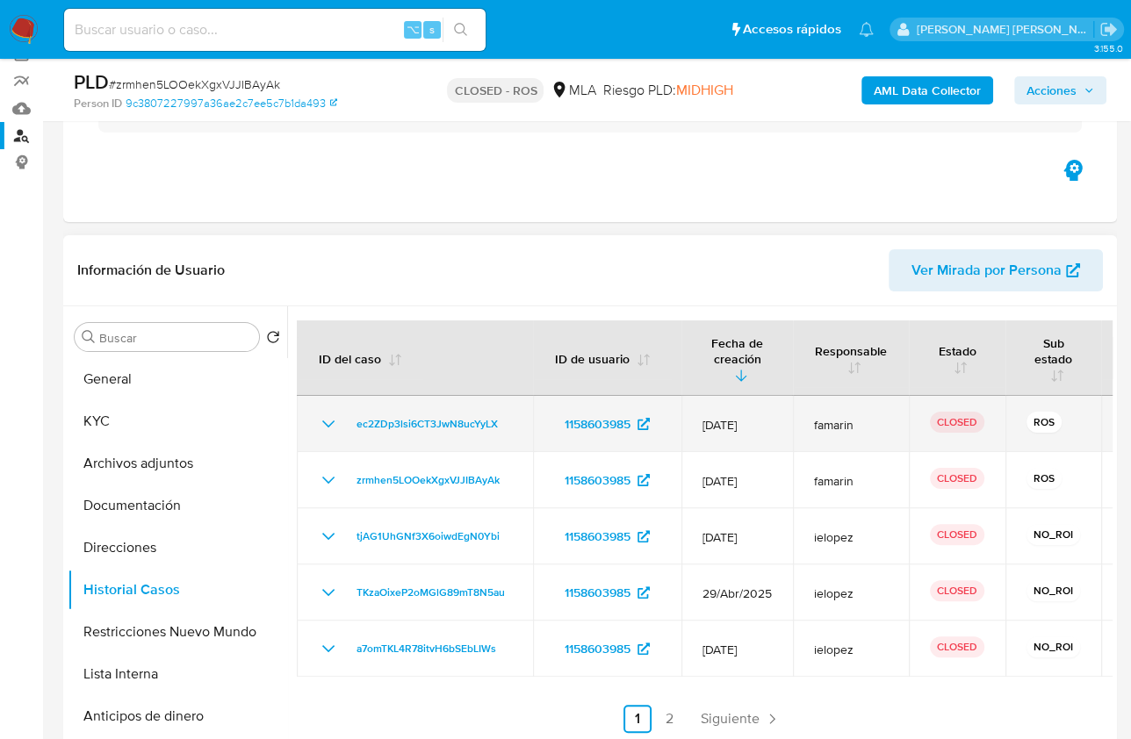
click at [332, 428] on icon "Mostrar/Ocultar" at bounding box center [328, 423] width 21 height 21
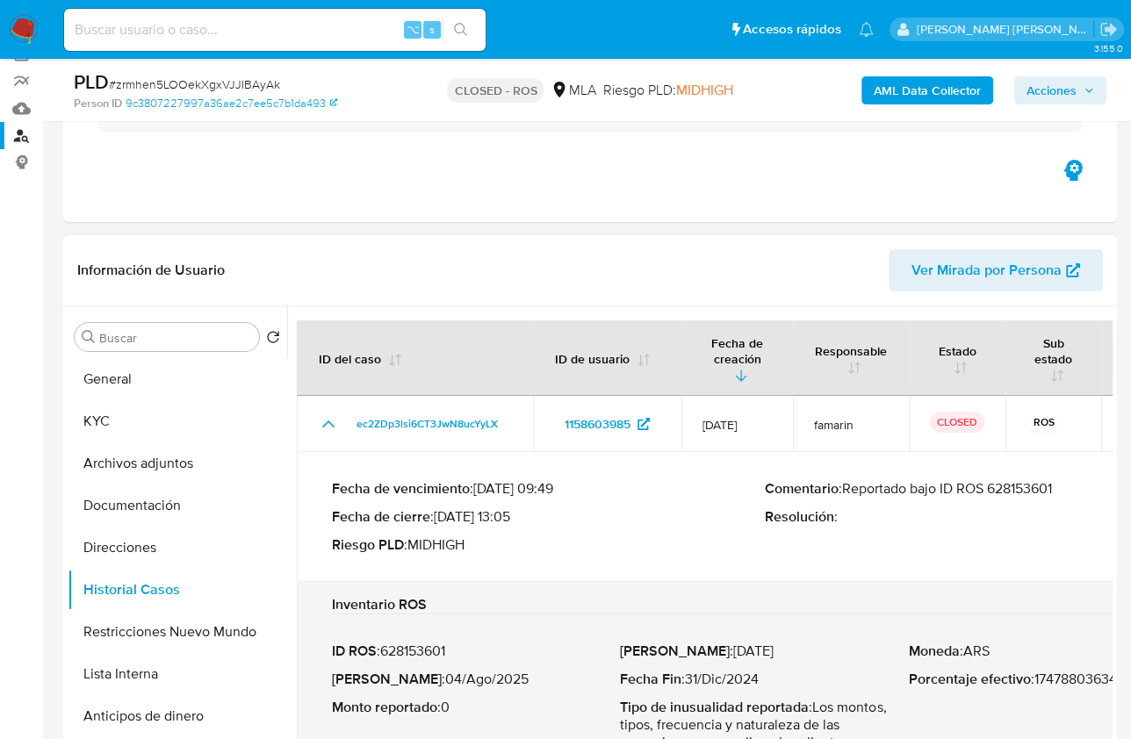
drag, startPoint x: 850, startPoint y: 489, endPoint x: 1066, endPoint y: 490, distance: 215.9
click at [1066, 490] on p "Comentario : Reportado bajo ID ROS 628153601" at bounding box center [981, 489] width 433 height 18
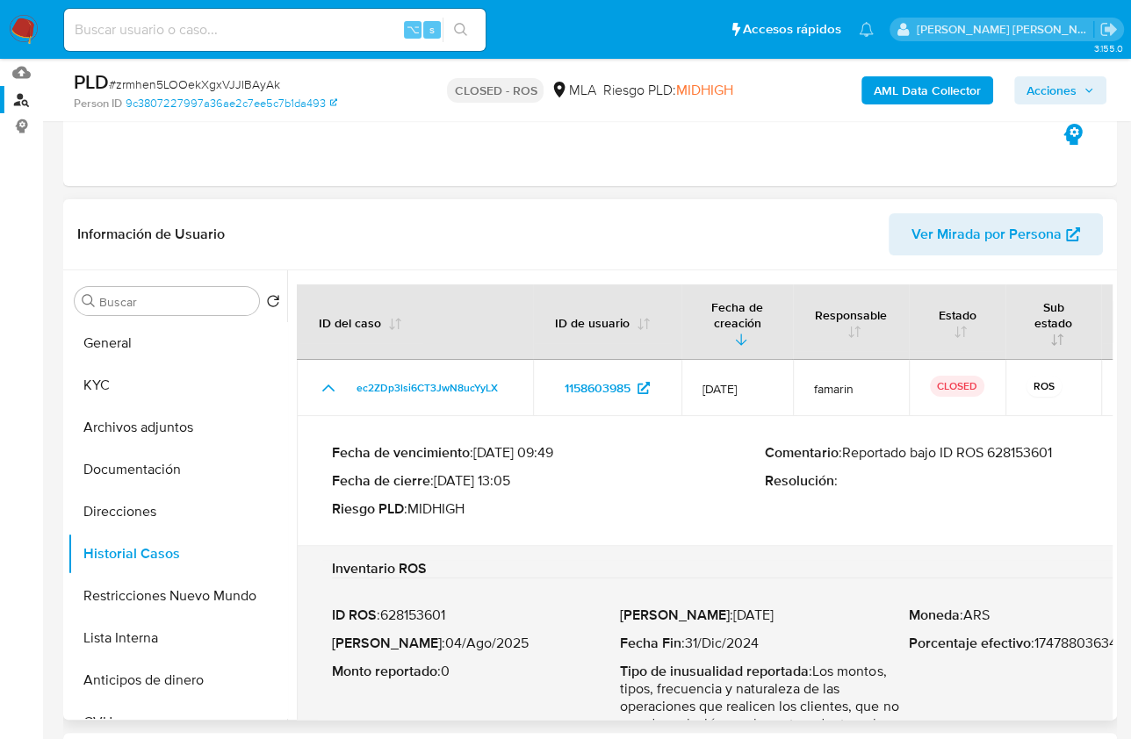
scroll to position [182, 0]
click at [166, 426] on button "Archivos adjuntos" at bounding box center [170, 427] width 205 height 42
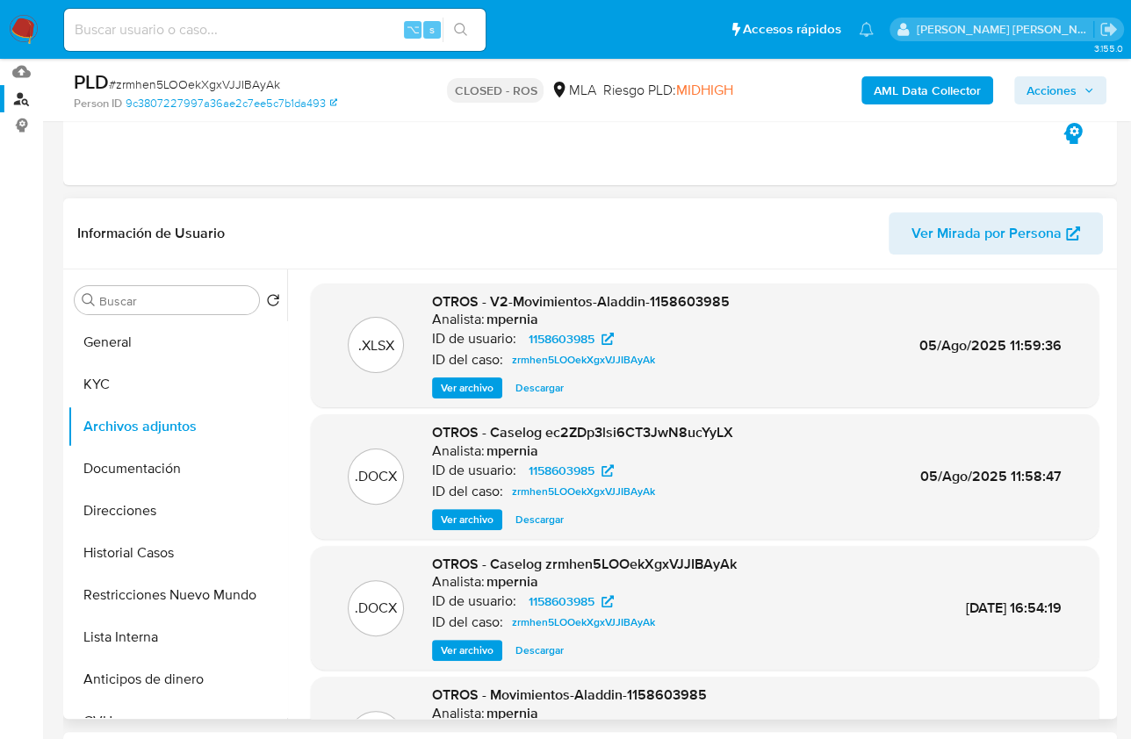
click at [479, 391] on span "Ver archivo" at bounding box center [467, 388] width 53 height 18
click at [686, 393] on div "Ver archivo Ver archivo Descargar" at bounding box center [581, 387] width 298 height 21
click at [492, 522] on span "Ver archivo" at bounding box center [467, 520] width 53 height 18
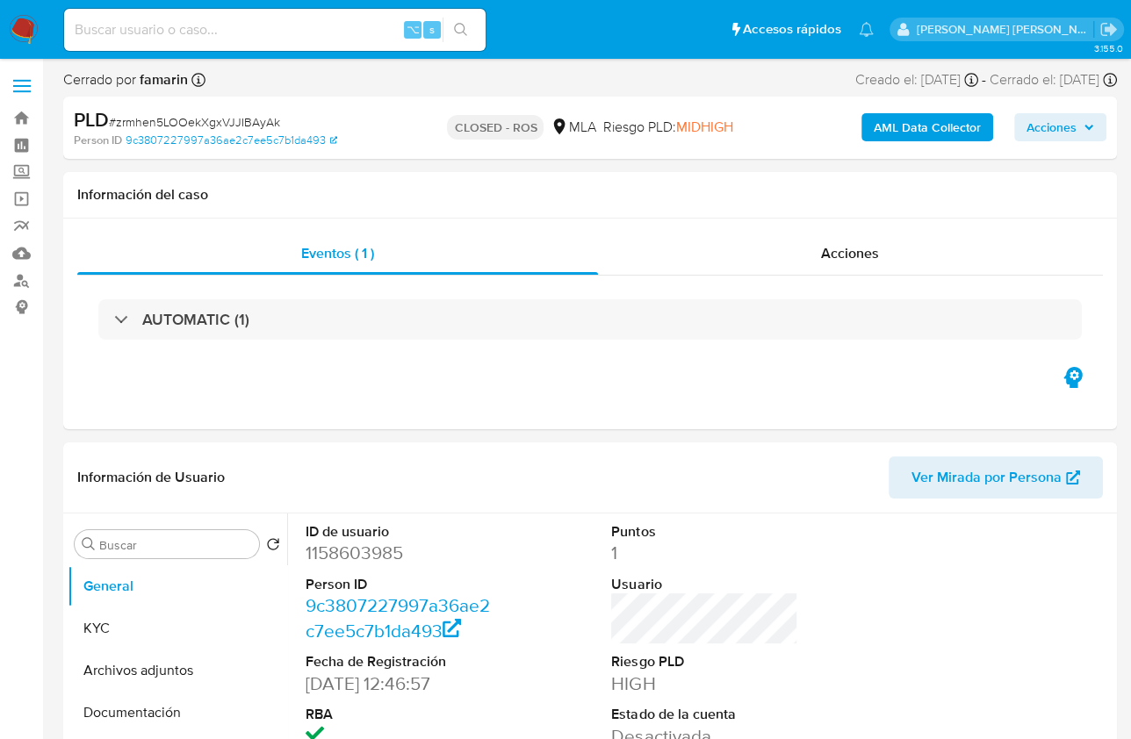
select select "10"
click at [159, 683] on button "Archivos adjuntos" at bounding box center [170, 671] width 205 height 42
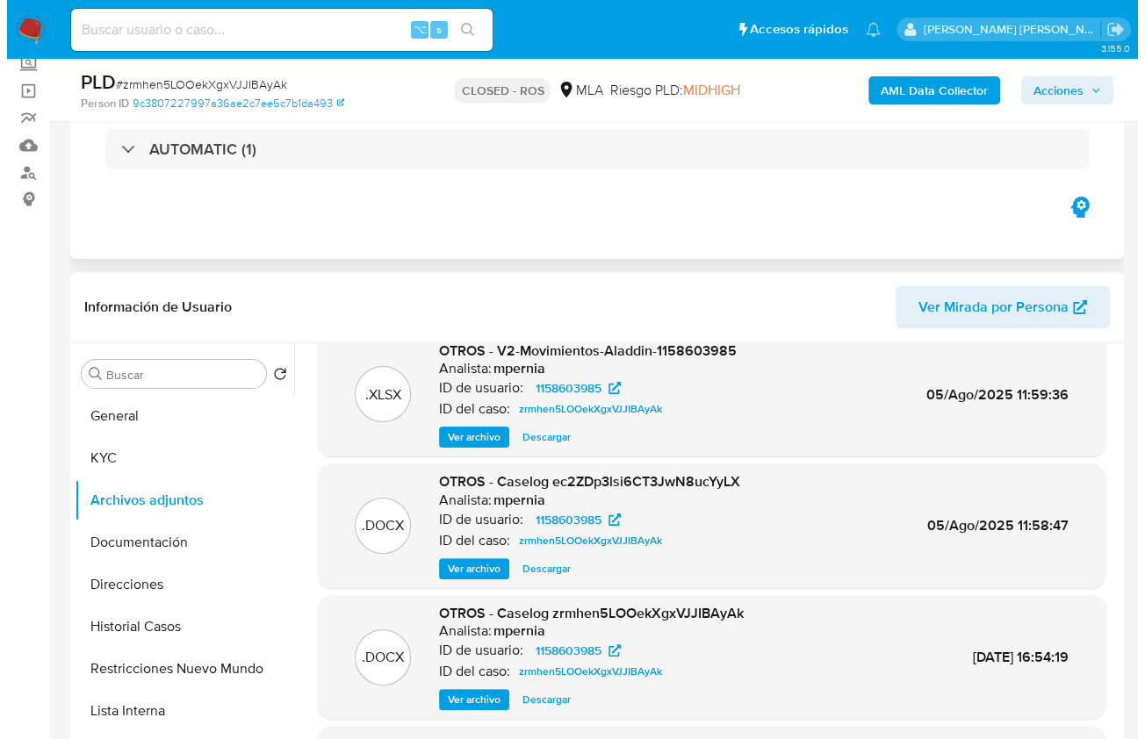
scroll to position [112, 0]
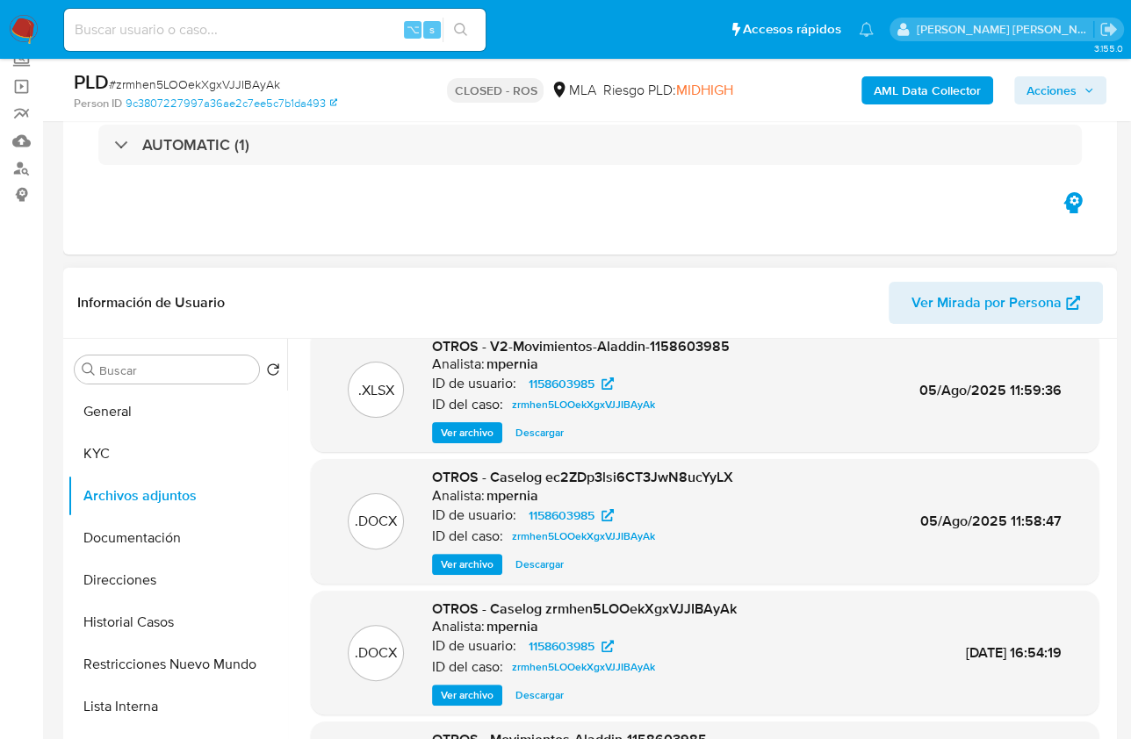
click at [464, 560] on span "Ver archivo" at bounding box center [467, 565] width 53 height 18
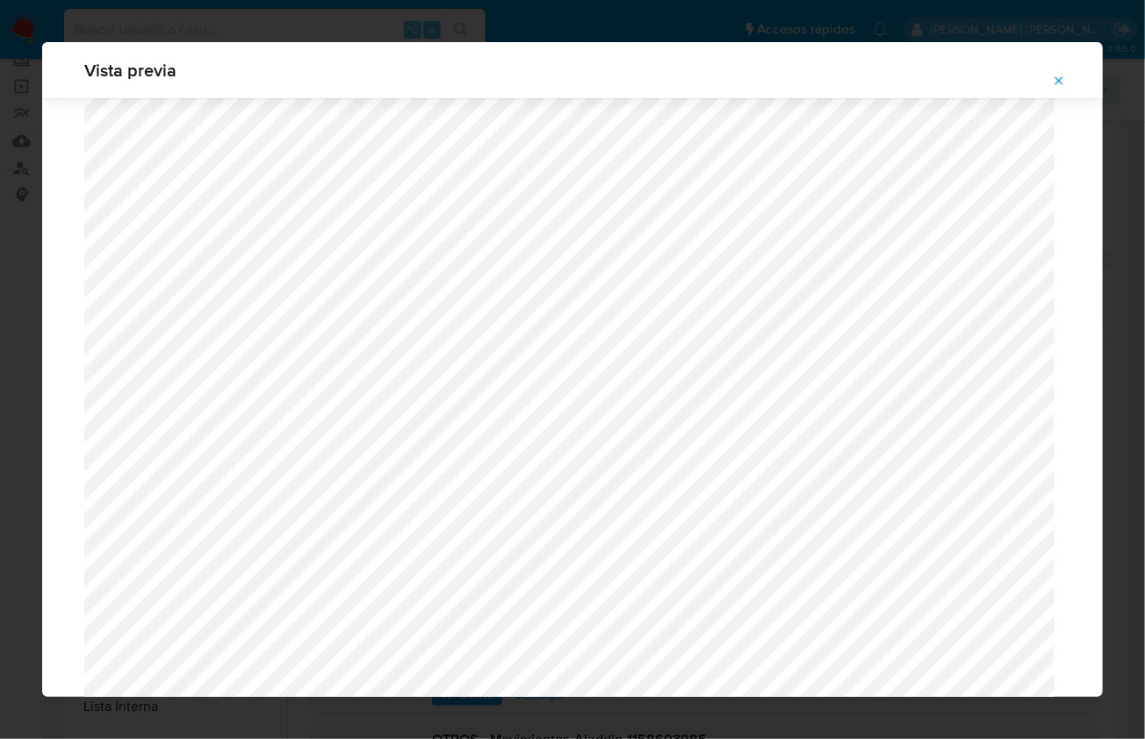
scroll to position [2238, 0]
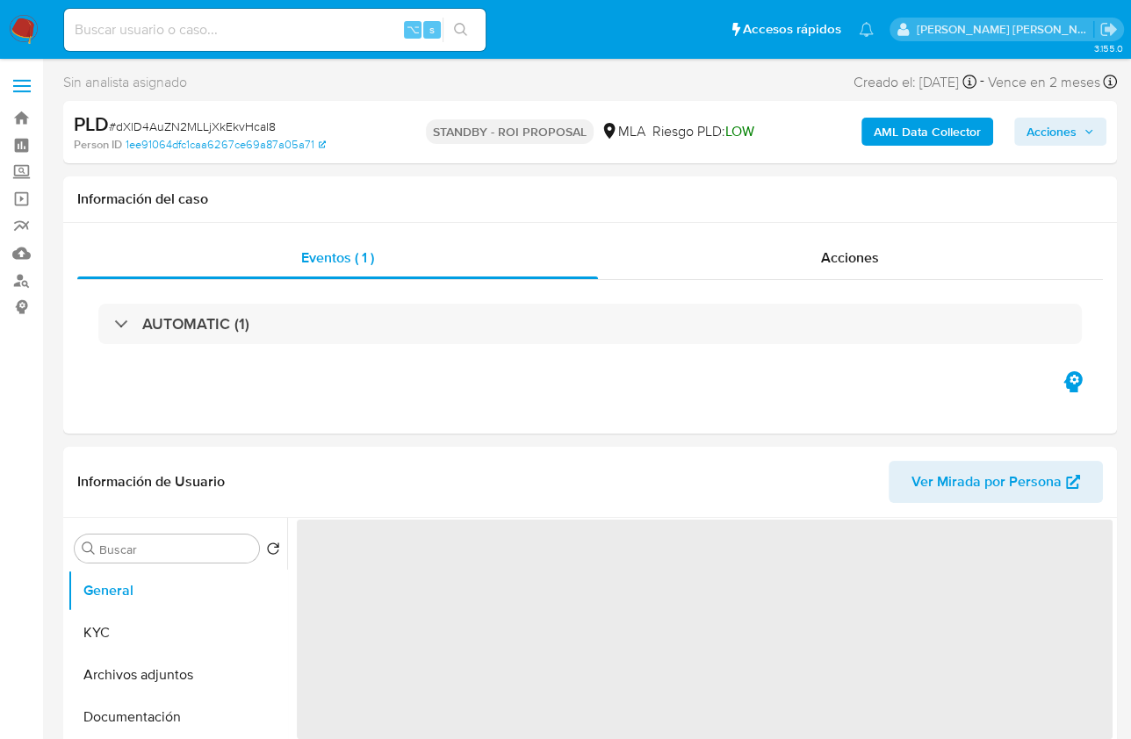
select select "10"
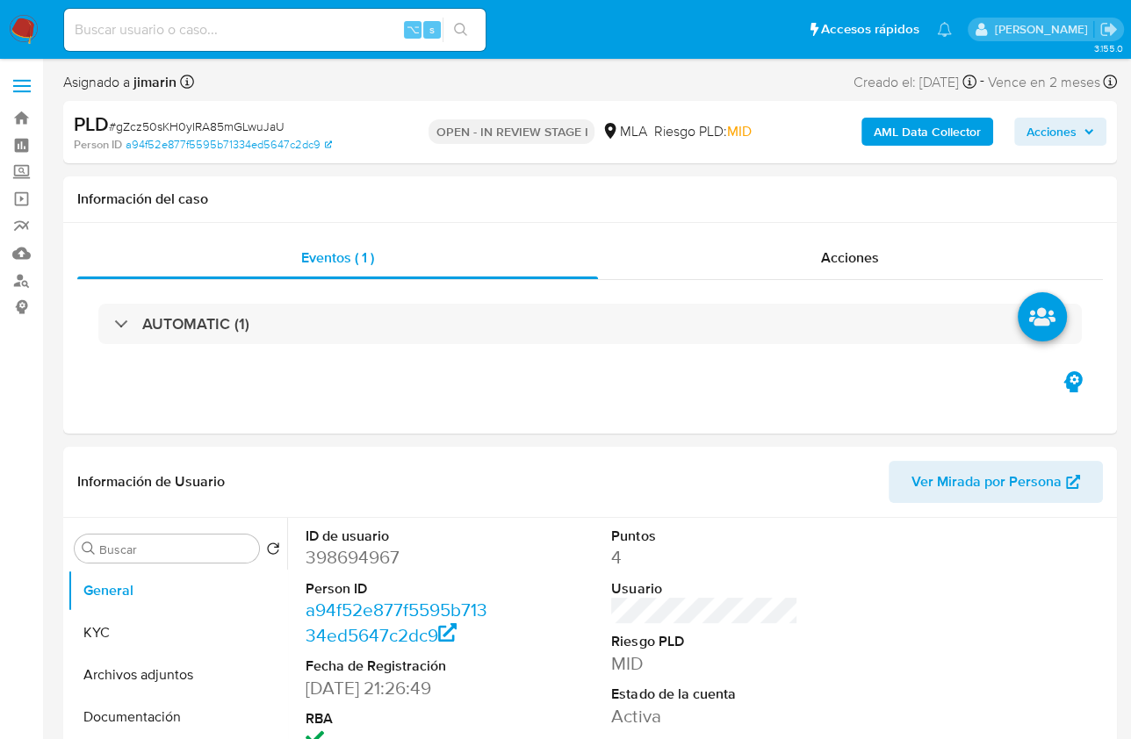
select select "10"
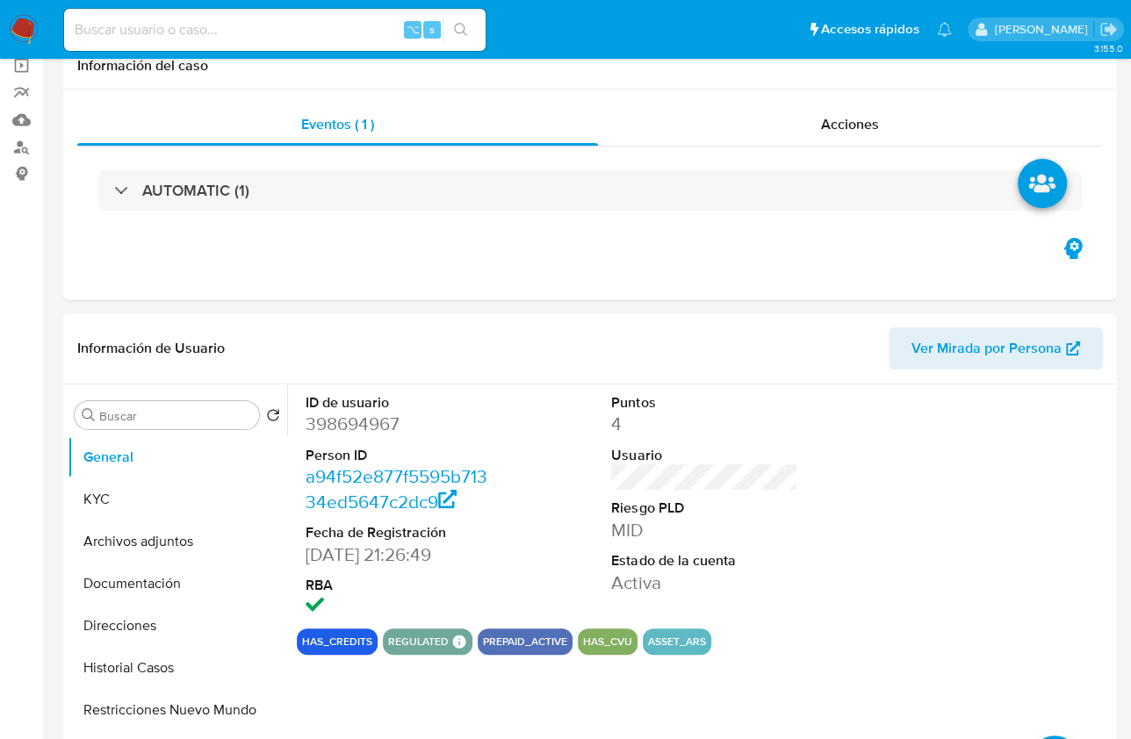
scroll to position [498, 0]
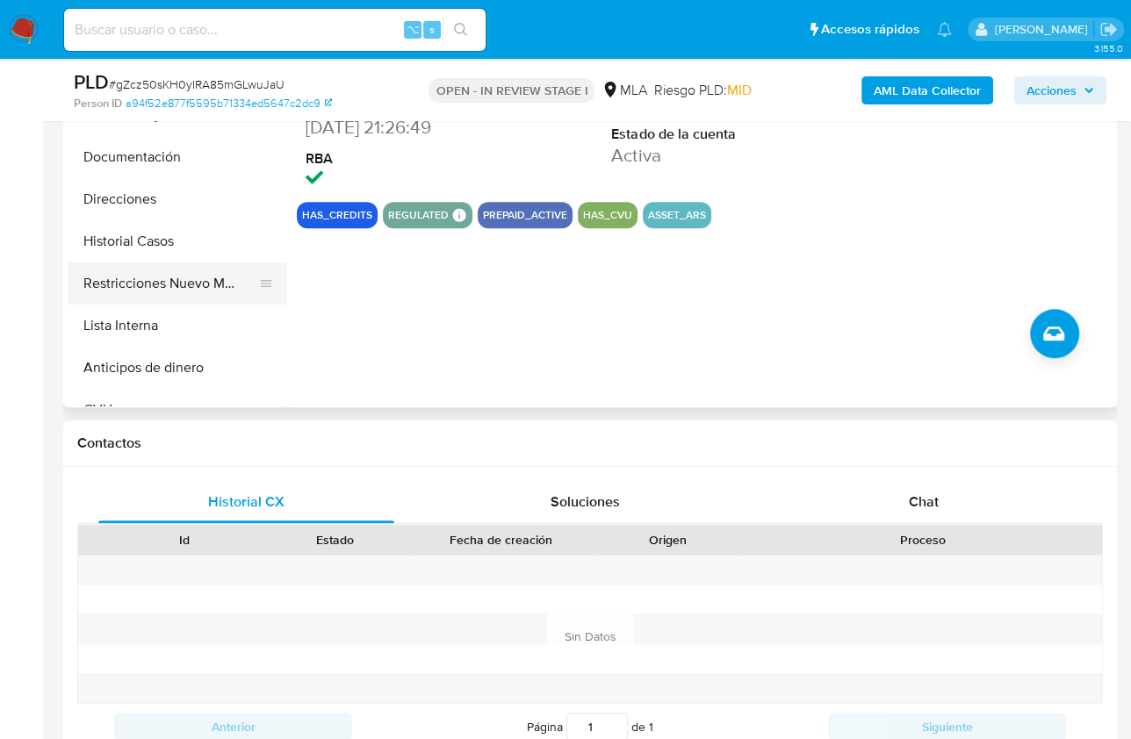
click at [179, 281] on button "Restricciones Nuevo Mundo" at bounding box center [170, 283] width 205 height 42
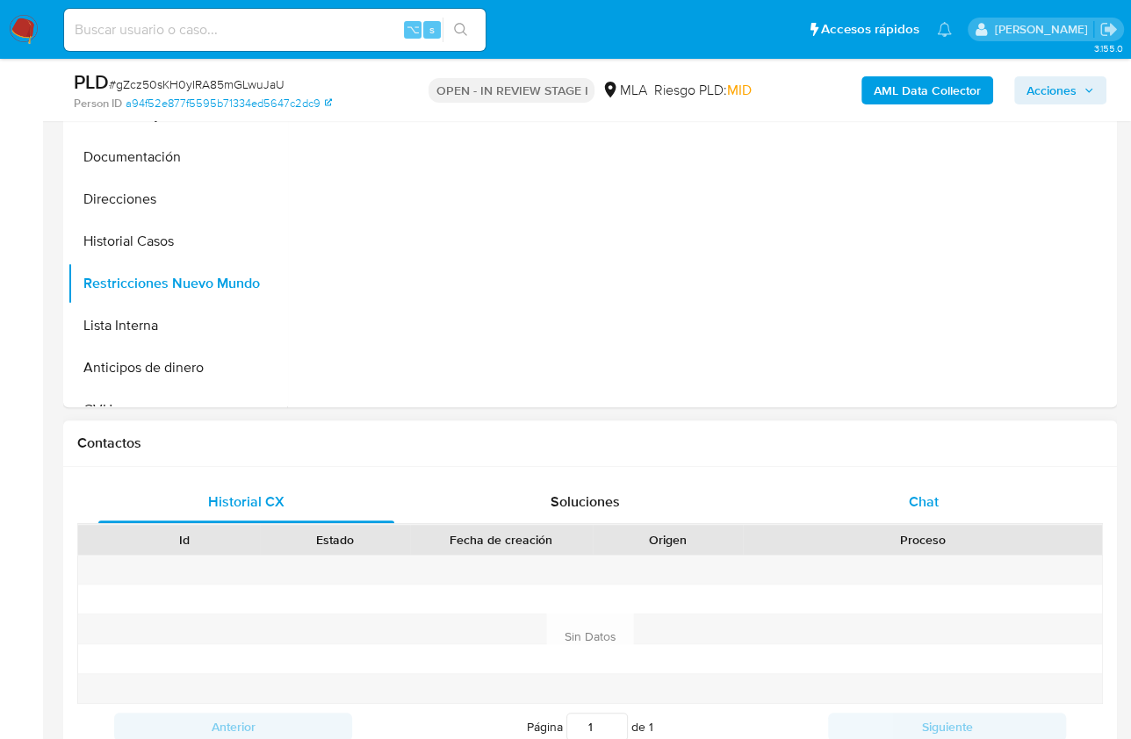
click at [865, 493] on div "Chat" at bounding box center [923, 502] width 296 height 42
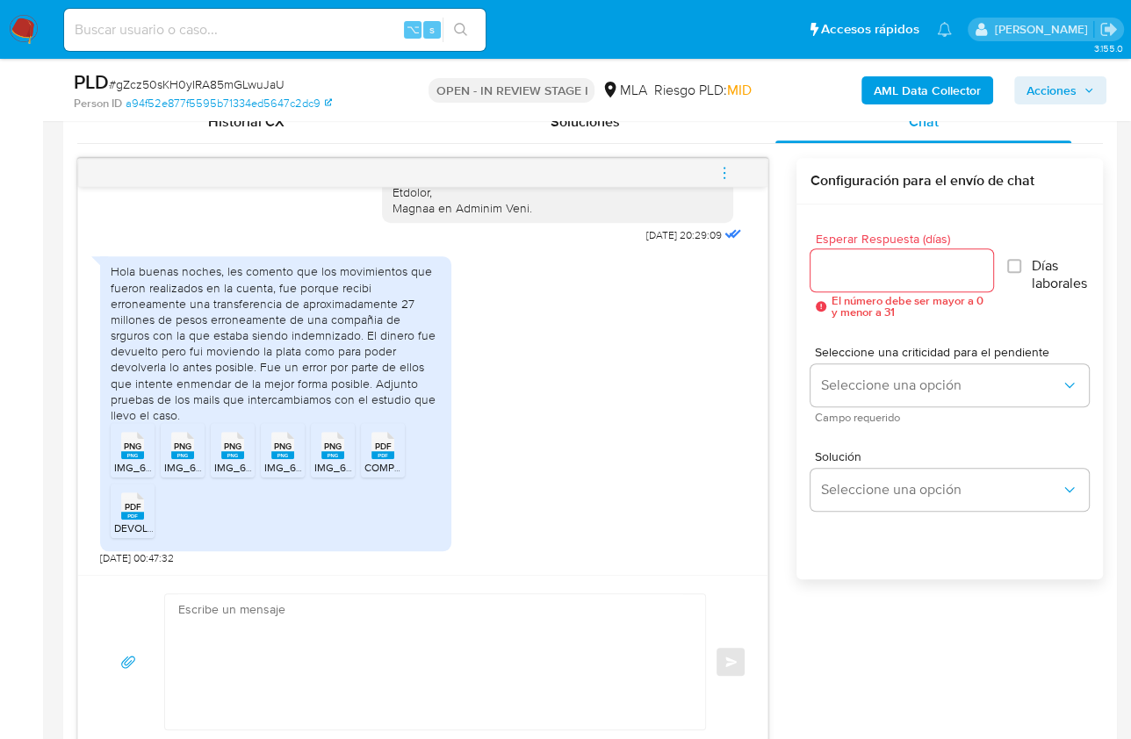
scroll to position [897, 0]
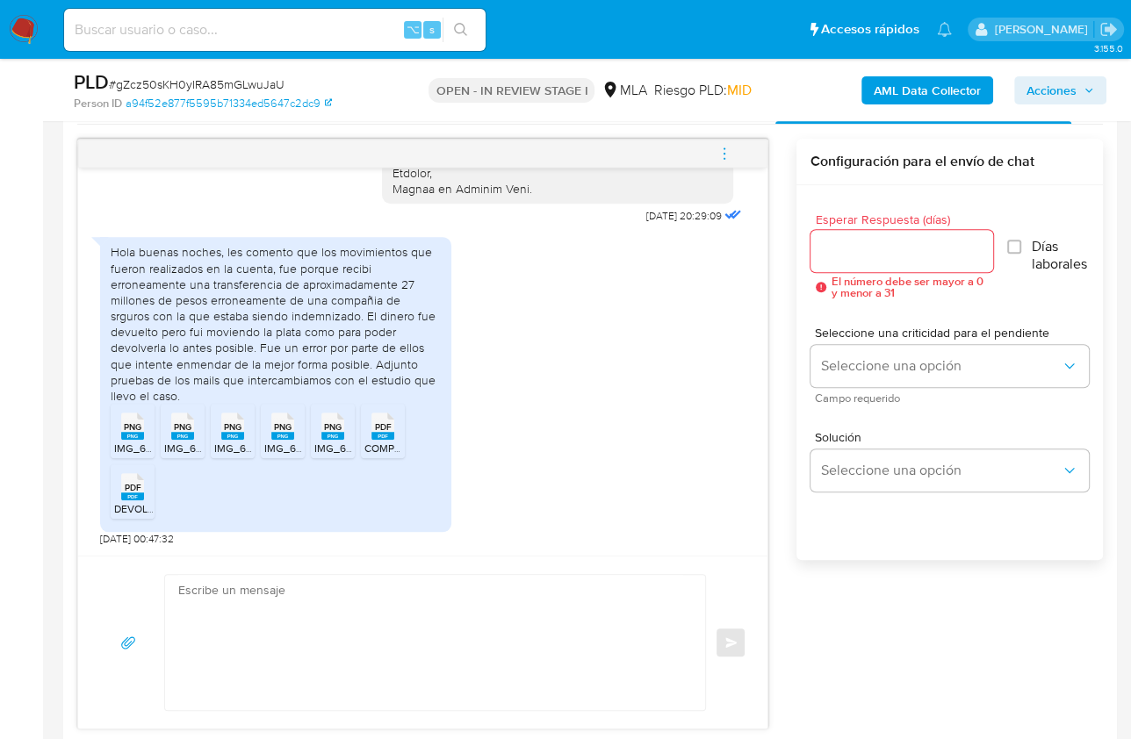
click at [109, 425] on div "Hola buenas noches, les comento que los movimientos que fueron realizados en la…" at bounding box center [275, 384] width 351 height 295
click at [134, 428] on span "PNG" at bounding box center [133, 426] width 18 height 11
click at [144, 427] on icon at bounding box center [132, 426] width 23 height 27
click at [236, 435] on rect at bounding box center [232, 436] width 23 height 8
click at [281, 441] on span "IMG_6206.png" at bounding box center [299, 448] width 71 height 15
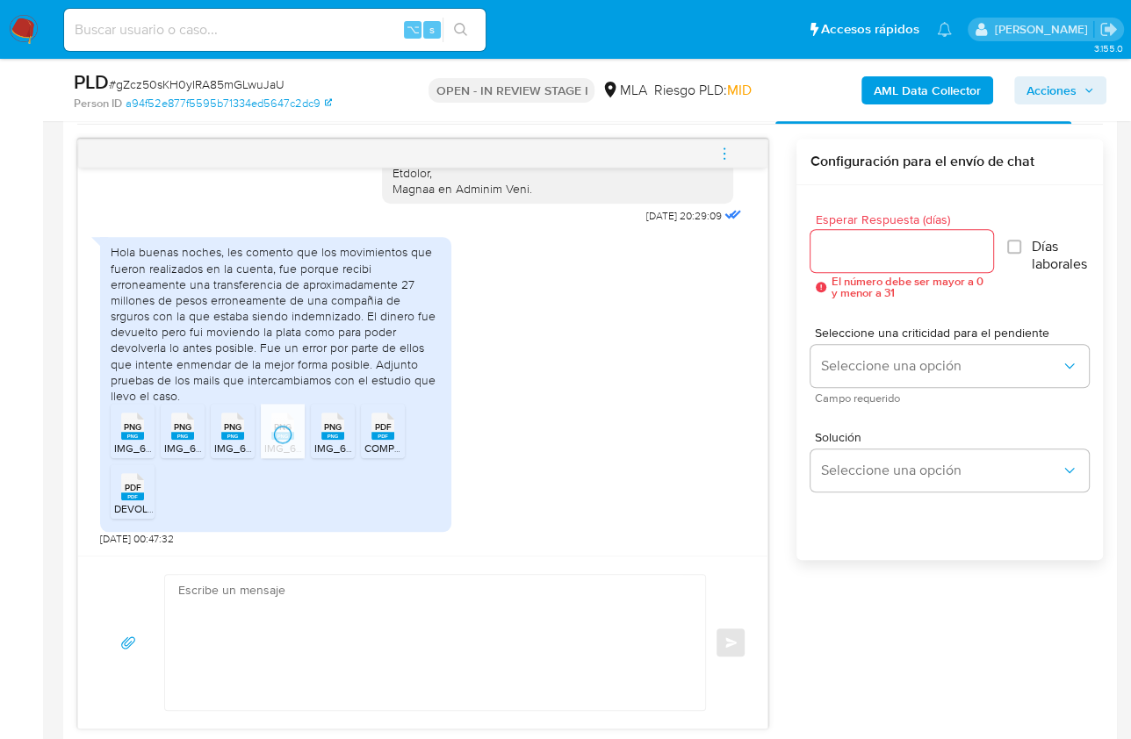
click at [338, 429] on span "PNG" at bounding box center [333, 426] width 18 height 11
click at [384, 429] on span "PDF" at bounding box center [383, 426] width 17 height 11
click at [125, 485] on span "PDF" at bounding box center [133, 487] width 17 height 11
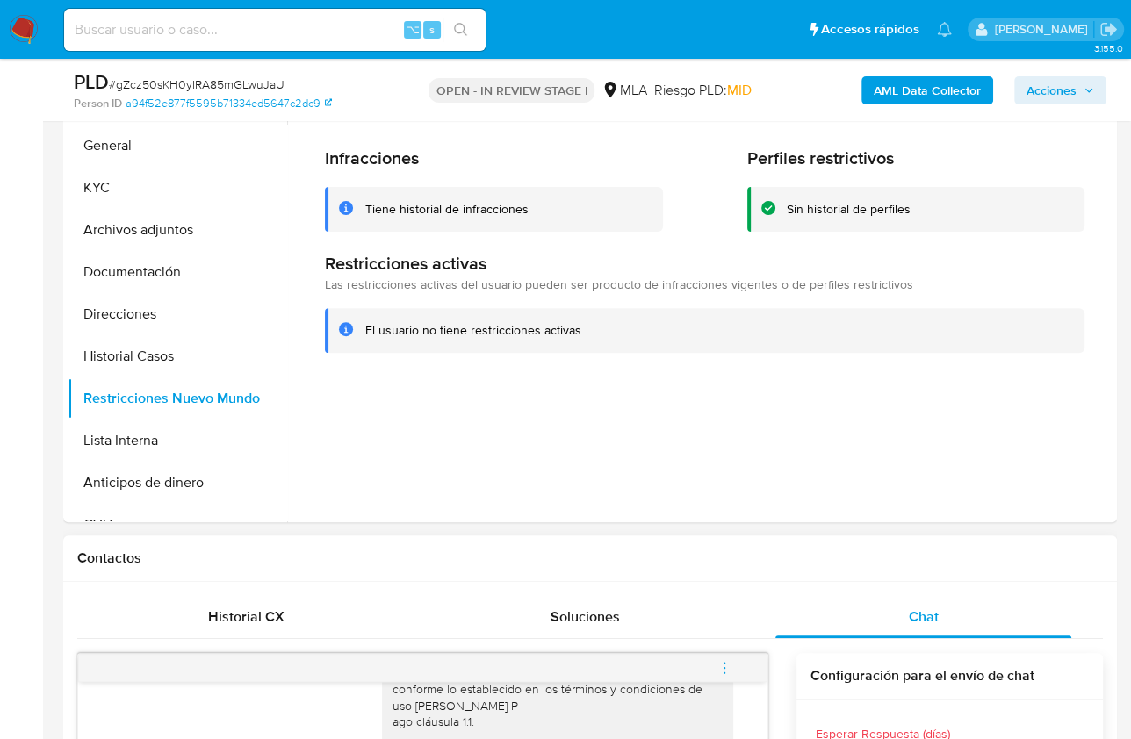
scroll to position [375, 0]
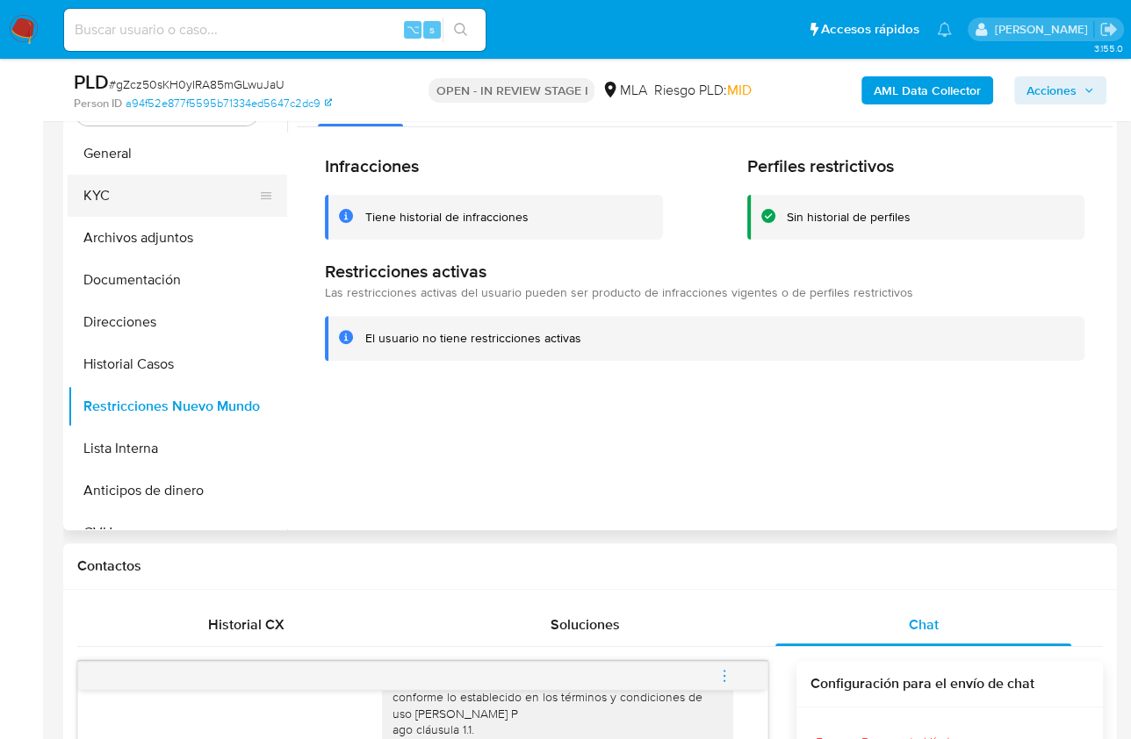
click at [137, 203] on button "KYC" at bounding box center [170, 196] width 205 height 42
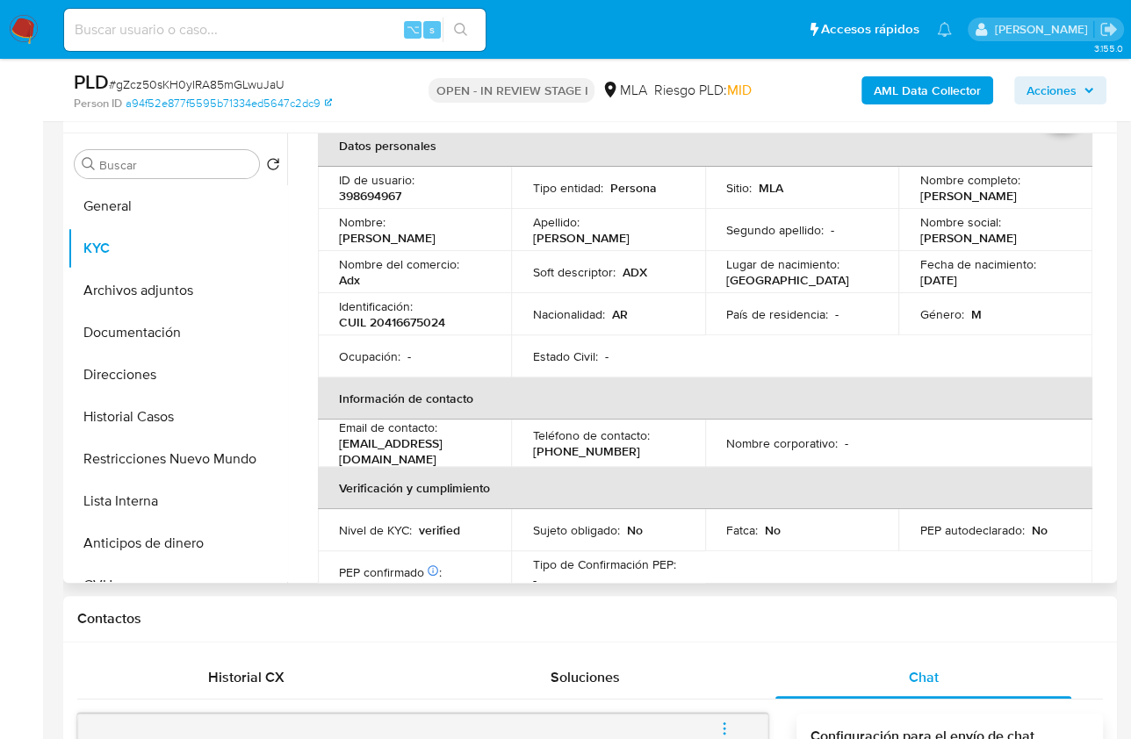
scroll to position [119, 0]
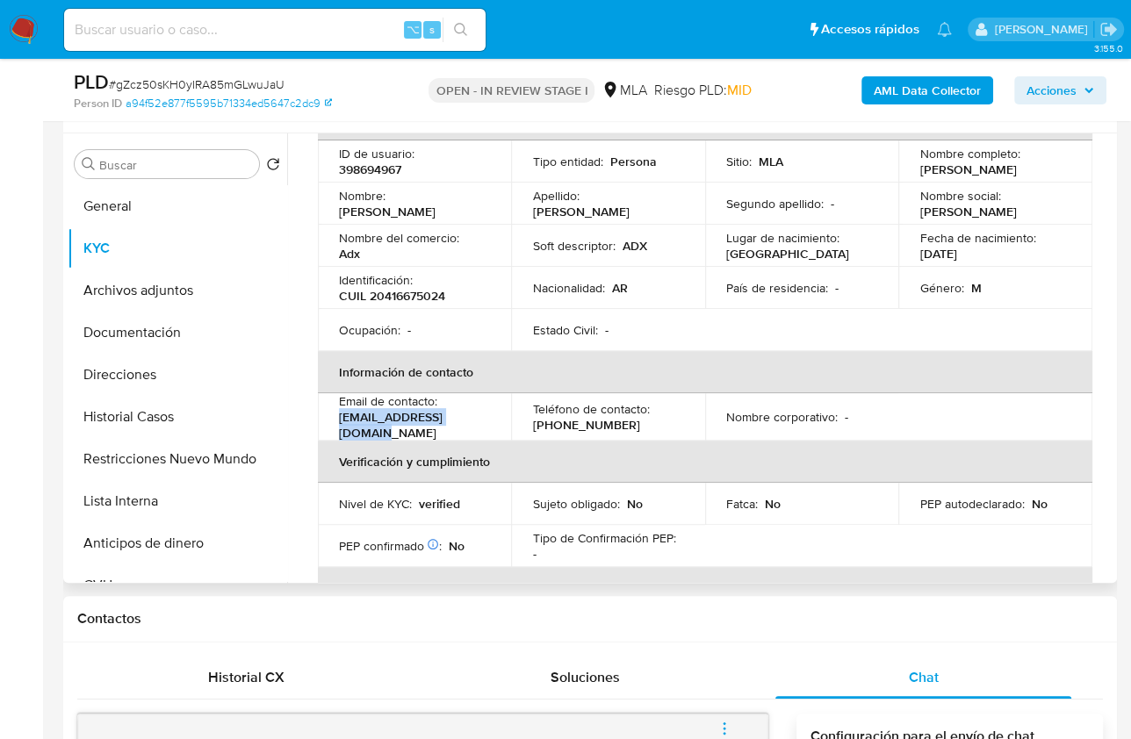
drag, startPoint x: 476, startPoint y: 434, endPoint x: 337, endPoint y: 433, distance: 138.7
click at [337, 433] on td "Email de contacto : lucasruiz970@gmail.com" at bounding box center [414, 416] width 193 height 47
copy p "lucasruiz970@gmail.com"
drag, startPoint x: 924, startPoint y: 169, endPoint x: 1041, endPoint y: 169, distance: 116.8
click at [1041, 169] on div "Nombre completo : Lucas Matias Ruiz" at bounding box center [994, 162] width 151 height 32
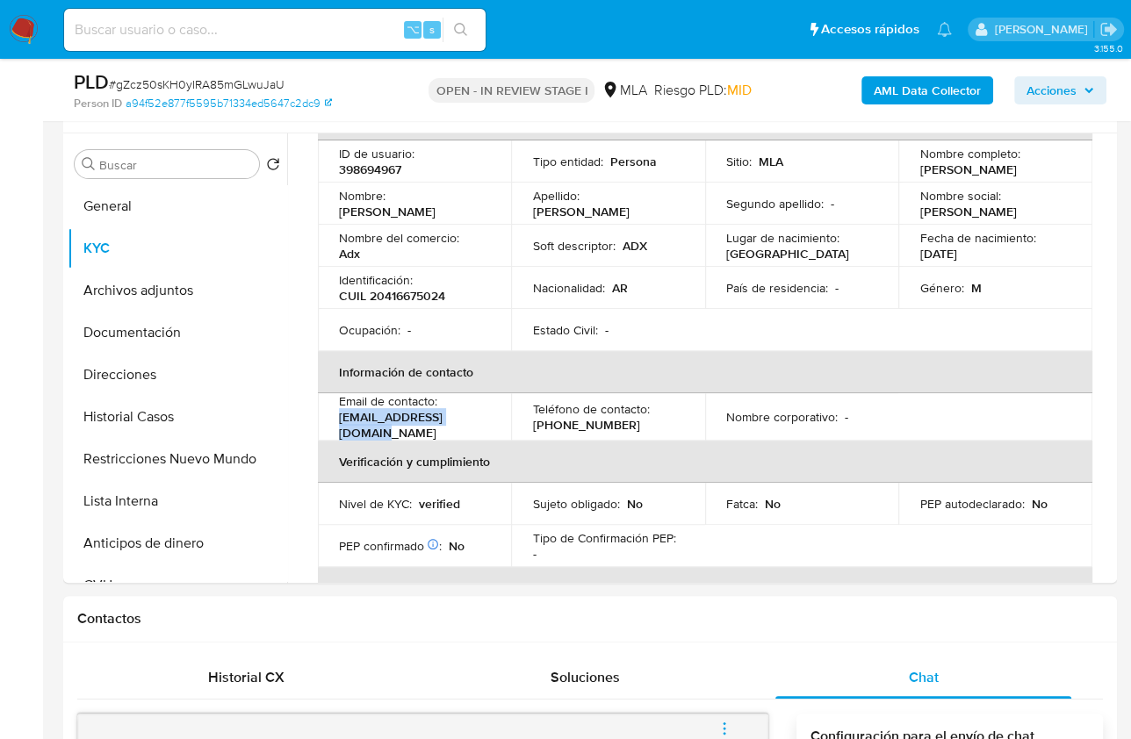
copy p "ucas Matias Ruiz"
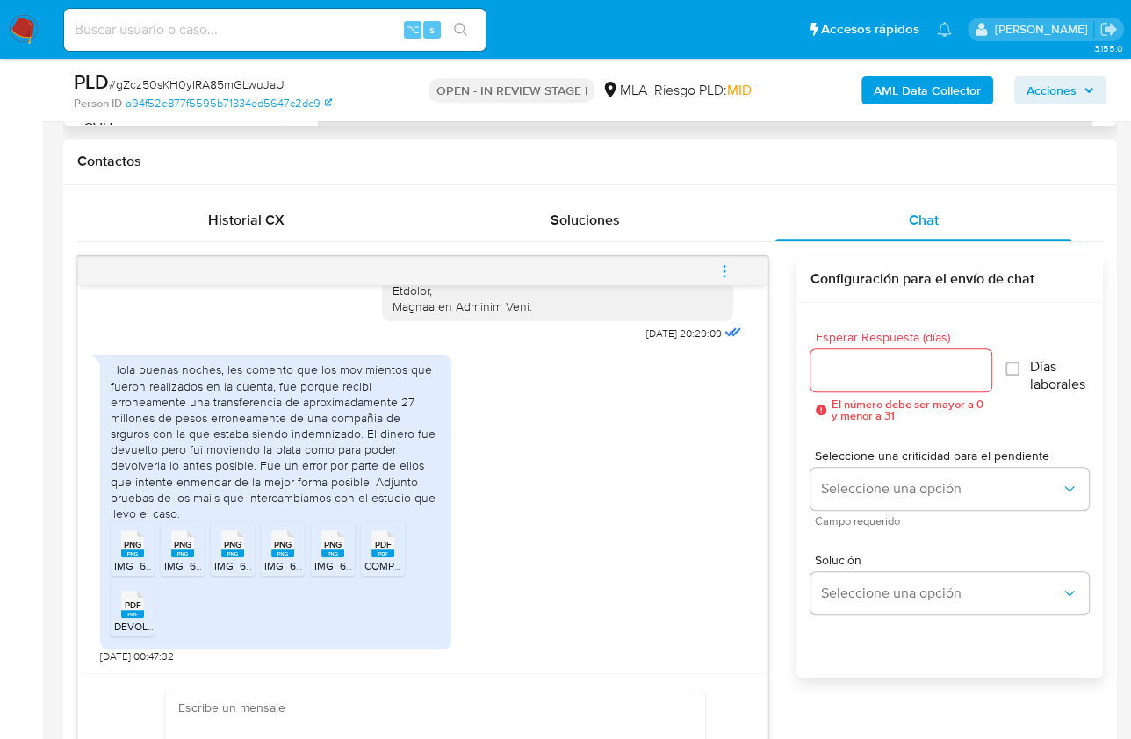
scroll to position [1973, 0]
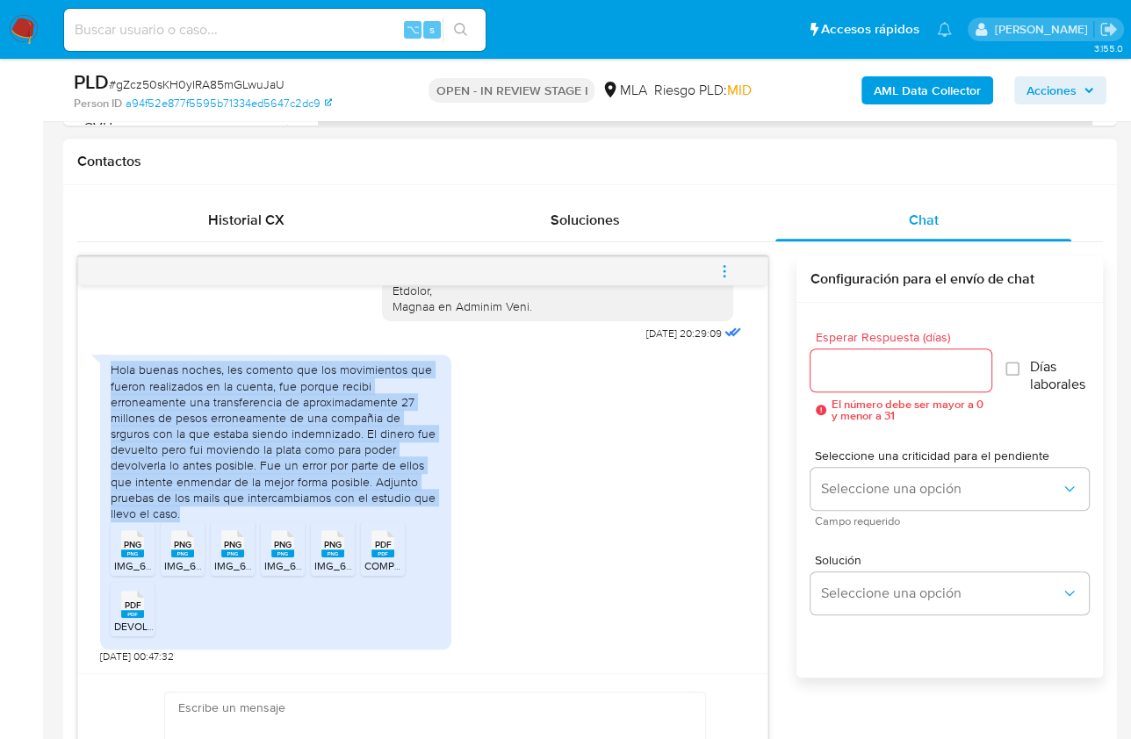
drag, startPoint x: 114, startPoint y: 366, endPoint x: 190, endPoint y: 514, distance: 165.7
click at [190, 514] on div "Hola buenas noches, les comento que los movimientos que fueron realizados en la…" at bounding box center [275, 502] width 351 height 295
copy div "Hola buenas noches, les comento que los movimientos que fueron realizados en la…"
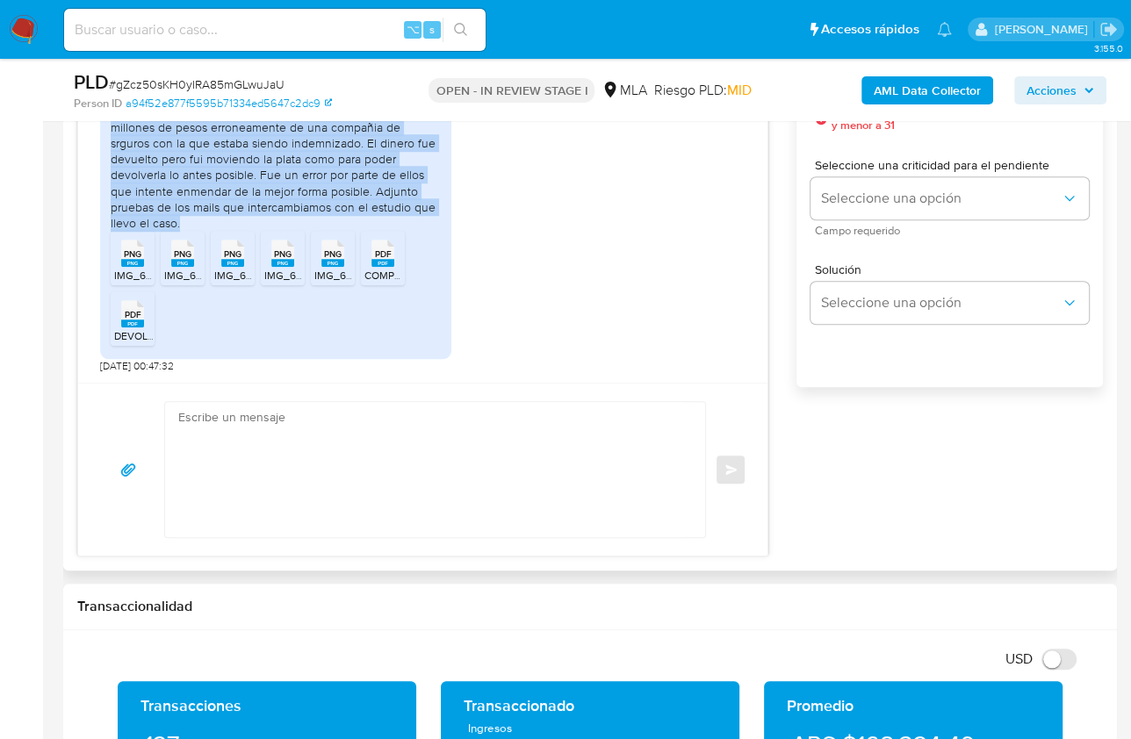
click at [546, 533] on textarea at bounding box center [430, 469] width 505 height 135
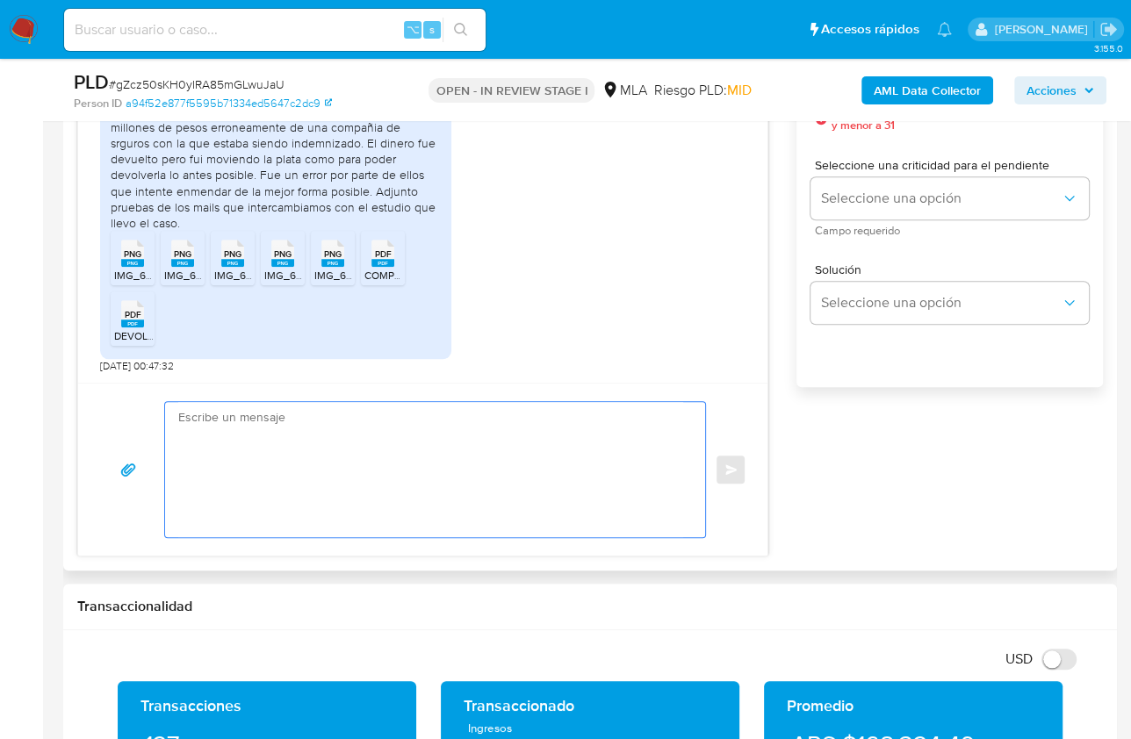
click at [487, 482] on textarea at bounding box center [430, 469] width 505 height 135
paste textarea "Hola, ¡Muchas gracias por tu respuesta! Confirmamos la recepción de la document…"
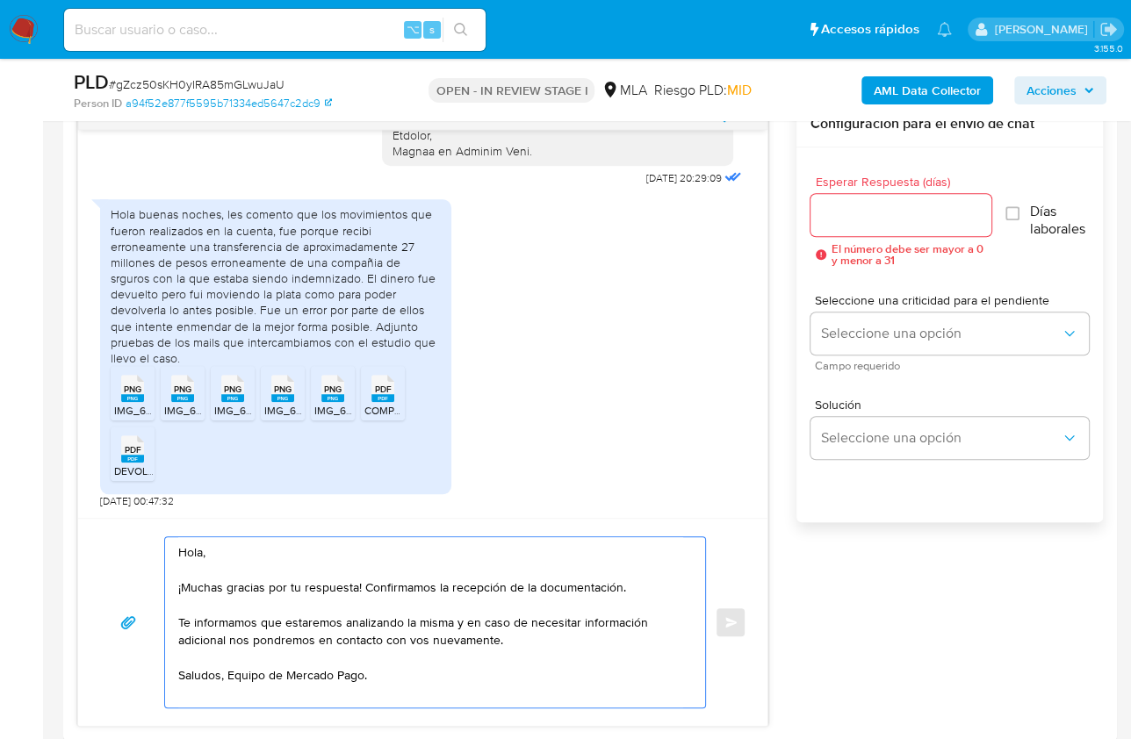
scroll to position [747, 0]
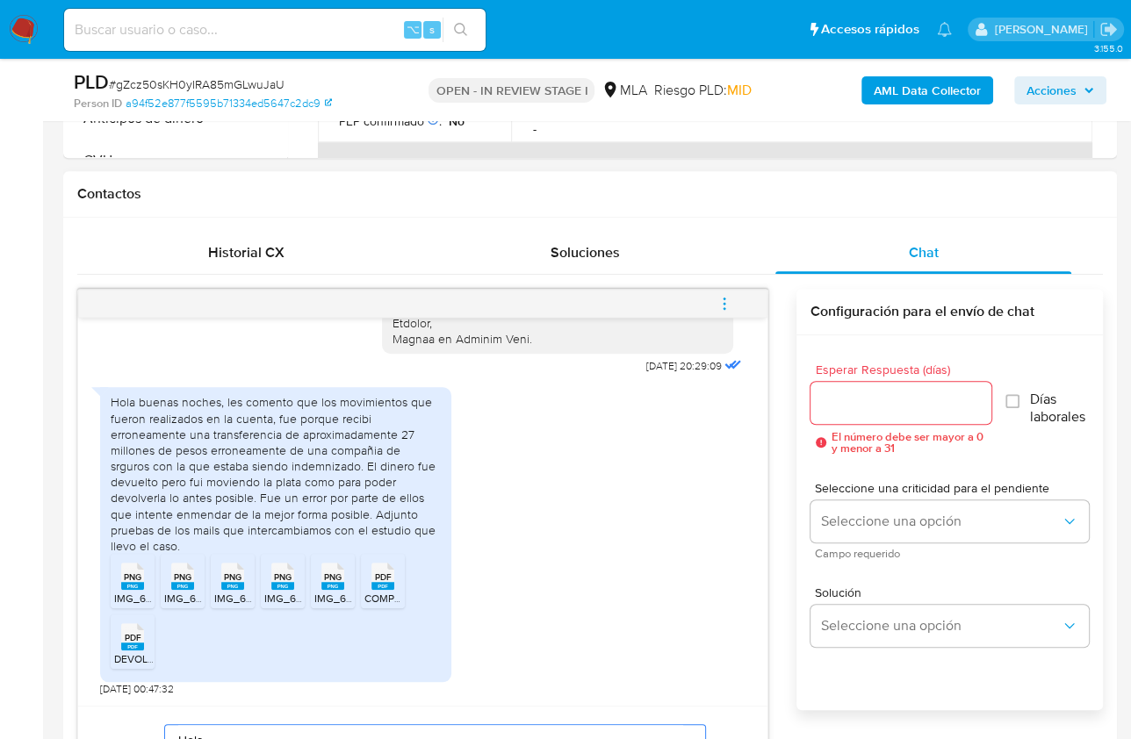
type textarea "Hola, ¡Muchas gracias por tu respuesta! Confirmamos la recepción de la document…"
click at [879, 394] on input "Esperar Respuesta (días)" at bounding box center [900, 403] width 181 height 23
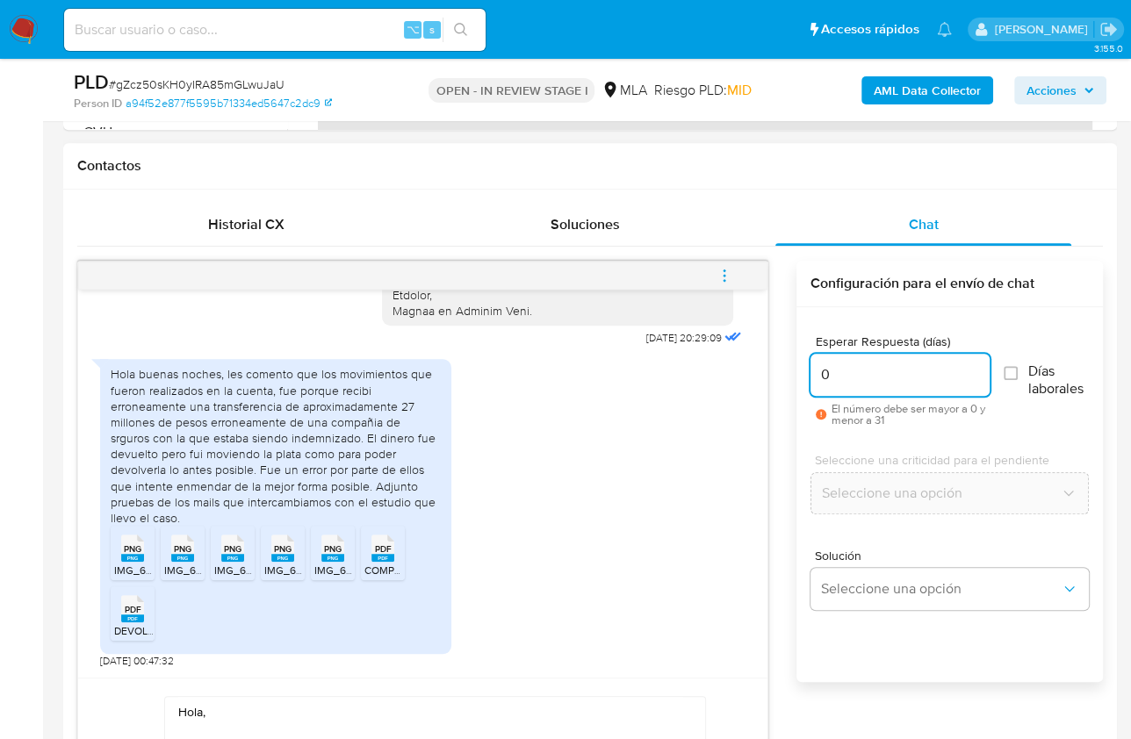
scroll to position [1052, 0]
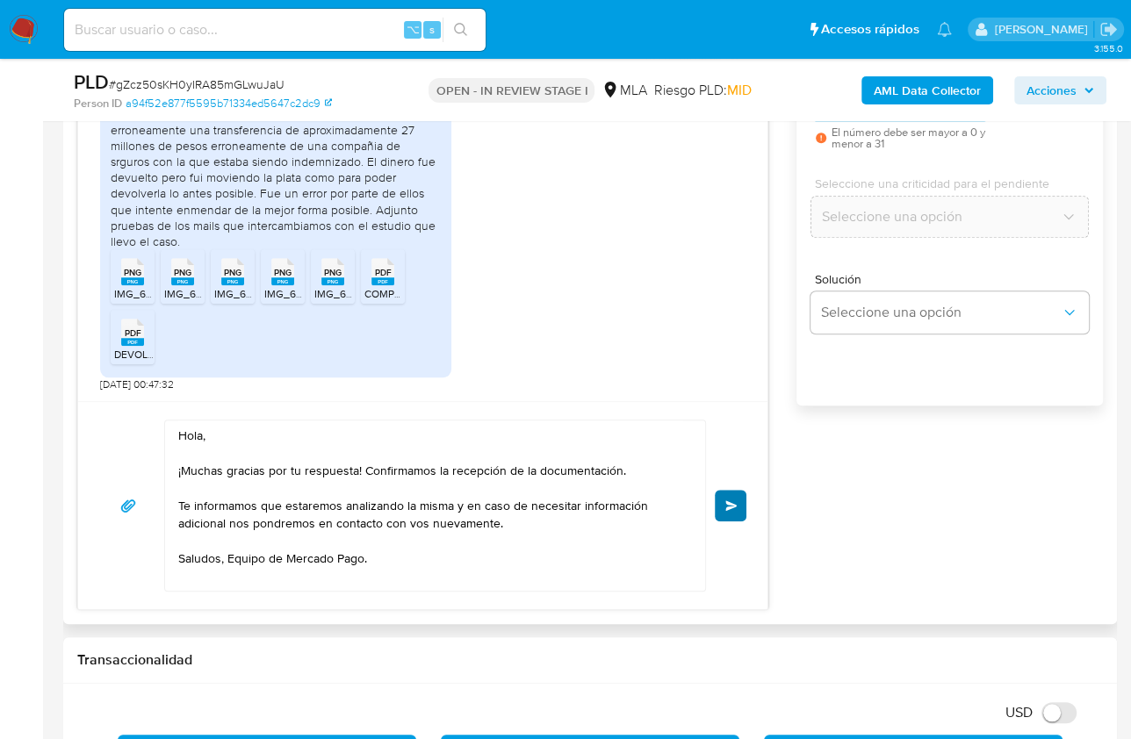
type input "0"
click at [720, 504] on button "Enviar" at bounding box center [731, 506] width 32 height 32
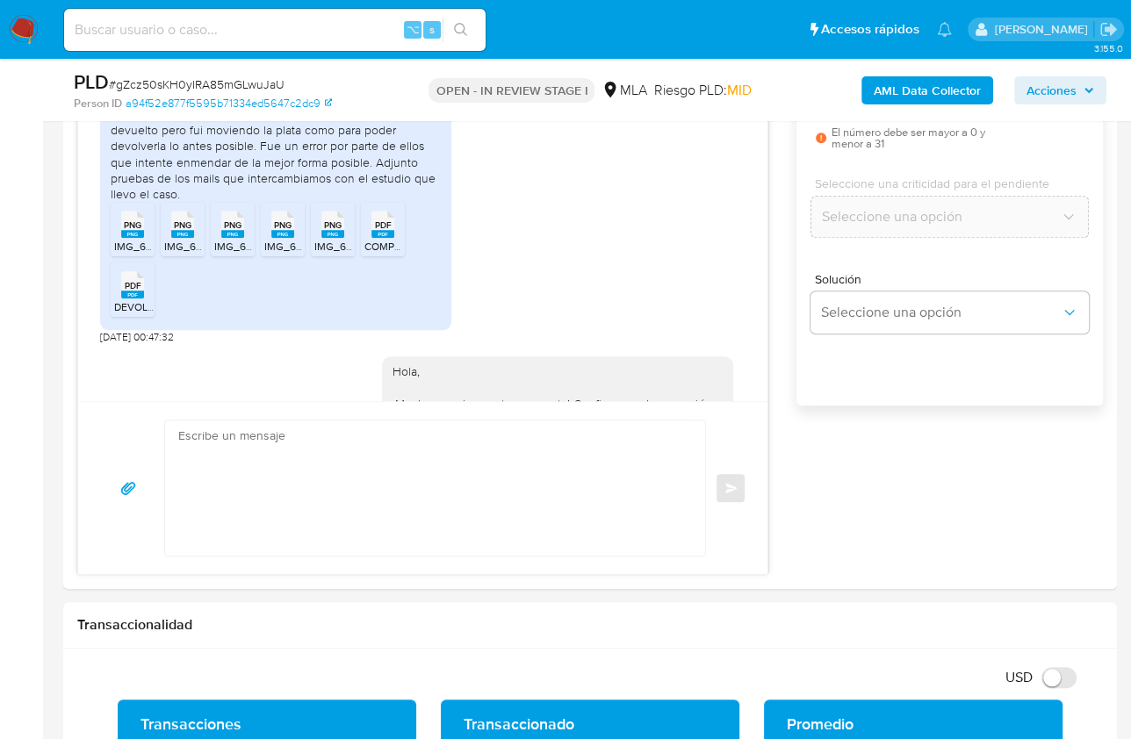
scroll to position [2184, 0]
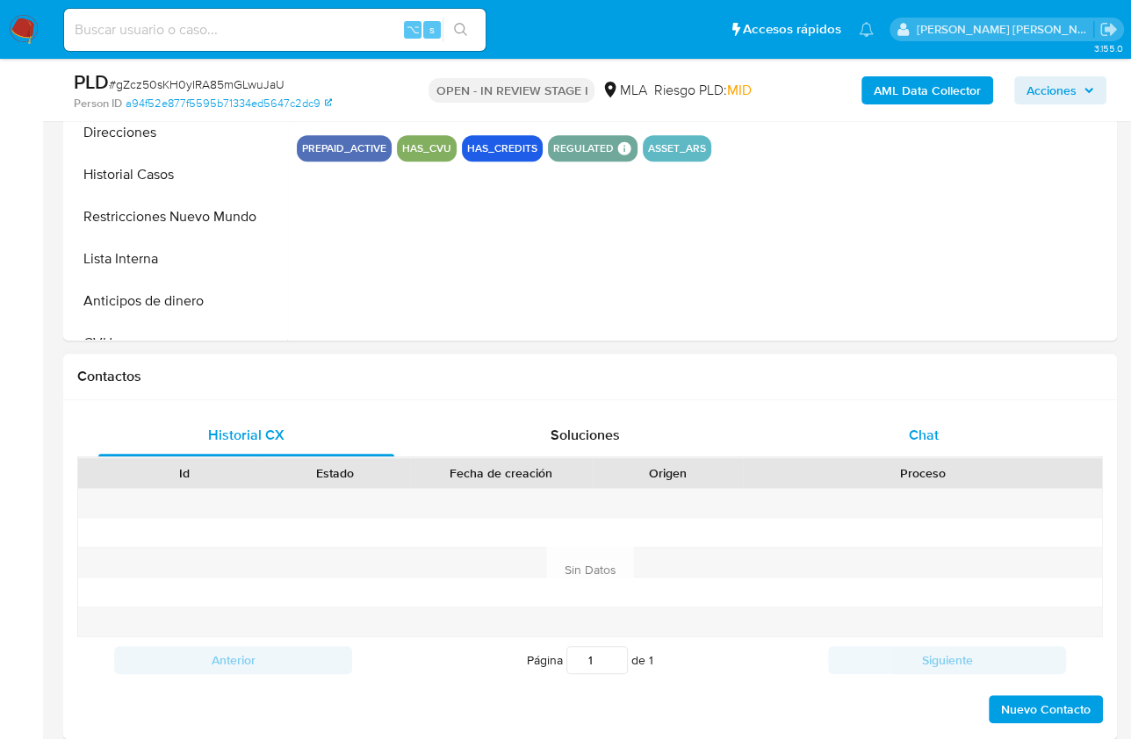
click at [928, 439] on span "Chat" at bounding box center [924, 435] width 30 height 20
select select "10"
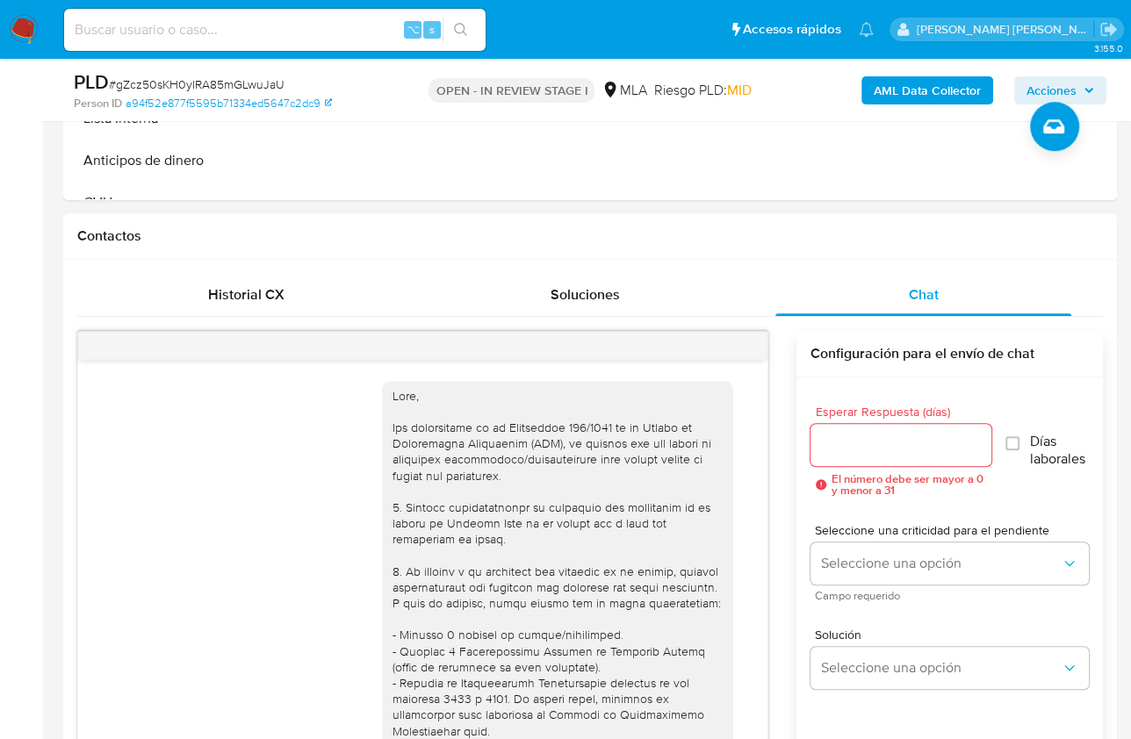
scroll to position [2184, 0]
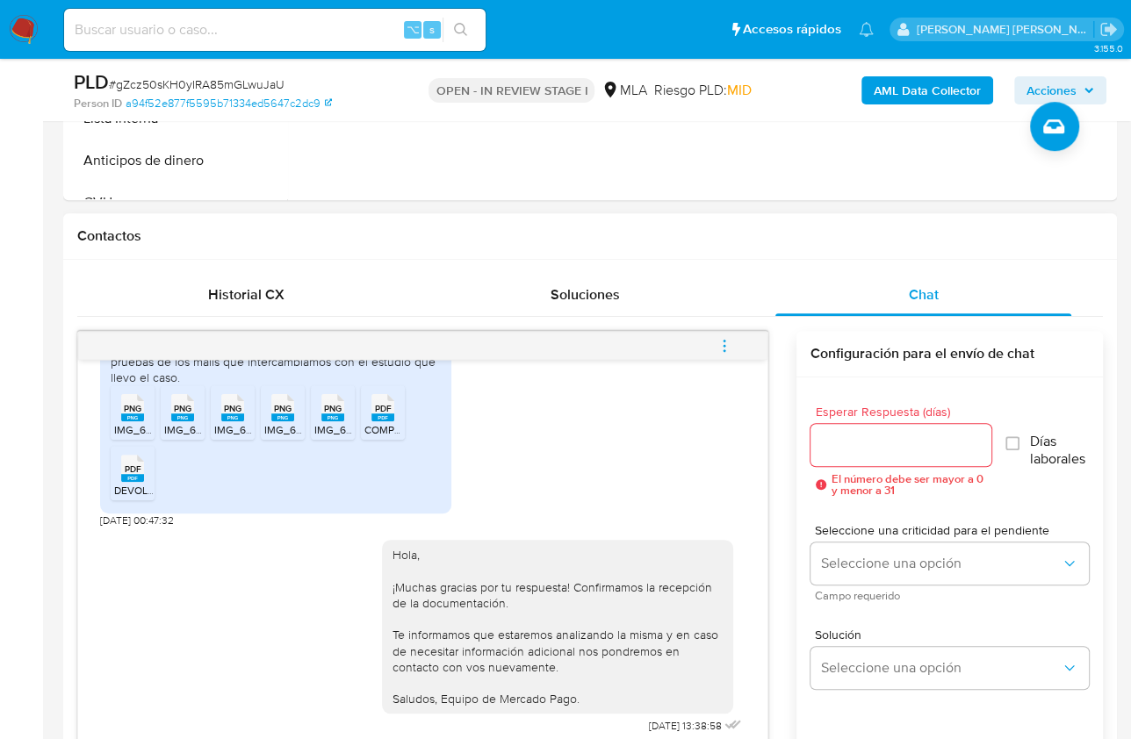
click at [744, 346] on button "menu-action" at bounding box center [724, 346] width 58 height 42
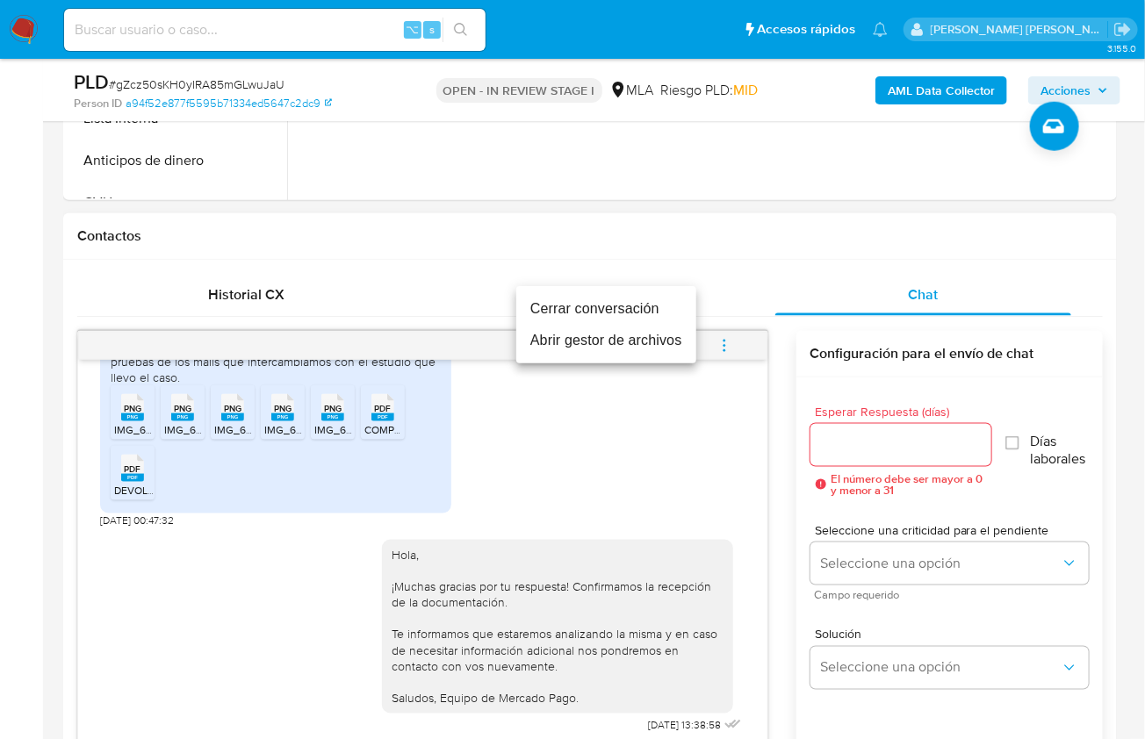
click at [648, 304] on li "Cerrar conversación" at bounding box center [606, 309] width 180 height 32
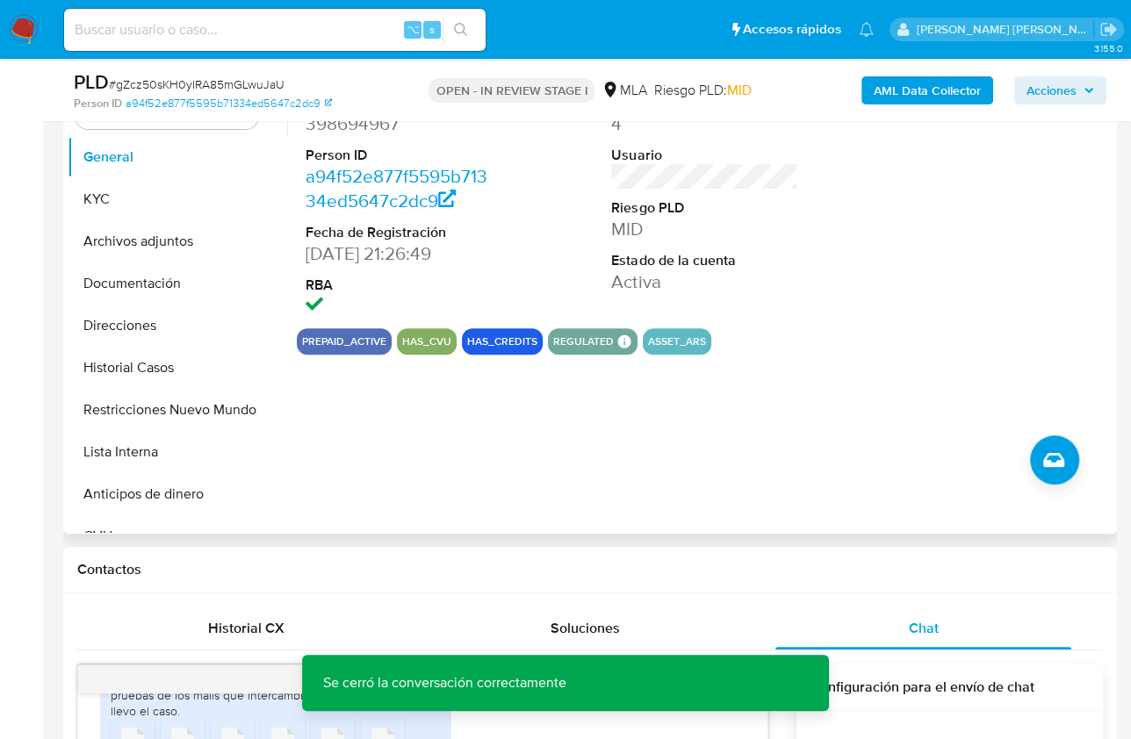
scroll to position [268, 0]
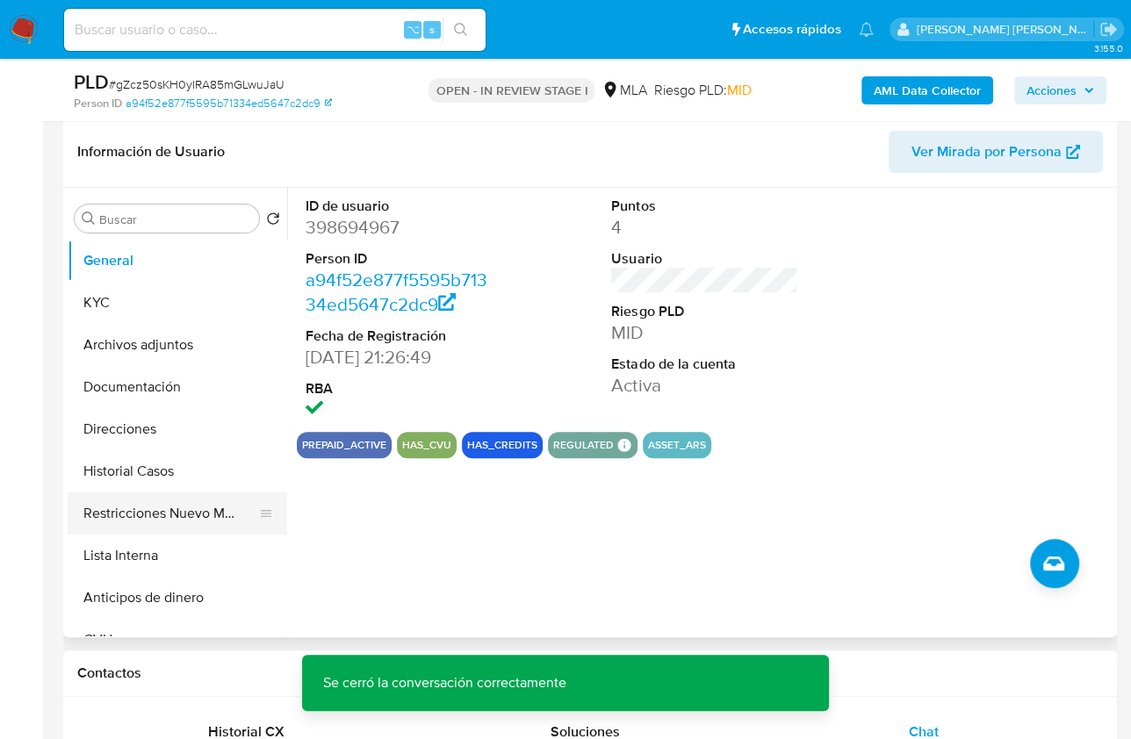
click at [176, 513] on button "Restricciones Nuevo Mundo" at bounding box center [170, 513] width 205 height 42
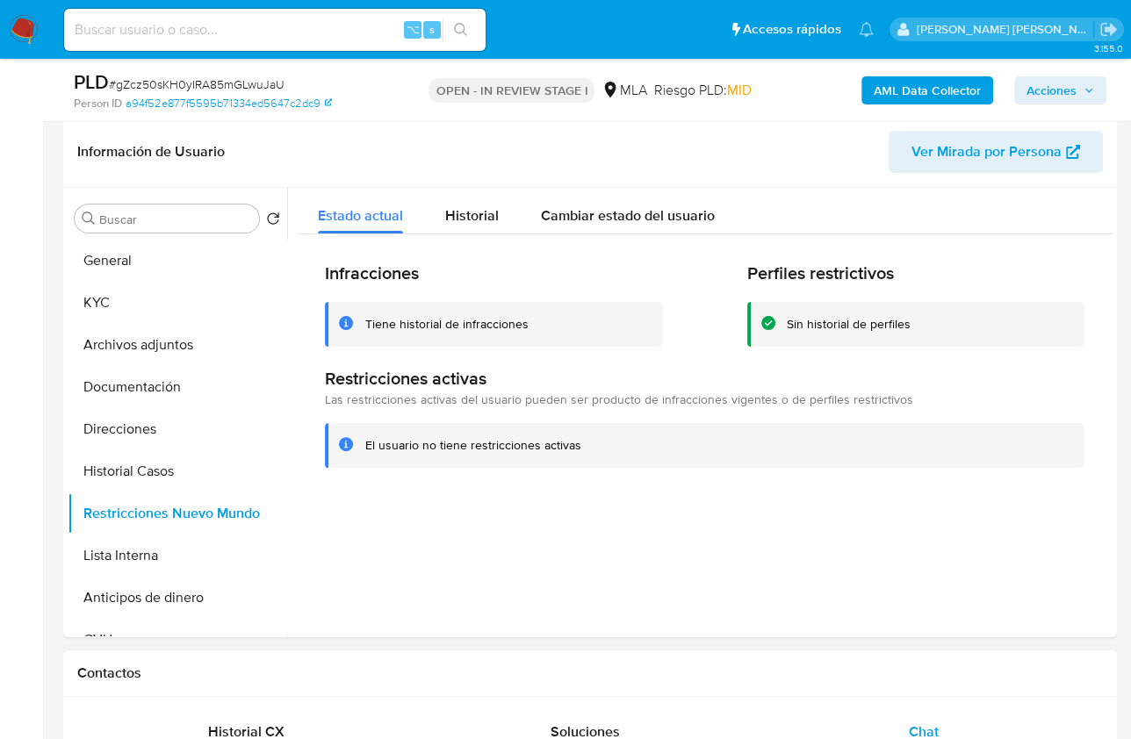
click at [885, 81] on b "AML Data Collector" at bounding box center [926, 90] width 107 height 28
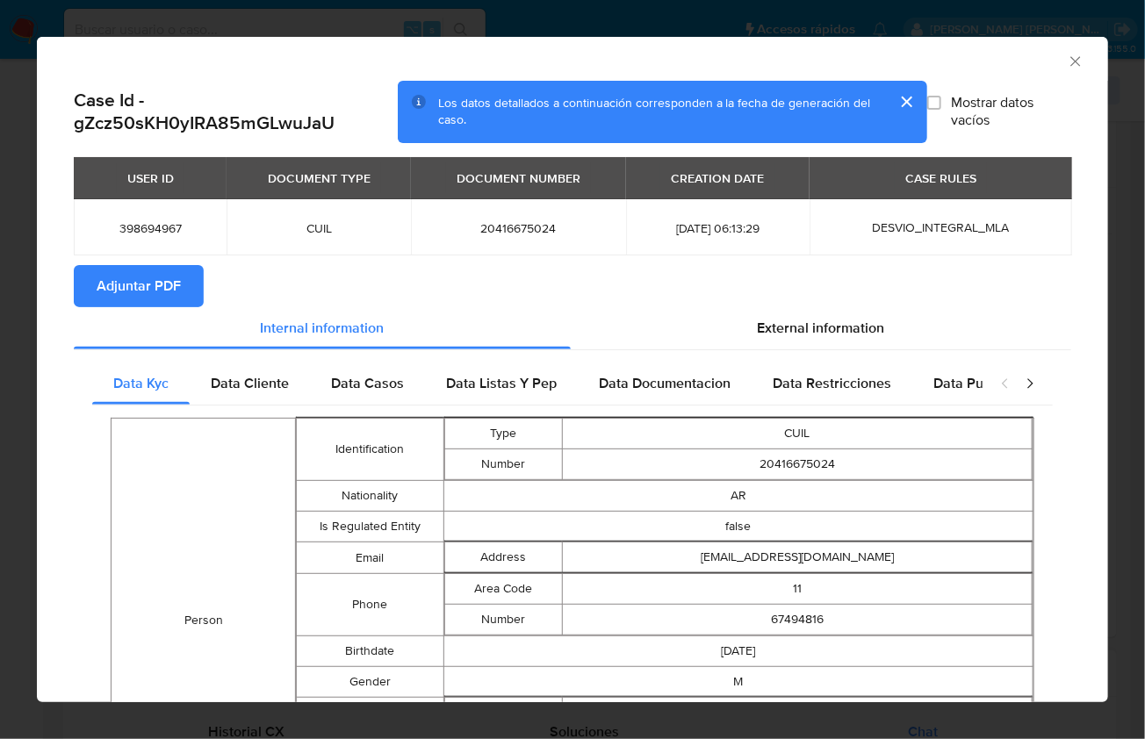
click at [148, 291] on span "Adjuntar PDF" at bounding box center [139, 286] width 84 height 39
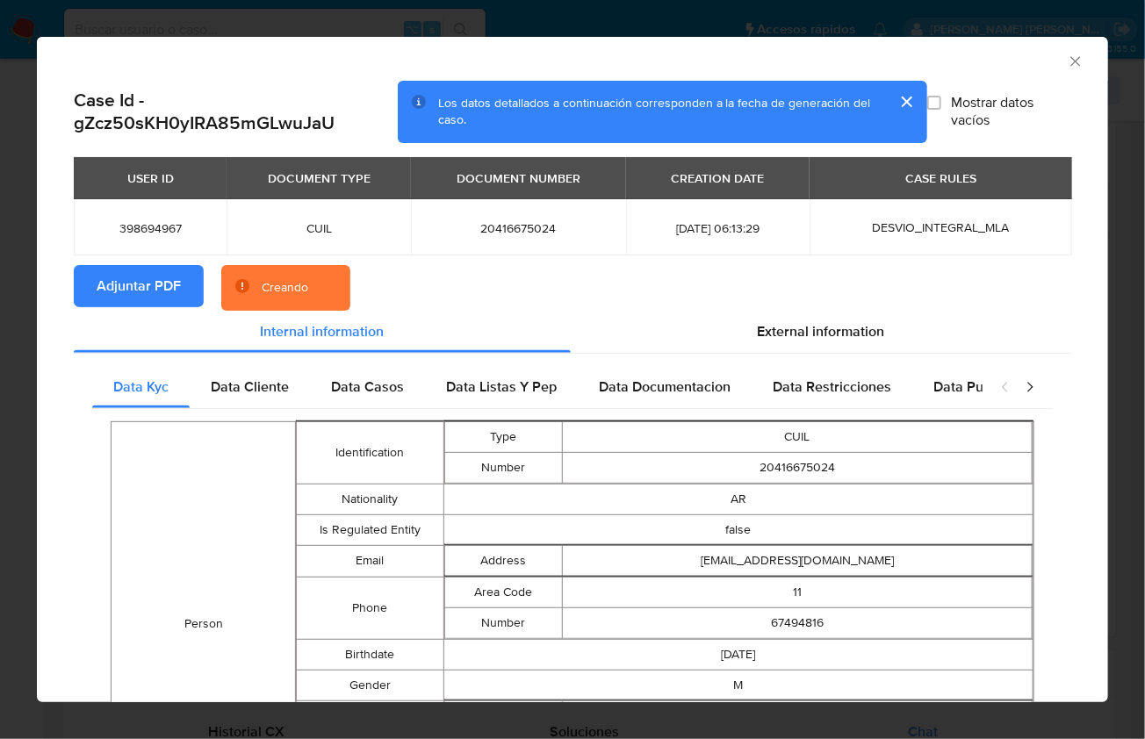
click at [803, 290] on section "Adjuntar PDF Creando" at bounding box center [572, 288] width 997 height 46
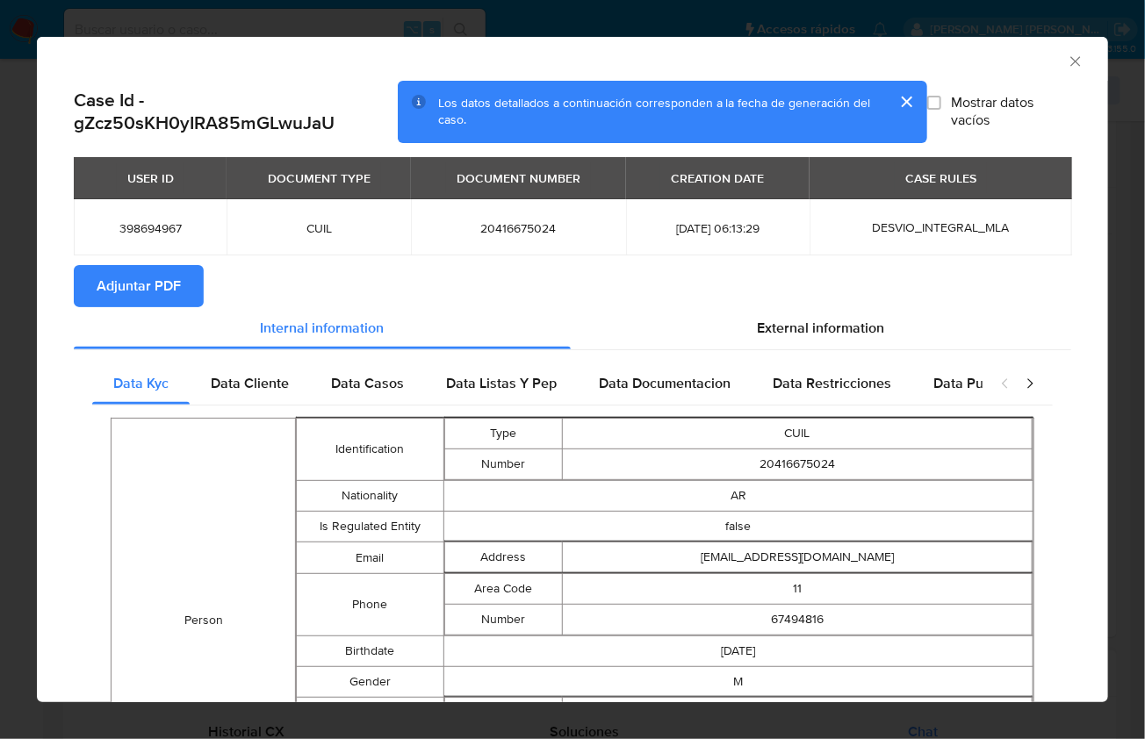
click at [900, 97] on button "cerrar" at bounding box center [906, 102] width 42 height 42
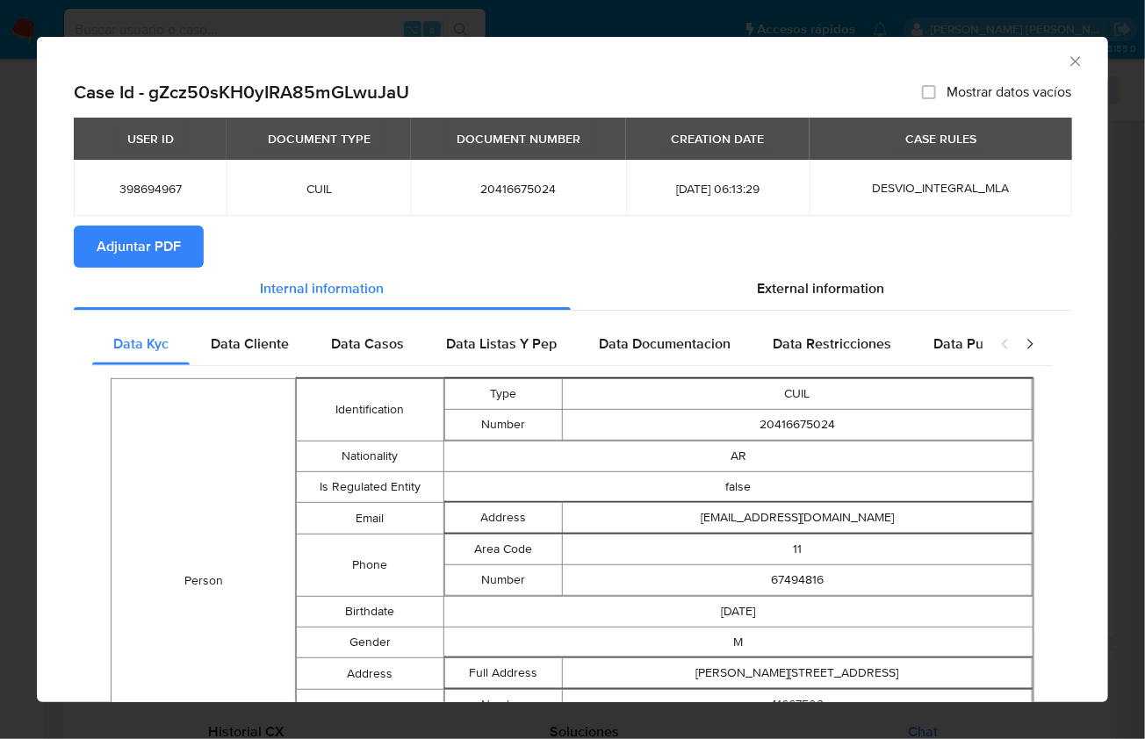
click at [1000, 52] on div "AML Data Collector" at bounding box center [557, 58] width 1017 height 19
drag, startPoint x: 1075, startPoint y: 58, endPoint x: 1065, endPoint y: 64, distance: 12.2
click at [1075, 58] on div "AML Data Collector" at bounding box center [572, 59] width 1071 height 44
click at [1048, 61] on div "AML Data Collector" at bounding box center [557, 58] width 1017 height 19
click at [1067, 62] on icon "Cerrar ventana" at bounding box center [1076, 62] width 18 height 18
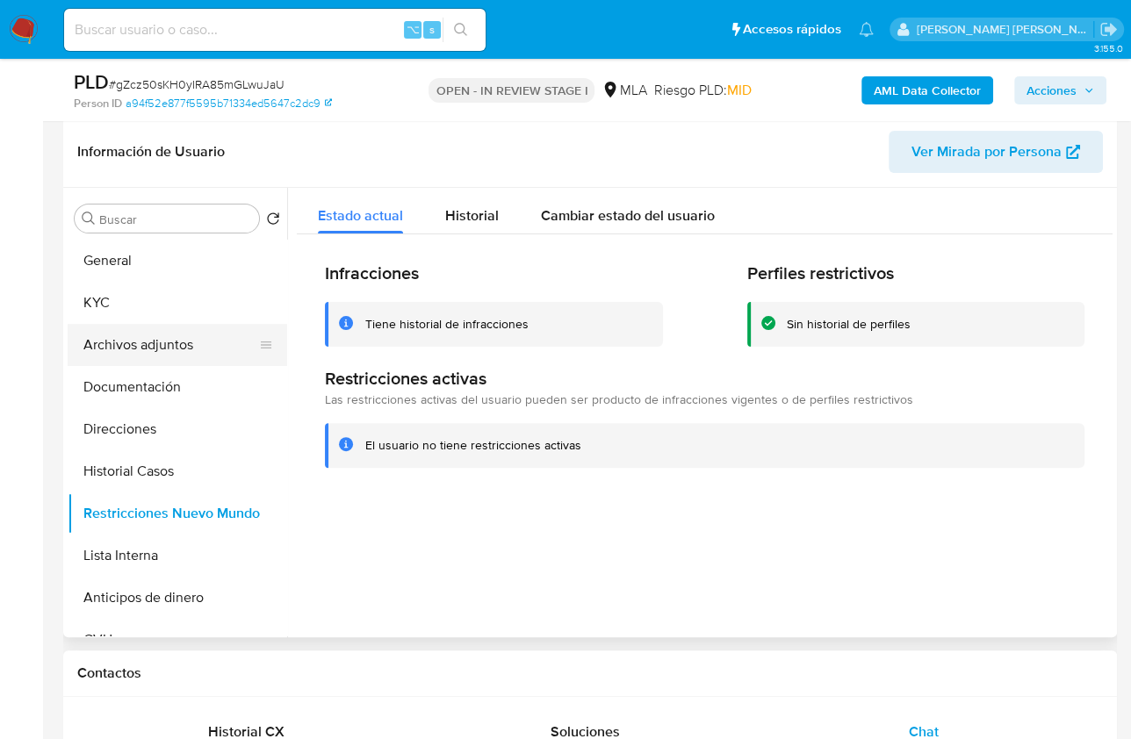
click at [184, 347] on button "Archivos adjuntos" at bounding box center [170, 345] width 205 height 42
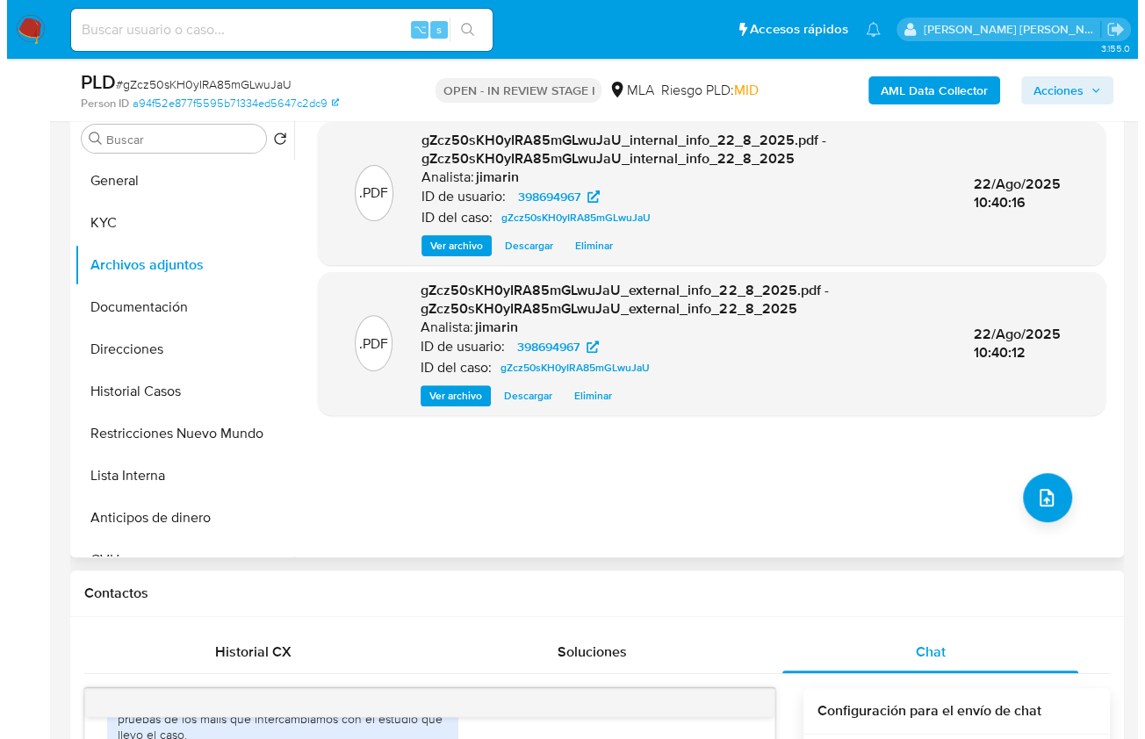
scroll to position [318, 0]
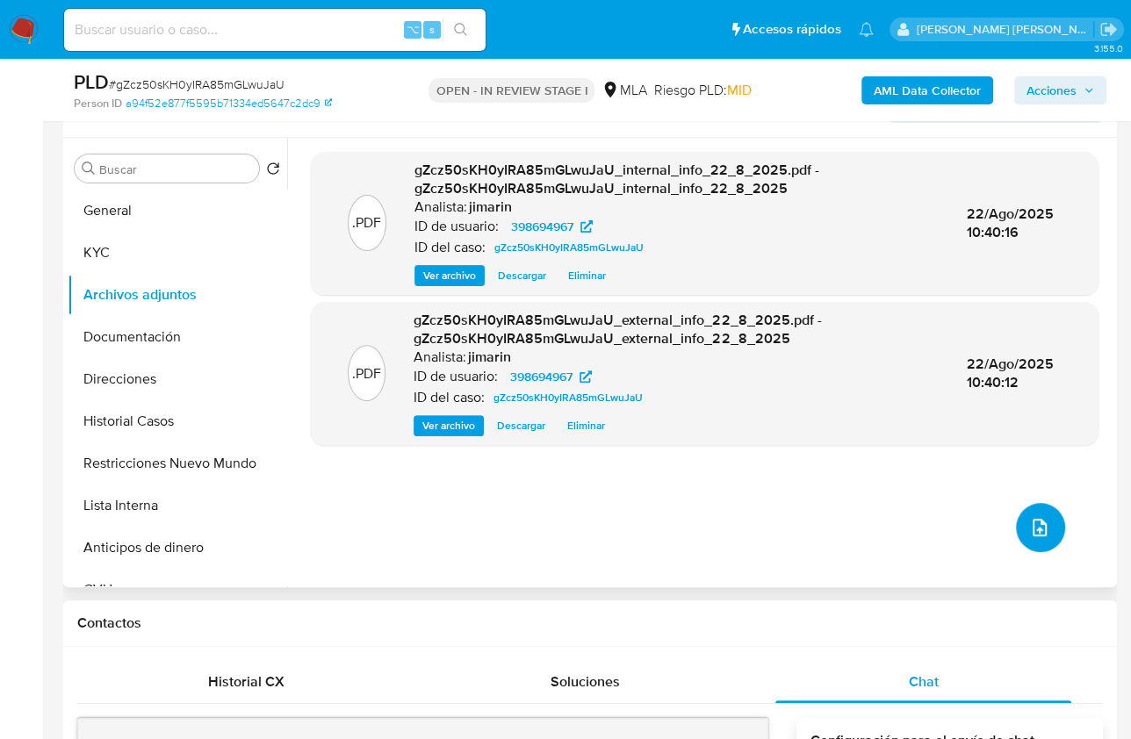
click at [1029, 543] on button "upload-file" at bounding box center [1040, 527] width 49 height 49
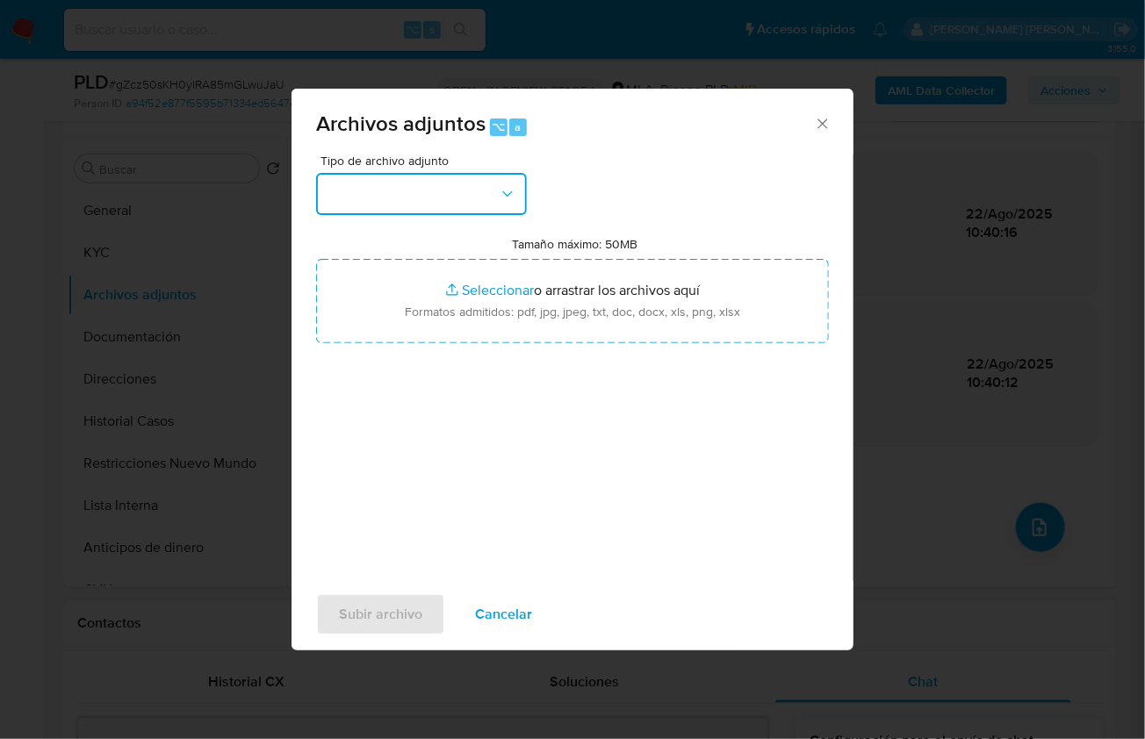
click at [368, 191] on button "button" at bounding box center [421, 194] width 211 height 42
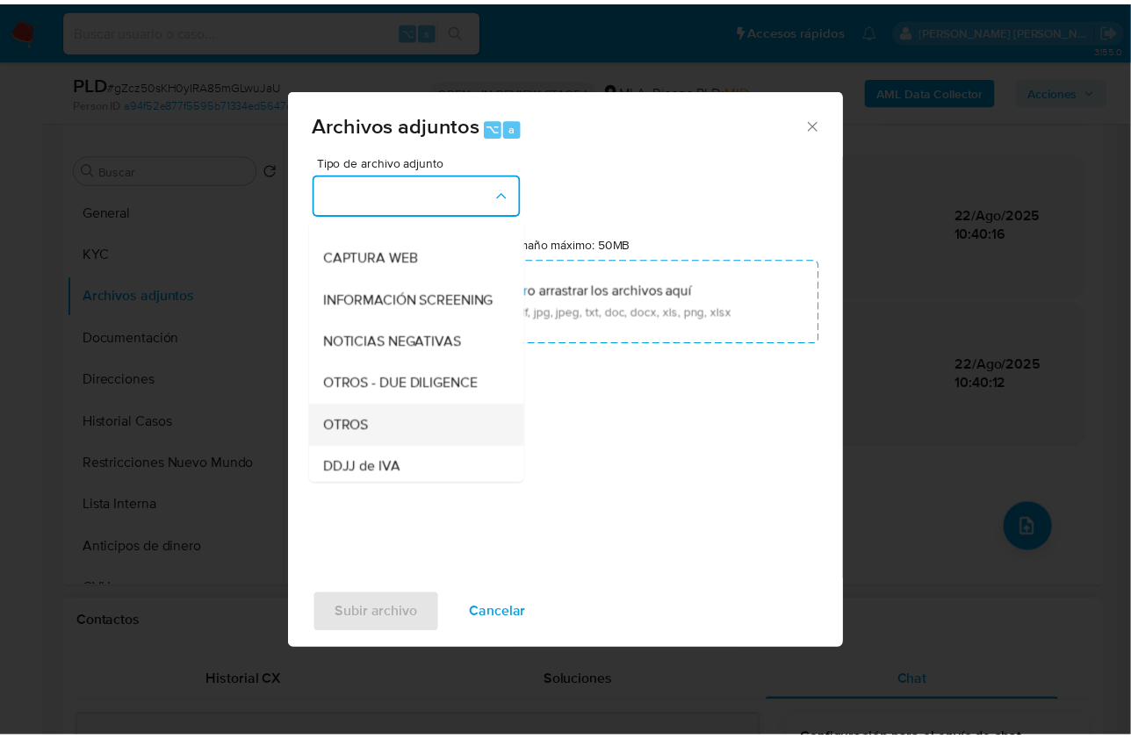
scroll to position [183, 0]
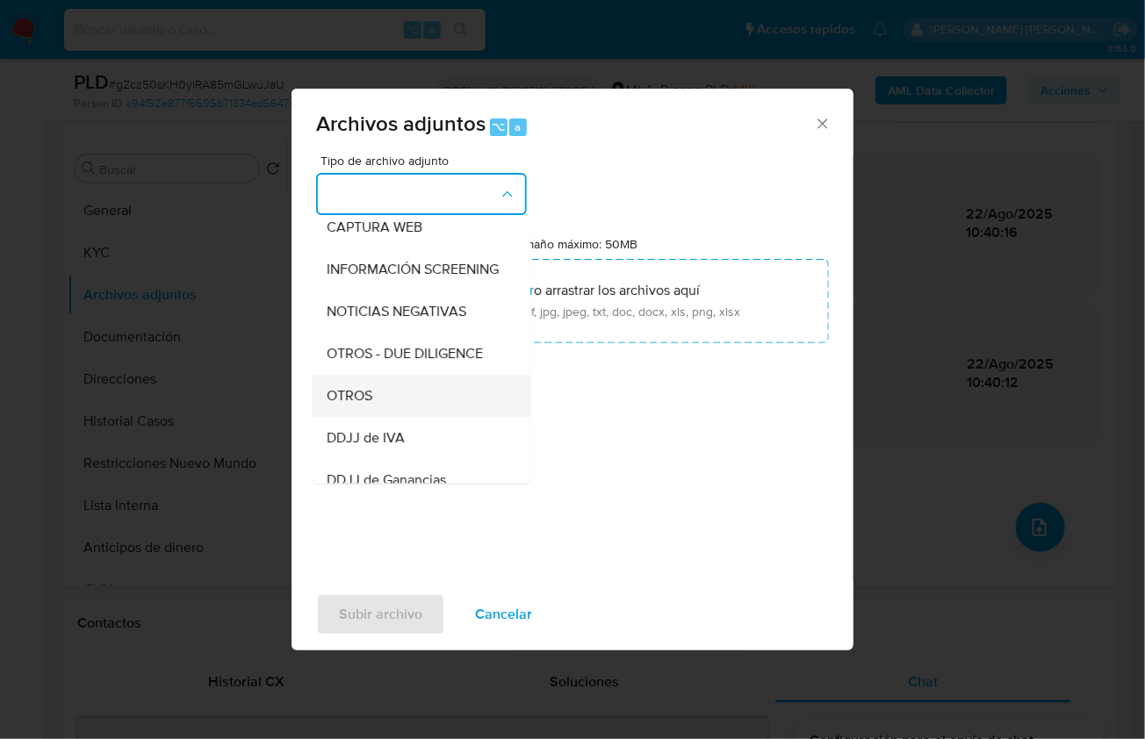
click at [405, 402] on div "OTROS" at bounding box center [416, 395] width 179 height 42
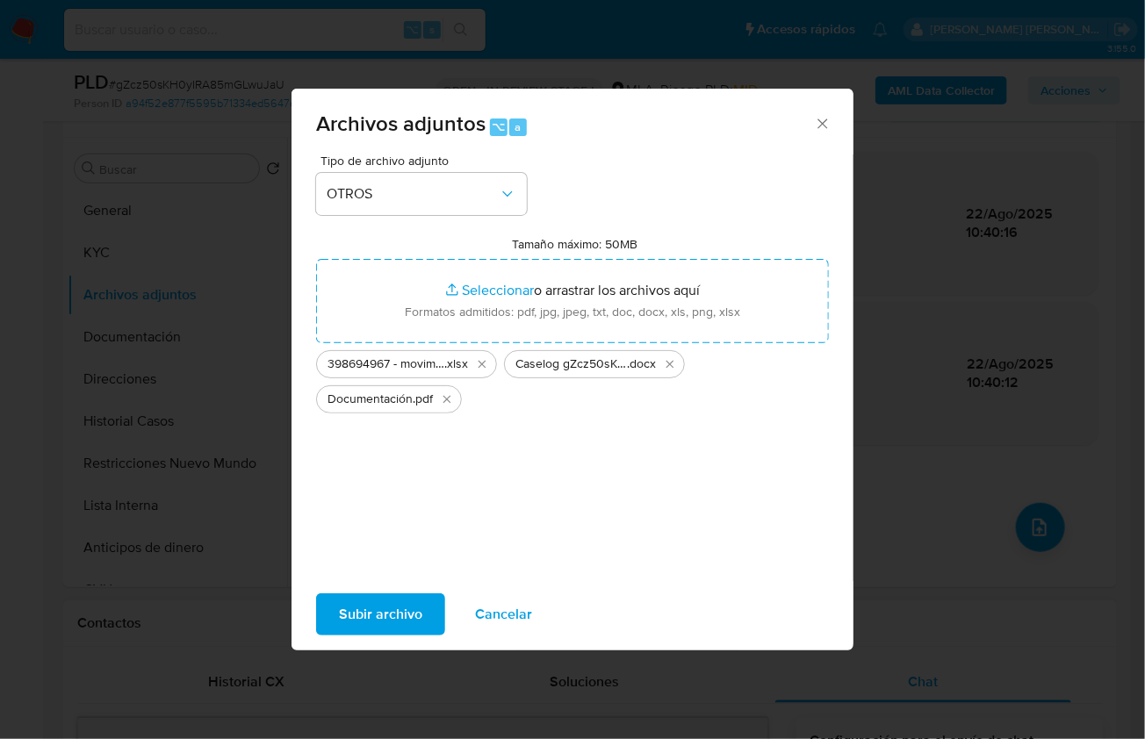
click at [400, 601] on span "Subir archivo" at bounding box center [380, 614] width 83 height 39
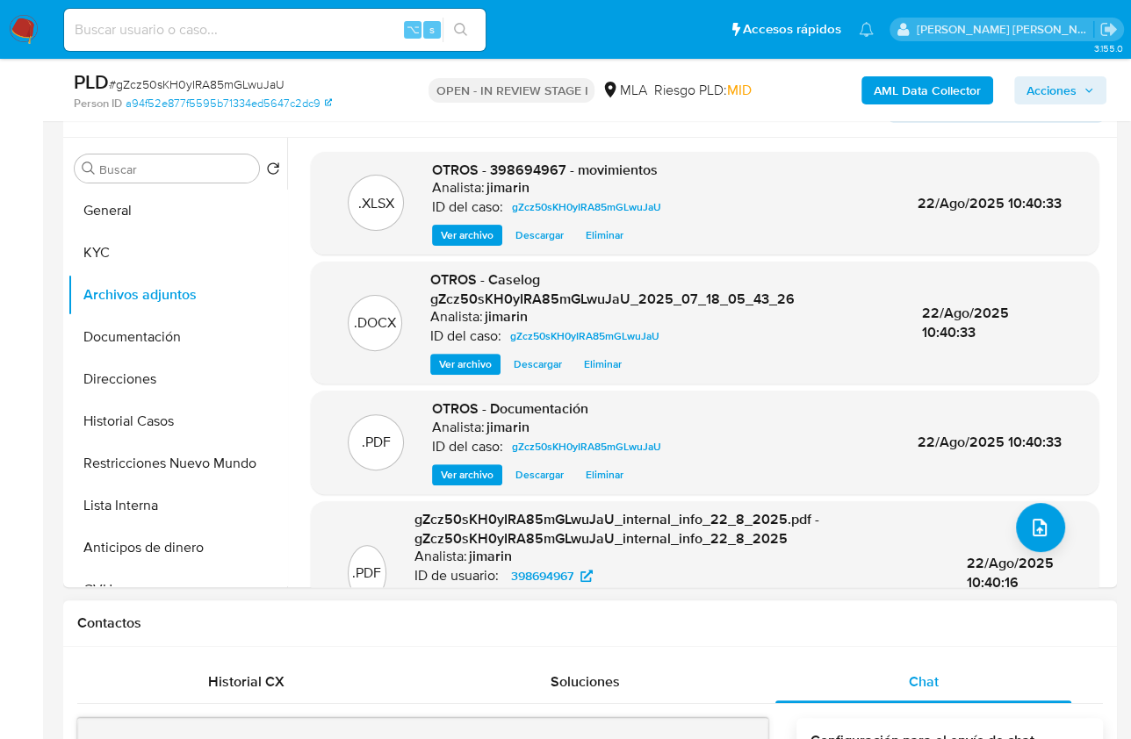
click at [1068, 95] on span "Acciones" at bounding box center [1051, 90] width 50 height 28
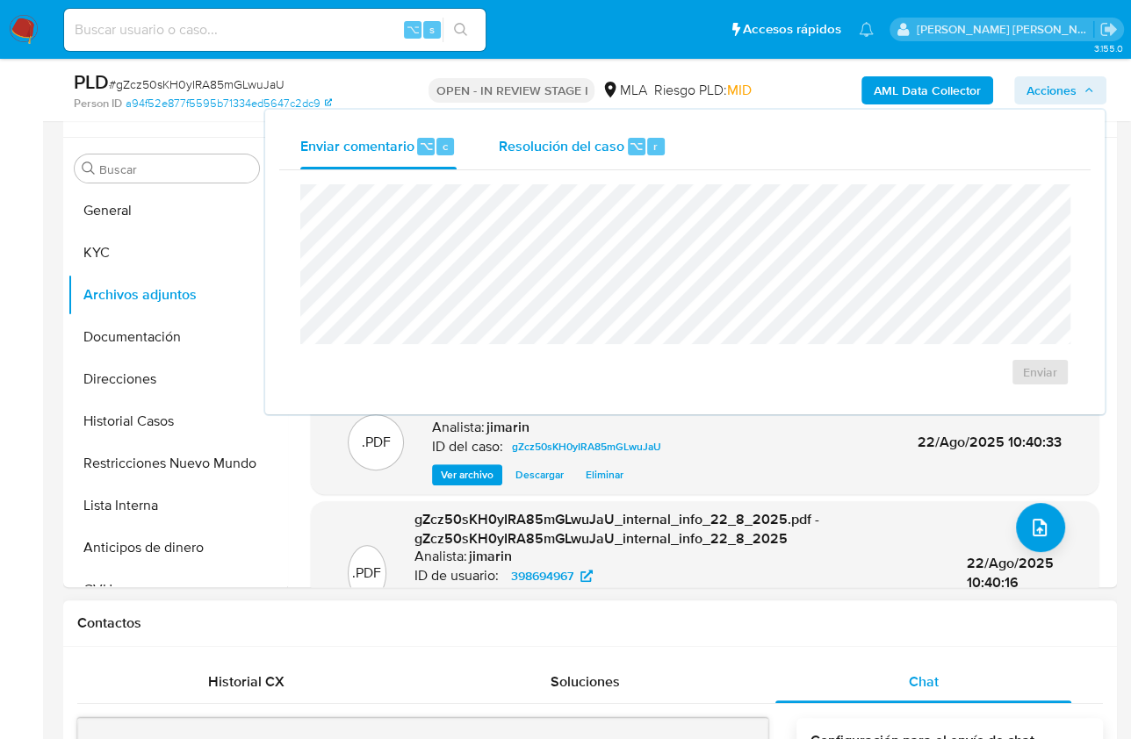
click at [653, 138] on span "r" at bounding box center [655, 146] width 4 height 17
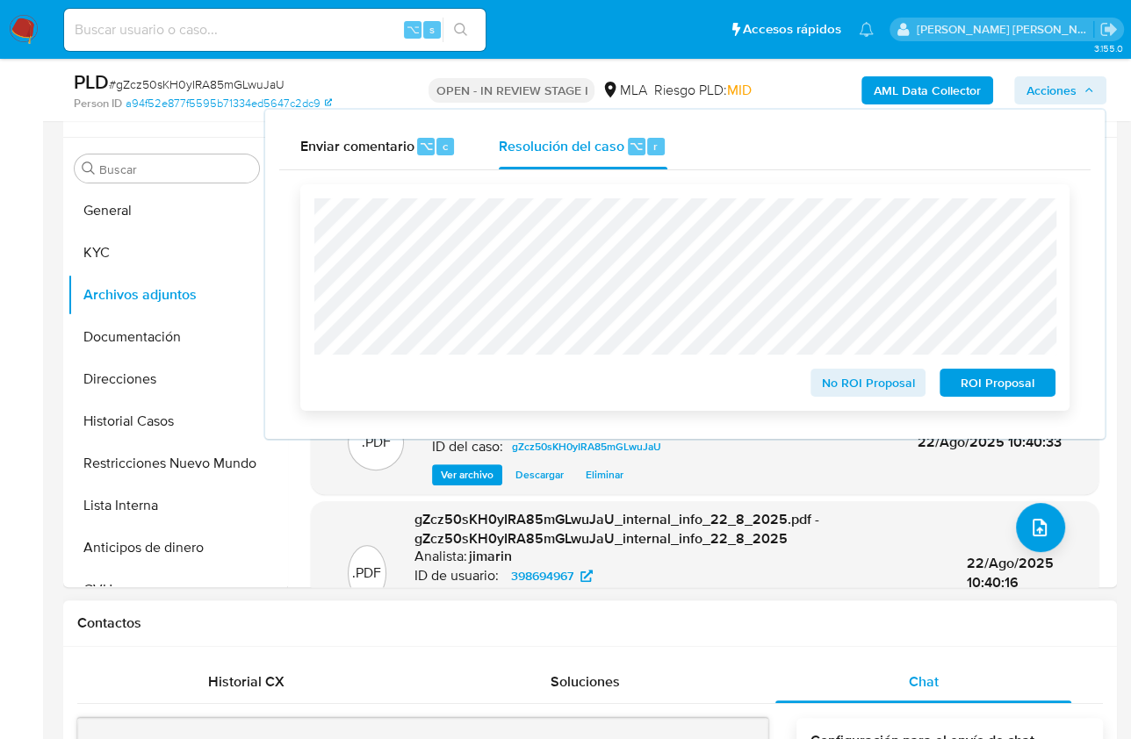
click at [866, 385] on span "No ROI Proposal" at bounding box center [868, 382] width 91 height 25
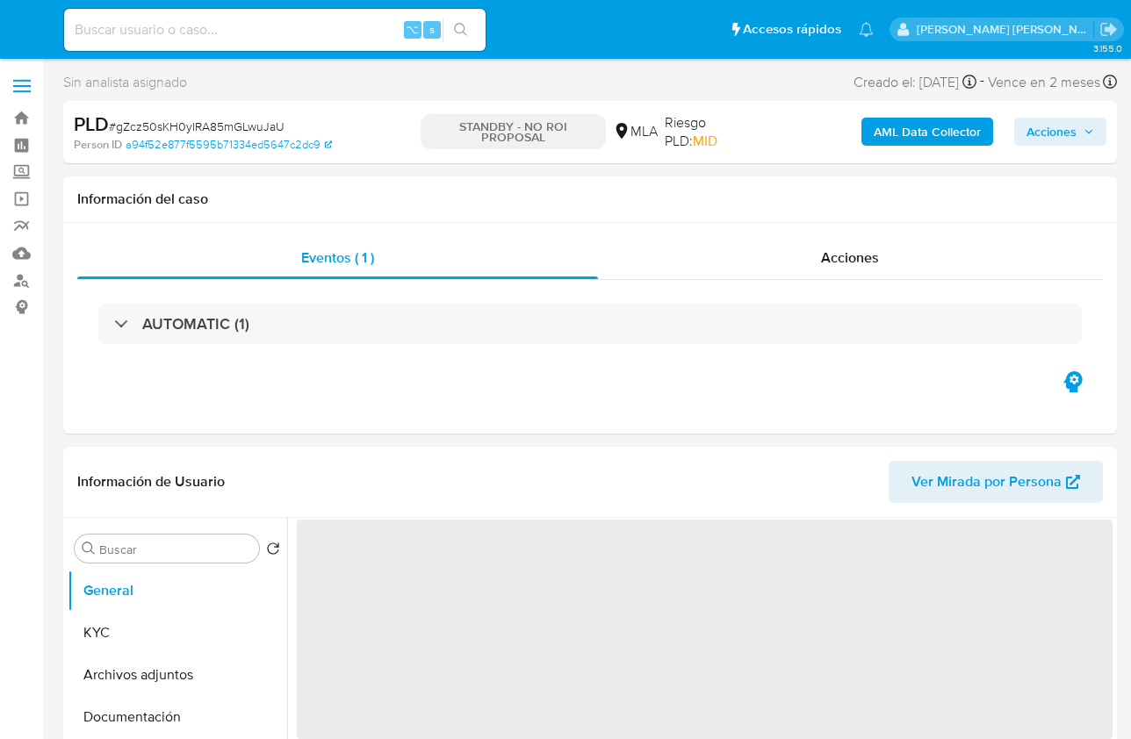
select select "10"
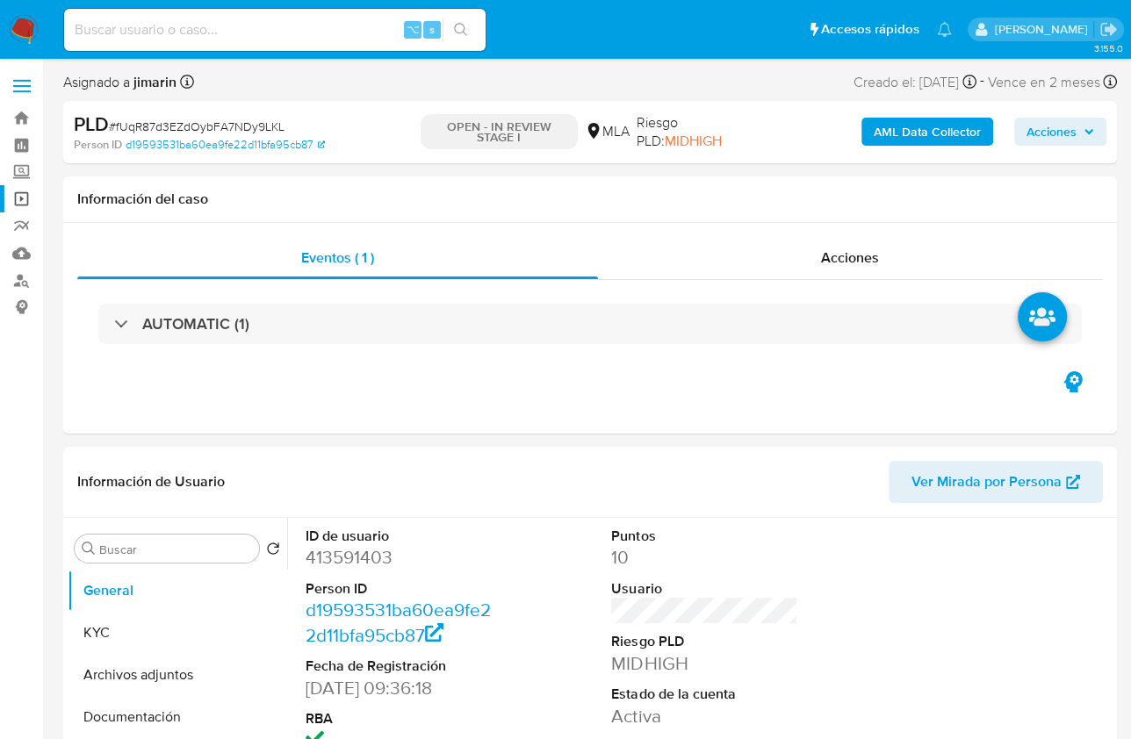
select select "10"
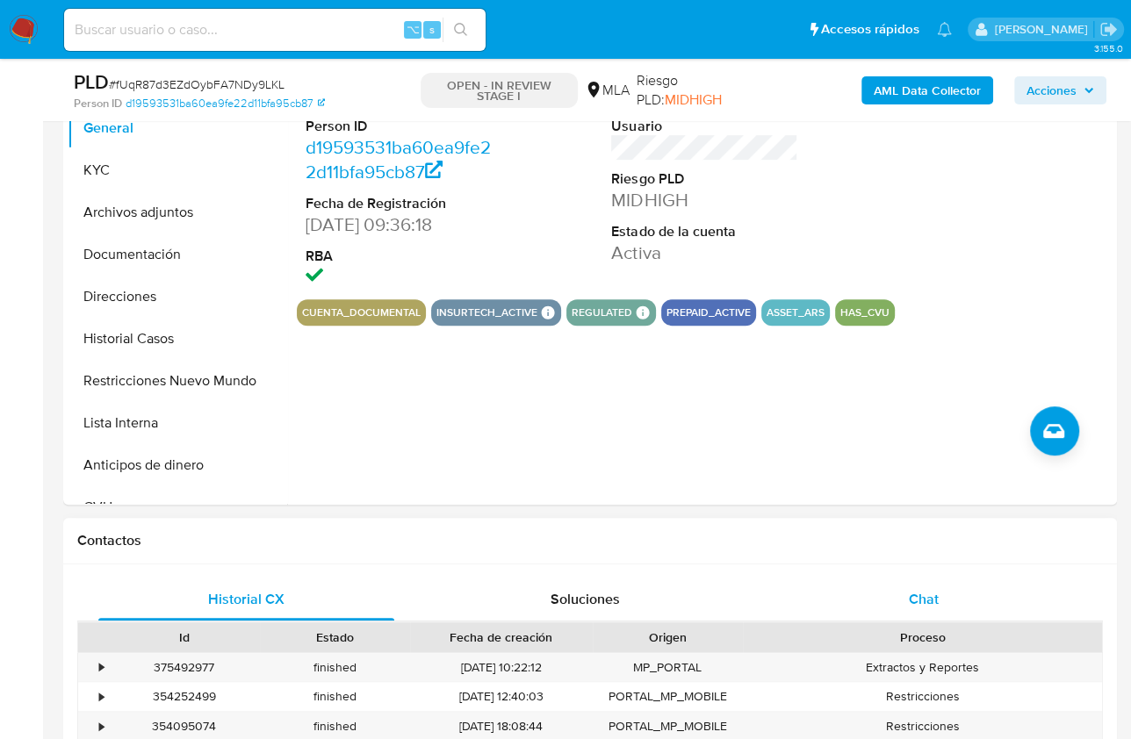
click at [938, 606] on div "Chat" at bounding box center [923, 599] width 296 height 42
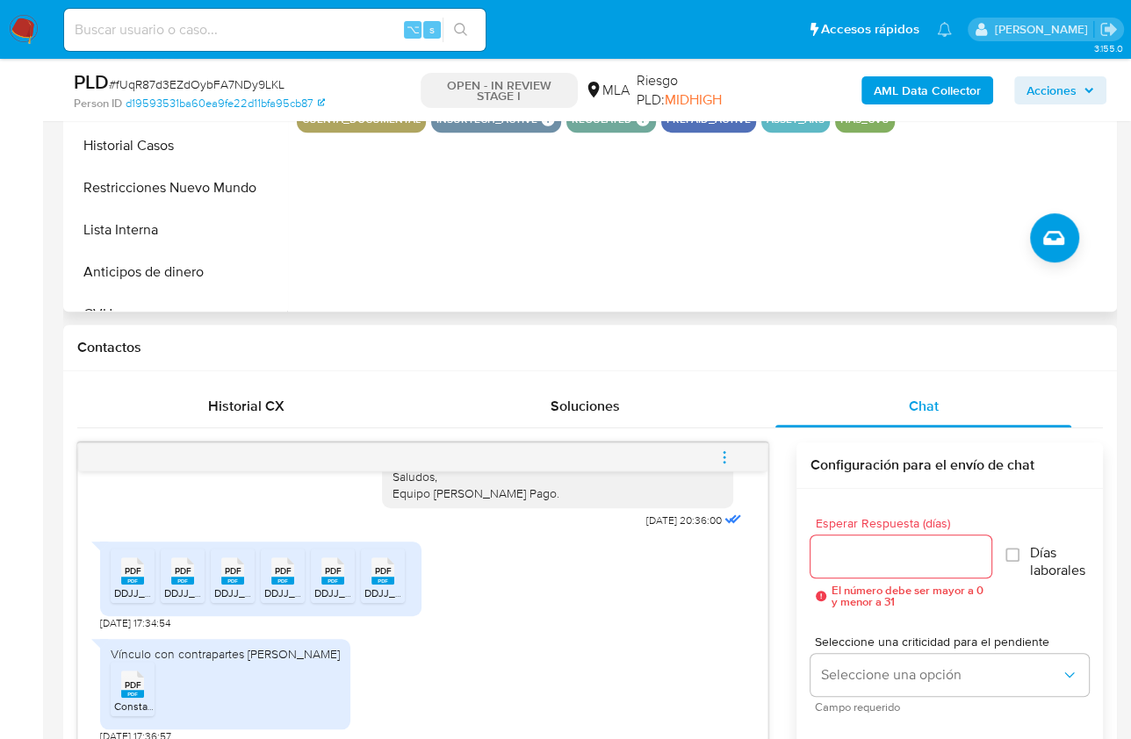
scroll to position [266, 0]
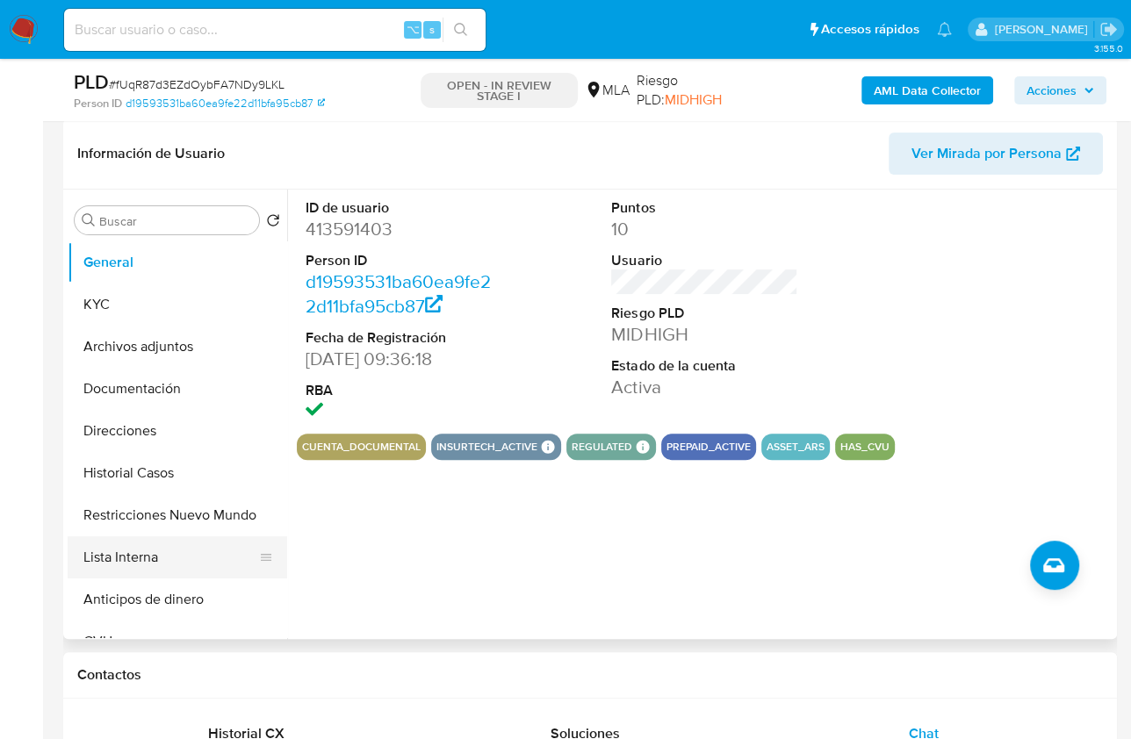
click at [191, 536] on button "Lista Interna" at bounding box center [170, 557] width 205 height 42
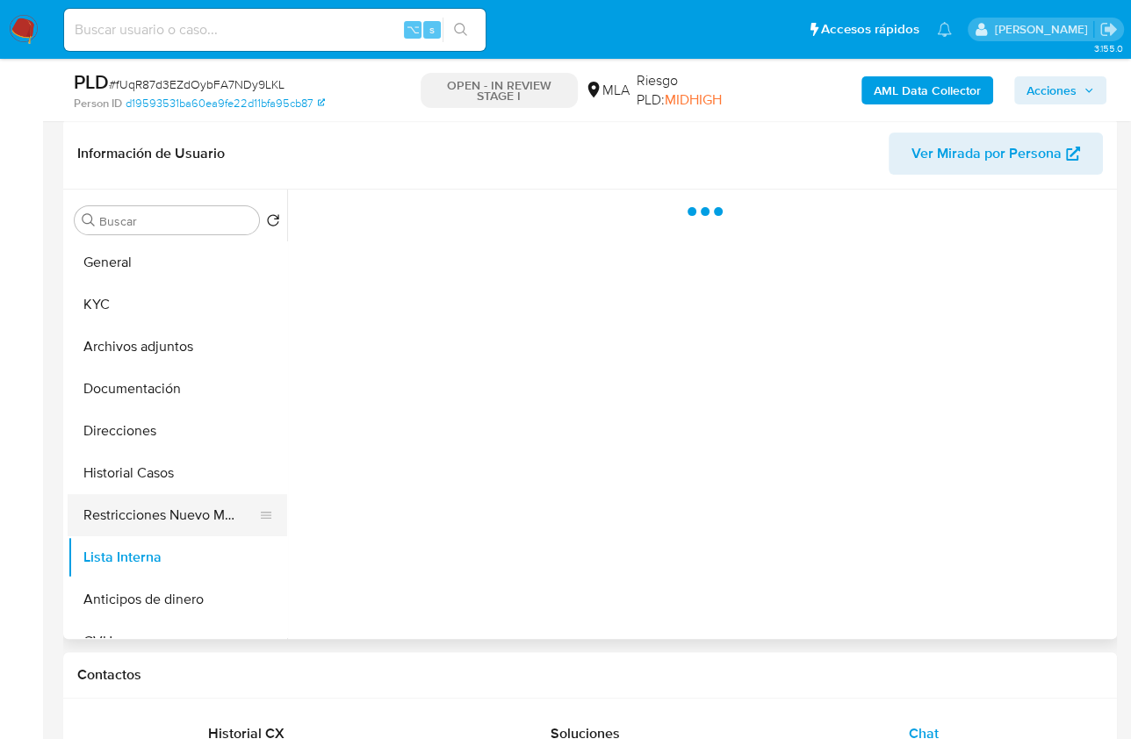
click at [176, 511] on button "Restricciones Nuevo Mundo" at bounding box center [170, 515] width 205 height 42
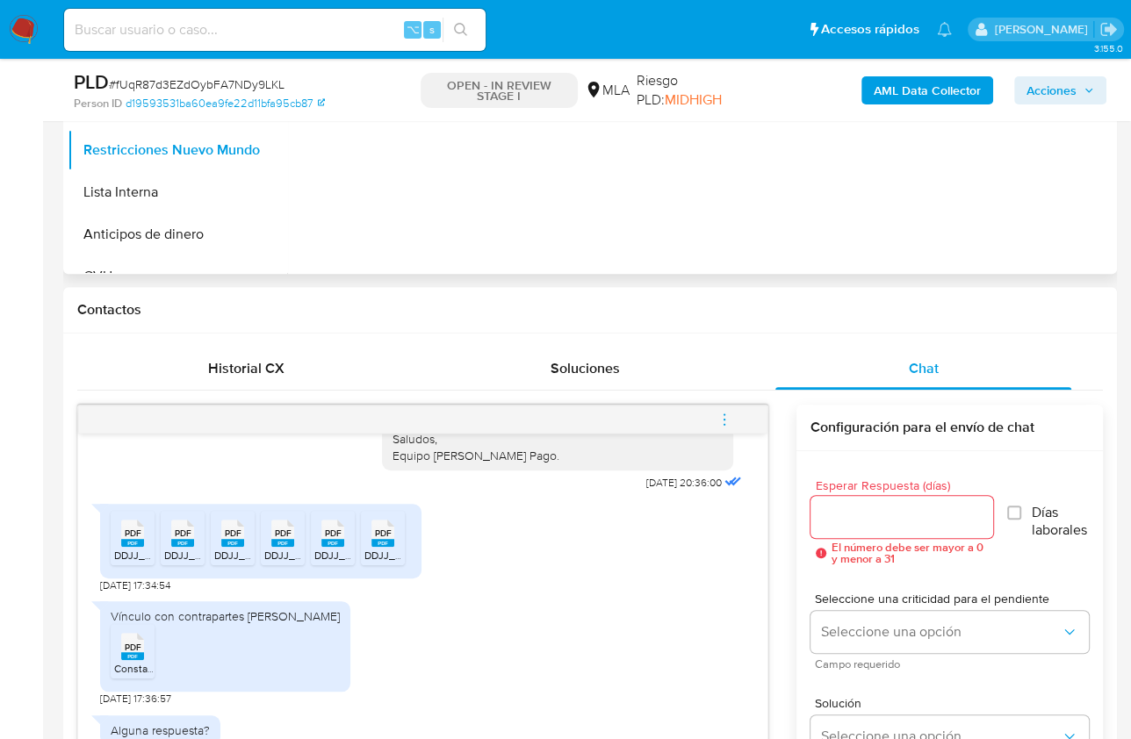
scroll to position [831, 0]
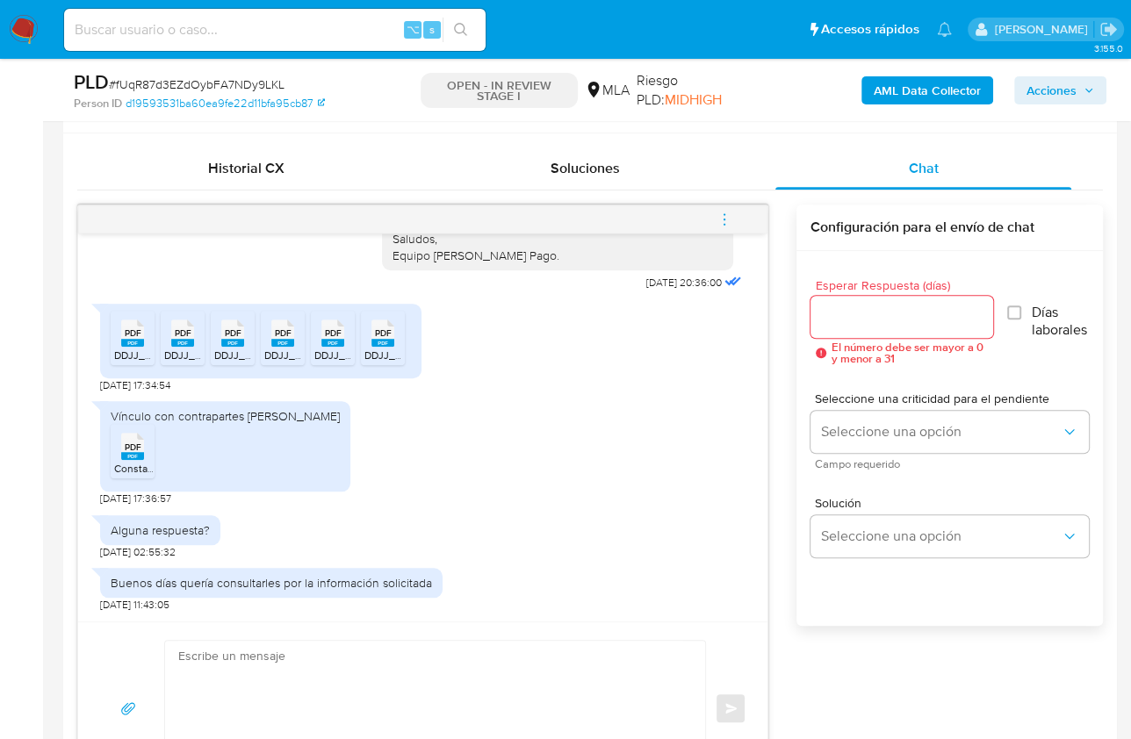
click at [135, 340] on rect at bounding box center [132, 343] width 23 height 8
click at [176, 332] on span "PDF" at bounding box center [183, 332] width 17 height 11
click at [242, 339] on rect at bounding box center [232, 343] width 23 height 8
click at [289, 339] on rect at bounding box center [282, 343] width 23 height 8
click at [335, 341] on rect at bounding box center [332, 343] width 23 height 8
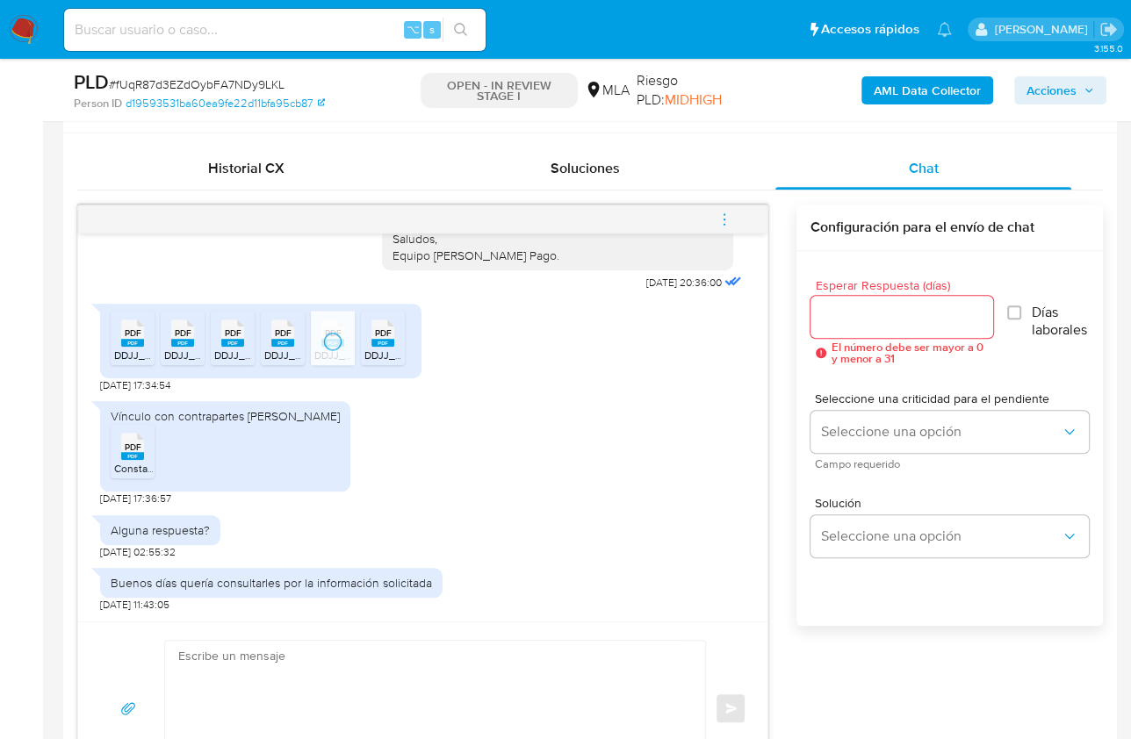
click at [392, 340] on rect at bounding box center [382, 343] width 23 height 8
click at [143, 448] on div "PDF PDF" at bounding box center [132, 445] width 37 height 34
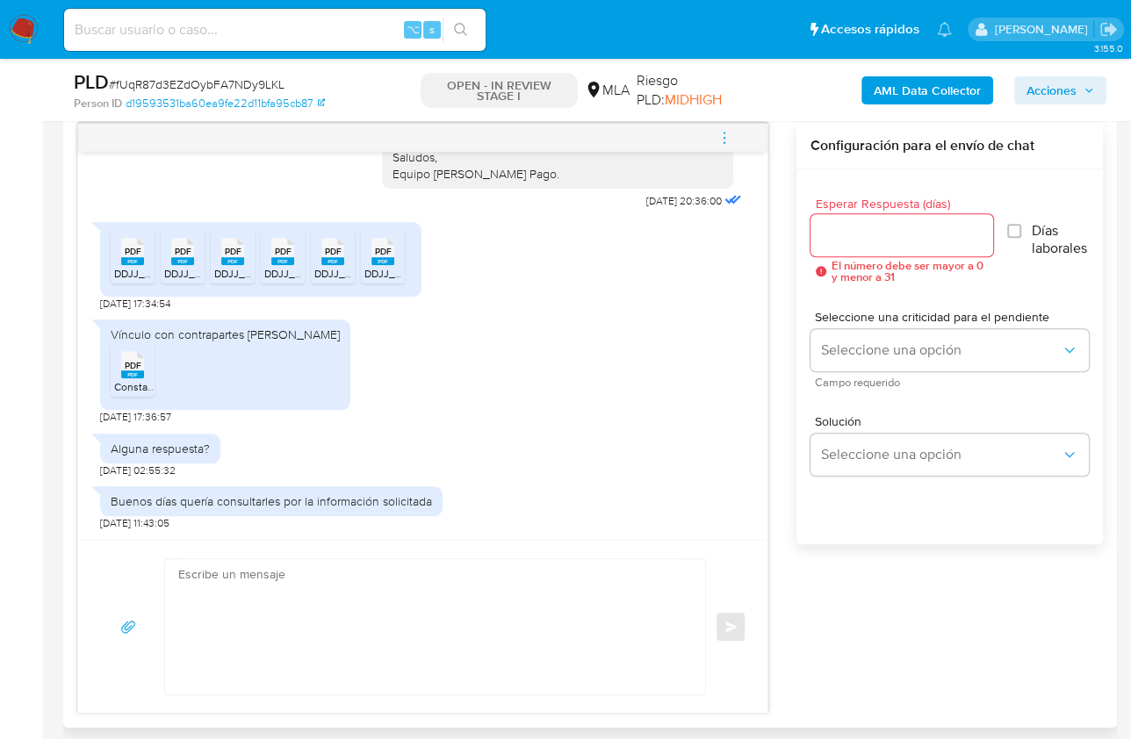
scroll to position [948, 0]
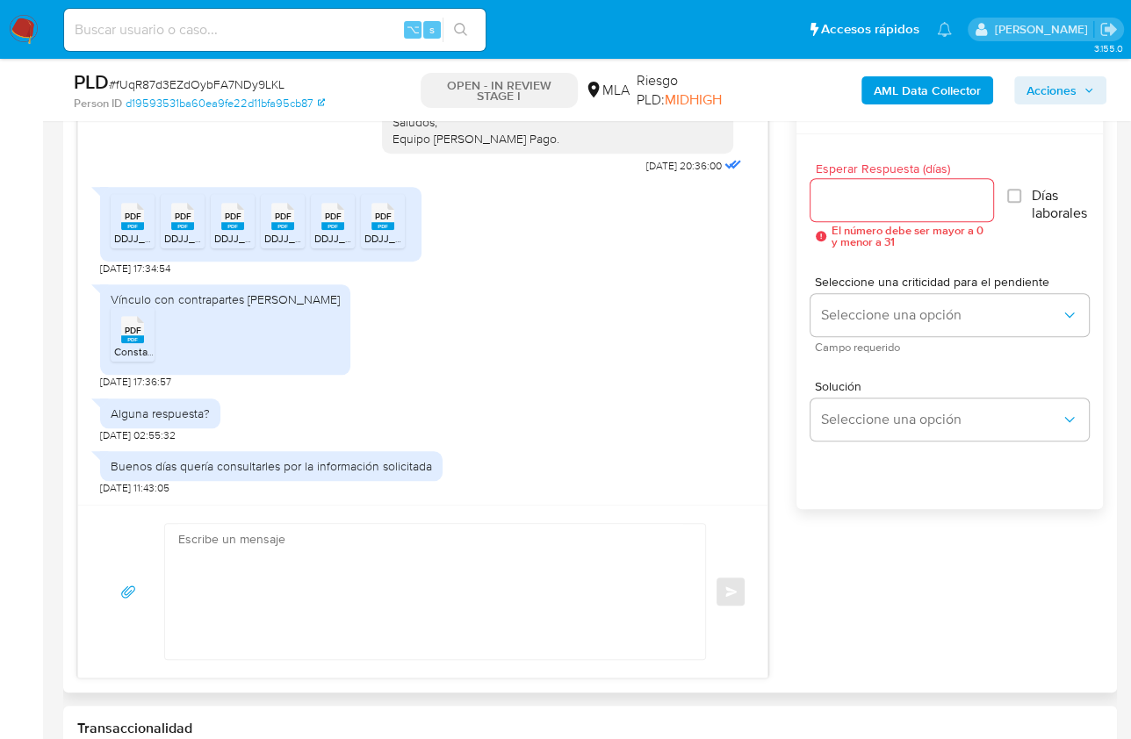
click at [365, 574] on textarea at bounding box center [430, 591] width 505 height 135
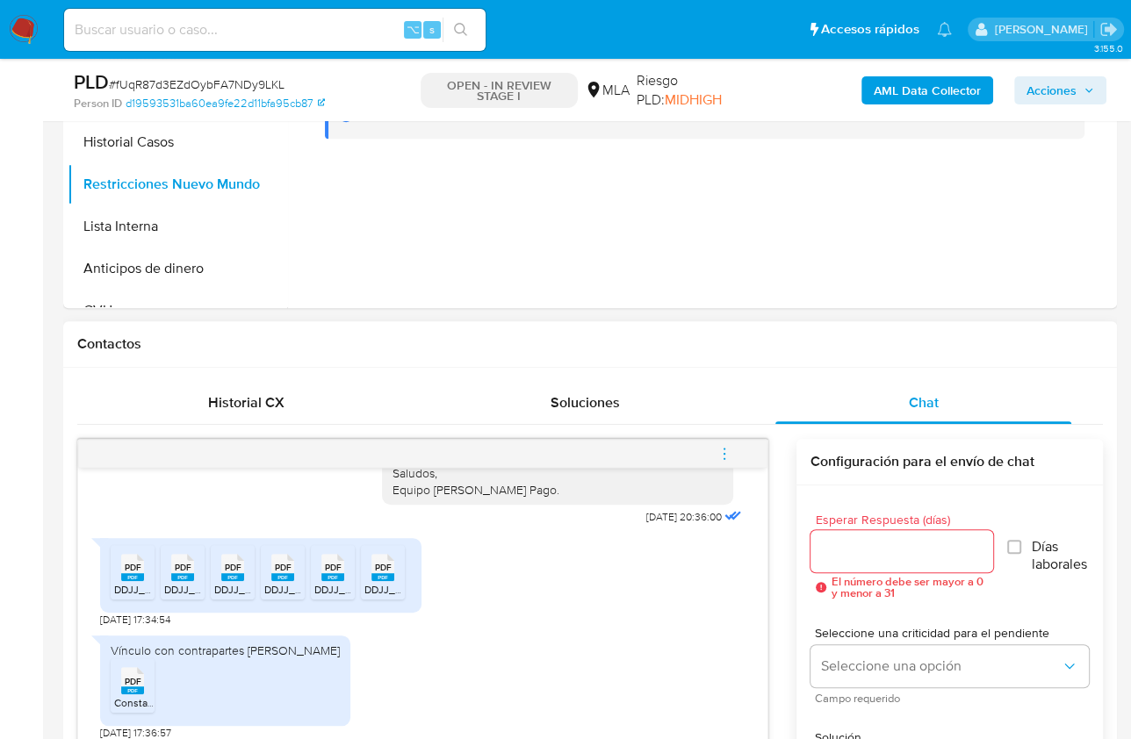
scroll to position [367, 0]
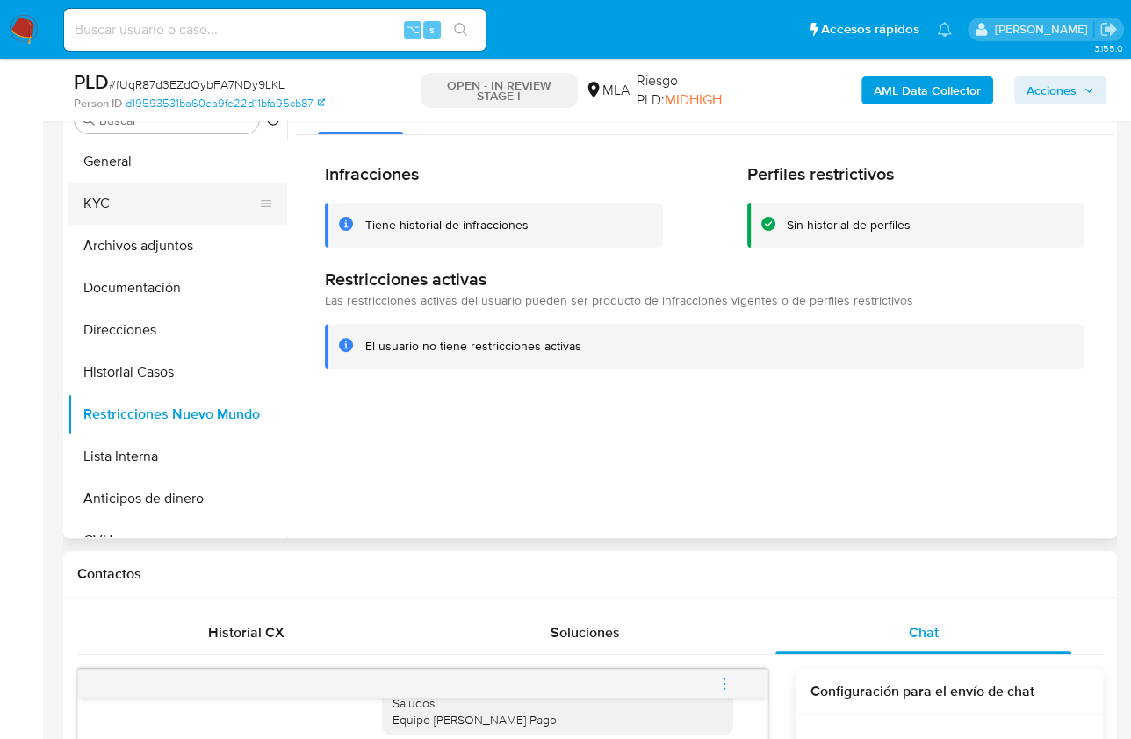
click at [133, 214] on button "KYC" at bounding box center [170, 204] width 205 height 42
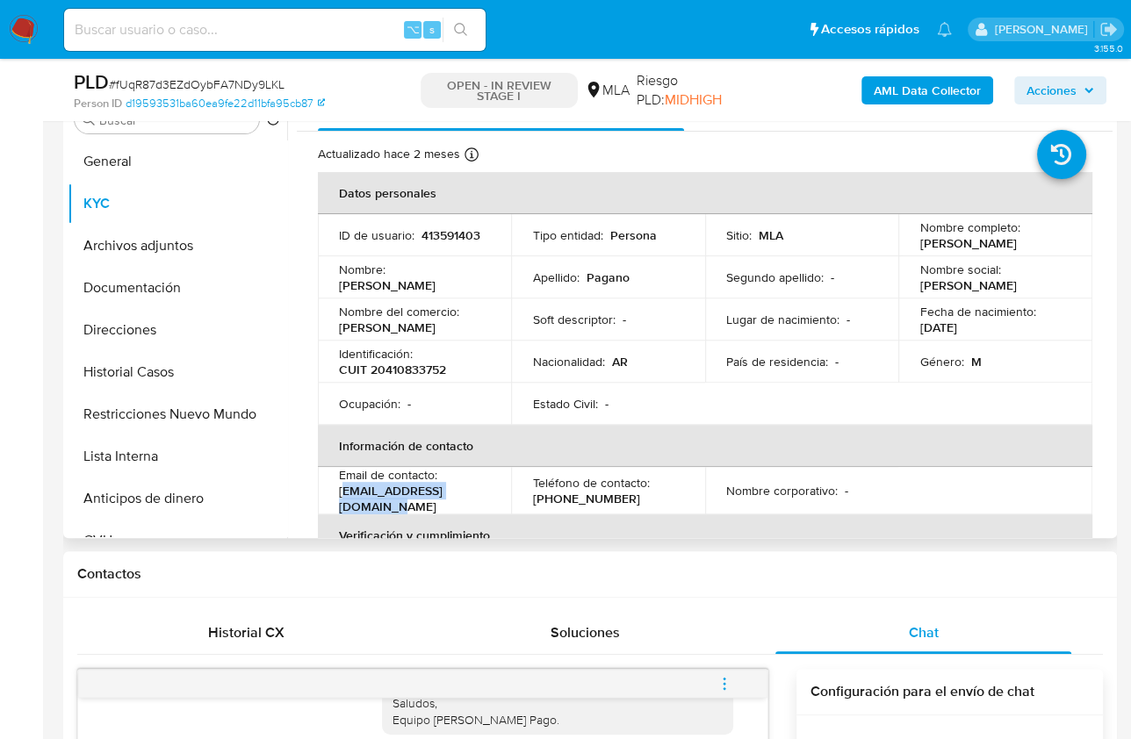
drag, startPoint x: 488, startPoint y: 497, endPoint x: 343, endPoint y: 499, distance: 144.9
click at [343, 499] on p "[EMAIL_ADDRESS][DOMAIN_NAME]" at bounding box center [411, 499] width 144 height 32
copy p "[EMAIL_ADDRESS][DOMAIN_NAME]"
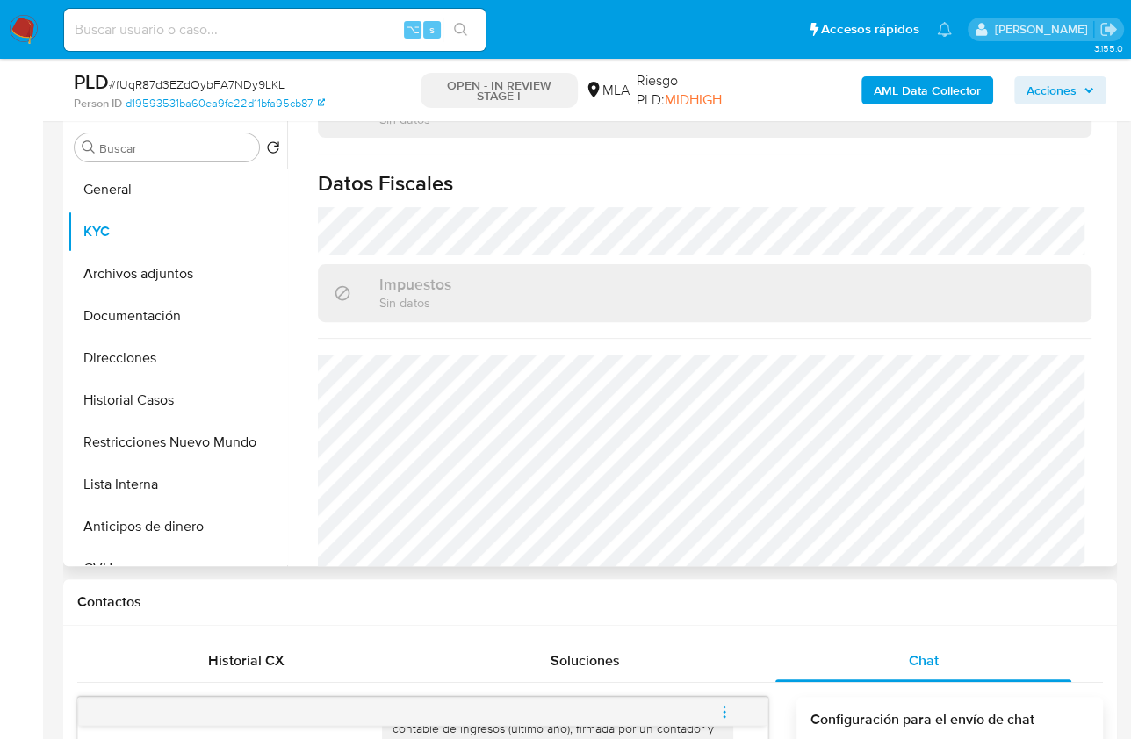
scroll to position [967, 0]
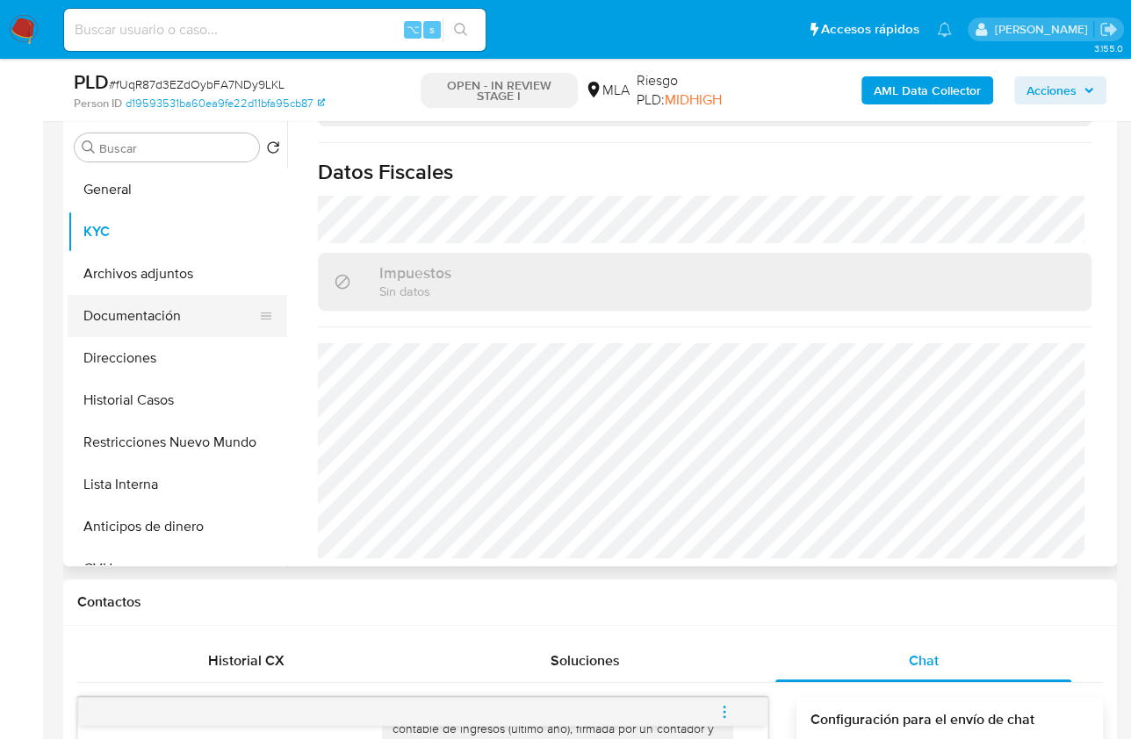
click at [171, 327] on button "Documentación" at bounding box center [170, 316] width 205 height 42
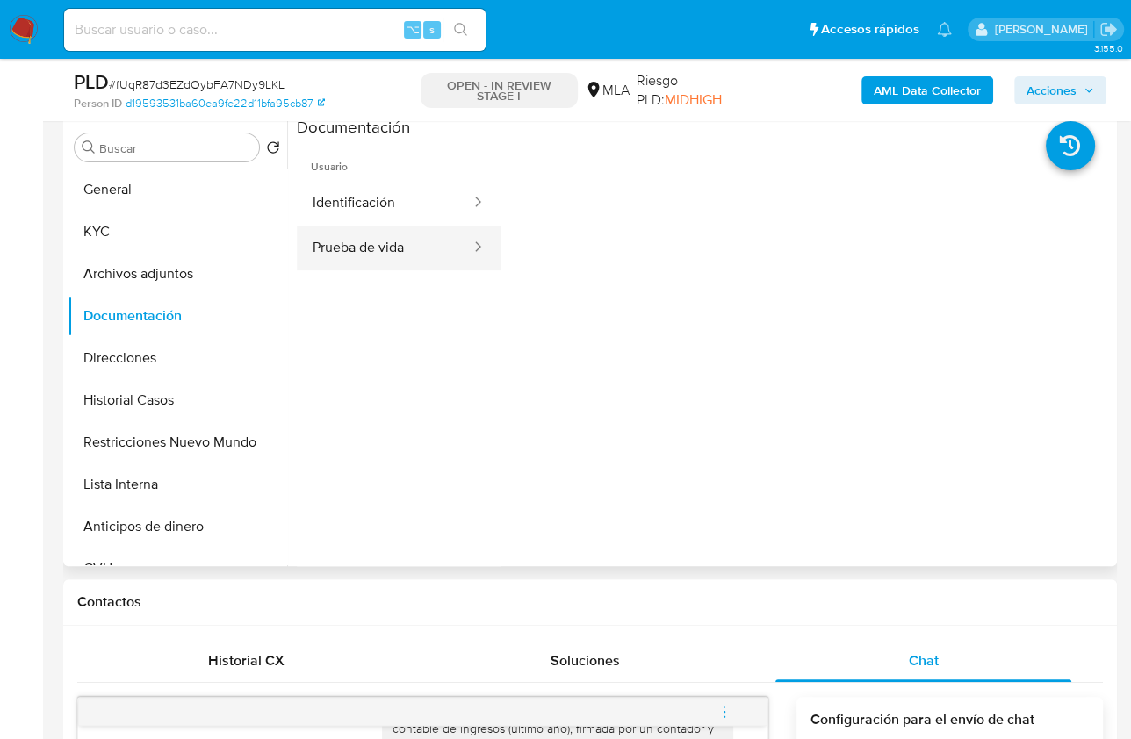
click at [402, 242] on button "Prueba de vida" at bounding box center [385, 248] width 176 height 45
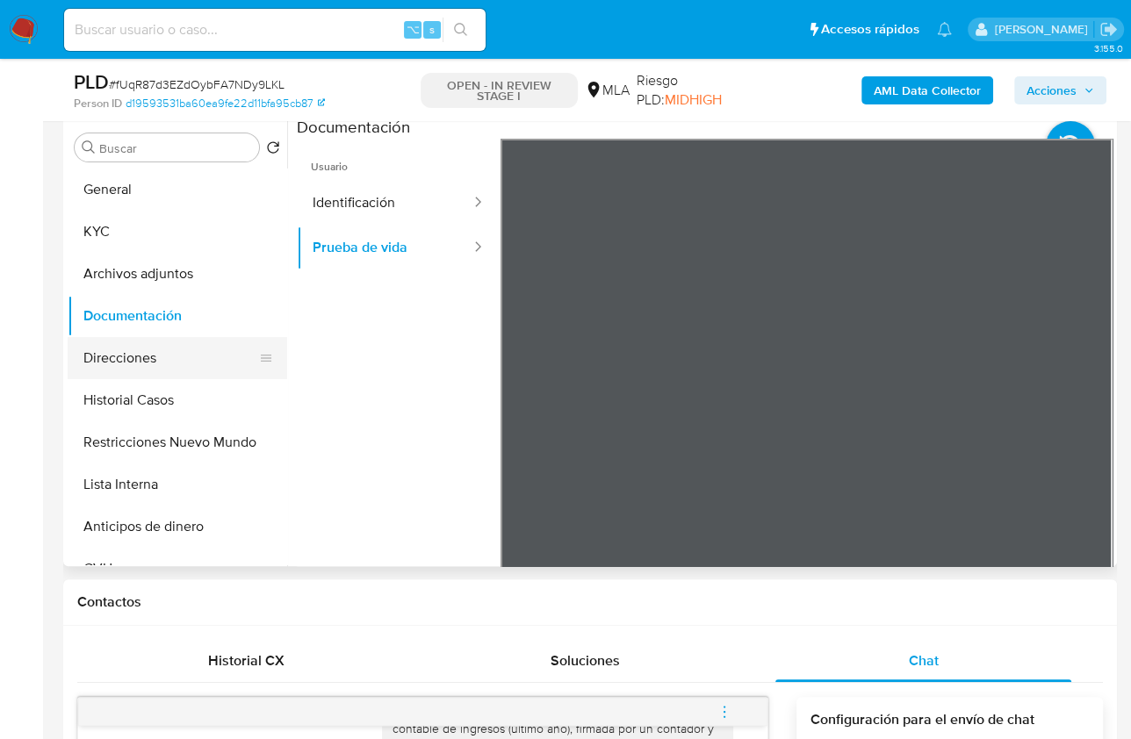
click at [154, 370] on button "Direcciones" at bounding box center [170, 358] width 205 height 42
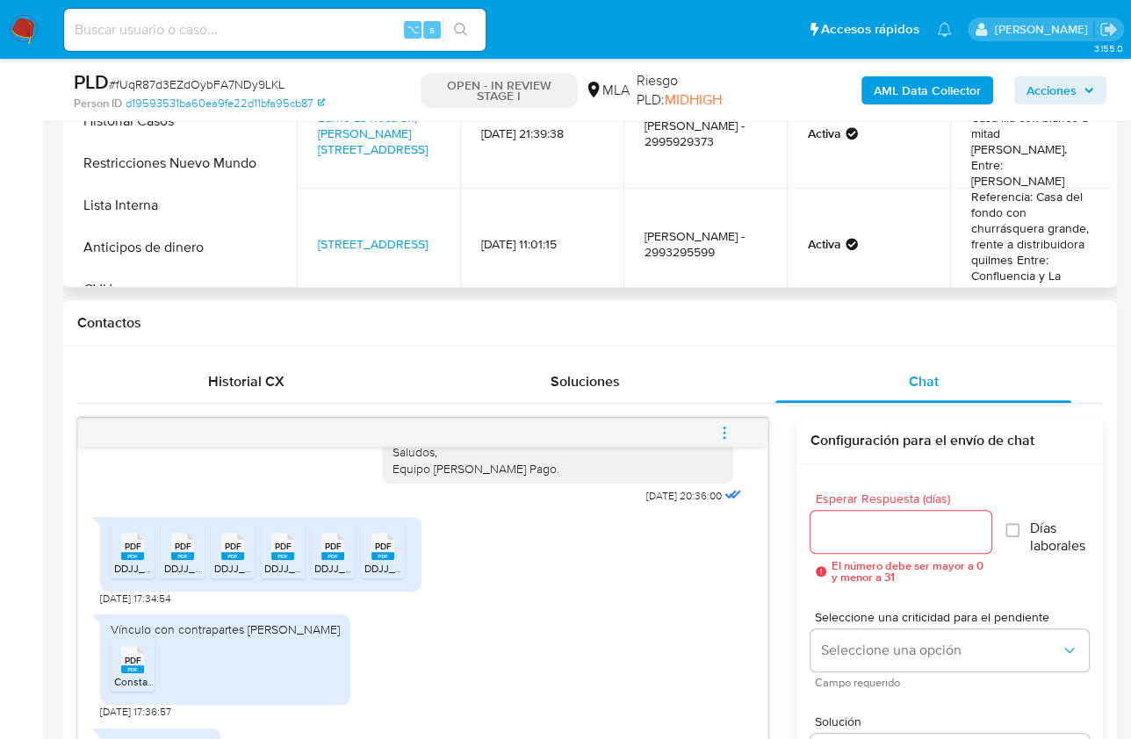
scroll to position [241, 0]
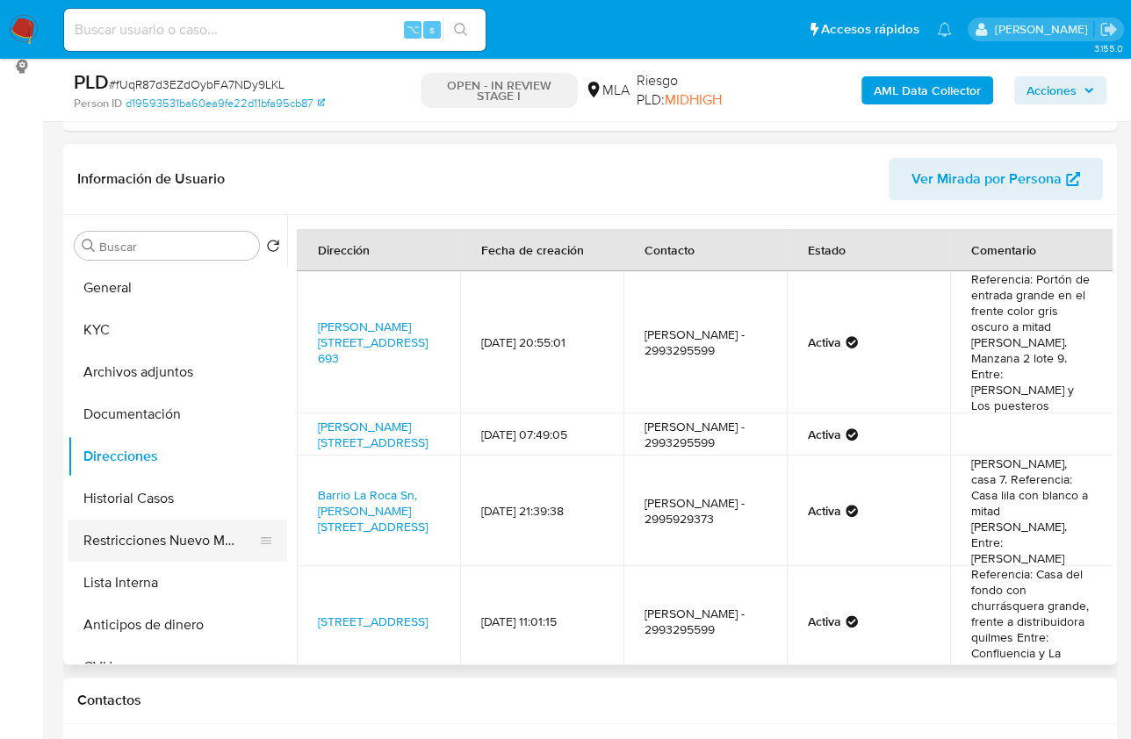
click at [190, 544] on button "Restricciones Nuevo Mundo" at bounding box center [170, 541] width 205 height 42
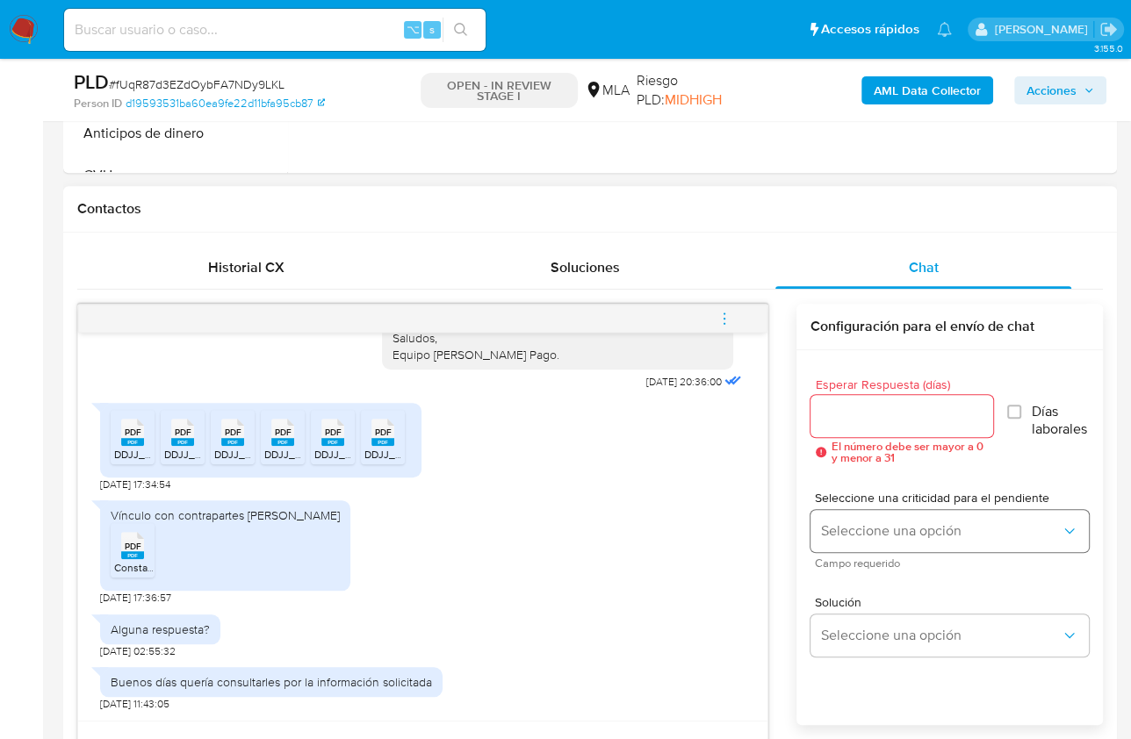
scroll to position [790, 0]
